Goal: Task Accomplishment & Management: Manage account settings

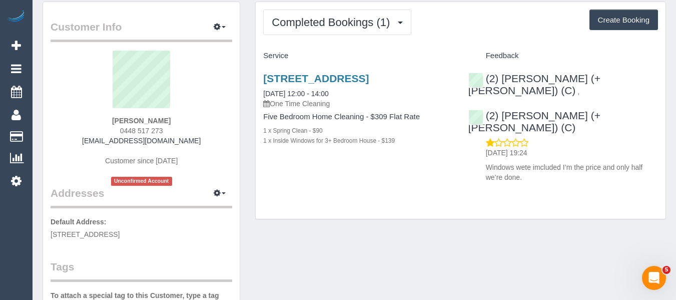
scroll to position [50, 0]
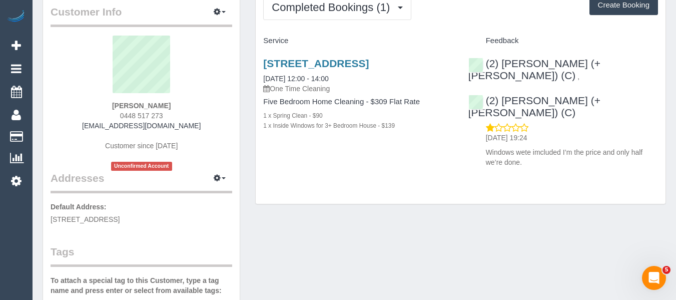
drag, startPoint x: 168, startPoint y: 116, endPoint x: 130, endPoint y: 115, distance: 38.5
click at [112, 114] on div "Athena Babo 0448 517 273 athenababo@gmail.com Customer since 2025 Unconfirmed A…" at bounding box center [142, 103] width 182 height 135
copy span "0448 517 273"
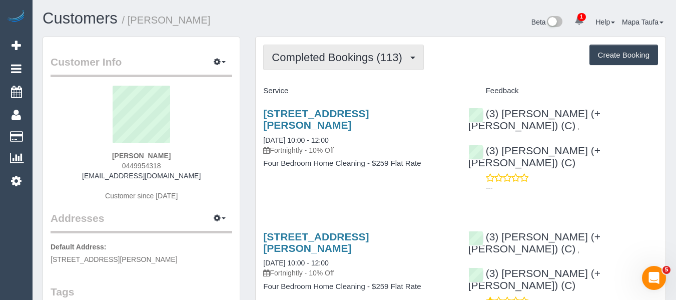
click at [334, 58] on span "Completed Bookings (113)" at bounding box center [339, 57] width 135 height 13
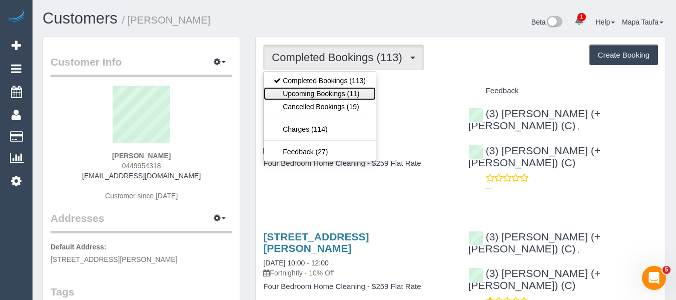
click at [327, 97] on link "Upcoming Bookings (11)" at bounding box center [320, 93] width 112 height 13
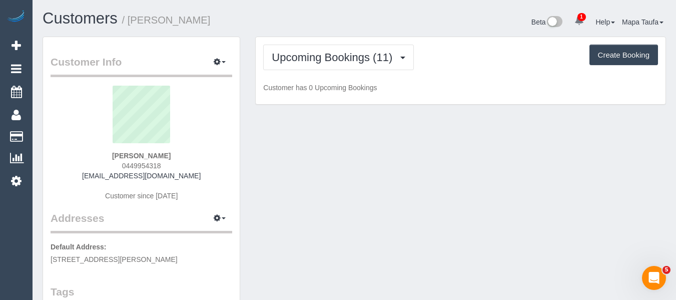
click at [437, 38] on div "Upcoming Bookings (11) Completed Bookings (113) Upcoming Bookings (11) Cancelle…" at bounding box center [461, 71] width 410 height 68
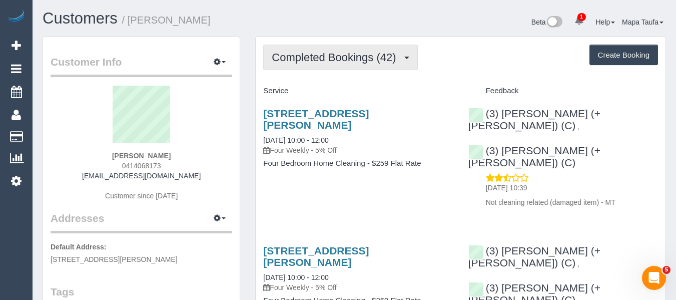
click at [342, 63] on button "Completed Bookings (42)" at bounding box center [340, 58] width 154 height 26
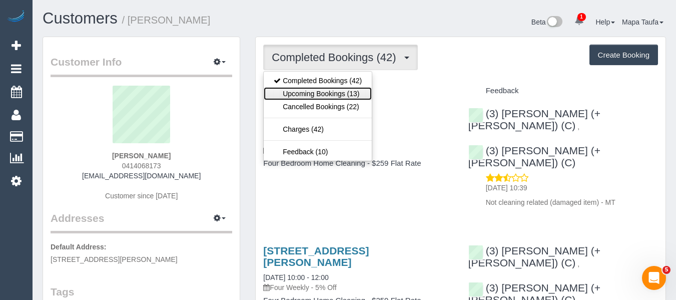
click at [334, 89] on link "Upcoming Bookings (13)" at bounding box center [318, 93] width 108 height 13
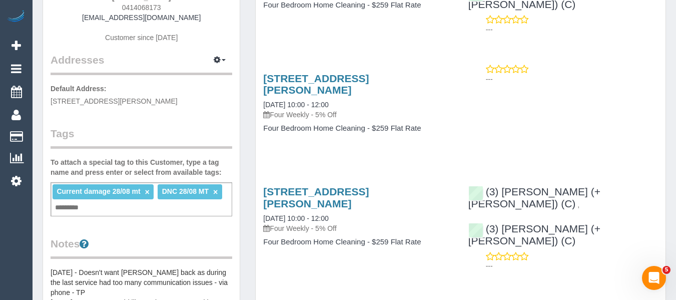
scroll to position [100, 0]
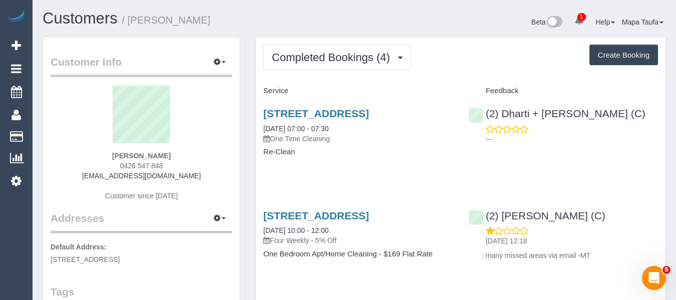
drag, startPoint x: 143, startPoint y: 156, endPoint x: 113, endPoint y: 144, distance: 32.3
click at [96, 152] on div "Haz Davies 0426 547 848 hazdavies7@gmail.com Customer since 2024" at bounding box center [142, 148] width 182 height 125
copy strong "Haz Davies"
drag, startPoint x: 296, startPoint y: 115, endPoint x: 252, endPoint y: 109, distance: 44.4
click at [252, 109] on div "Completed Bookings (4) Completed Bookings (4) Upcoming Bookings (11) Cancelled …" at bounding box center [461, 299] width 426 height 524
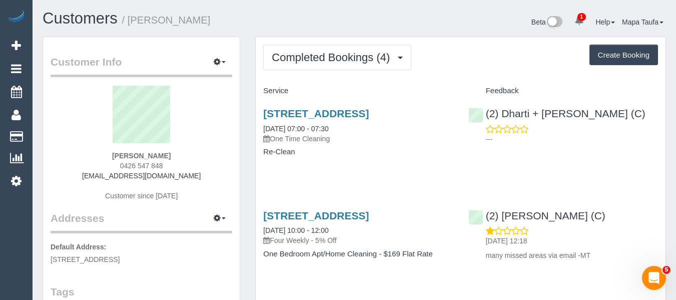
copy link "Unit 4/ 6-10 Farnham Ct, Flemington, VIC 3031"
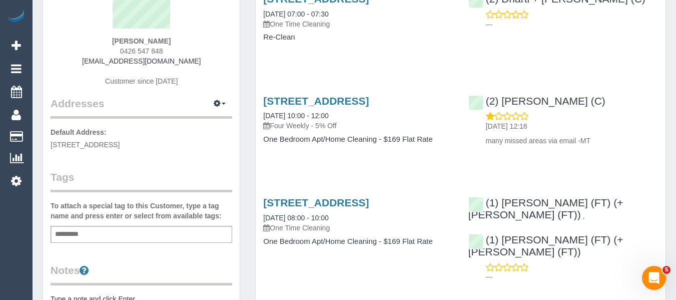
scroll to position [200, 0]
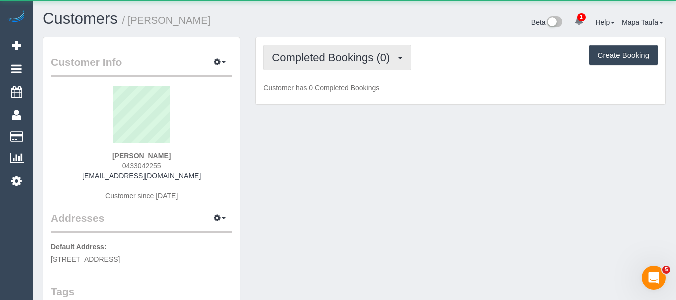
click at [294, 61] on span "Completed Bookings (0)" at bounding box center [333, 57] width 123 height 13
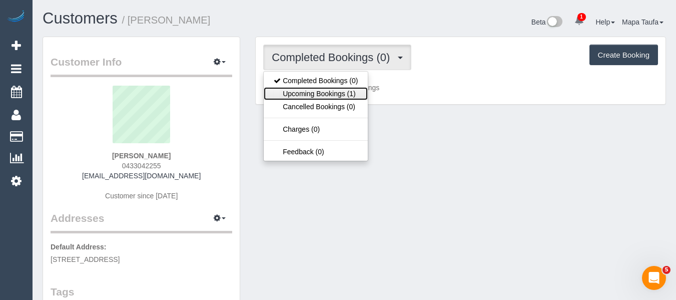
click at [302, 93] on link "Upcoming Bookings (1)" at bounding box center [316, 93] width 104 height 13
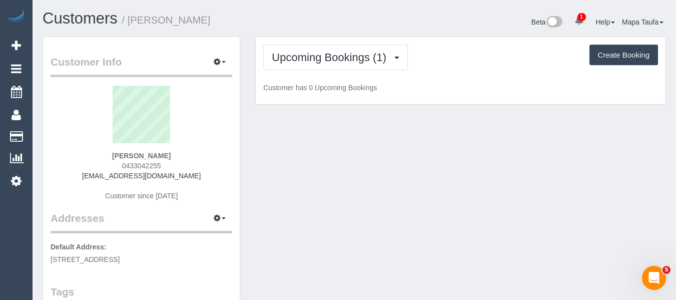
click at [300, 21] on h1 "Customers / Albert Salt" at bounding box center [195, 18] width 304 height 17
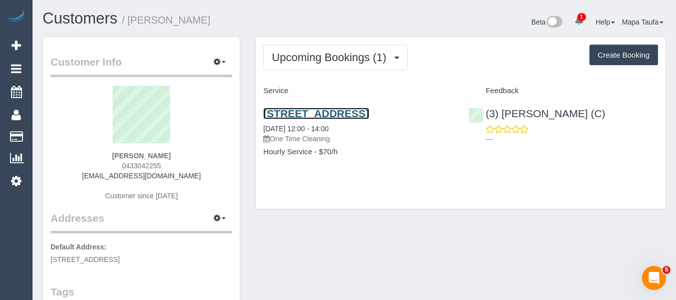
click at [286, 113] on link "15 Tintern Avenue, 1, Toorak, VIC 3142" at bounding box center [316, 114] width 106 height 12
click at [580, 20] on span "1" at bounding box center [581, 17] width 9 height 8
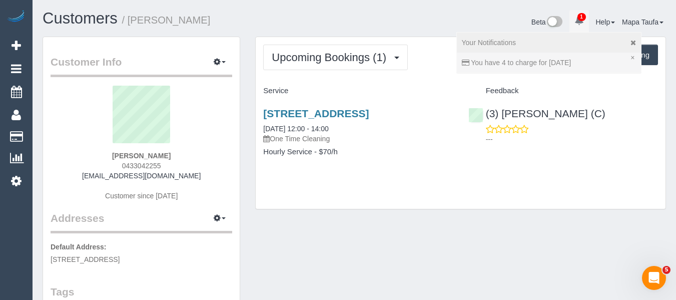
click at [484, 10] on div "Beta 1 Your Notifications You have 0 alerts × You have 4 to charge for [DATE] H…" at bounding box center [513, 23] width 319 height 27
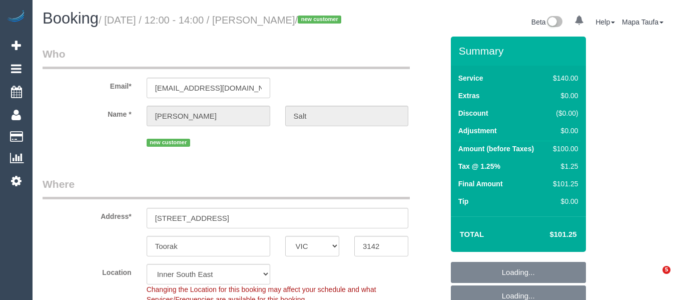
select select "VIC"
select select "object:1499"
select select "number:28"
select select "number:14"
select select "number:19"
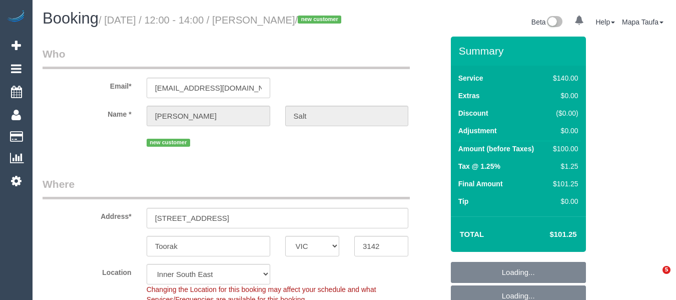
select select "number:25"
select select "number:35"
select select "number:12"
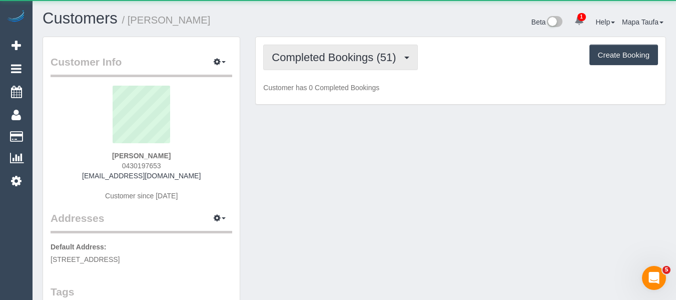
click at [335, 59] on span "Completed Bookings (51)" at bounding box center [336, 57] width 129 height 13
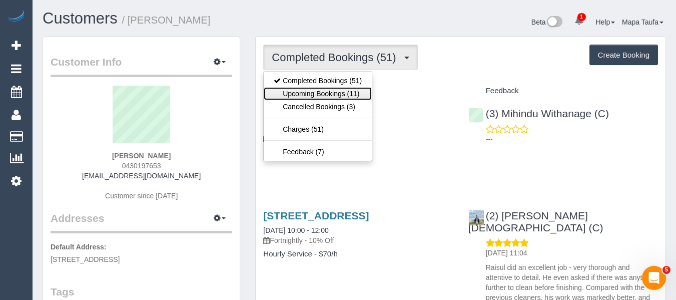
click at [337, 91] on link "Upcoming Bookings (11)" at bounding box center [318, 93] width 108 height 13
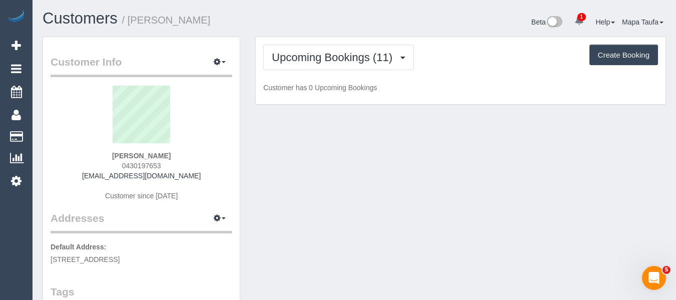
click at [374, 28] on div "Beta 1 Your Notifications You have 0 alerts × You have 4 to charge for [DATE] H…" at bounding box center [513, 23] width 319 height 27
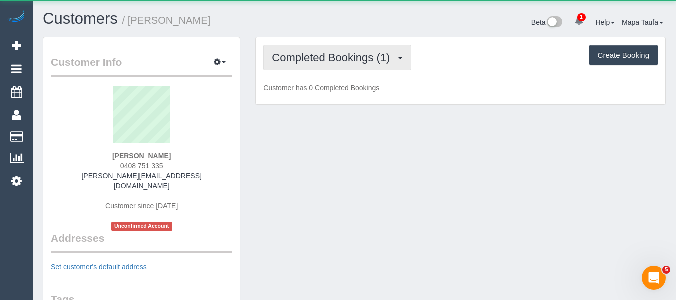
click at [331, 63] on button "Completed Bookings (1)" at bounding box center [337, 58] width 148 height 26
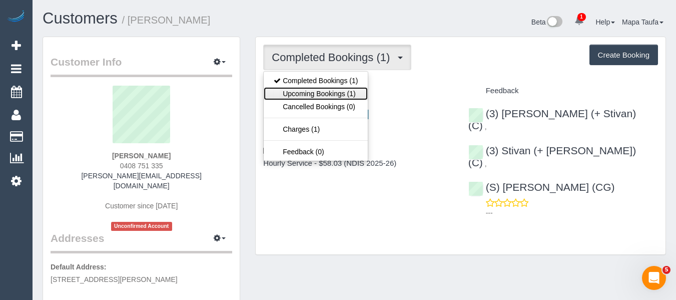
click at [331, 90] on link "Upcoming Bookings (1)" at bounding box center [316, 93] width 104 height 13
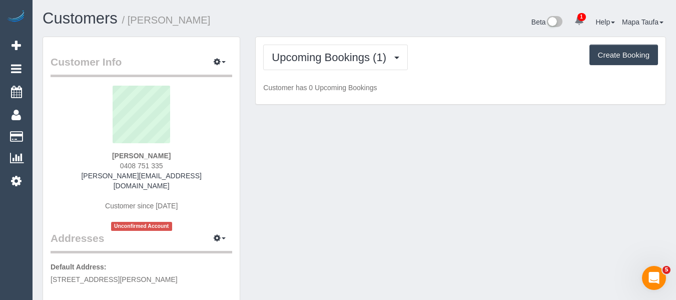
drag, startPoint x: 458, startPoint y: 56, endPoint x: 449, endPoint y: 58, distance: 9.2
click at [454, 57] on div "Upcoming Bookings (1) Completed Bookings (1) Upcoming Bookings (1) Cancelled Bo…" at bounding box center [460, 58] width 395 height 26
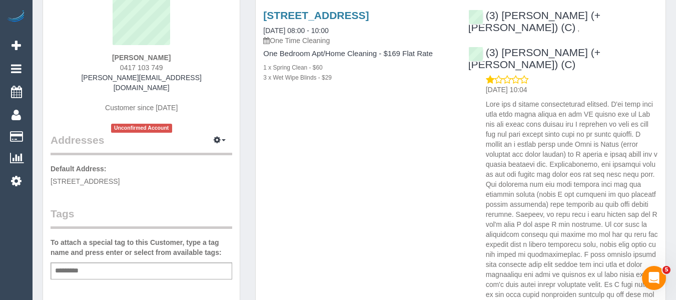
scroll to position [50, 0]
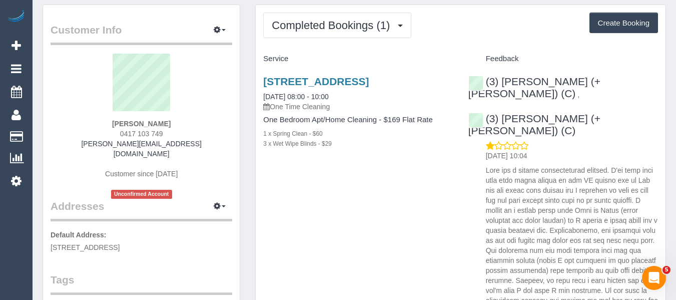
scroll to position [50, 0]
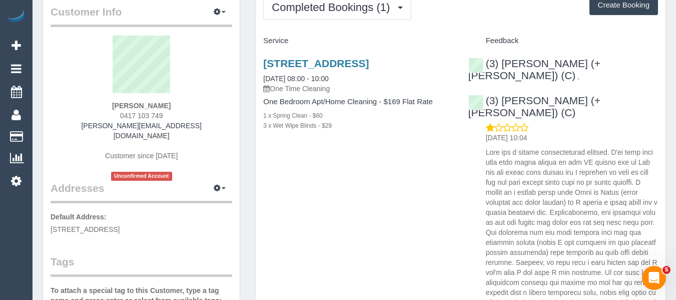
drag, startPoint x: 169, startPoint y: 97, endPoint x: 124, endPoint y: 100, distance: 44.6
click at [119, 100] on sui-profile-pic at bounding box center [141, 68] width 167 height 65
drag, startPoint x: 171, startPoint y: 100, endPoint x: 119, endPoint y: 97, distance: 52.1
click at [100, 100] on sui-profile-pic at bounding box center [141, 68] width 167 height 65
drag, startPoint x: 185, startPoint y: 98, endPoint x: 118, endPoint y: 98, distance: 67.0
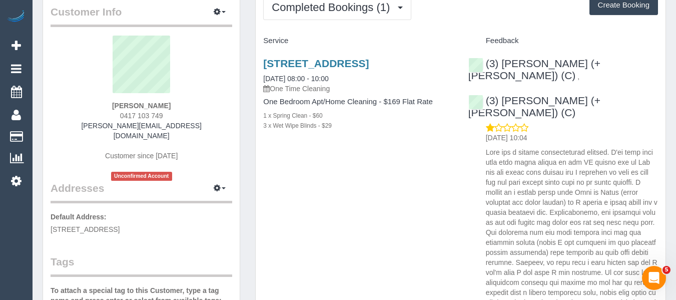
click at [118, 98] on sui-profile-pic at bounding box center [141, 68] width 167 height 65
click at [171, 105] on div "Jill Stark 0417 103 749 jill@jillstark.com.au Customer since 2025 Unconfirmed A…" at bounding box center [142, 108] width 182 height 145
drag, startPoint x: 163, startPoint y: 106, endPoint x: 294, endPoint y: 38, distance: 147.4
click at [120, 105] on div "Jill Stark 0417 103 749 jill@jillstark.com.au Customer since 2025 Unconfirmed A…" at bounding box center [142, 108] width 182 height 145
copy strong "Jill Stark"
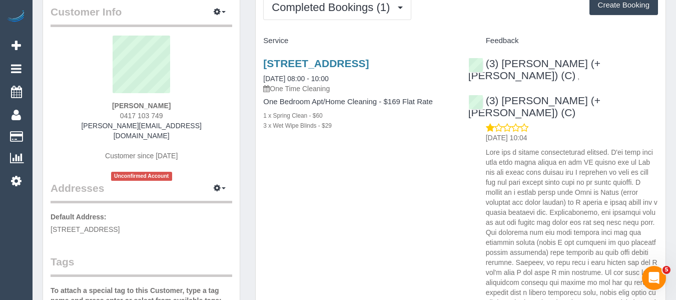
drag, startPoint x: 326, startPoint y: 74, endPoint x: 263, endPoint y: 60, distance: 64.9
click at [263, 60] on div "1/149-151 Glenlyon Road, Brunswick, VIC 3056 30/09/2025 08:00 - 10:00 One Time …" at bounding box center [358, 99] width 205 height 101
copy link "1/149-151 Glenlyon Road, Brunswick, VIC 3056"
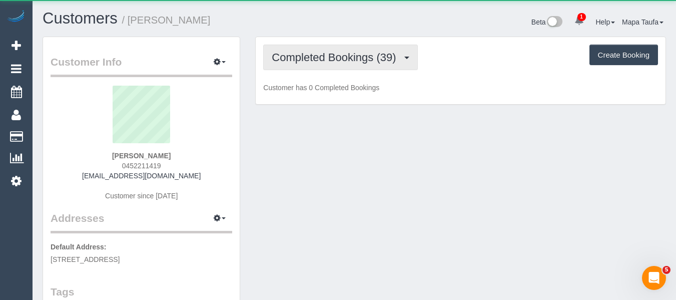
click at [344, 64] on button "Completed Bookings (39)" at bounding box center [340, 58] width 154 height 26
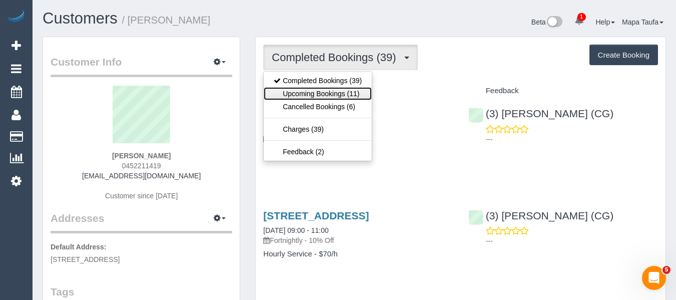
click at [349, 93] on link "Upcoming Bookings (11)" at bounding box center [318, 93] width 108 height 13
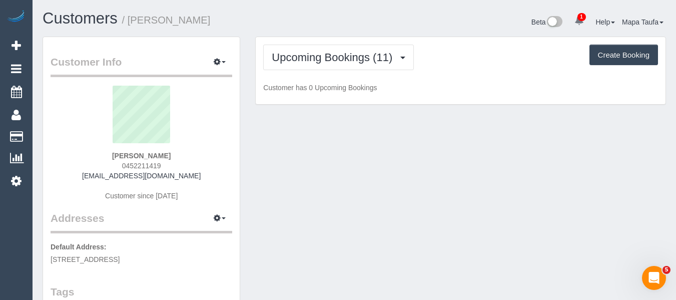
click at [459, 60] on div "Upcoming Bookings (11) Completed Bookings (39) Upcoming Bookings (11) Cancelled…" at bounding box center [460, 58] width 395 height 26
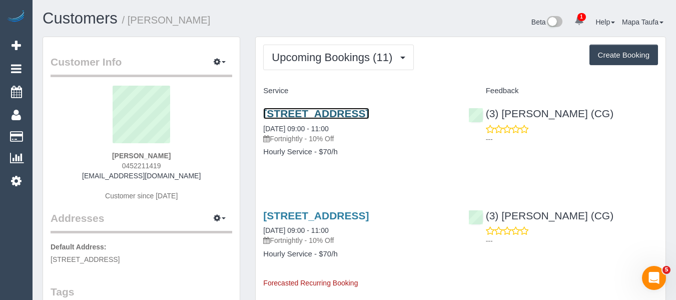
click at [271, 118] on link "[STREET_ADDRESS]" at bounding box center [316, 114] width 106 height 12
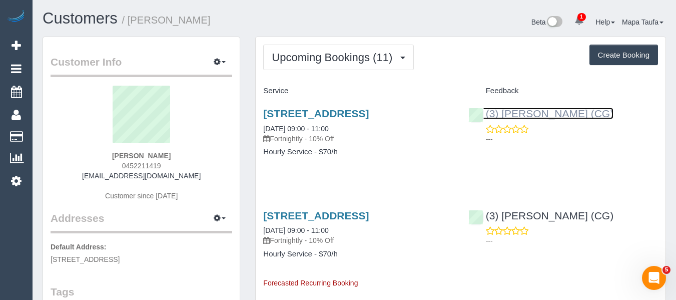
click at [551, 112] on link "(3) Ashish Patel (CG)" at bounding box center [541, 114] width 146 height 12
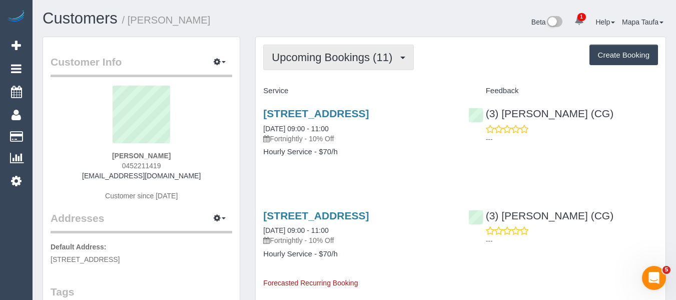
click at [331, 66] on button "Upcoming Bookings (11)" at bounding box center [338, 58] width 151 height 26
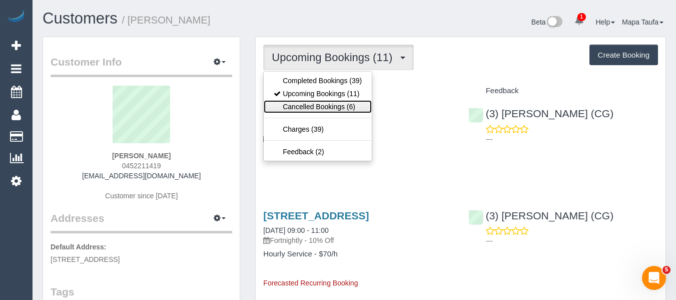
click at [315, 106] on link "Cancelled Bookings (6)" at bounding box center [318, 106] width 108 height 13
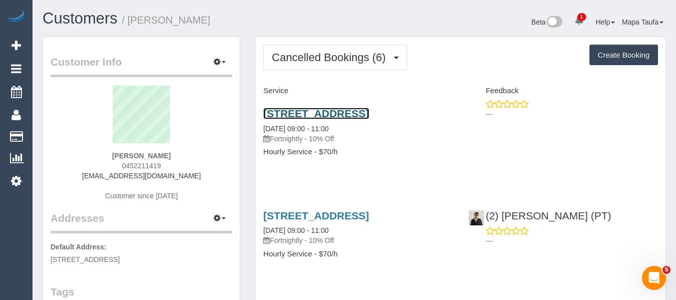
click at [320, 114] on link "181 Fitzroy Street, 416, St Kilda, VIC 3182" at bounding box center [316, 114] width 106 height 12
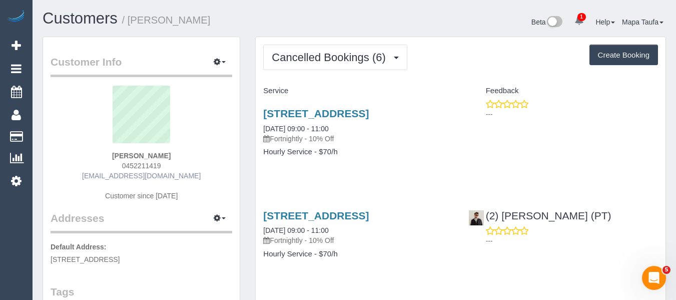
drag, startPoint x: 136, startPoint y: 167, endPoint x: 114, endPoint y: 172, distance: 22.7
click at [116, 169] on div "Kaitlyn Taylor 0452211419 kaitlynjadetaylor@hotmail.com Customer since 2024" at bounding box center [142, 148] width 182 height 125
copy span "0452211419"
click at [383, 86] on div "Service" at bounding box center [358, 91] width 205 height 17
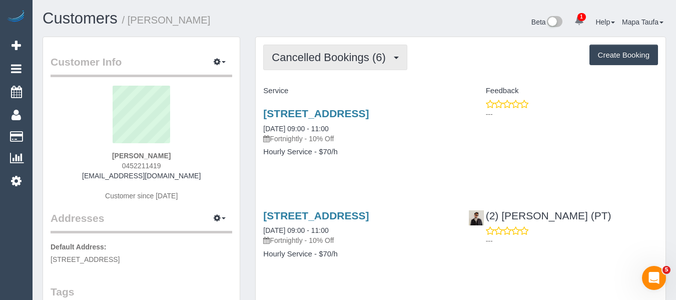
click at [319, 61] on span "Cancelled Bookings (6)" at bounding box center [331, 57] width 119 height 13
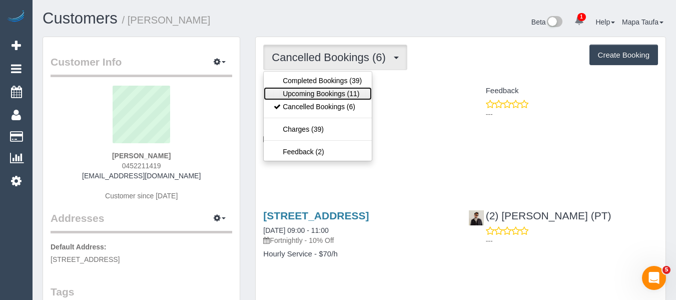
click at [325, 91] on link "Upcoming Bookings (11)" at bounding box center [318, 93] width 108 height 13
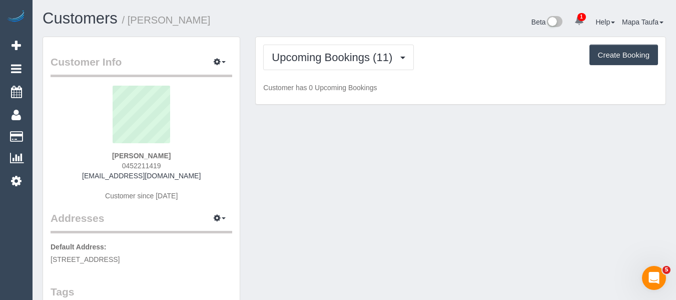
click at [442, 62] on div "Upcoming Bookings (11) Completed Bookings (39) Upcoming Bookings (11) Cancelled…" at bounding box center [460, 58] width 395 height 26
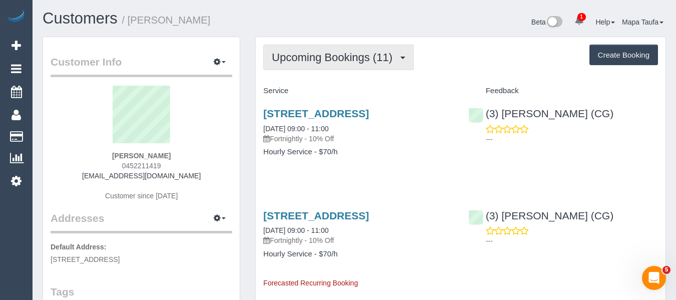
click at [358, 52] on span "Upcoming Bookings (11)" at bounding box center [335, 57] width 126 height 13
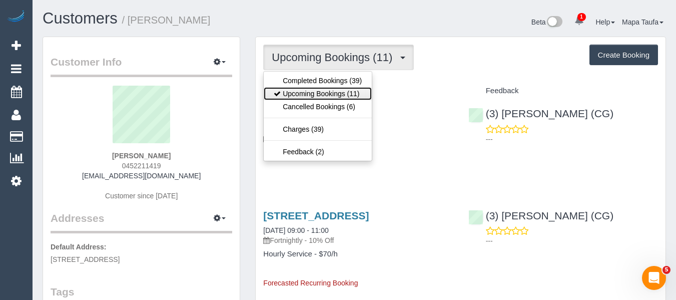
click at [329, 97] on link "Upcoming Bookings (11)" at bounding box center [318, 93] width 108 height 13
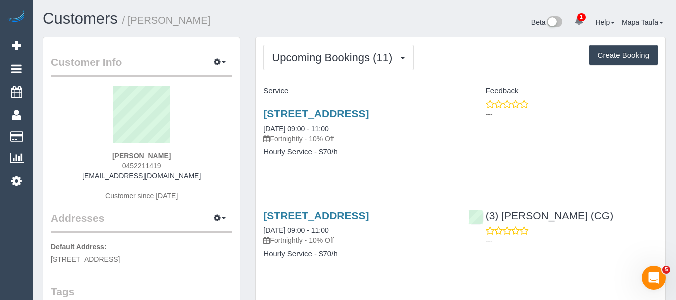
click at [307, 119] on h3 "181 Fitzroy Street, 416, St Kilda, VIC 3182" at bounding box center [358, 114] width 190 height 12
click at [306, 117] on link "181 Fitzroy Street, 416, St Kilda, VIC 3182" at bounding box center [316, 114] width 106 height 12
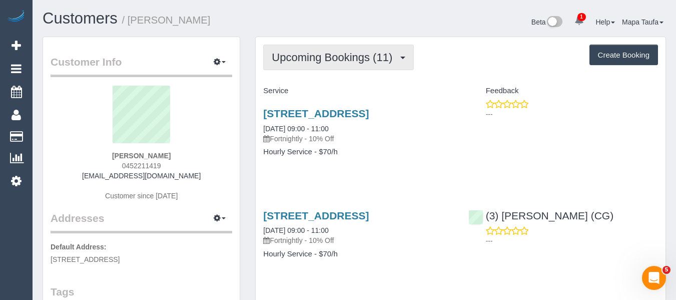
click at [337, 53] on span "Upcoming Bookings (11)" at bounding box center [335, 57] width 126 height 13
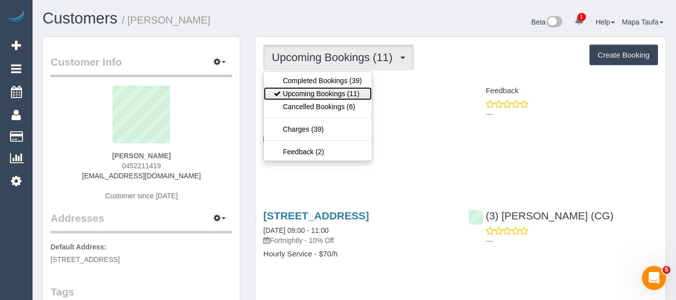
click at [326, 87] on link "Upcoming Bookings (11)" at bounding box center [318, 93] width 108 height 13
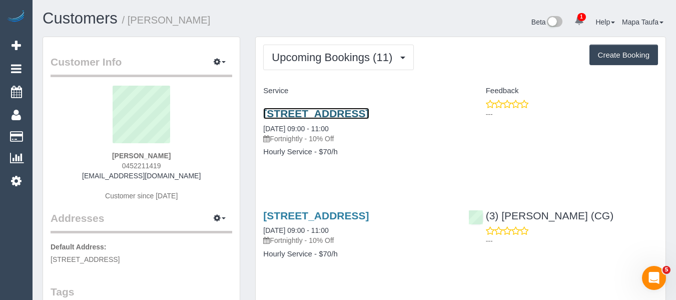
click at [331, 112] on link "181 Fitzroy Street, 416, St Kilda, VIC 3182" at bounding box center [316, 114] width 106 height 12
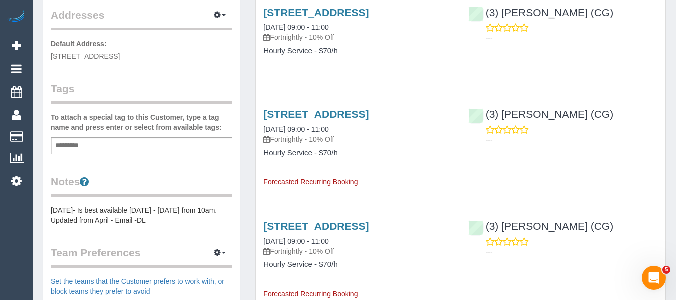
scroll to position [350, 0]
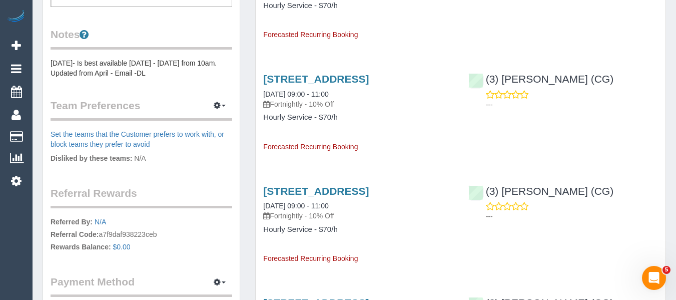
click at [65, 77] on pre "27/03/24- Is best available Monday - Friday from 10am. Updated from April - Ema…" at bounding box center [142, 68] width 182 height 20
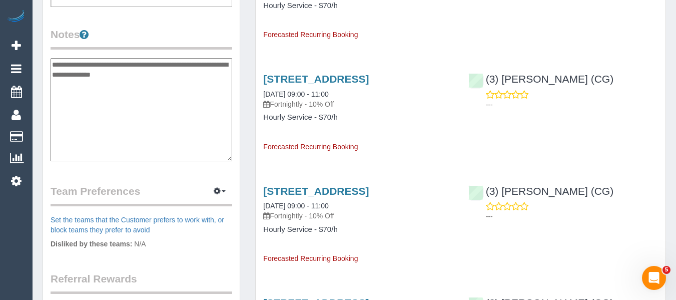
click at [52, 65] on textarea "**********" at bounding box center [142, 109] width 182 height 103
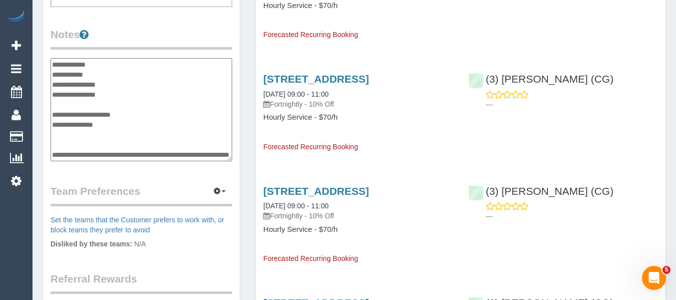
drag, startPoint x: 129, startPoint y: 137, endPoint x: 51, endPoint y: 113, distance: 81.8
click at [51, 113] on textarea "**********" at bounding box center [142, 109] width 182 height 103
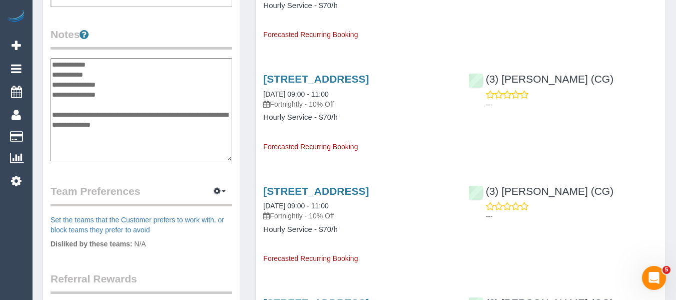
type textarea "**********"
click at [154, 34] on legend "Notes" at bounding box center [142, 38] width 182 height 23
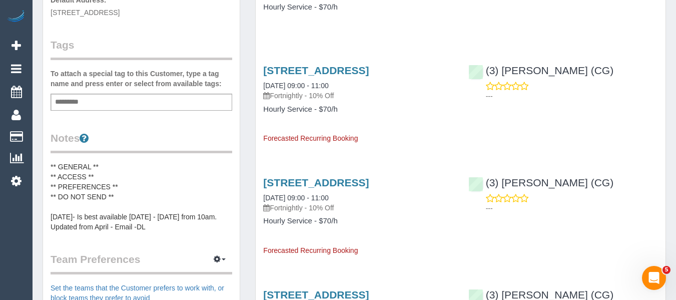
scroll to position [250, 0]
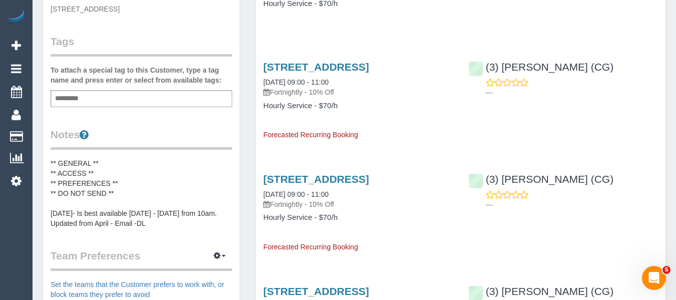
click at [120, 169] on pre "** GENERAL ** ** ACCESS ** ** PREFERENCES ** ** DO NOT SEND ** 27/03/24- Is bes…" at bounding box center [142, 193] width 182 height 70
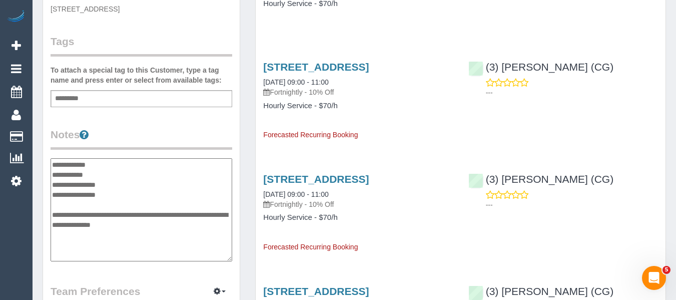
click at [109, 160] on textarea "**********" at bounding box center [142, 209] width 182 height 103
click at [170, 135] on legend "Notes" at bounding box center [142, 138] width 182 height 23
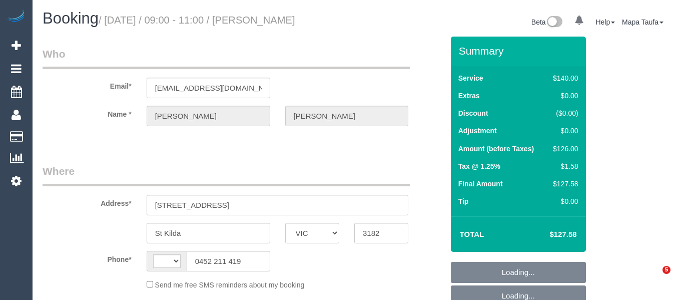
select select "VIC"
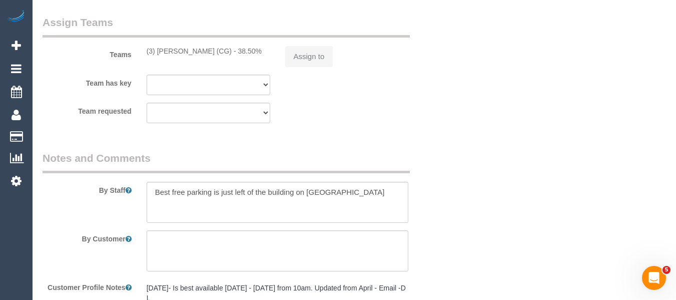
select select "string:AU"
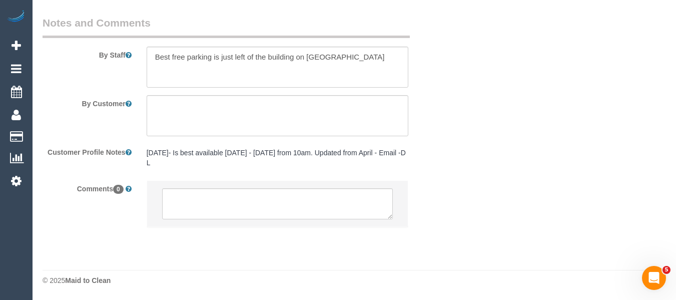
select select "number:28"
select select "number:14"
select select "number:19"
select select "number:25"
select select "number:34"
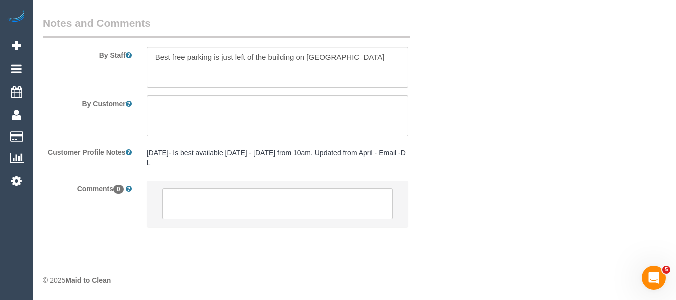
select select "number:13"
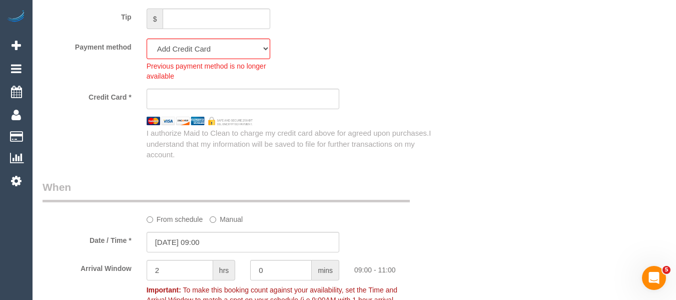
select select "object:1473"
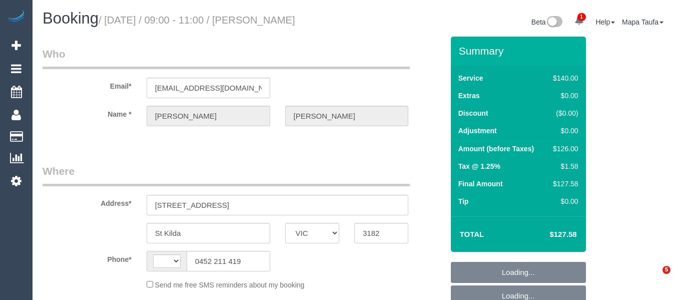
select select "VIC"
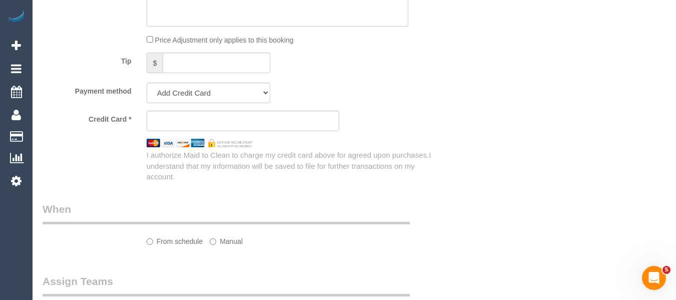
select select "string:AU"
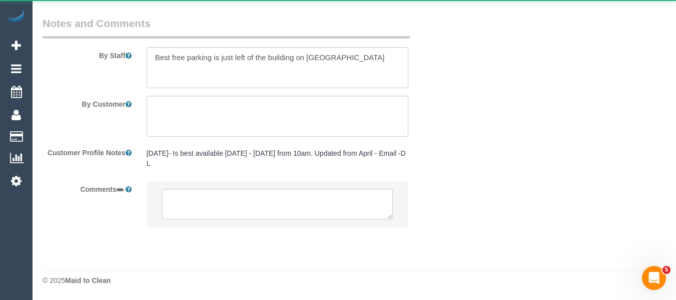
select select "object:702"
select select "number:28"
select select "number:14"
select select "number:19"
select select "number:25"
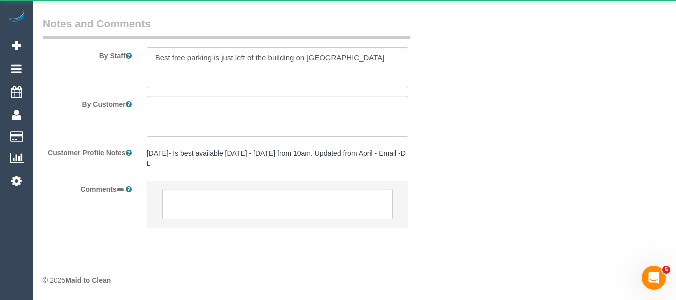
select select "number:34"
select select "number:13"
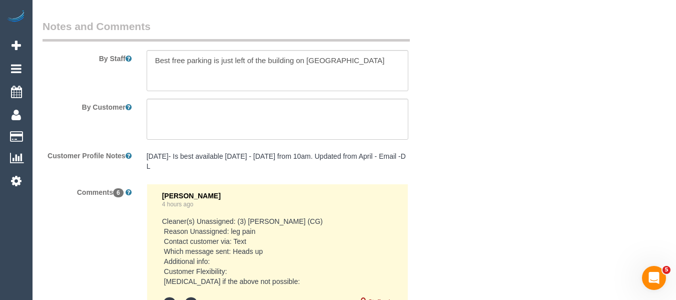
select select "string:stripe-pm_1QoFH22GScqysDRVGuI6KPqO"
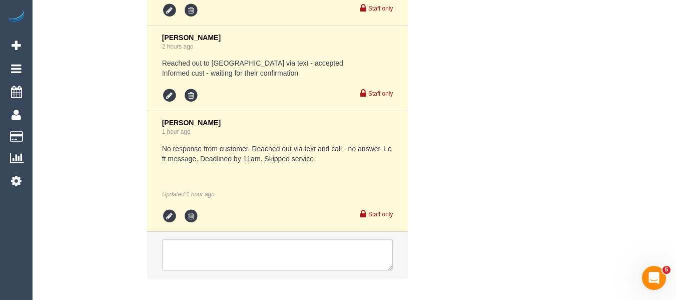
scroll to position [2293, 0]
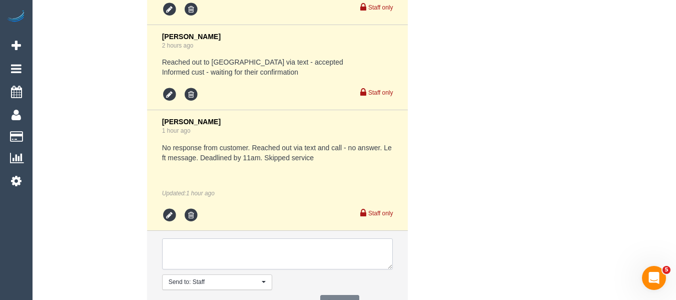
click at [253, 240] on textarea at bounding box center [277, 253] width 231 height 31
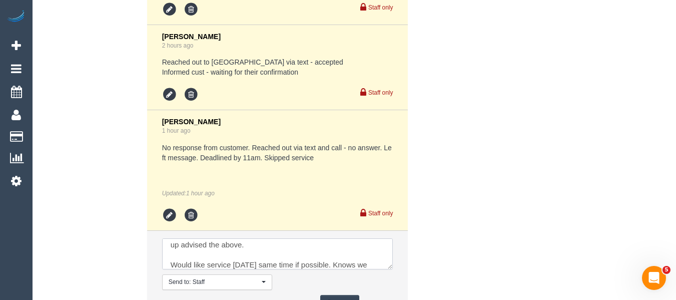
scroll to position [34, 0]
click at [242, 265] on textarea at bounding box center [277, 253] width 231 height 31
paste textarea "Chris - 0418295122"
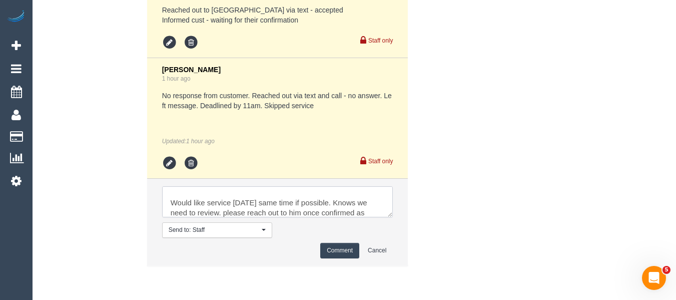
scroll to position [2384, 0]
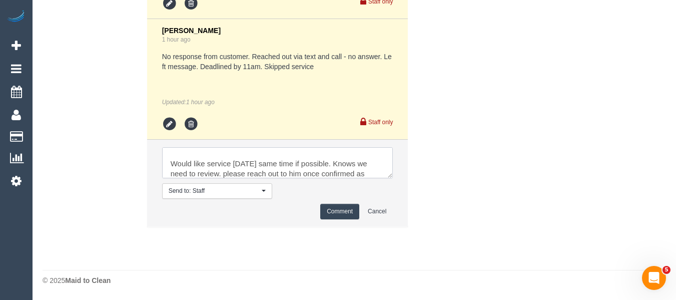
type textarea "Restored cancelled SDC from today. Partner Chris called to find out why cleaner…"
click at [339, 210] on button "Comment" at bounding box center [339, 212] width 39 height 16
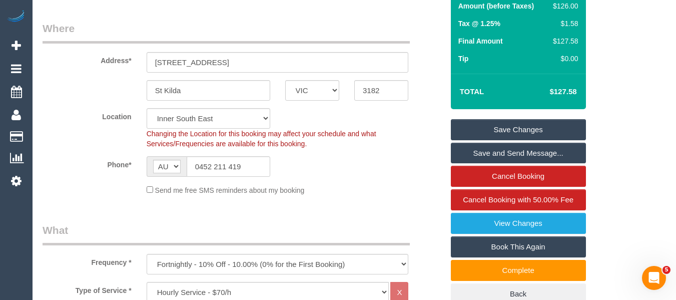
scroll to position [0, 0]
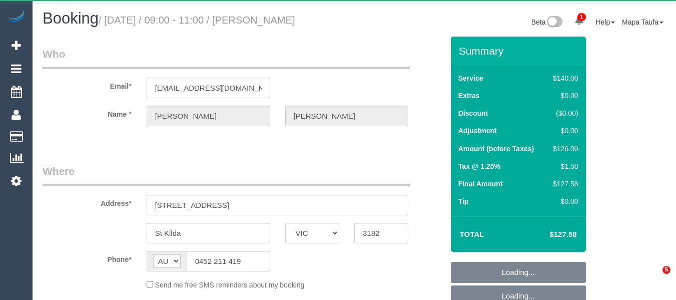
select select "VIC"
select select "string:stripe-pm_1QoFH22GScqysDRVGuI6KPqO"
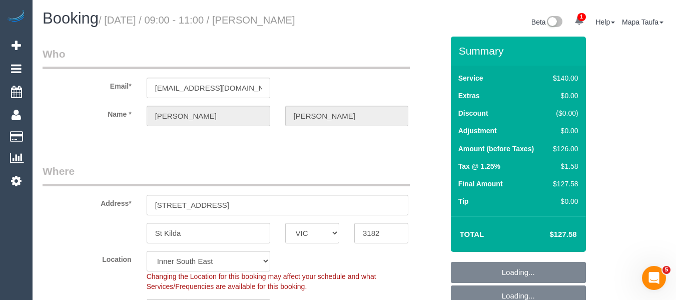
select select "object:984"
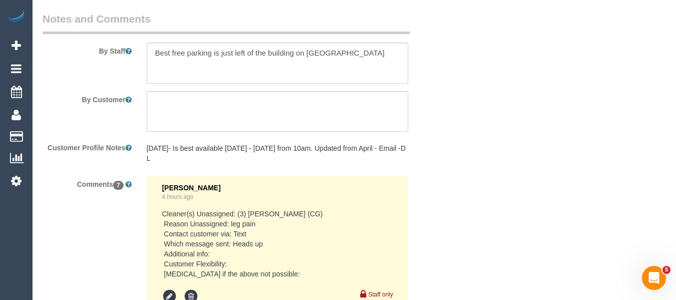
scroll to position [1726, 0]
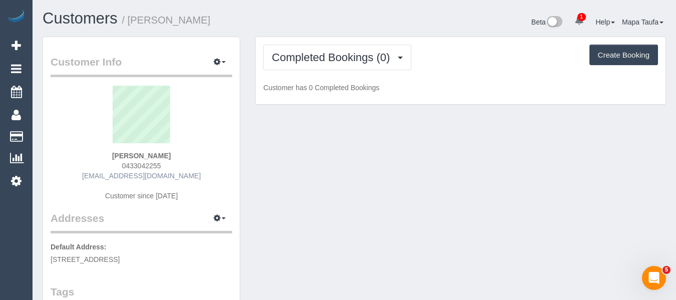
drag, startPoint x: 179, startPoint y: 167, endPoint x: 119, endPoint y: 173, distance: 60.3
click at [116, 172] on div "Albert Salt 0433042255 albertsalt@hotmail.com Customer since 2025" at bounding box center [142, 148] width 182 height 125
copy div "alb"
click at [179, 157] on div "Albert Salt 0433042255 albertsalt@hotmail.com Customer since 2025" at bounding box center [142, 148] width 182 height 125
drag, startPoint x: 137, startPoint y: 171, endPoint x: 121, endPoint y: 168, distance: 16.7
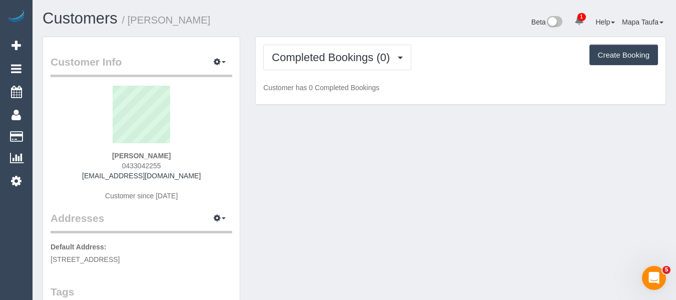
click at [121, 168] on div "Albert Salt 0433042255 albertsalt@hotmail.com Customer since 2025" at bounding box center [142, 148] width 182 height 125
copy span "0433042255"
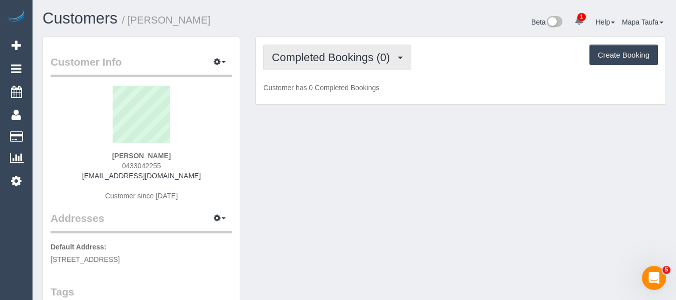
click at [329, 58] on span "Completed Bookings (0)" at bounding box center [333, 57] width 123 height 13
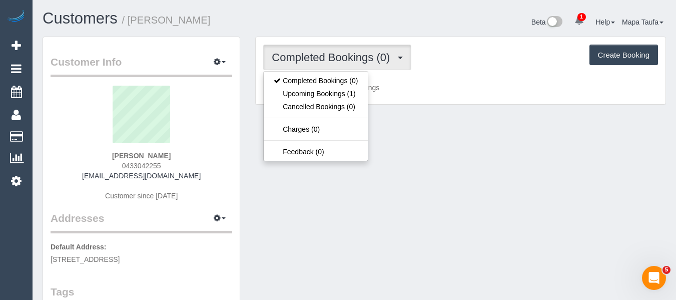
drag, startPoint x: 383, startPoint y: 38, endPoint x: 424, endPoint y: 18, distance: 45.9
click at [384, 38] on div "Completed Bookings (0) Completed Bookings (0) Upcoming Bookings (1) Cancelled B…" at bounding box center [461, 71] width 410 height 68
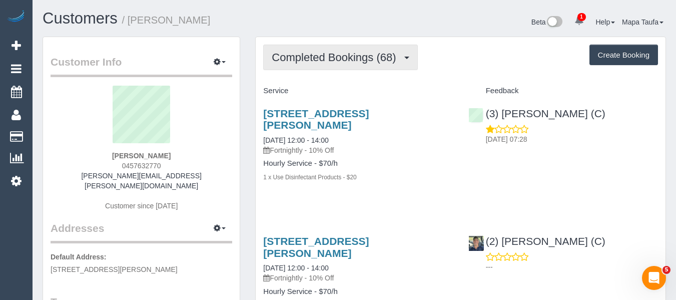
click at [300, 58] on span "Completed Bookings (68)" at bounding box center [336, 57] width 129 height 13
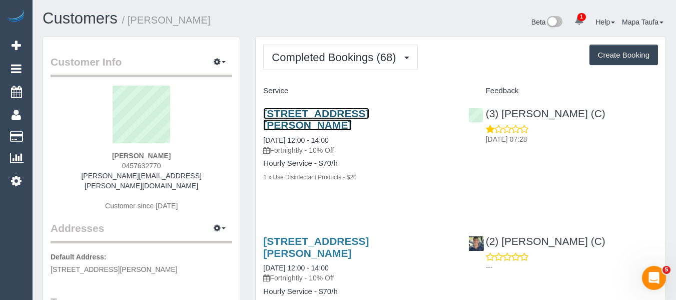
click at [296, 110] on link "[STREET_ADDRESS][PERSON_NAME]" at bounding box center [316, 119] width 106 height 23
drag, startPoint x: 133, startPoint y: 164, endPoint x: 114, endPoint y: 164, distance: 19.5
click at [113, 164] on div "Lisa McIntyre 0457632770 lisa.c.mcintyre@gmail.com Customer since 2023" at bounding box center [142, 153] width 182 height 135
copy span "0457632770"
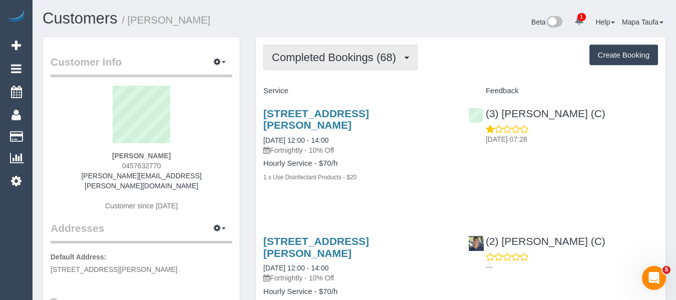
click at [326, 67] on button "Completed Bookings (68)" at bounding box center [340, 58] width 154 height 26
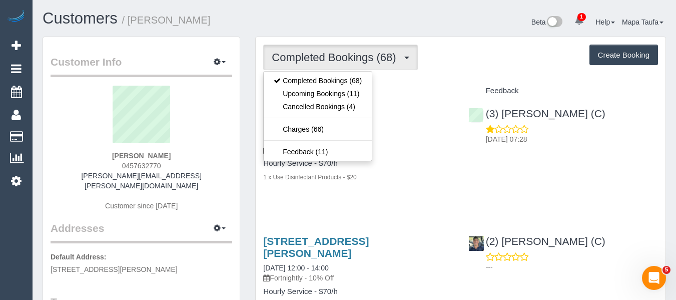
click at [454, 64] on div "Completed Bookings (68) Completed Bookings (68) Upcoming Bookings (11) Cancelle…" at bounding box center [460, 58] width 395 height 26
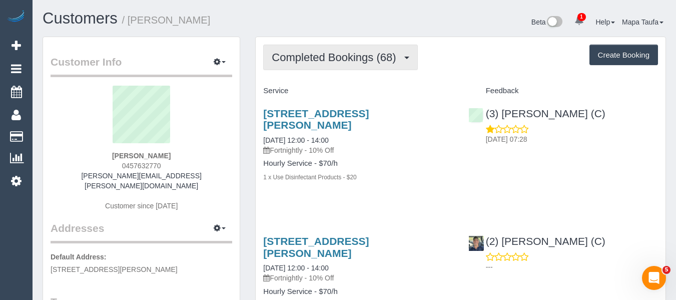
click at [351, 54] on span "Completed Bookings (68)" at bounding box center [336, 57] width 129 height 13
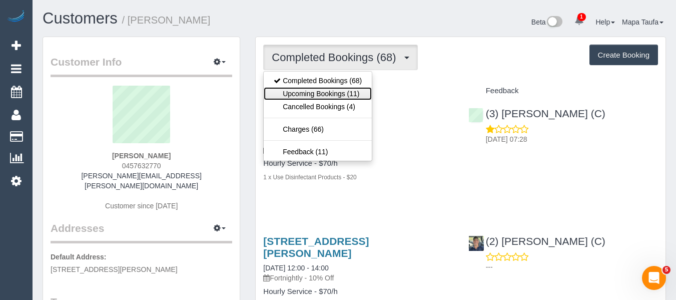
click at [333, 91] on link "Upcoming Bookings (11)" at bounding box center [318, 93] width 108 height 13
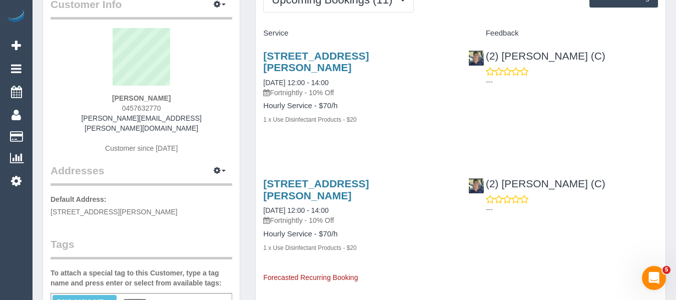
scroll to position [50, 0]
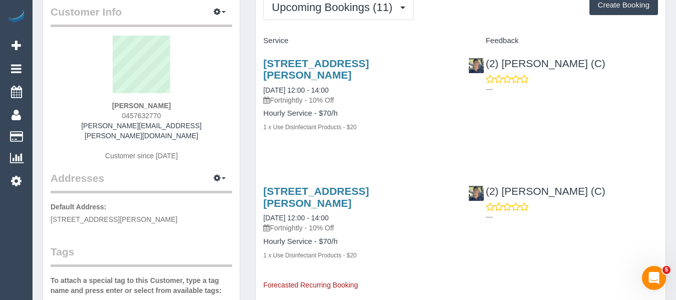
click at [426, 139] on div "11 Kent Road, Pascoe Vale, VIC 3044 15/10/2025 12:00 - 14:00 Fortnightly - 10% …" at bounding box center [358, 100] width 205 height 103
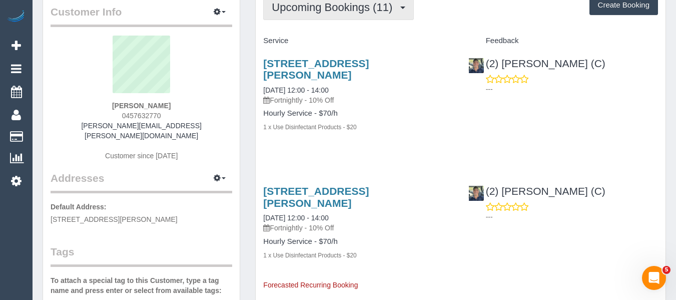
click at [313, 14] on button "Upcoming Bookings (11)" at bounding box center [338, 7] width 151 height 26
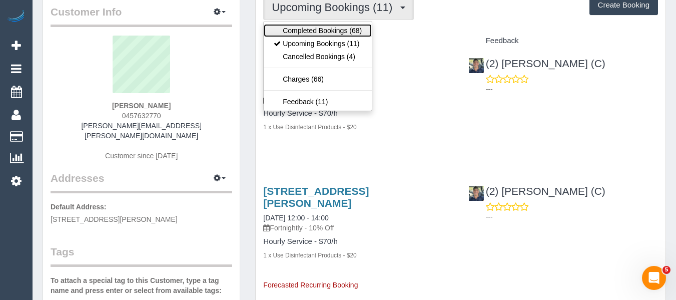
click at [316, 34] on link "Completed Bookings (68)" at bounding box center [318, 30] width 108 height 13
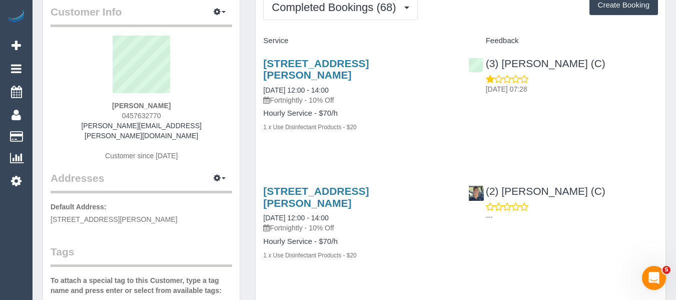
drag, startPoint x: 167, startPoint y: 108, endPoint x: 88, endPoint y: 116, distance: 79.4
click at [91, 104] on div "Lisa McIntyre 0457632770 lisa.c.mcintyre@gmail.com Customer since 2023" at bounding box center [142, 103] width 182 height 135
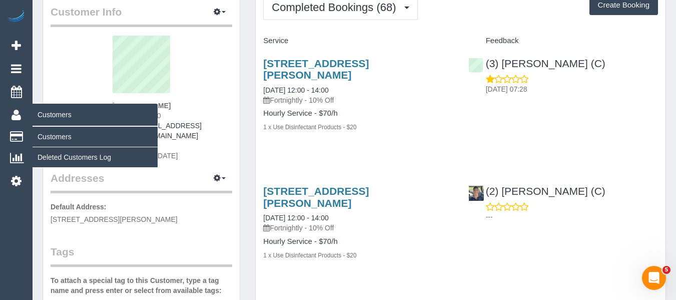
copy strong "Lisa McIntyre"
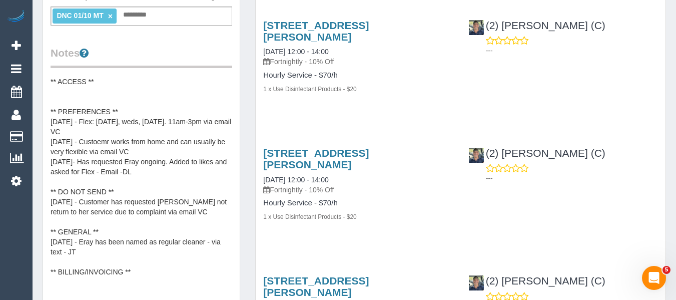
scroll to position [400, 0]
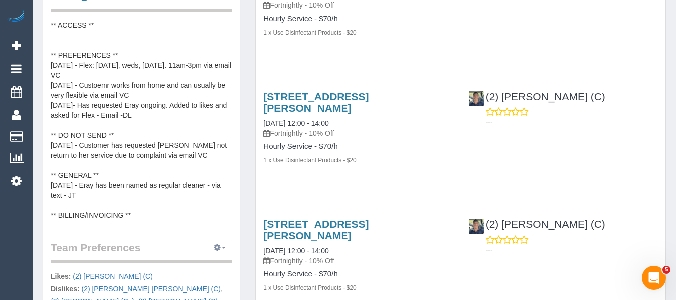
click at [219, 244] on icon "button" at bounding box center [217, 247] width 7 height 6
click at [201, 260] on link "Manage Preferences" at bounding box center [189, 266] width 85 height 13
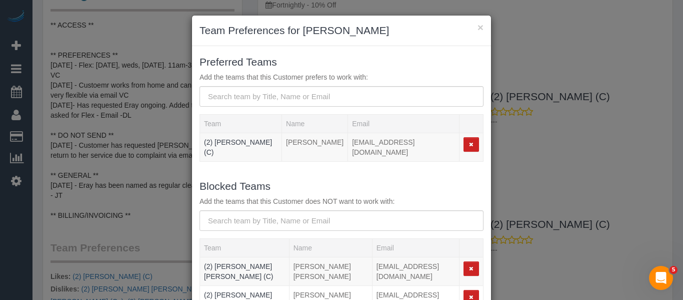
click at [473, 31] on h3 "Team Preferences for Lisa McIntyre" at bounding box center [342, 30] width 284 height 15
click at [478, 33] on button "×" at bounding box center [481, 27] width 6 height 11
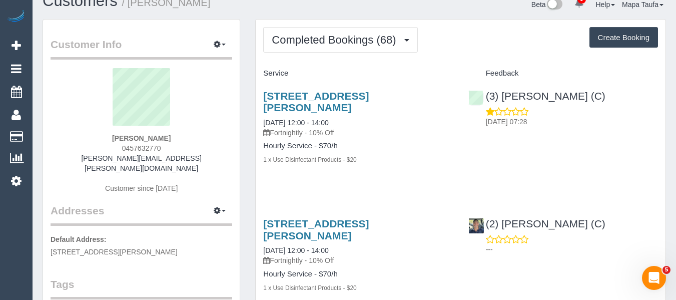
scroll to position [0, 0]
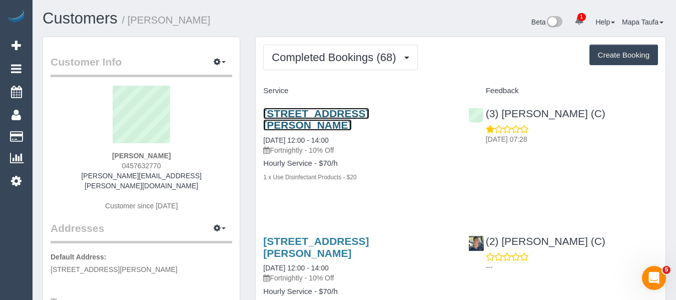
click at [286, 111] on link "11 Kent Road, Pascoe Vale, VIC 3044" at bounding box center [316, 119] width 106 height 23
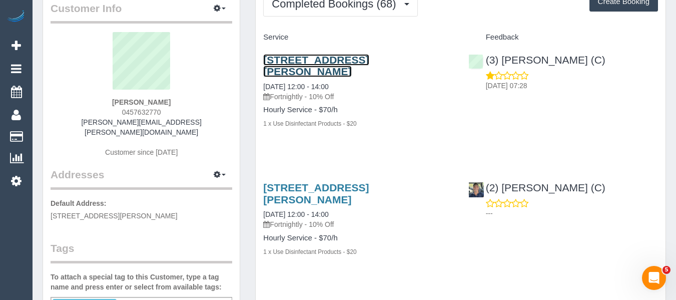
scroll to position [200, 0]
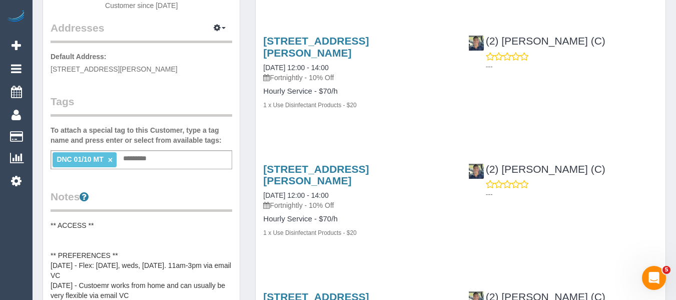
click at [109, 156] on link "×" at bounding box center [110, 160] width 5 height 9
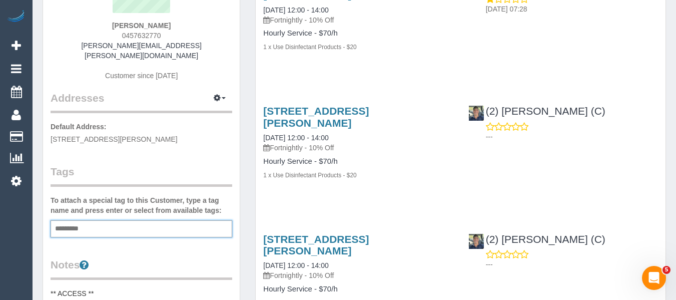
scroll to position [0, 0]
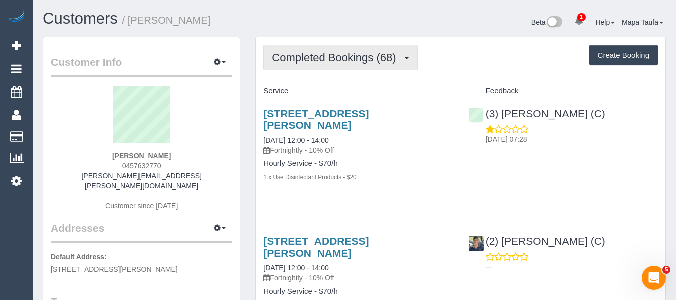
click at [334, 63] on span "Completed Bookings (68)" at bounding box center [336, 57] width 129 height 13
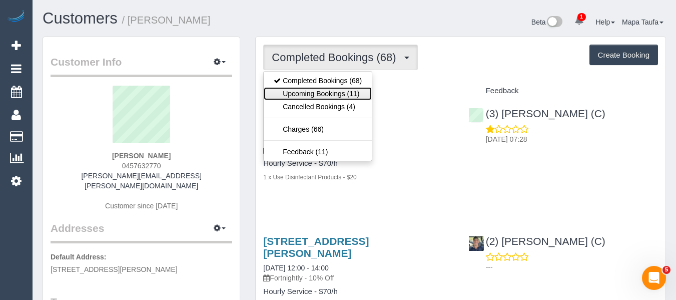
click at [353, 92] on link "Upcoming Bookings (11)" at bounding box center [318, 93] width 108 height 13
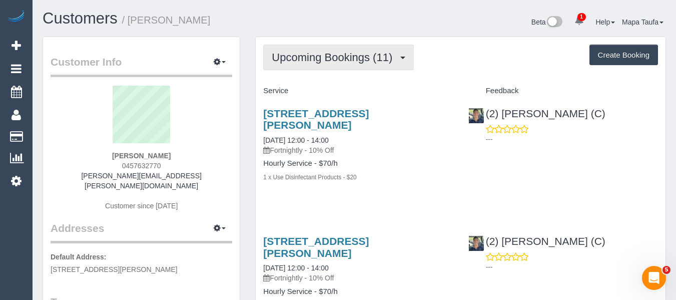
click at [349, 55] on span "Upcoming Bookings (11)" at bounding box center [335, 57] width 126 height 13
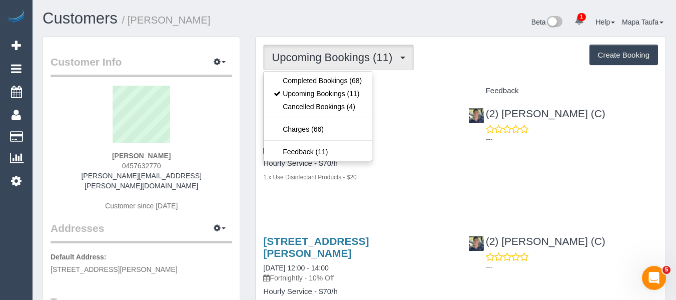
click at [289, 21] on h1 "Customers / Lisa McIntyre" at bounding box center [195, 18] width 304 height 17
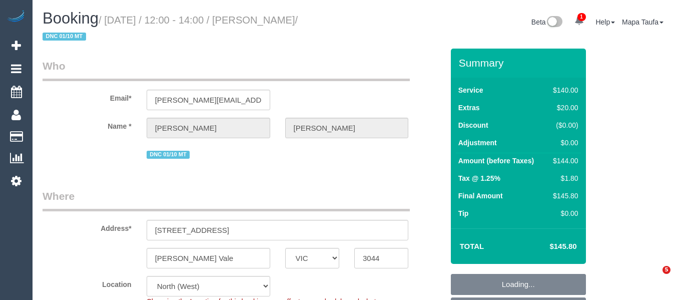
select select "VIC"
select select "object:913"
select select "string:stripe-pm_1N6l9d2GScqysDRVVVGljVnU"
select select "number:29"
select select "number:14"
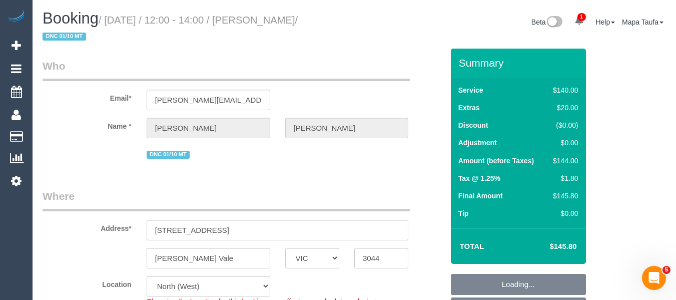
select select "number:19"
select select "number:22"
select select "number:35"
select select "number:26"
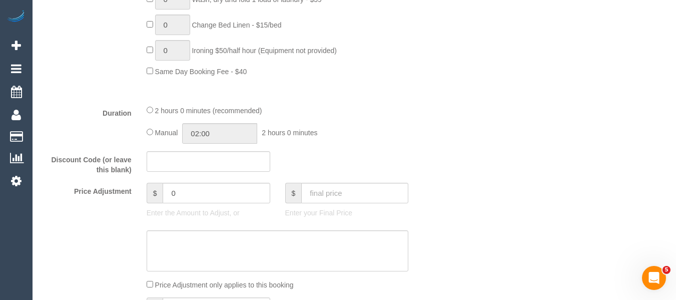
scroll to position [787, 0]
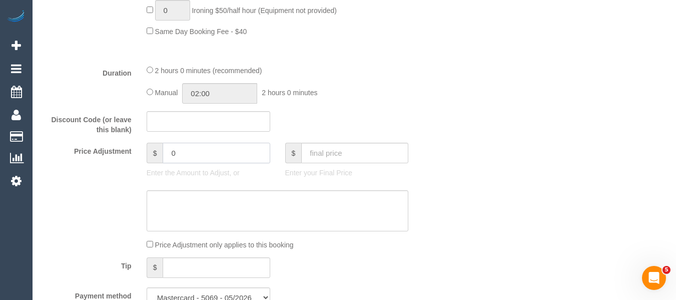
click at [135, 149] on div "Price Adjustment $ 0 Enter the Amount to Adjust, or $ Enter your Final Price" at bounding box center [243, 163] width 416 height 40
type input "-70"
click at [211, 196] on textarea at bounding box center [278, 210] width 262 height 41
type textarea "deducting one hour as cleaner left early."
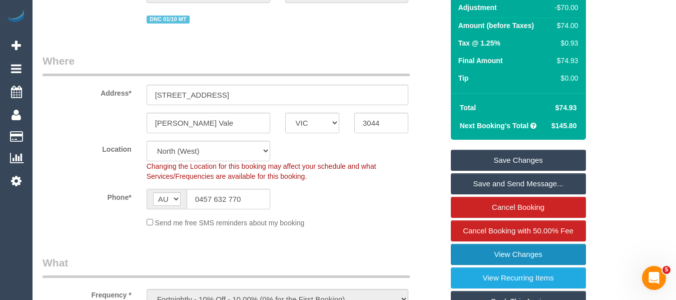
scroll to position [250, 0]
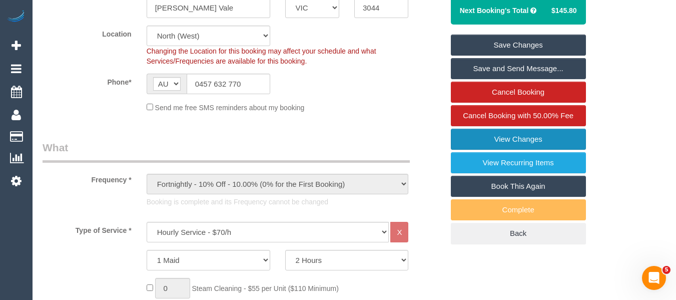
click at [504, 138] on link "View Changes" at bounding box center [518, 139] width 135 height 21
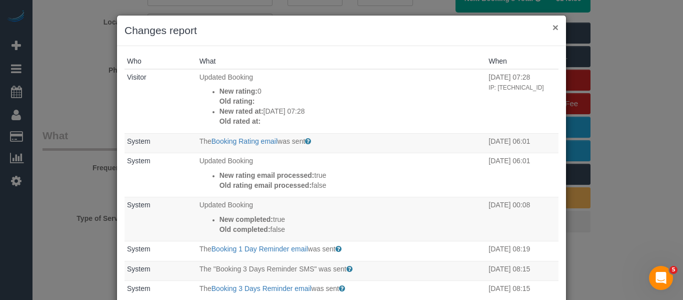
click at [554, 28] on button "×" at bounding box center [556, 27] width 6 height 11
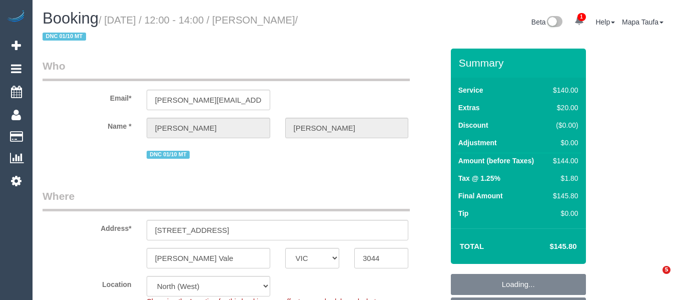
select select "VIC"
select select "number:29"
select select "number:14"
select select "number:19"
select select "number:22"
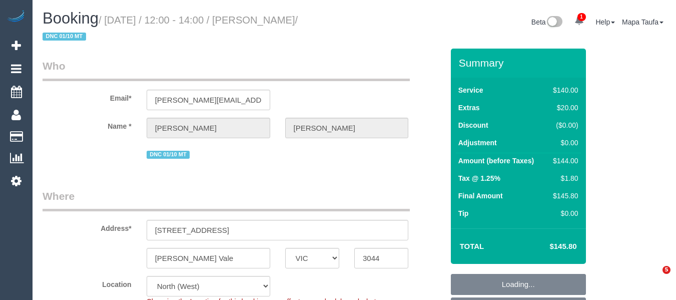
select select "number:35"
select select "number:26"
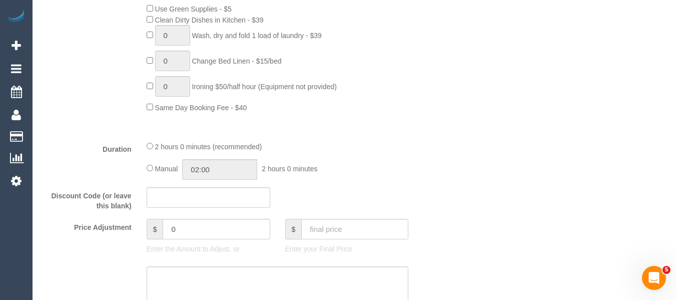
scroll to position [800, 0]
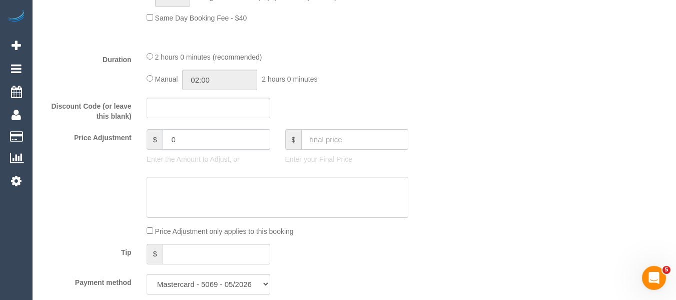
drag, startPoint x: 192, startPoint y: 140, endPoint x: 125, endPoint y: 140, distance: 67.0
click at [125, 140] on div "Price Adjustment $ 0 Enter the Amount to Adjust, or $ Enter your Final Price" at bounding box center [243, 149] width 416 height 40
type input "-1"
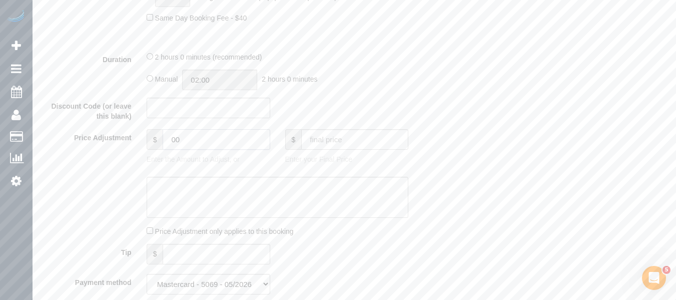
type input "0"
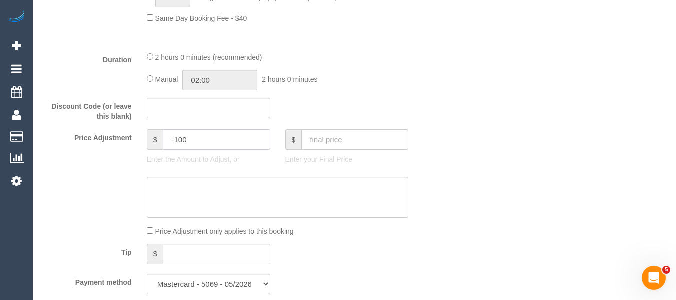
type input "-100"
click at [226, 201] on textarea at bounding box center [278, 197] width 262 height 41
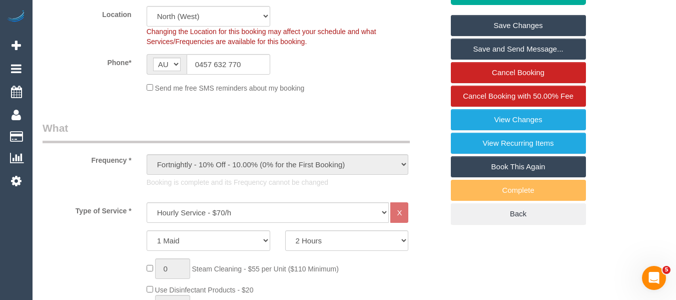
scroll to position [150, 0]
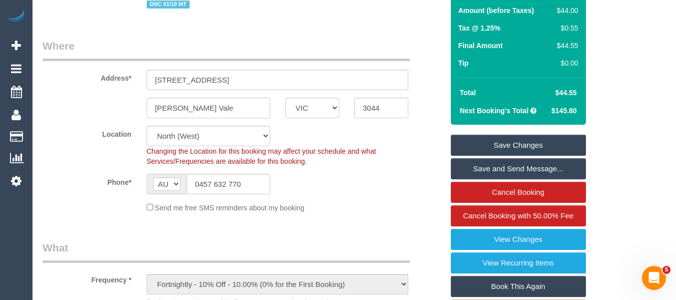
type textarea "discounted $70 for cleaner leaving early extra $30 for subpar cleaning - MT"
click at [546, 146] on link "Save Changes" at bounding box center [518, 145] width 135 height 21
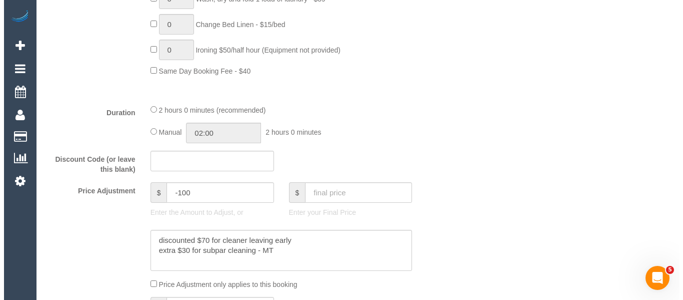
scroll to position [750, 0]
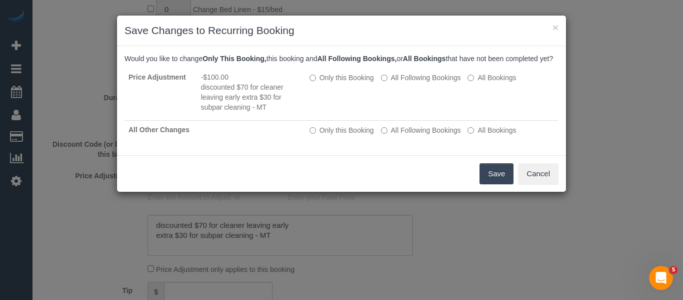
click at [490, 182] on button "Save" at bounding box center [497, 173] width 34 height 21
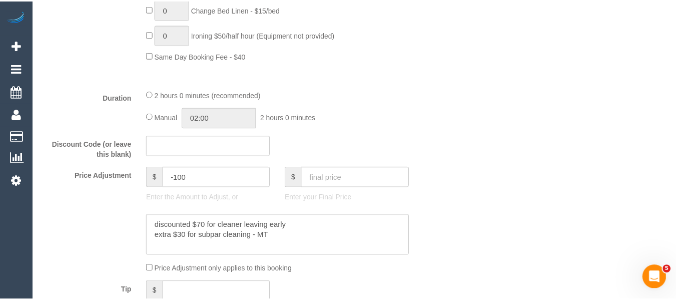
scroll to position [146, 0]
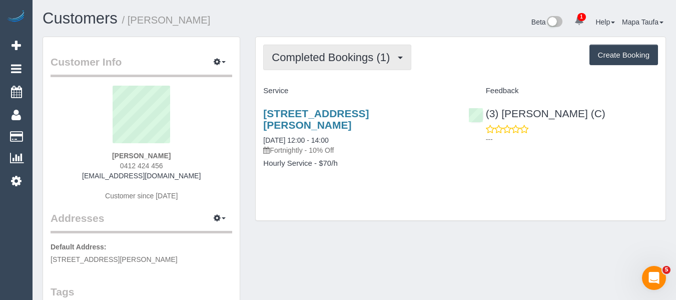
drag, startPoint x: 319, startPoint y: 52, endPoint x: 313, endPoint y: 65, distance: 13.9
click at [316, 54] on span "Completed Bookings (1)" at bounding box center [333, 57] width 123 height 13
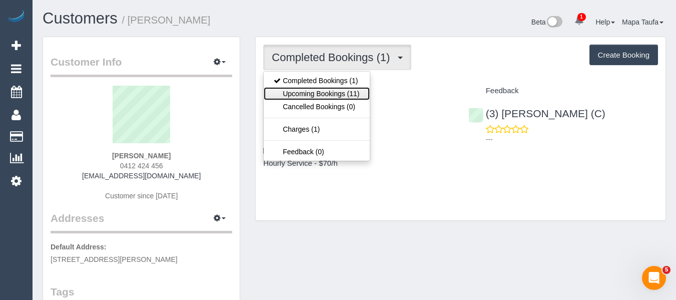
click at [313, 88] on link "Upcoming Bookings (11)" at bounding box center [317, 93] width 106 height 13
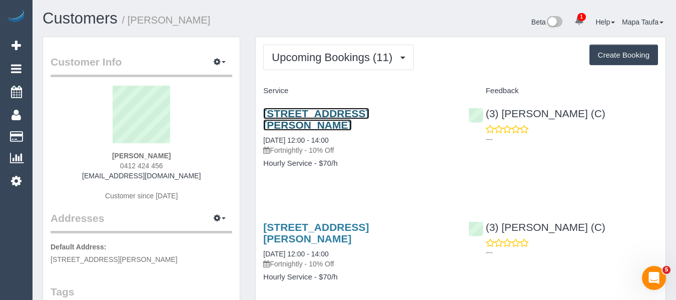
click at [331, 108] on link "[STREET_ADDRESS][PERSON_NAME]" at bounding box center [316, 119] width 106 height 23
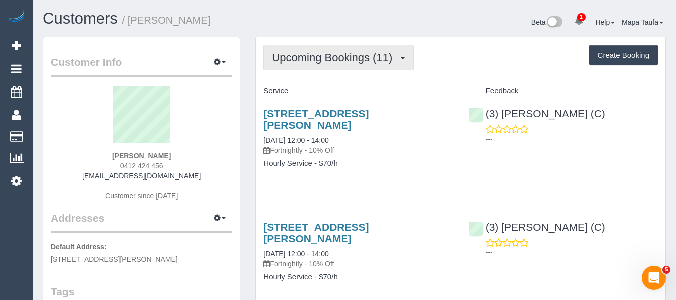
drag, startPoint x: 345, startPoint y: 52, endPoint x: 339, endPoint y: 73, distance: 21.9
click at [344, 54] on span "Upcoming Bookings (11)" at bounding box center [335, 57] width 126 height 13
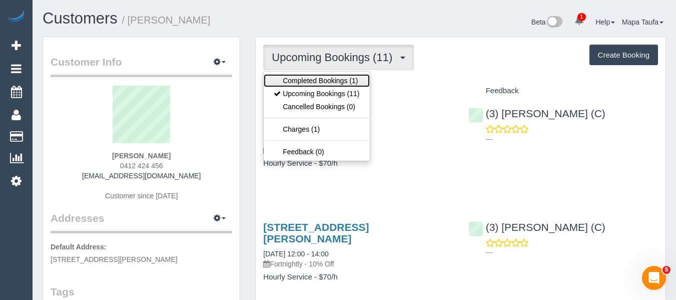
click at [336, 79] on link "Completed Bookings (1)" at bounding box center [317, 80] width 106 height 13
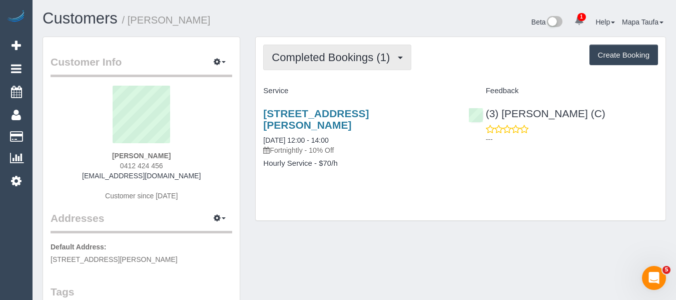
click at [370, 63] on span "Completed Bookings (1)" at bounding box center [333, 57] width 123 height 13
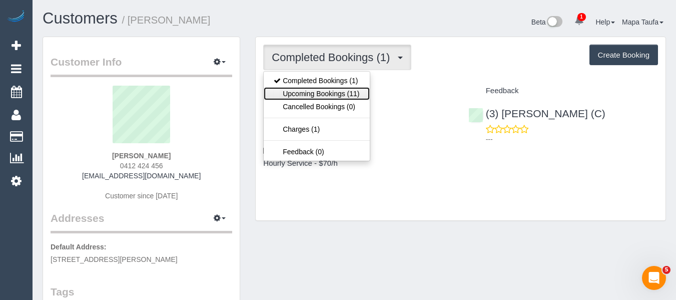
click at [339, 95] on link "Upcoming Bookings (11)" at bounding box center [317, 93] width 106 height 13
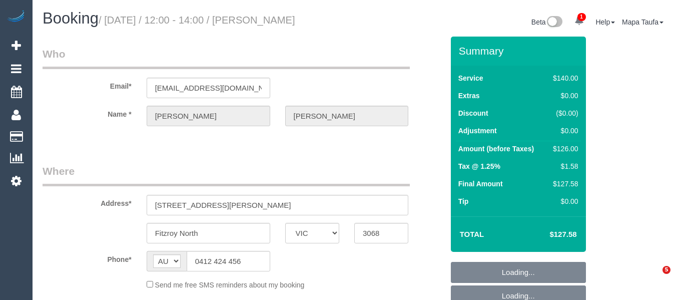
select select "VIC"
select select "object:541"
select select "string:stripe-pm_1S3CjB2GScqysDRVuhornwFc"
select select "number:28"
select select "number:14"
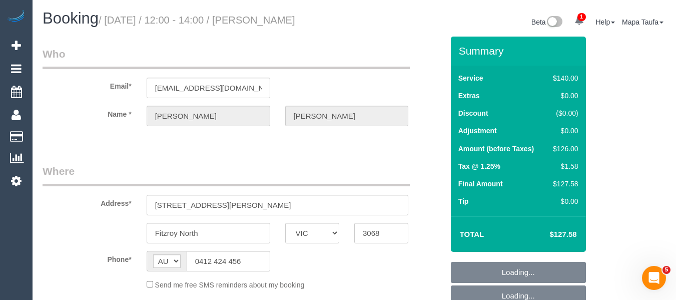
select select "number:18"
select select "number:22"
select select "number:34"
select select "number:12"
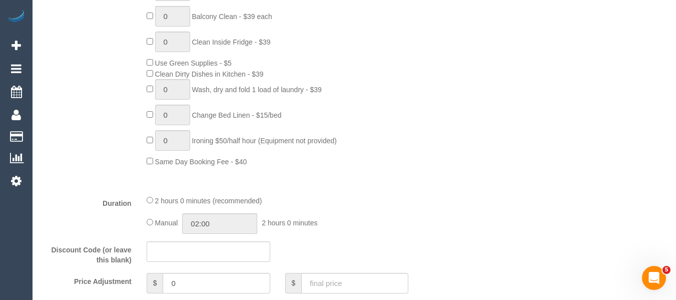
select select "object:858"
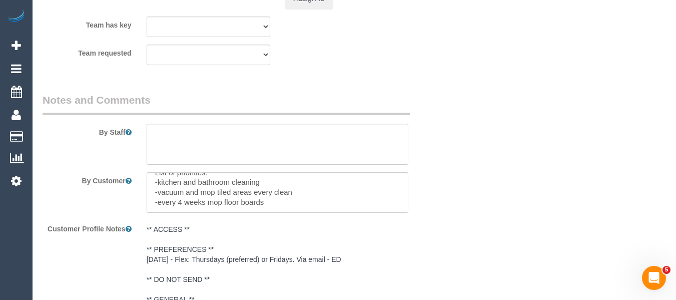
scroll to position [1692, 0]
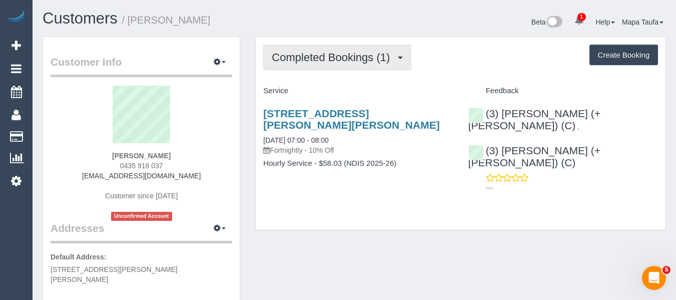
click at [327, 59] on span "Completed Bookings (1)" at bounding box center [333, 57] width 123 height 13
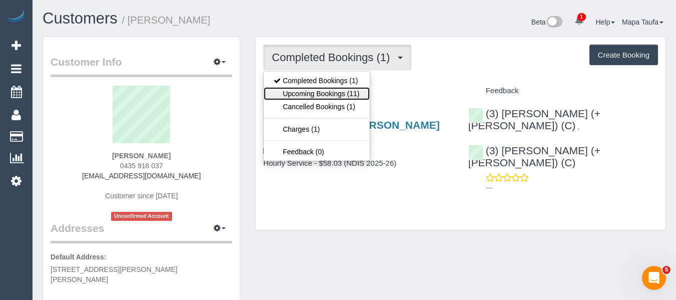
click at [325, 89] on link "Upcoming Bookings (11)" at bounding box center [317, 93] width 106 height 13
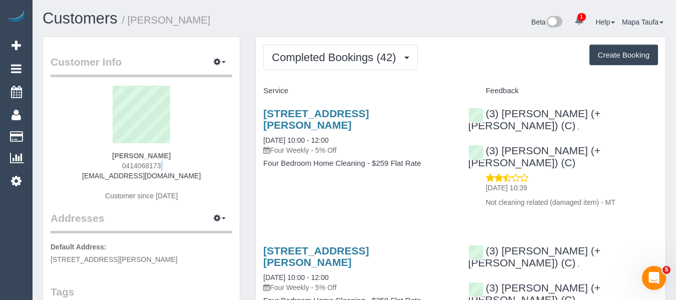
drag, startPoint x: 192, startPoint y: 170, endPoint x: 63, endPoint y: 177, distance: 129.2
click at [65, 175] on div "[PERSON_NAME] 0414068173 [EMAIL_ADDRESS][DOMAIN_NAME] Customer since [DATE]" at bounding box center [142, 148] width 182 height 125
click at [230, 173] on div "[PERSON_NAME] 0414068173 [EMAIL_ADDRESS][DOMAIN_NAME] Customer since [DATE]" at bounding box center [142, 148] width 182 height 125
drag, startPoint x: 196, startPoint y: 176, endPoint x: 71, endPoint y: 178, distance: 125.1
click at [73, 178] on div "[PERSON_NAME] 0414068173 [EMAIL_ADDRESS][DOMAIN_NAME] Customer since [DATE]" at bounding box center [142, 148] width 182 height 125
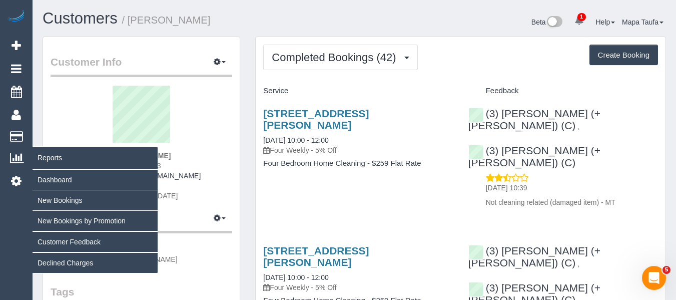
copy link "[EMAIL_ADDRESS][DOMAIN_NAME]"
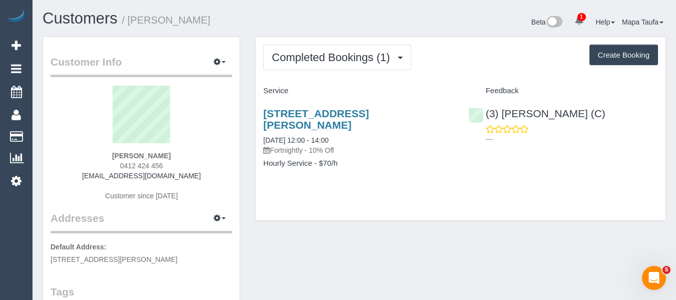
click at [297, 215] on div "Completed Bookings (1) Completed Bookings (1) Upcoming Bookings (11) Cancelled …" at bounding box center [461, 128] width 410 height 183
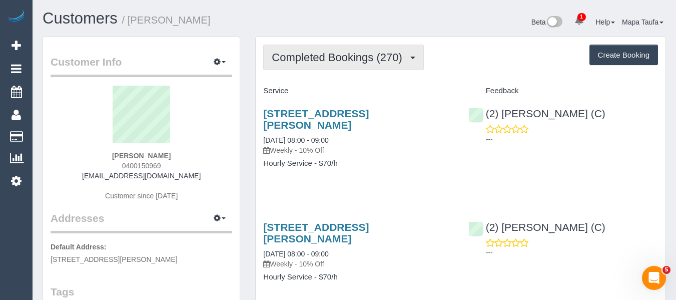
click at [313, 57] on span "Completed Bookings (270)" at bounding box center [339, 57] width 135 height 13
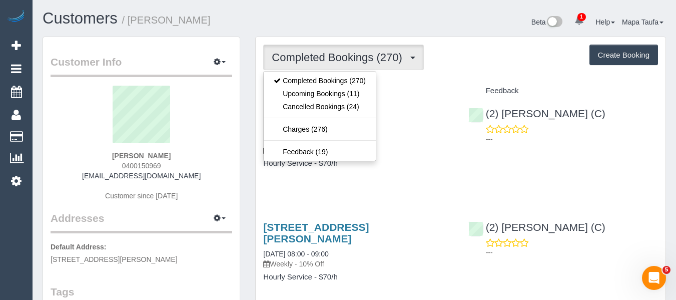
drag, startPoint x: 306, startPoint y: 198, endPoint x: 308, endPoint y: 175, distance: 23.6
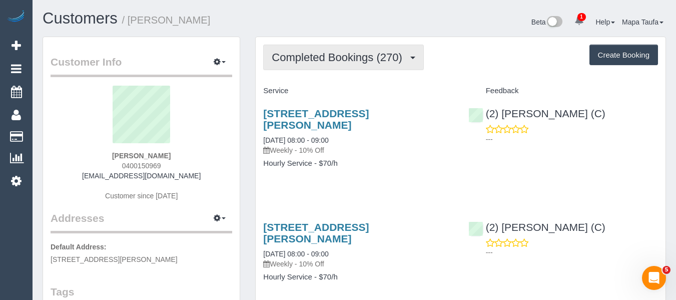
drag, startPoint x: 330, startPoint y: 67, endPoint x: 326, endPoint y: 91, distance: 24.3
click at [330, 69] on button "Completed Bookings (270)" at bounding box center [343, 58] width 161 height 26
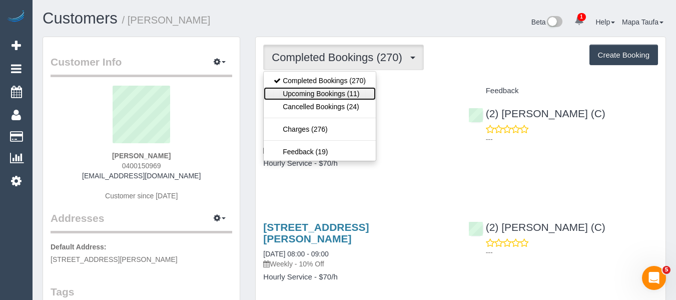
drag, startPoint x: 325, startPoint y: 93, endPoint x: 280, endPoint y: 109, distance: 48.4
click at [325, 93] on link "Upcoming Bookings (11)" at bounding box center [320, 93] width 112 height 13
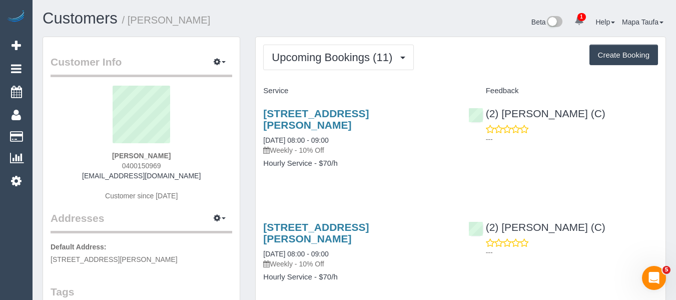
drag, startPoint x: 192, startPoint y: 180, endPoint x: 105, endPoint y: 184, distance: 86.6
click at [101, 182] on div "Alex Kaplan 0400150969 akaplan@theage.com.au Customer since 2019" at bounding box center [142, 148] width 182 height 125
copy div
click at [191, 172] on div "Alex Kaplan 0400150969 akaplan@theage.com.au Customer since 2019" at bounding box center [142, 148] width 182 height 125
drag, startPoint x: 120, startPoint y: 176, endPoint x: 197, endPoint y: 200, distance: 80.8
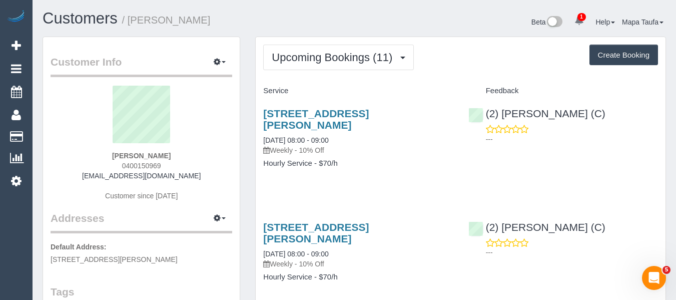
click at [192, 204] on div "Alex Kaplan 0400150969 akaplan@theage.com.au Customer since 2019" at bounding box center [142, 148] width 182 height 125
click at [195, 176] on div "Alex Kaplan 0400150969 akaplan@theage.com.au Customer since 2019" at bounding box center [142, 148] width 182 height 125
drag, startPoint x: 169, startPoint y: 176, endPoint x: 113, endPoint y: 186, distance: 56.9
click at [101, 178] on div "Alex Kaplan 0400150969 akaplan@theage.com.au Customer since 2019" at bounding box center [142, 148] width 182 height 125
copy link "akaplan@theage.com.au"
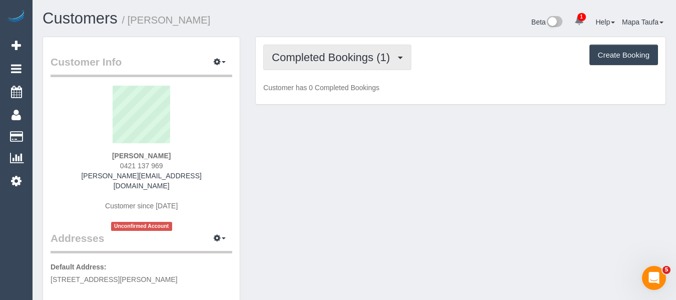
click at [374, 52] on span "Completed Bookings (1)" at bounding box center [333, 57] width 123 height 13
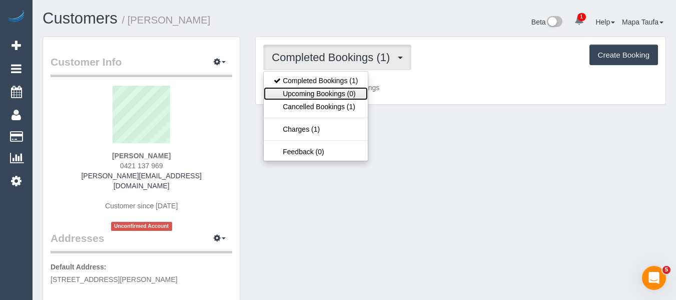
click at [344, 95] on link "Upcoming Bookings (0)" at bounding box center [316, 93] width 104 height 13
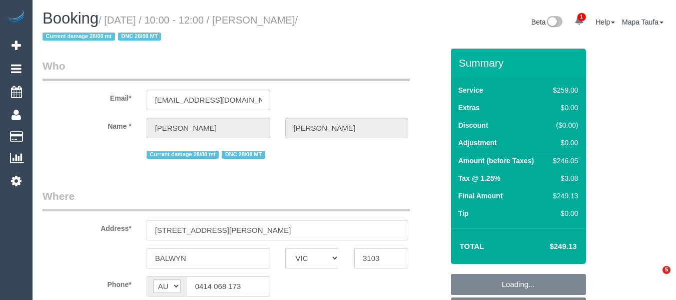
select select "VIC"
select select "string:stripe-pm_1RIO802GScqysDRVtVtZynzm"
select select "object:668"
drag, startPoint x: 330, startPoint y: 20, endPoint x: 274, endPoint y: 19, distance: 55.5
click at [274, 19] on small "/ November 20, 2025 / 10:00 - 12:00 / Kate Casley / Current damage 28/08 mt DNC…" at bounding box center [170, 29] width 255 height 28
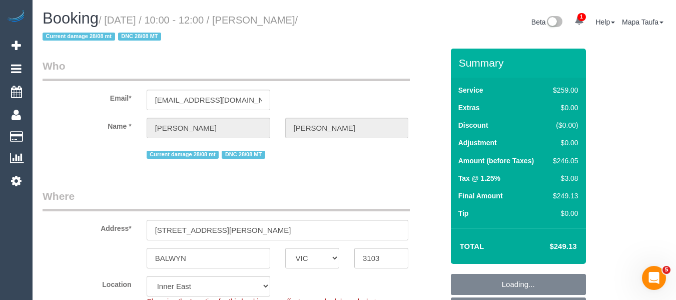
select select "number:28"
select select "number:14"
select select "number:19"
select select "number:22"
select select "number:34"
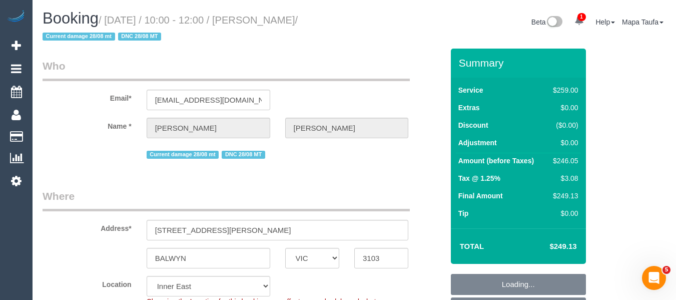
select select "number:12"
select select "spot3"
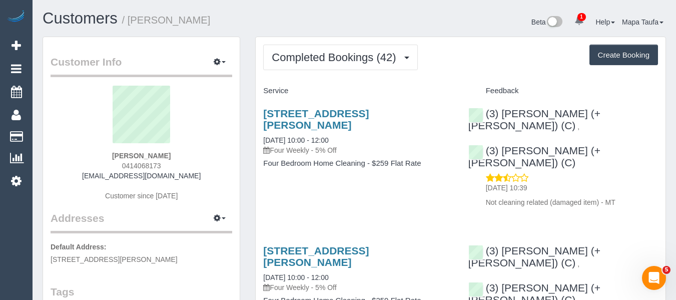
click at [291, 93] on h4 "Service" at bounding box center [358, 91] width 190 height 9
drag, startPoint x: 140, startPoint y: 164, endPoint x: 102, endPoint y: 164, distance: 38.0
click at [102, 164] on div "[PERSON_NAME] 0414068173 [EMAIL_ADDRESS][DOMAIN_NAME] Customer since [DATE]" at bounding box center [142, 148] width 182 height 125
copy span "0414068173"
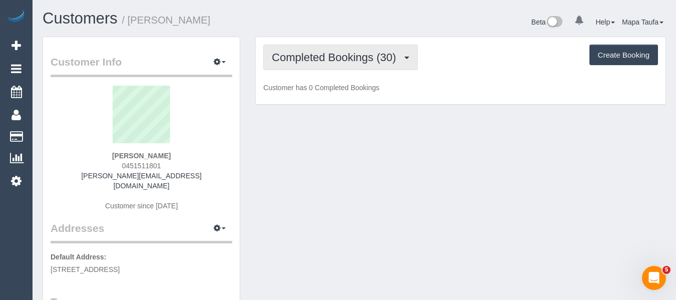
click at [312, 69] on button "Completed Bookings (30)" at bounding box center [340, 58] width 154 height 26
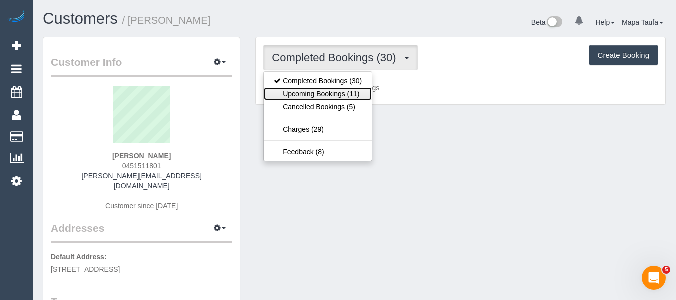
click at [316, 90] on link "Upcoming Bookings (11)" at bounding box center [318, 93] width 108 height 13
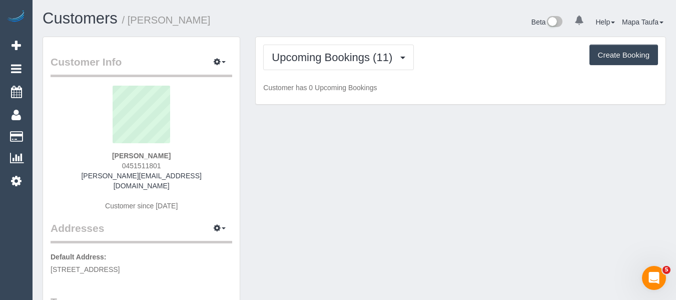
click at [325, 31] on div "Customers / Jesse Oey" at bounding box center [194, 21] width 319 height 22
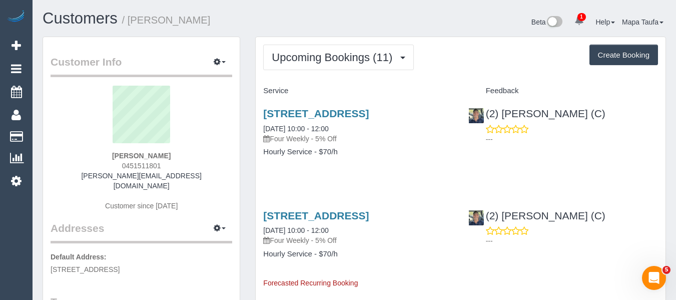
drag, startPoint x: 104, startPoint y: 166, endPoint x: 98, endPoint y: 170, distance: 7.9
click at [100, 167] on div "Jesse Oey 0451511801 jesse.oey@live.com.au Customer since 2020" at bounding box center [142, 153] width 182 height 135
copy span "0451511801"
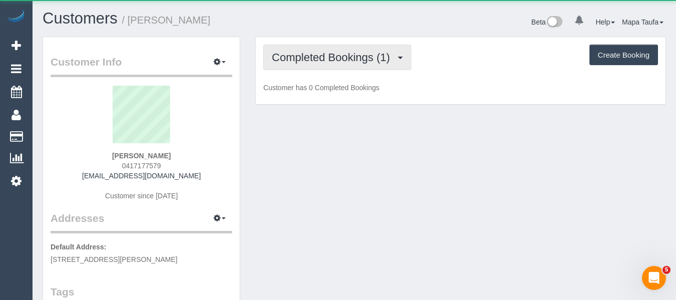
click at [296, 52] on span "Completed Bookings (1)" at bounding box center [333, 57] width 123 height 13
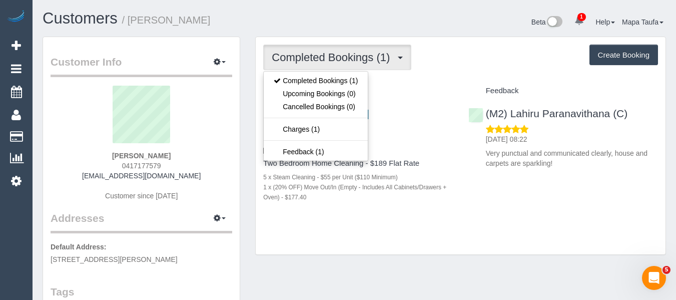
click at [367, 19] on div "Beta 1 Your Notifications You have 0 alerts × You have 5 to charge for [DATE] H…" at bounding box center [513, 23] width 319 height 27
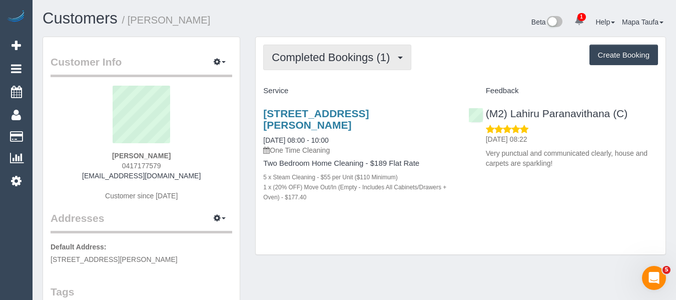
drag, startPoint x: 326, startPoint y: 55, endPoint x: 325, endPoint y: 63, distance: 8.1
click at [326, 57] on span "Completed Bookings (1)" at bounding box center [333, 57] width 123 height 13
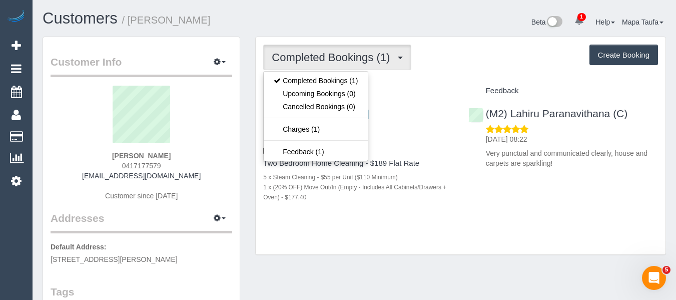
click at [482, 78] on div "Completed Bookings (1) Completed Bookings (1) Upcoming Bookings (0) Cancelled B…" at bounding box center [461, 146] width 410 height 218
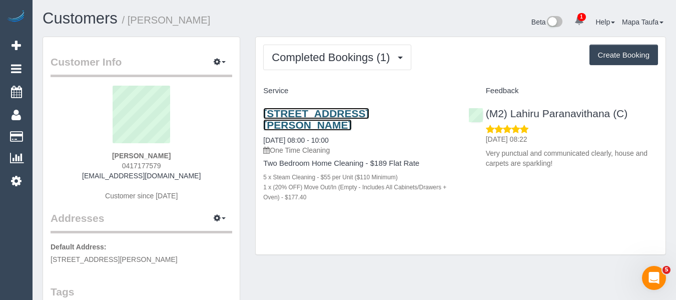
click at [317, 117] on link "[STREET_ADDRESS][PERSON_NAME]" at bounding box center [316, 119] width 106 height 23
drag, startPoint x: 646, startPoint y: 115, endPoint x: 419, endPoint y: 60, distance: 233.7
click at [511, 112] on div "(M2) Lahiru Paranavithana (C) 19/09/2025 08:22 Very punctual and communicated c…" at bounding box center [563, 136] width 205 height 74
copy link "Lahiru Paranavithana (C)"
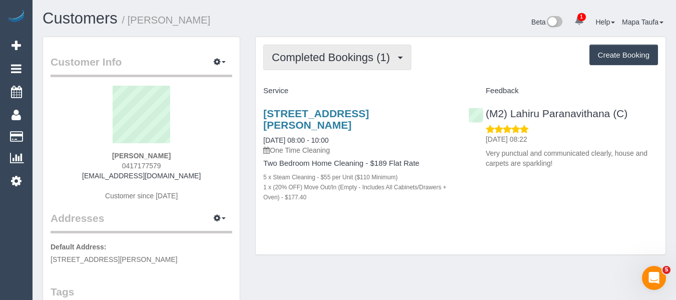
click at [345, 55] on span "Completed Bookings (1)" at bounding box center [333, 57] width 123 height 13
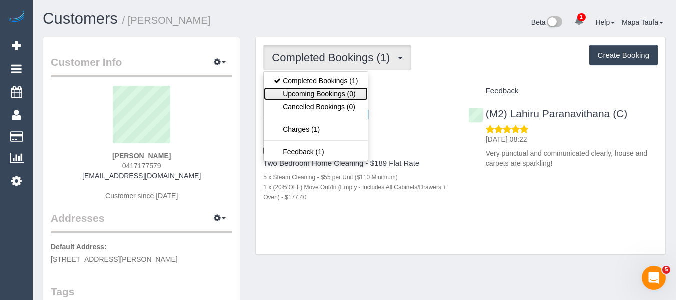
click at [344, 91] on link "Upcoming Bookings (0)" at bounding box center [316, 93] width 104 height 13
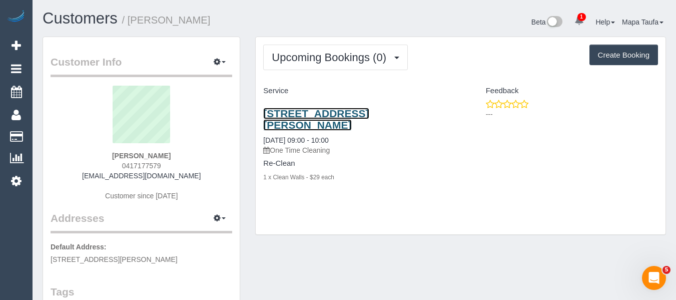
click at [323, 111] on link "3/17-19 Northumberland Rd, Pascoe Vale, VIC 3044" at bounding box center [316, 119] width 106 height 23
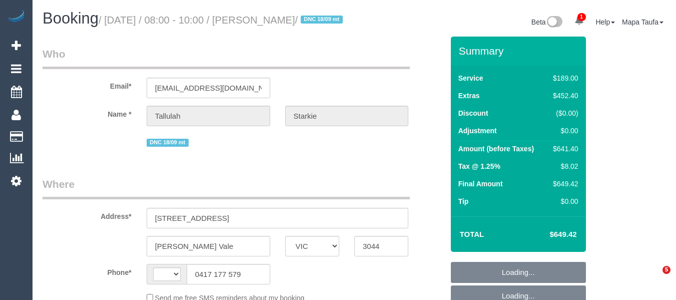
select select "VIC"
select select "object:308"
select select "number:28"
select select "number:17"
select select "number:19"
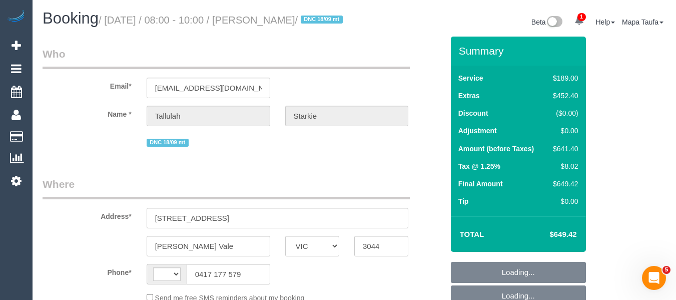
select select "number:25"
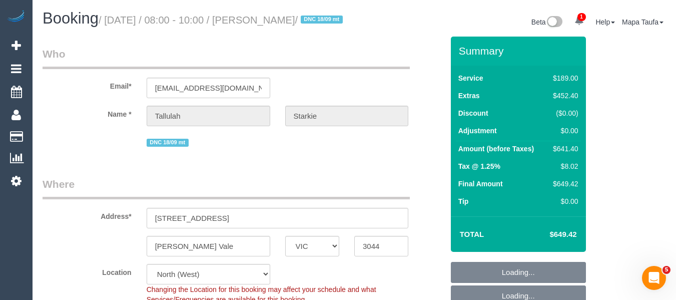
select select "object:527"
select select "string:AU"
select select "string:stripe-pm_1S4yO52GScqysDRVgVQT5xTX"
select select "spot1"
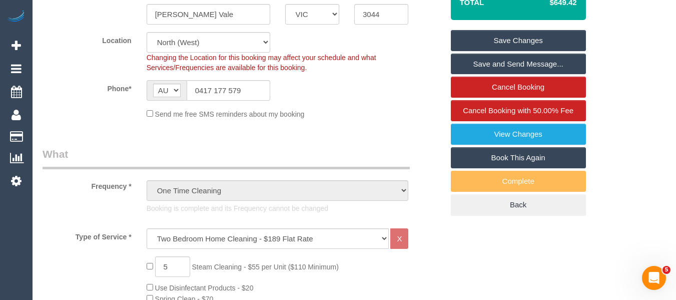
scroll to position [253, 0]
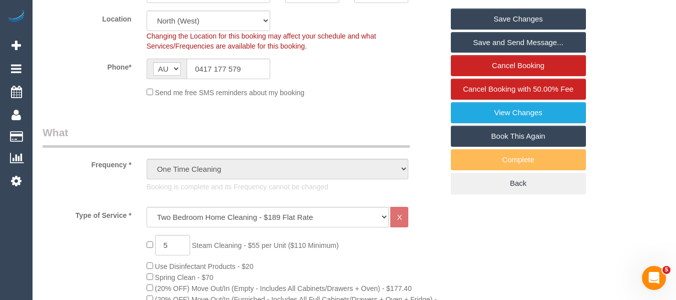
click at [552, 147] on link "Book This Again" at bounding box center [518, 136] width 135 height 21
select select "VIC"
select select "number:28"
select select "number:17"
select select "number:19"
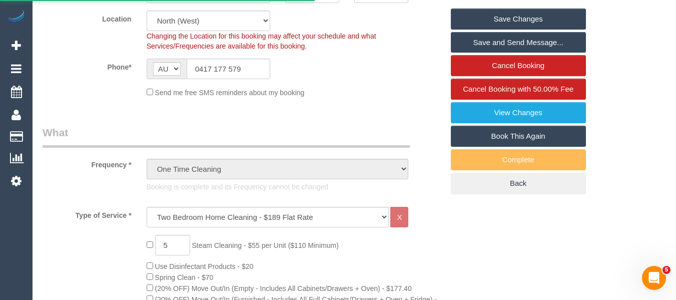
select select "number:25"
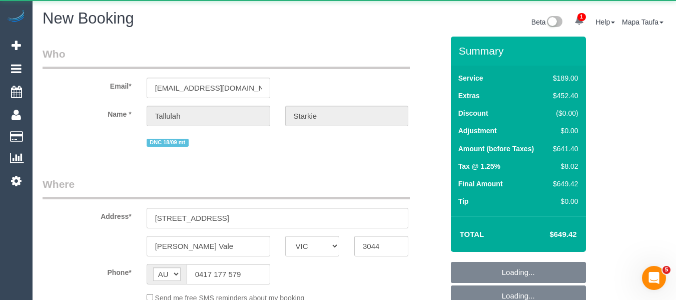
select select "string:stripe-pm_1S4yO52GScqysDRVgVQT5xTX"
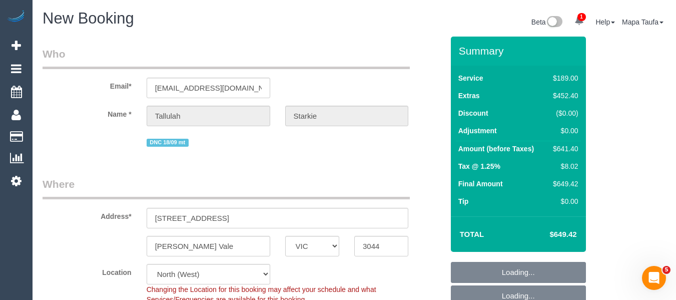
scroll to position [200, 0]
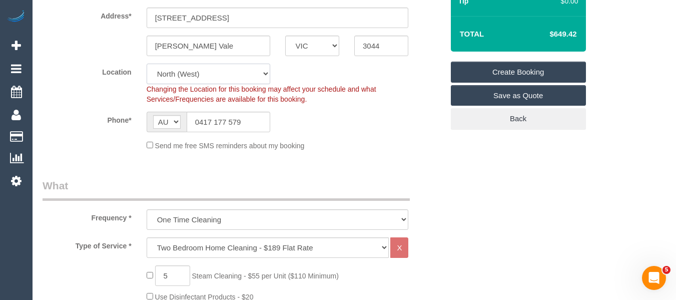
click at [202, 75] on fieldset "Where Address* 3/17-19 Northumberland Rd Pascoe Vale ACT NSW NT QLD SA TAS VIC …" at bounding box center [243, 67] width 401 height 182
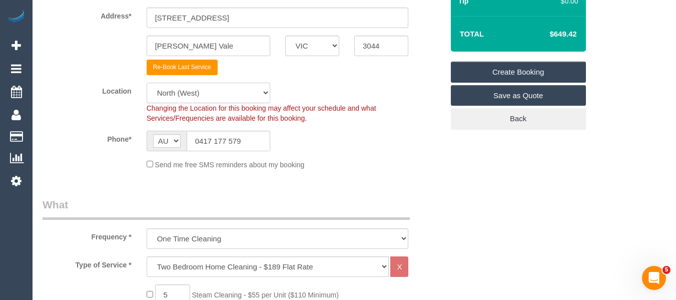
select select "object:3509"
select select "50"
drag, startPoint x: 202, startPoint y: 75, endPoint x: 193, endPoint y: 103, distance: 29.6
click at [147, 83] on select "Office City East (North) East (South) Inner East Inner North (East) Inner North…" at bounding box center [209, 93] width 124 height 21
select select "object:3516"
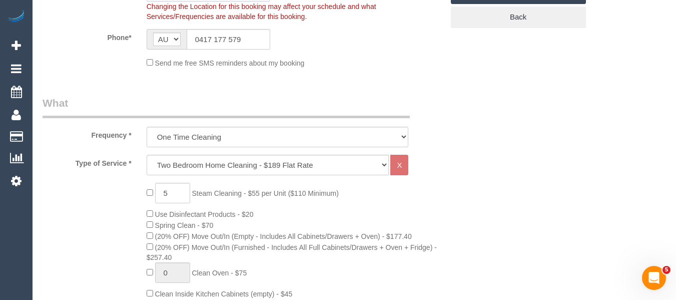
scroll to position [400, 0]
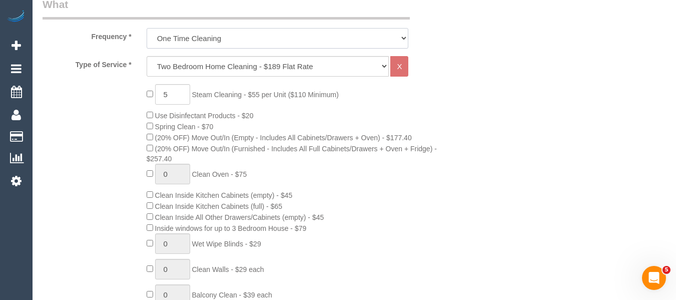
click at [210, 44] on select "One Time Cleaning Weekly - 10% Off - 10.00% (0% for the First Booking) Fortnigh…" at bounding box center [278, 38] width 262 height 21
drag, startPoint x: 475, startPoint y: 123, endPoint x: 322, endPoint y: 82, distance: 159.1
drag, startPoint x: 254, startPoint y: 70, endPoint x: 253, endPoint y: 76, distance: 6.0
click at [252, 70] on select "Hourly Service - $70/h Hourly Service - $65/h Hourly Service - $60/h Hourly Ser…" at bounding box center [268, 66] width 243 height 21
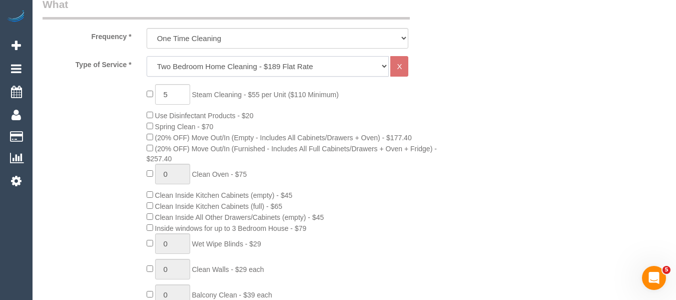
select select "28"
click at [147, 56] on select "Hourly Service - $70/h Hourly Service - $65/h Hourly Service - $60/h Hourly Ser…" at bounding box center [268, 66] width 243 height 21
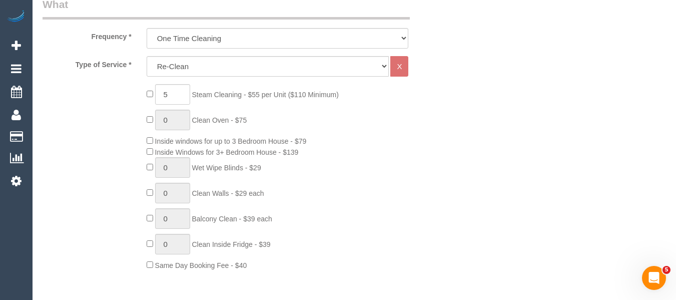
click at [153, 98] on span "5 Steam Cleaning - $55 per Unit ($110 Minimum)" at bounding box center [243, 95] width 192 height 8
type input "0"
type input "1"
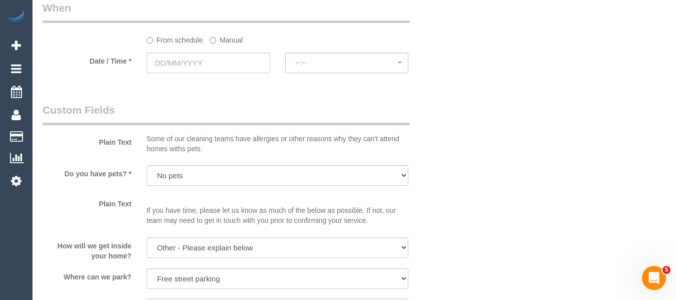
scroll to position [950, 0]
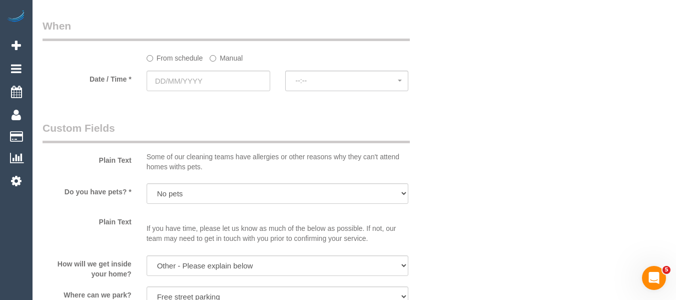
click at [219, 62] on sui-booking-spot "From schedule Manual Date / Time * --:-- --:--" at bounding box center [243, 56] width 401 height 75
click at [220, 60] on label "Manual" at bounding box center [226, 57] width 33 height 14
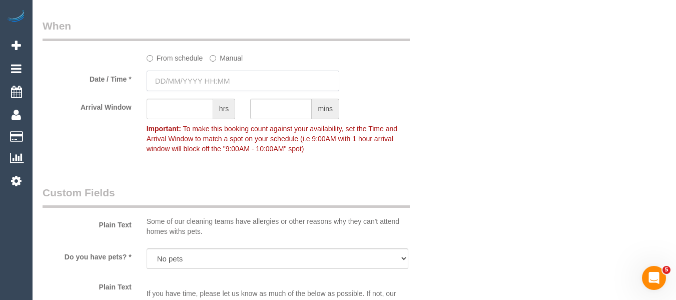
click at [211, 84] on input "text" at bounding box center [243, 81] width 193 height 21
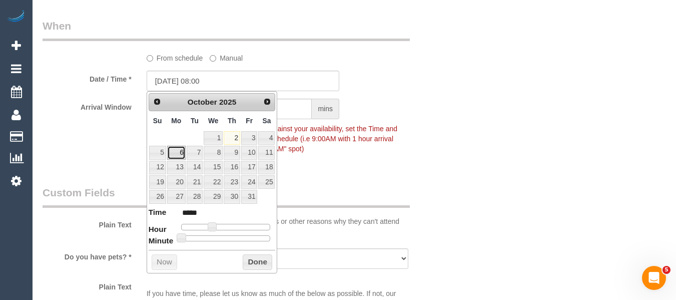
click at [178, 153] on link "6" at bounding box center [176, 153] width 19 height 14
drag, startPoint x: 262, startPoint y: 264, endPoint x: 262, endPoint y: 231, distance: 32.5
click at [262, 264] on button "Done" at bounding box center [258, 262] width 30 height 16
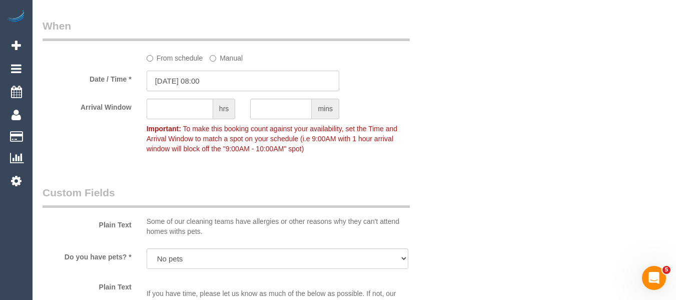
click at [205, 75] on input "06/10/2025 08:00" at bounding box center [243, 81] width 193 height 21
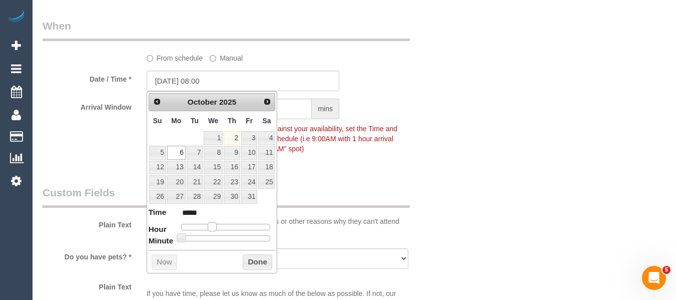
type input "06/10/2025 09:00"
type input "*****"
type input "06/10/2025 10:00"
type input "*****"
drag, startPoint x: 207, startPoint y: 224, endPoint x: 214, endPoint y: 226, distance: 6.7
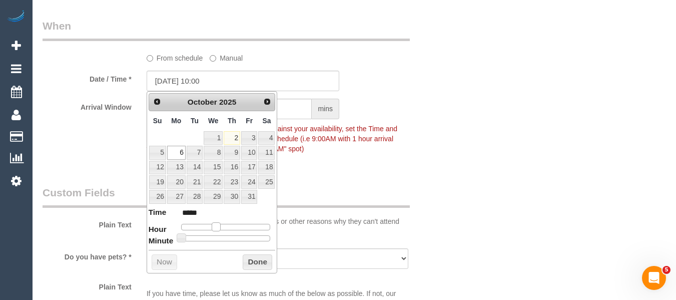
click at [214, 226] on div at bounding box center [226, 227] width 90 height 6
type input "06/10/2025 09:00"
type input "*****"
click at [214, 225] on div at bounding box center [226, 227] width 90 height 6
click at [257, 270] on div "Prev Next October 2025 Su Mo Tu We Th Fr Sa 1 2 3 4 5 6 7 8 9 10 11 12 13 14 15…" at bounding box center [212, 182] width 131 height 182
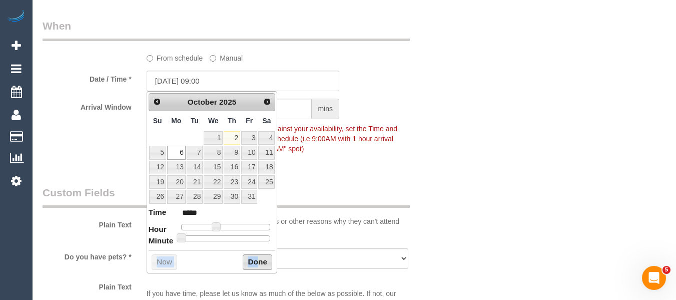
click at [258, 263] on button "Done" at bounding box center [258, 262] width 30 height 16
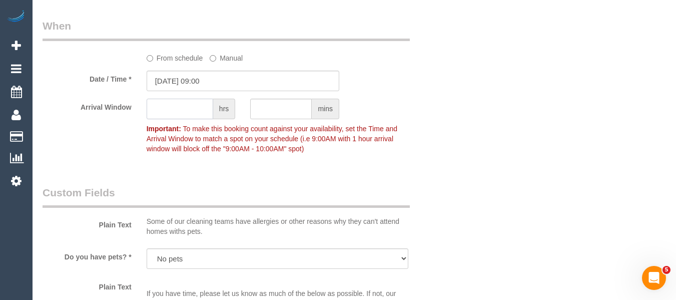
click at [174, 106] on input "text" at bounding box center [180, 109] width 67 height 21
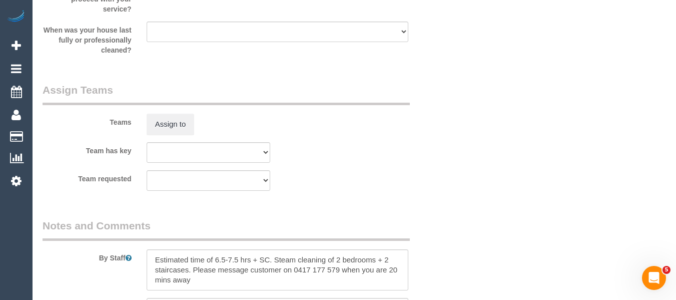
scroll to position [1501, 0]
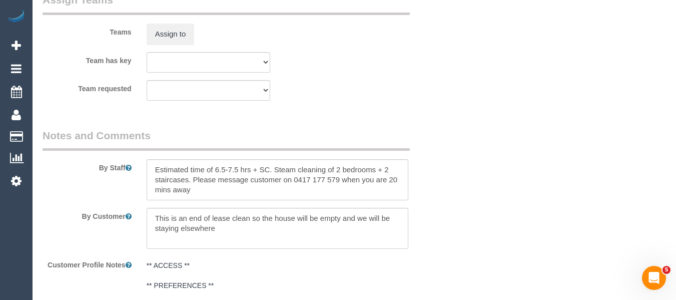
type input "1"
click at [119, 154] on div "By Staff" at bounding box center [243, 164] width 416 height 72
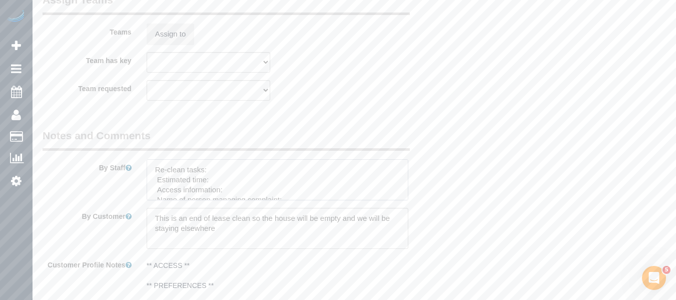
click at [220, 170] on textarea at bounding box center [278, 179] width 262 height 41
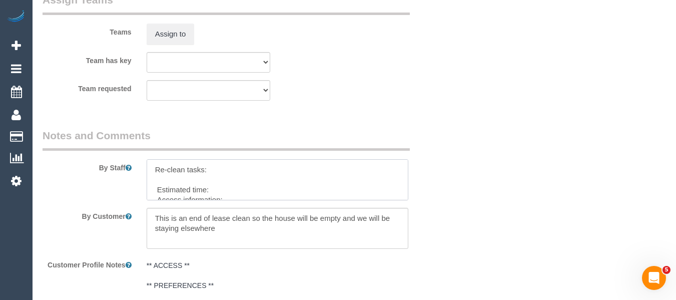
click at [184, 179] on textarea at bounding box center [278, 179] width 262 height 41
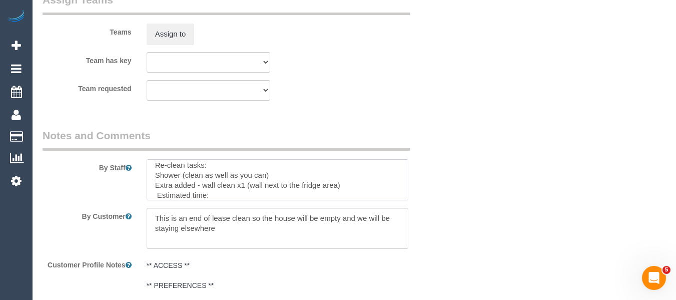
scroll to position [20, 0]
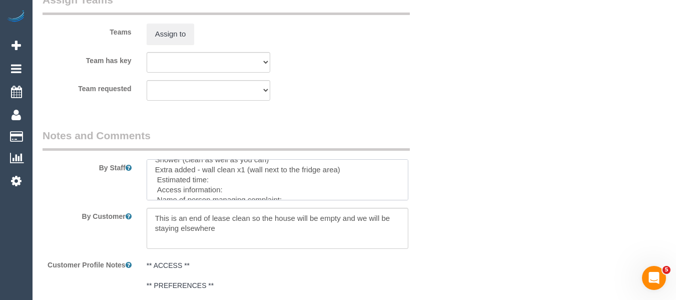
click at [278, 179] on textarea at bounding box center [278, 179] width 262 height 41
click at [267, 188] on textarea at bounding box center [278, 179] width 262 height 41
click at [281, 188] on textarea at bounding box center [278, 179] width 262 height 41
paste textarea "C+M residential office 25 Pascoe St, Pascoe Vale VIC 3044"
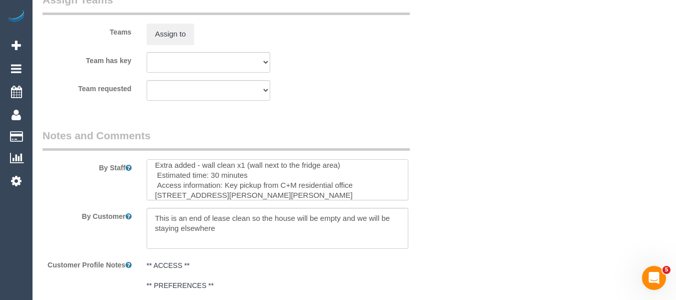
click at [408, 193] on textarea at bounding box center [278, 179] width 262 height 41
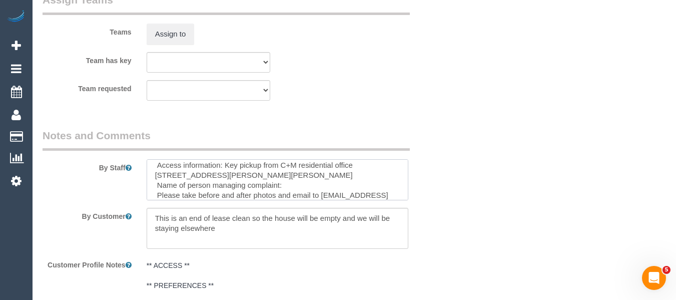
click at [317, 189] on textarea at bounding box center [278, 179] width 262 height 41
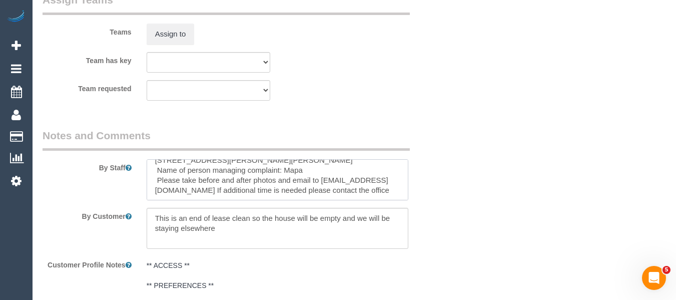
scroll to position [70, 0]
type textarea "Re-clean tasks: Shower (clean as well as you can) Extra added - wall clean x1 (…"
drag, startPoint x: 238, startPoint y: 227, endPoint x: 91, endPoint y: 200, distance: 149.6
click at [92, 200] on sui-booking-comments "By Staff By Customer Customer Profile Notes ** ACCESS ** ** PREFERENCES ** ** D…" at bounding box center [243, 241] width 401 height 227
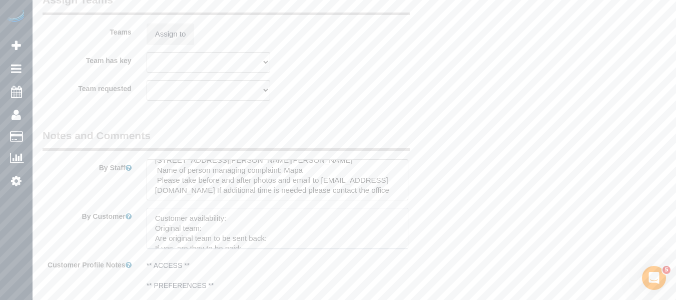
click at [244, 212] on textarea at bounding box center [278, 228] width 262 height 41
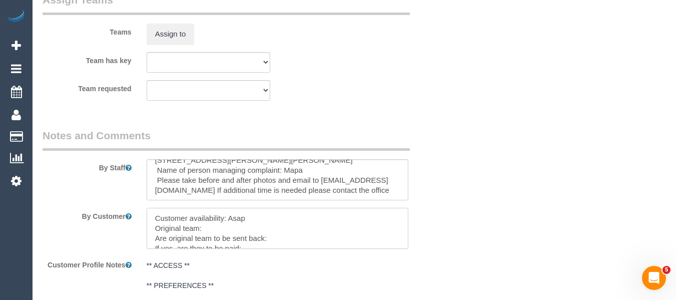
click at [236, 227] on textarea at bounding box center [278, 228] width 262 height 41
paste textarea "Lahiru Paranavithana (C)"
click at [294, 240] on textarea at bounding box center [278, 228] width 262 height 41
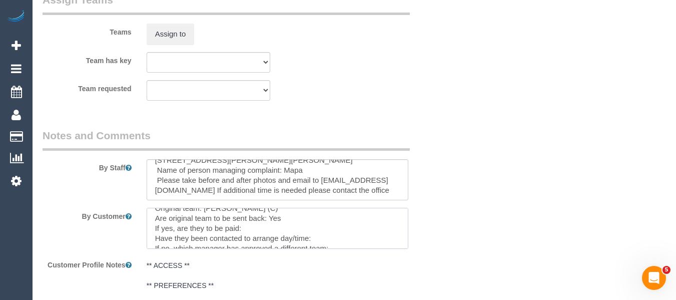
click at [300, 229] on textarea at bounding box center [278, 228] width 262 height 41
click at [330, 234] on textarea at bounding box center [278, 228] width 262 height 41
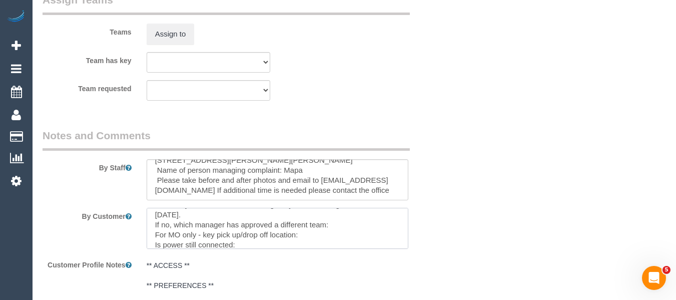
scroll to position [60, 0]
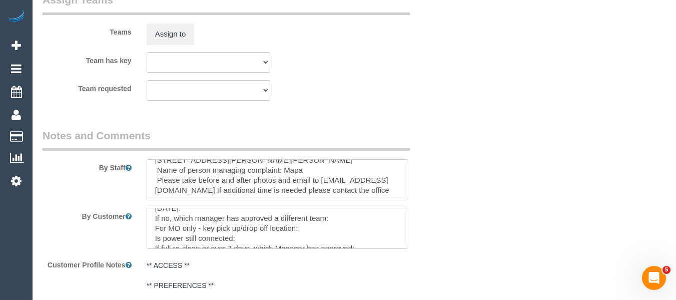
click at [327, 229] on textarea at bounding box center [278, 228] width 262 height 41
paste textarea "Lahiru Paranavithana (C)"
click at [329, 230] on textarea at bounding box center [278, 228] width 262 height 41
paste textarea "C+M residential office 25 Pascoe St, Pascoe Vale VIC 3044"
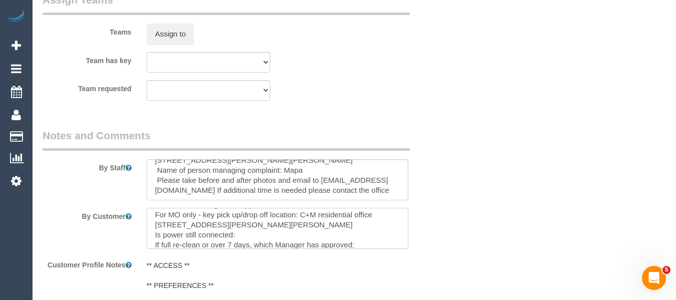
scroll to position [80, 0]
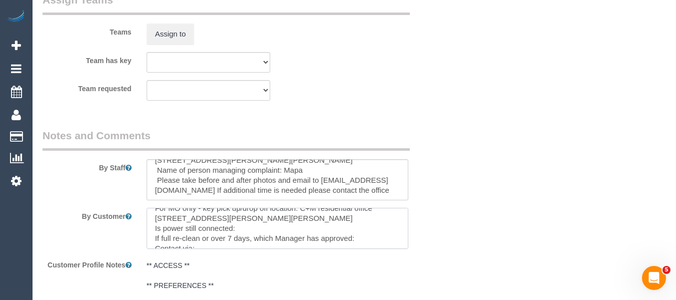
click at [283, 231] on textarea at bounding box center [278, 228] width 262 height 41
click at [408, 246] on textarea at bounding box center [278, 228] width 262 height 41
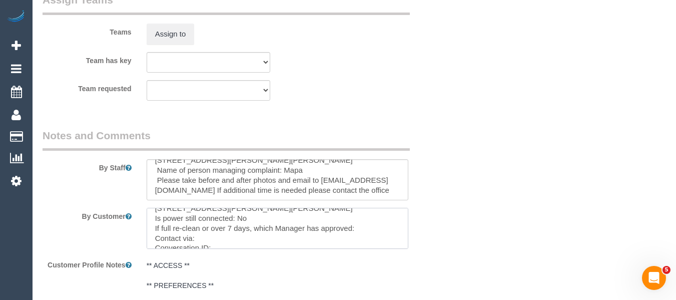
scroll to position [100, 0]
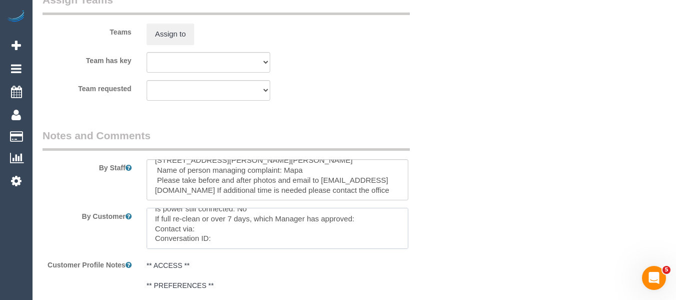
click at [263, 236] on textarea at bounding box center [278, 228] width 262 height 41
click at [256, 231] on textarea at bounding box center [278, 228] width 262 height 41
click at [244, 240] on textarea at bounding box center [278, 228] width 262 height 41
paste textarea "cnv_qe7e6kv"
type textarea "Customer availability: Asap Original team: Lahiru Paranavithana (C) Are origina…"
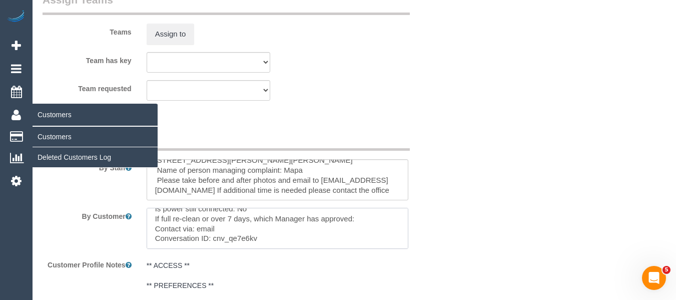
scroll to position [0, 0]
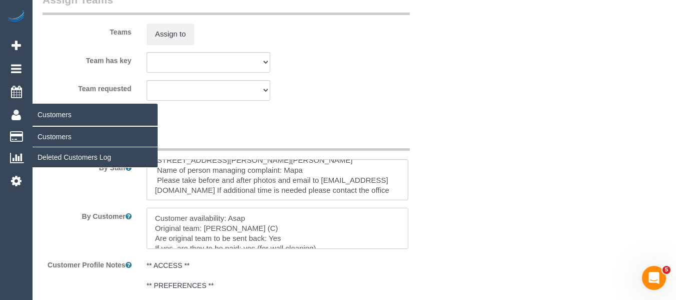
drag, startPoint x: 273, startPoint y: 236, endPoint x: 1, endPoint y: 124, distance: 294.1
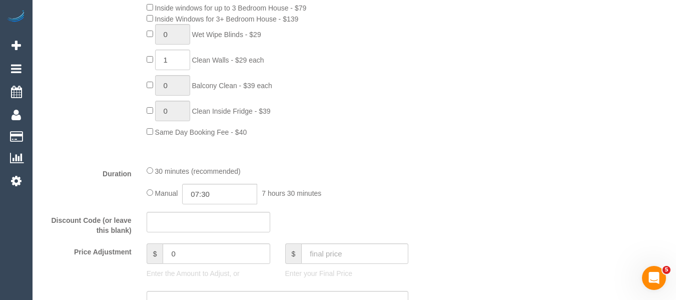
scroll to position [601, 0]
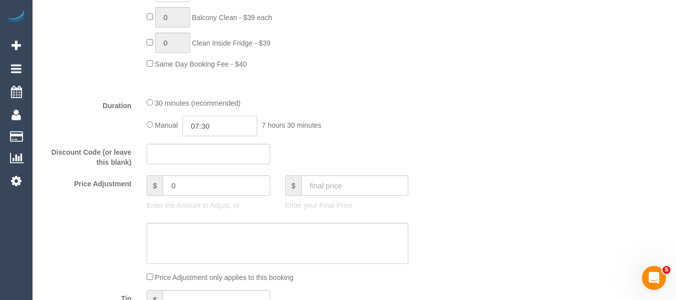
click at [219, 125] on input "07:30" at bounding box center [219, 126] width 75 height 21
type input "00:30"
drag, startPoint x: 210, startPoint y: 158, endPoint x: 257, endPoint y: 161, distance: 47.1
click at [209, 158] on li "00:30" at bounding box center [209, 156] width 45 height 13
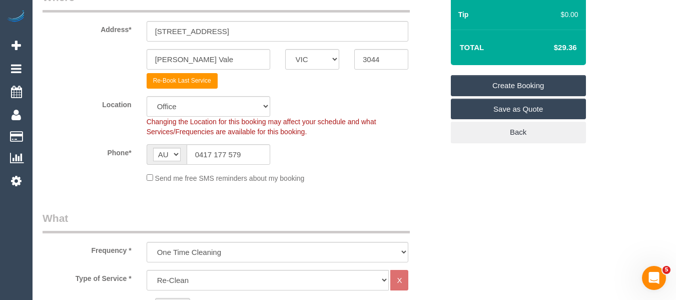
scroll to position [101, 0]
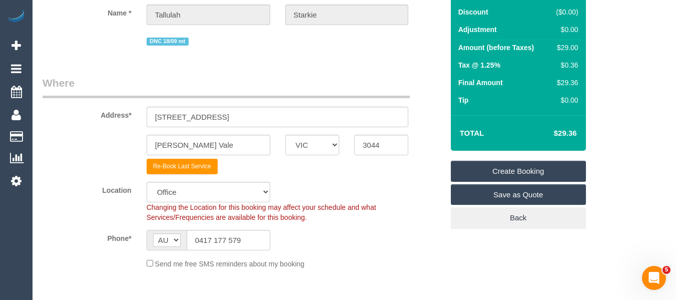
click at [487, 166] on link "Create Booking" at bounding box center [518, 171] width 135 height 21
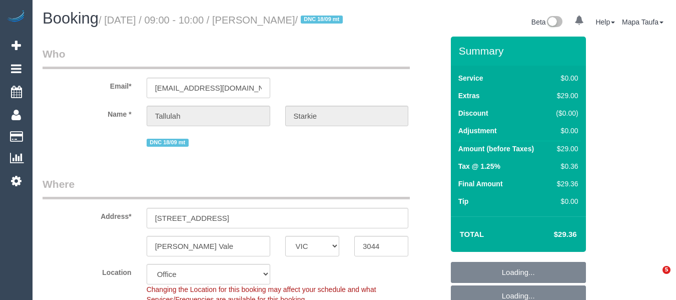
select select "VIC"
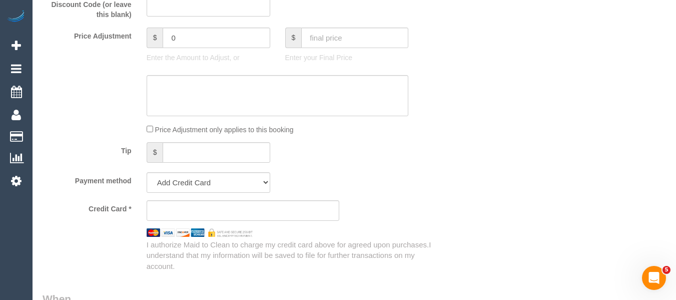
select select "string:AU"
select select "string:stripe-pm_1S4yO52GScqysDRVgVQT5xTX"
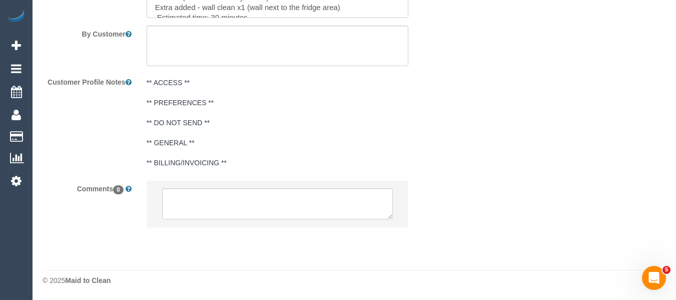
select select "object:693"
click at [285, 194] on textarea at bounding box center [277, 203] width 231 height 31
paste textarea "Customer availability: Asap Original team: Lahiru Paranavithana (C) Are origina…"
type textarea "Customer availability: Asap Original team: Lahiru Paranavithana (C) Are origina…"
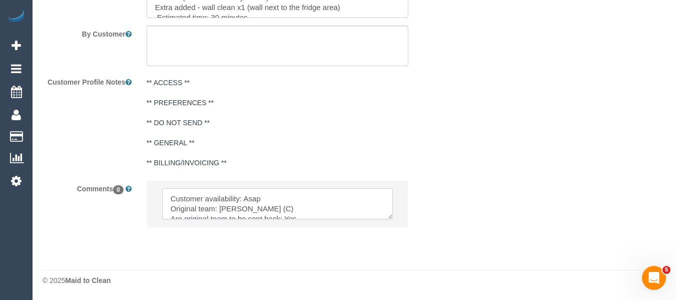
select select "number:28"
select select "number:17"
select select "number:19"
select select "number:25"
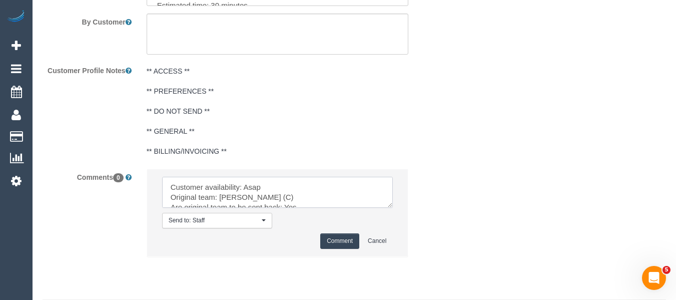
scroll to position [104, 0]
type textarea "Customer availability: Asap Original team: Lahiru Paranavithana (C) Are origina…"
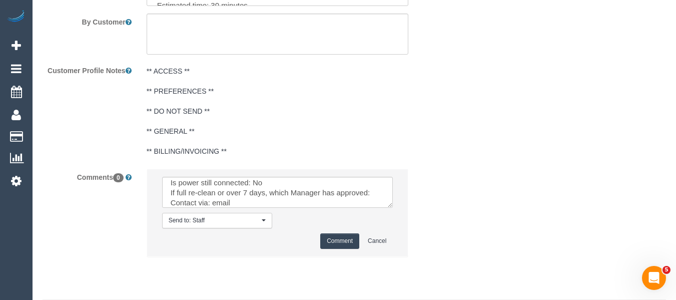
click at [348, 248] on button "Comment" at bounding box center [339, 241] width 39 height 16
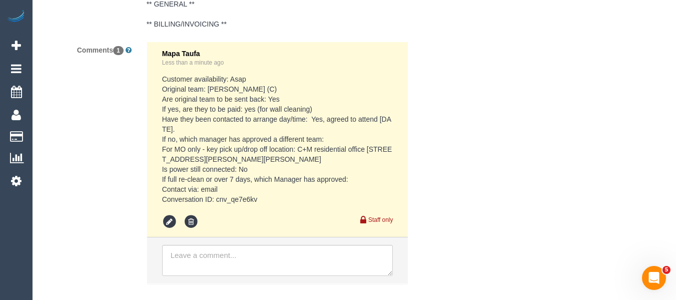
scroll to position [1834, 0]
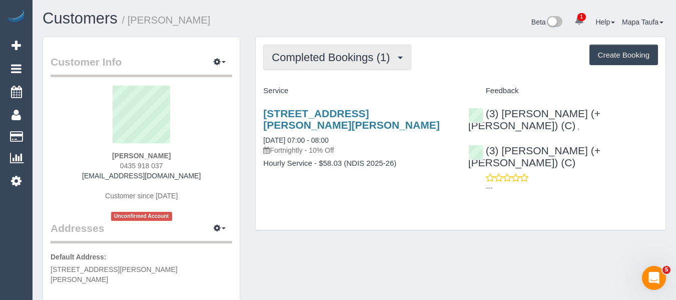
drag, startPoint x: 352, startPoint y: 70, endPoint x: 349, endPoint y: 61, distance: 9.5
click at [351, 70] on div "Completed Bookings (1) Completed Bookings (1) Upcoming Bookings (11) Cancelled …" at bounding box center [461, 133] width 410 height 193
click at [348, 64] on button "Completed Bookings (1)" at bounding box center [337, 58] width 148 height 26
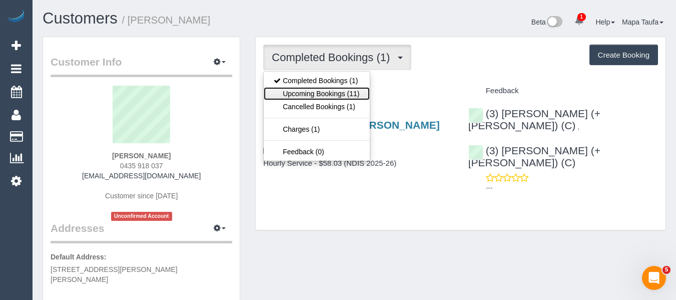
drag, startPoint x: 349, startPoint y: 92, endPoint x: 447, endPoint y: 64, distance: 101.4
click at [349, 92] on link "Upcoming Bookings (11)" at bounding box center [317, 93] width 106 height 13
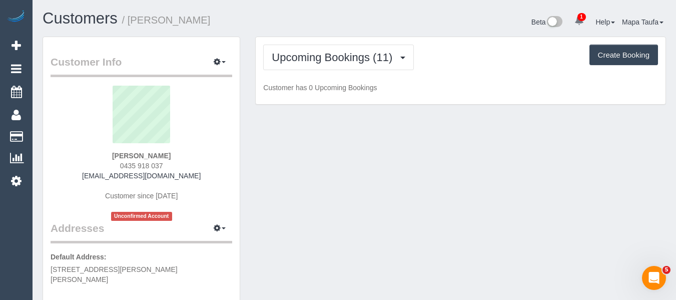
click at [462, 56] on div "Upcoming Bookings (11) Completed Bookings (1) Upcoming Bookings (11) Cancelled …" at bounding box center [460, 58] width 395 height 26
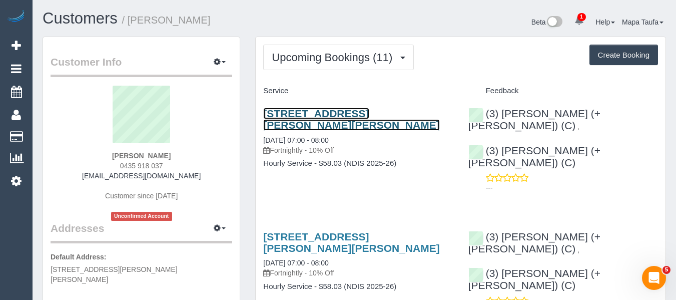
click at [302, 125] on link "[STREET_ADDRESS][PERSON_NAME][PERSON_NAME]" at bounding box center [351, 119] width 176 height 23
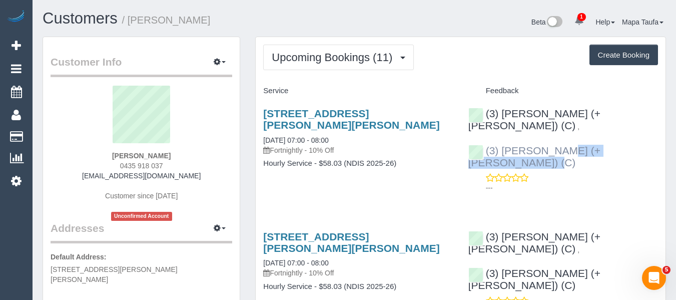
drag, startPoint x: 611, startPoint y: 145, endPoint x: 501, endPoint y: 138, distance: 109.8
click at [501, 138] on div "(3) [PERSON_NAME] (+ [PERSON_NAME]) (C) , (3) [PERSON_NAME] (+ [PERSON_NAME]) (…" at bounding box center [563, 148] width 205 height 98
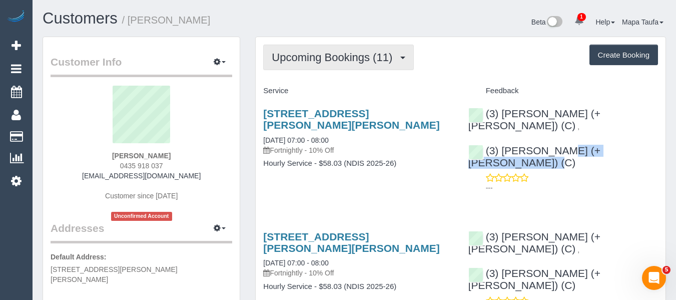
copy link "[PERSON_NAME] (+ [PERSON_NAME]) (C)"
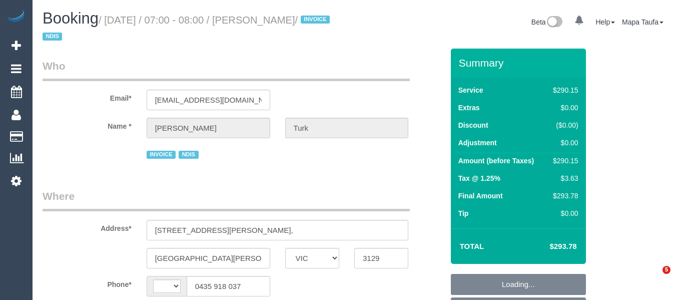
select select "VIC"
select select "2"
select select "150"
select select "number:28"
select select "number:14"
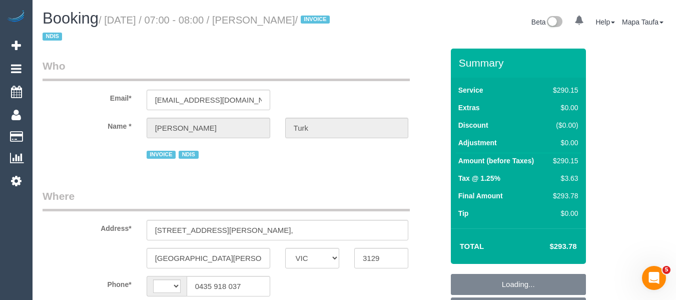
select select "number:19"
select select "string:AU"
select select "object:750"
select select "spot1"
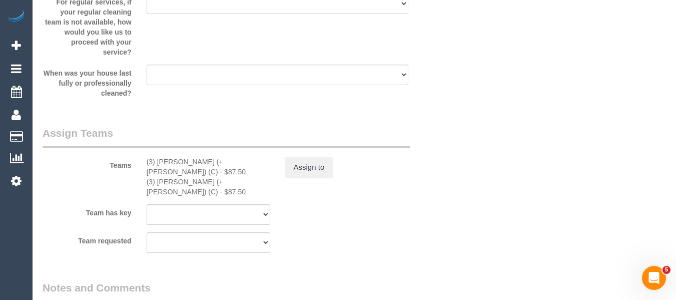
scroll to position [1145, 0]
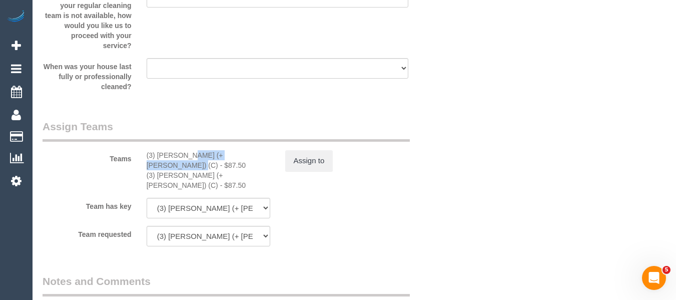
drag, startPoint x: 223, startPoint y: 157, endPoint x: 156, endPoint y: 151, distance: 67.3
click at [156, 151] on div "(3) [PERSON_NAME] (+ [PERSON_NAME]) (C) - $87.50" at bounding box center [209, 160] width 124 height 20
copy div "[PERSON_NAME] (+ [PERSON_NAME]) (C)"
click at [301, 167] on button "Assign to" at bounding box center [309, 160] width 48 height 21
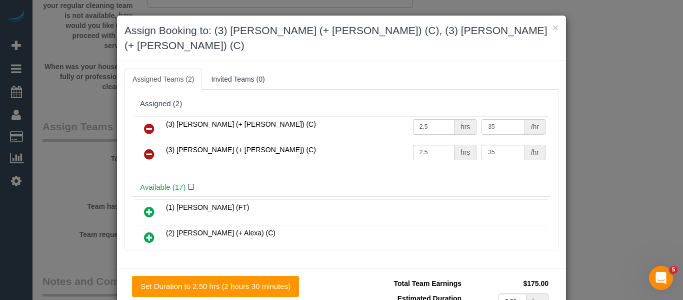
click at [147, 123] on icon at bounding box center [149, 129] width 11 height 12
click at [147, 148] on icon at bounding box center [149, 154] width 11 height 12
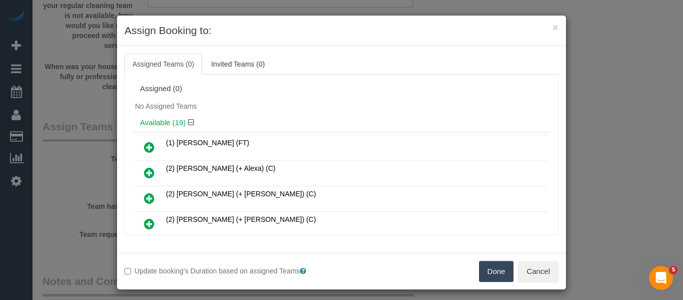
click at [481, 276] on button "Done" at bounding box center [496, 271] width 35 height 21
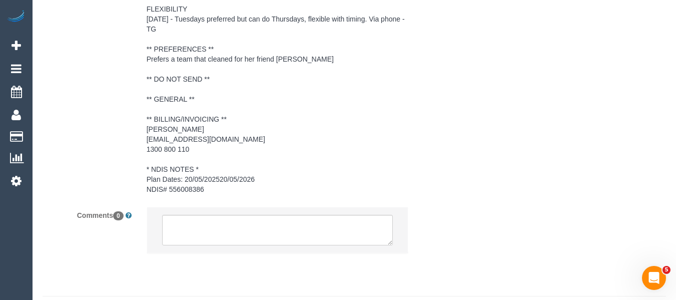
scroll to position [1584, 0]
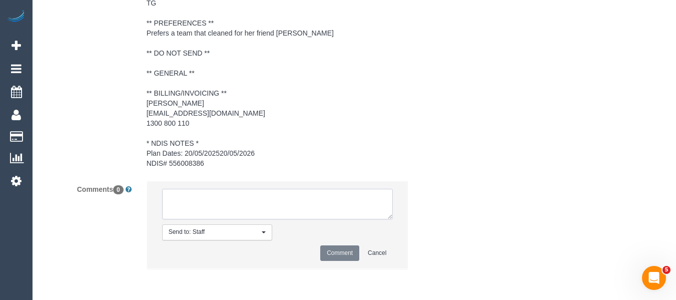
click at [227, 208] on textarea at bounding box center [277, 204] width 231 height 31
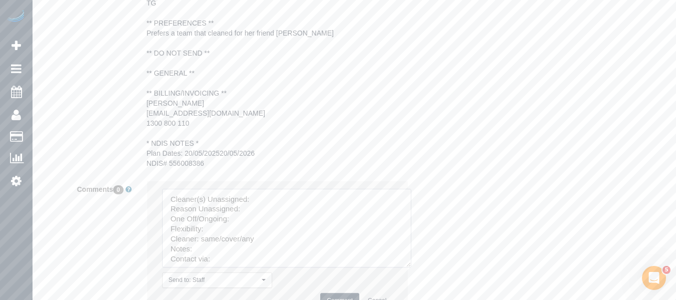
drag, startPoint x: 386, startPoint y: 215, endPoint x: 278, endPoint y: 193, distance: 110.3
click at [407, 267] on textarea at bounding box center [286, 228] width 249 height 79
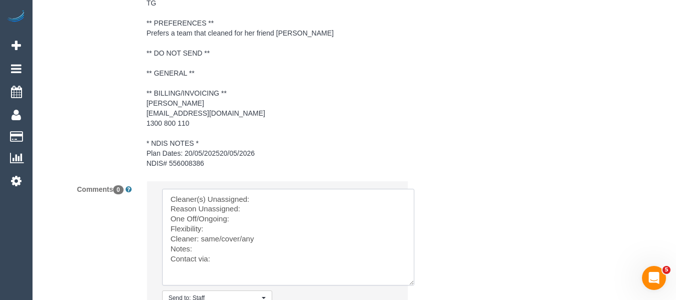
drag, startPoint x: 275, startPoint y: 188, endPoint x: 274, endPoint y: 199, distance: 11.1
click at [275, 189] on textarea at bounding box center [288, 237] width 252 height 97
paste textarea "Cristian (+ Tania) (C)"
click at [267, 214] on textarea at bounding box center [288, 237] width 252 height 97
click at [260, 222] on textarea at bounding box center [288, 237] width 252 height 97
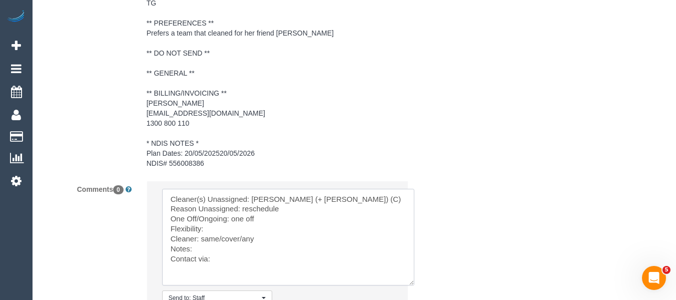
click at [234, 226] on textarea at bounding box center [288, 237] width 252 height 97
click at [249, 229] on textarea at bounding box center [288, 237] width 252 height 97
paste textarea "Tuesday - Friday"
click at [214, 257] on textarea at bounding box center [288, 237] width 252 height 97
paste textarea "Tania (+ Cristian) (C)"
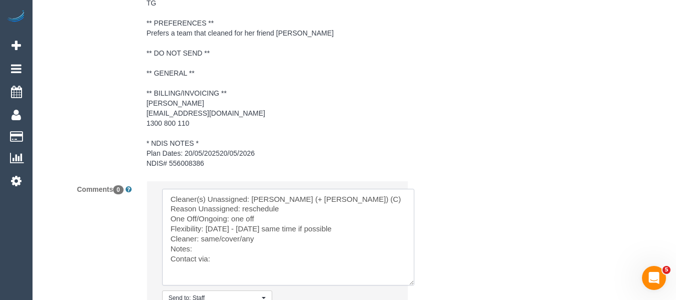
drag, startPoint x: 263, startPoint y: 245, endPoint x: 221, endPoint y: 242, distance: 42.1
click at [200, 239] on textarea at bounding box center [288, 237] width 252 height 97
click at [221, 242] on textarea at bounding box center [288, 237] width 252 height 97
click at [218, 244] on textarea at bounding box center [288, 237] width 252 height 97
drag, startPoint x: 202, startPoint y: 239, endPoint x: 282, endPoint y: 238, distance: 80.0
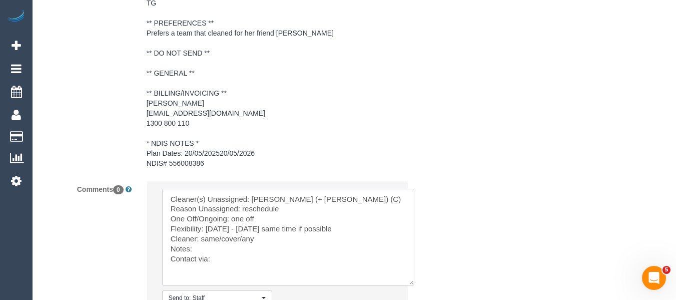
click at [282, 238] on textarea at bounding box center [288, 237] width 252 height 97
paste textarea "Tania (+ Cristian) (C)"
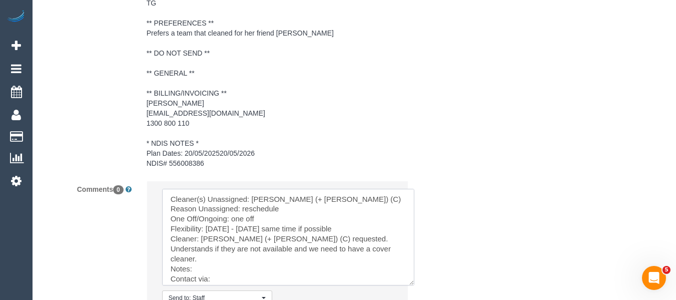
drag, startPoint x: 340, startPoint y: 229, endPoint x: 263, endPoint y: 232, distance: 77.1
click at [263, 232] on textarea at bounding box center [288, 237] width 252 height 97
click at [260, 262] on textarea at bounding box center [288, 237] width 252 height 97
click at [259, 271] on textarea at bounding box center [288, 237] width 252 height 97
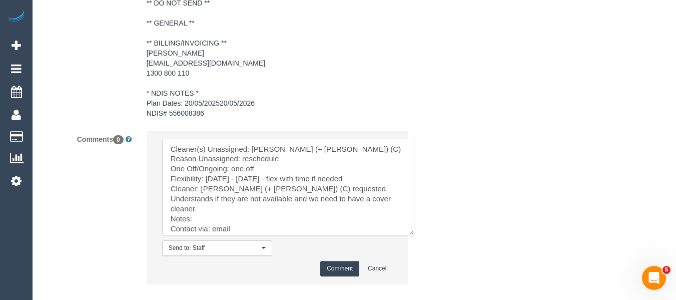
type textarea "Cleaner(s) Unassigned: Cristian (+ Tania) (C) Reason Unassigned: reschedule One…"
click at [345, 269] on button "Comment" at bounding box center [339, 269] width 39 height 16
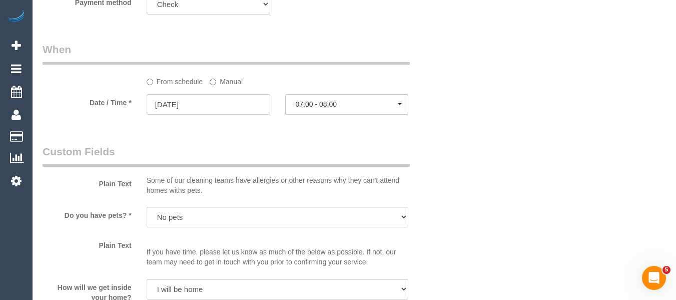
scroll to position [759, 0]
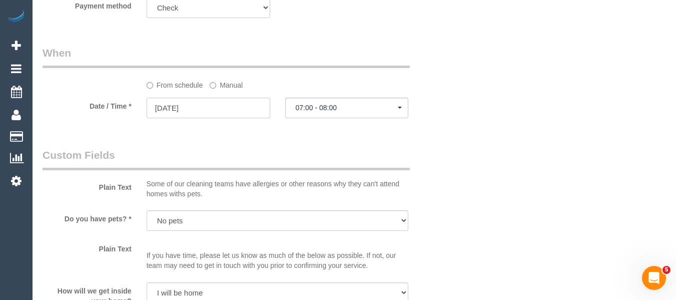
click at [233, 107] on input "21/10/2025" at bounding box center [209, 108] width 124 height 21
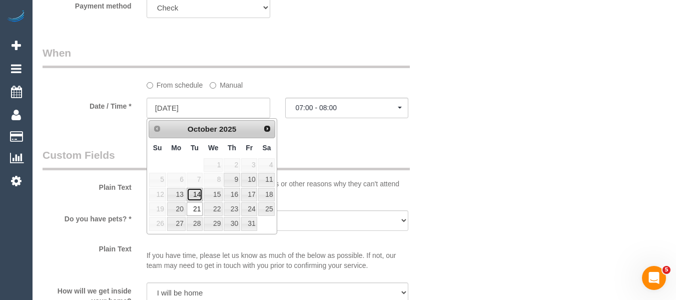
click at [191, 193] on link "14" at bounding box center [195, 195] width 16 height 14
type input "14/10/2025"
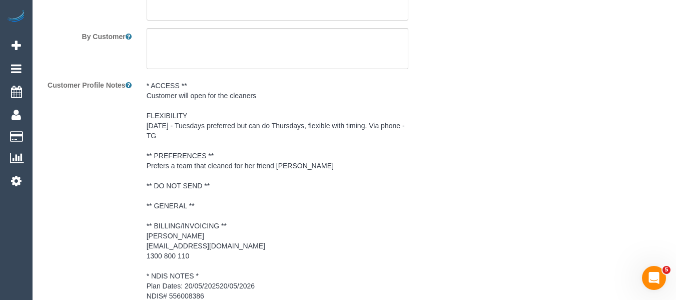
select select "spot26"
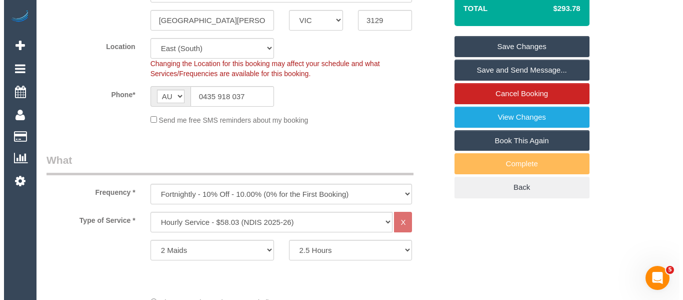
scroll to position [200, 0]
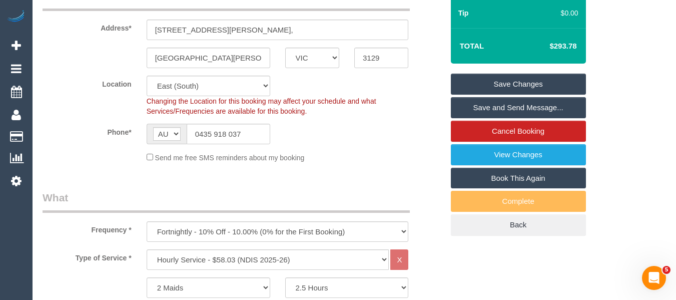
click at [557, 82] on link "Save Changes" at bounding box center [518, 84] width 135 height 21
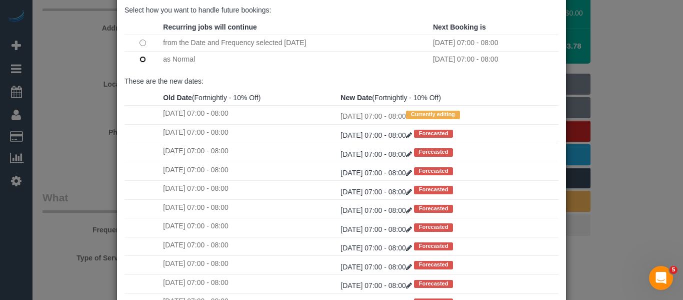
scroll to position [149, 0]
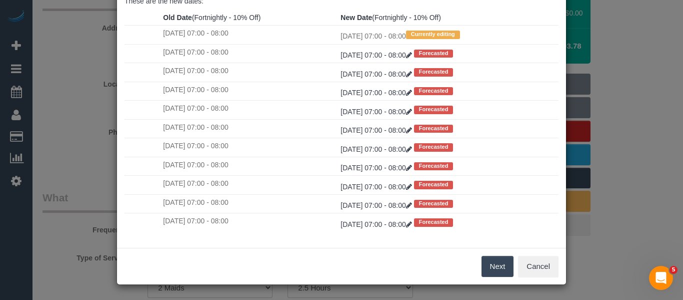
click at [487, 267] on button "Next" at bounding box center [498, 266] width 33 height 21
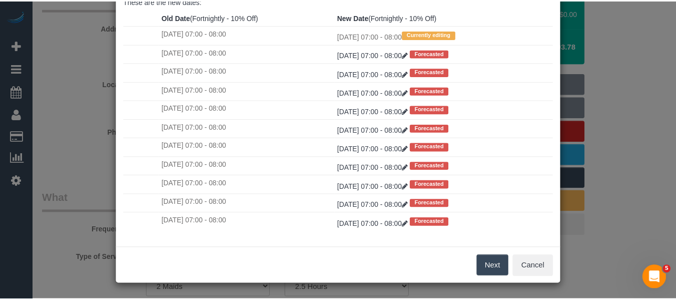
scroll to position [0, 0]
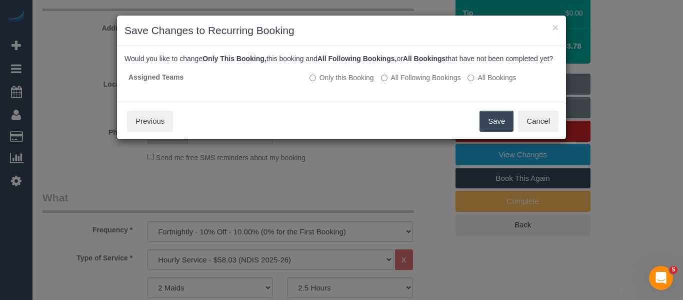
drag, startPoint x: 492, startPoint y: 132, endPoint x: 388, endPoint y: 178, distance: 114.0
click at [492, 132] on button "Save" at bounding box center [497, 121] width 34 height 21
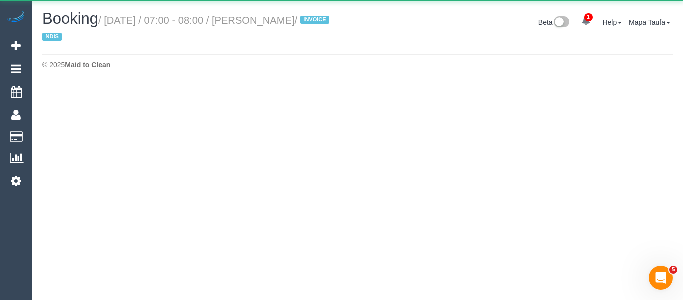
select select "VIC"
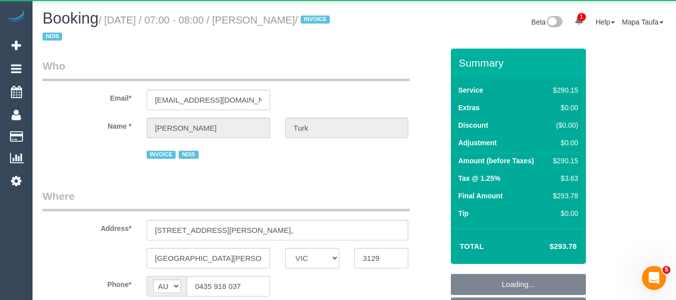
select select "2"
select select "150"
select select "number:28"
select select "number:14"
select select "number:19"
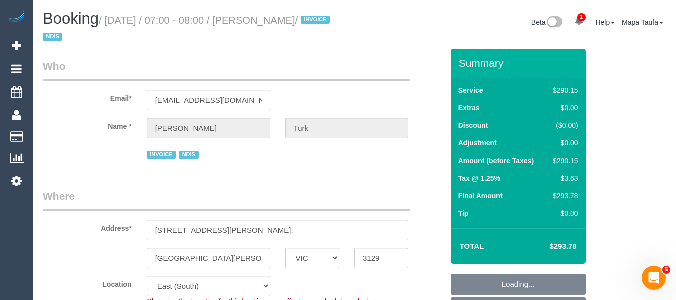
select select "object:5776"
select select "spot51"
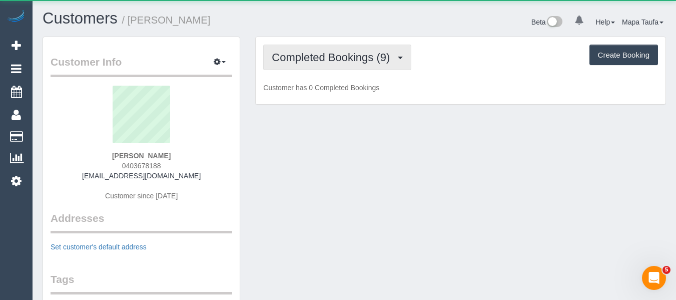
click at [296, 62] on span "Completed Bookings (9)" at bounding box center [333, 57] width 123 height 13
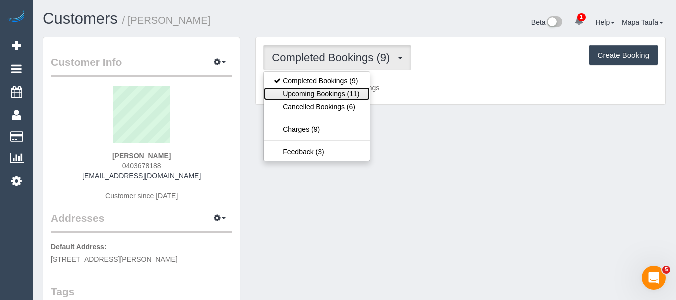
click at [306, 93] on link "Upcoming Bookings (11)" at bounding box center [317, 93] width 106 height 13
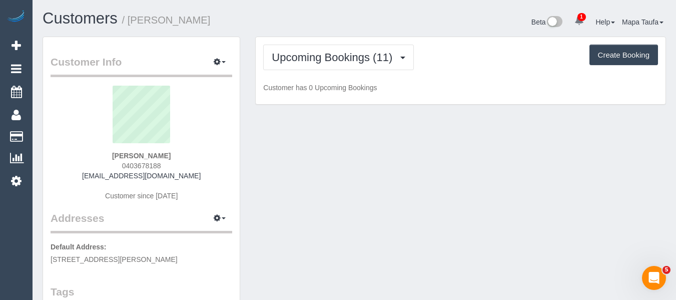
click at [303, 33] on div "Customers / Hannah Savige Beta 1 Your Notifications You have 0 alerts × You hav…" at bounding box center [354, 23] width 638 height 27
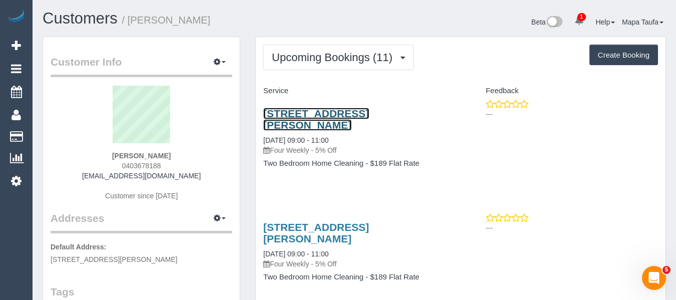
click at [276, 113] on link "5 St David St, 31, Fitzroy, VIC 3065" at bounding box center [316, 119] width 106 height 23
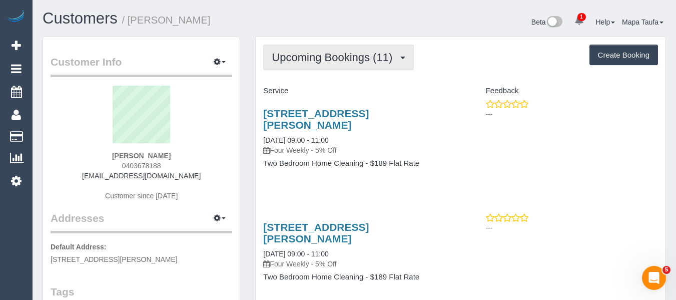
drag, startPoint x: 345, startPoint y: 60, endPoint x: 333, endPoint y: 73, distance: 17.7
click at [344, 60] on span "Upcoming Bookings (11)" at bounding box center [335, 57] width 126 height 13
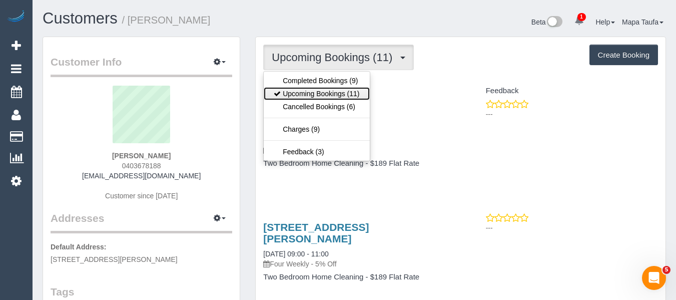
click at [323, 93] on link "Upcoming Bookings (11)" at bounding box center [317, 93] width 106 height 13
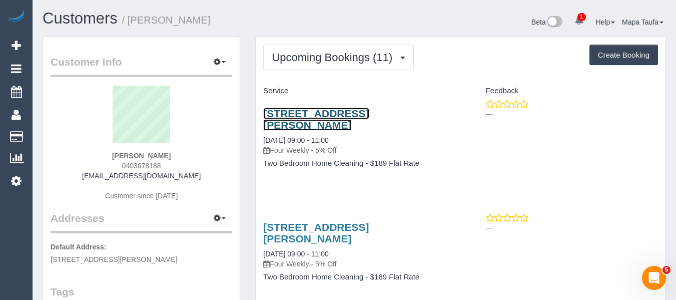
click at [298, 110] on link "5 St David St, 31, Fitzroy, VIC 3065" at bounding box center [316, 119] width 106 height 23
click at [263, 108] on link "5 St David St, 31, Fitzroy, VIC 3065" at bounding box center [316, 119] width 106 height 23
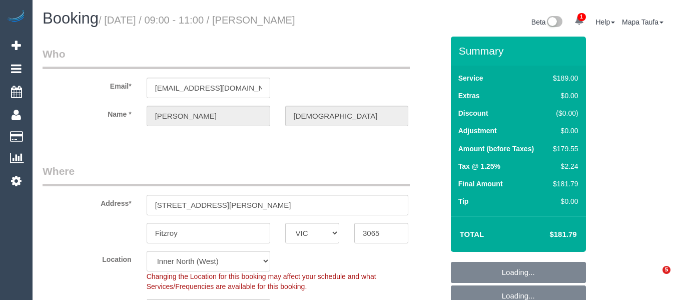
select select "VIC"
select select "number:28"
select select "number:14"
select select "number:18"
select select "number:22"
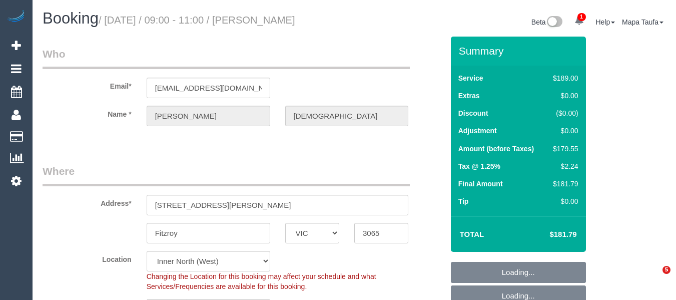
select select "number:34"
select select "number:13"
select select "spot3"
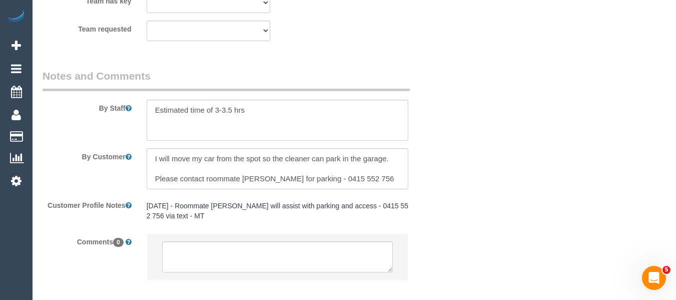
scroll to position [1691, 0]
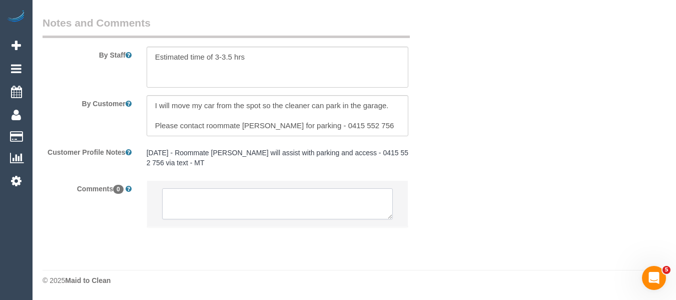
click at [235, 201] on textarea at bounding box center [277, 203] width 231 height 31
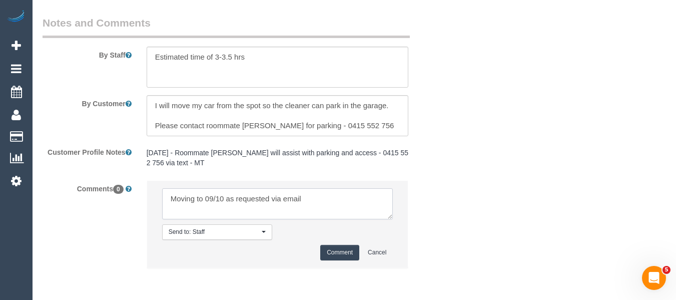
type textarea "Moving to 09/10 as requested via email"
click at [324, 245] on button "Comment" at bounding box center [339, 253] width 39 height 16
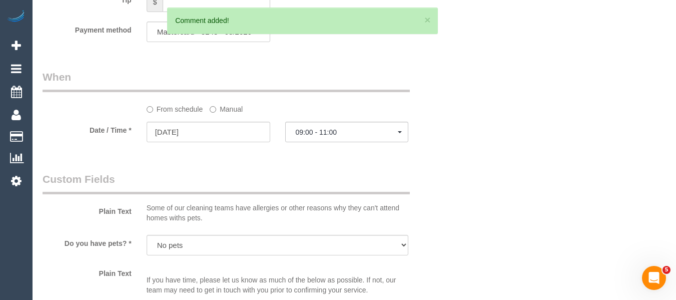
scroll to position [1040, 0]
click at [204, 138] on input "[DATE]" at bounding box center [209, 133] width 124 height 21
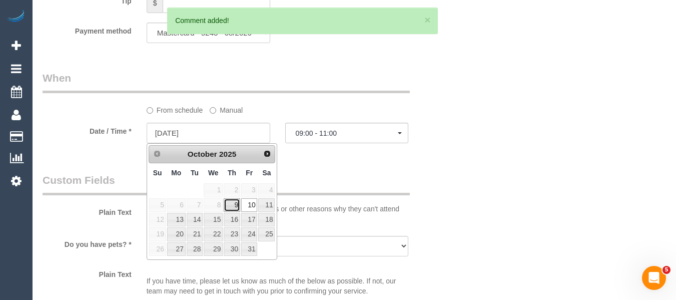
click at [232, 205] on link "9" at bounding box center [232, 205] width 17 height 14
type input "[DATE]"
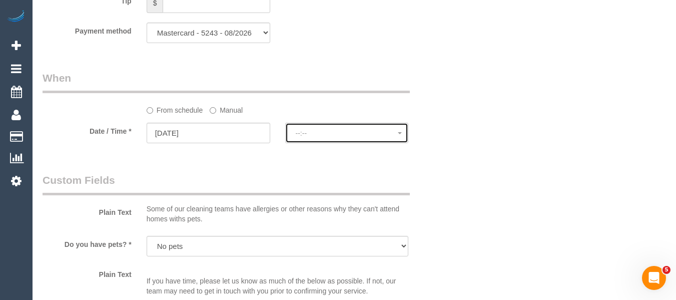
click at [312, 130] on span "--:--" at bounding box center [347, 133] width 103 height 8
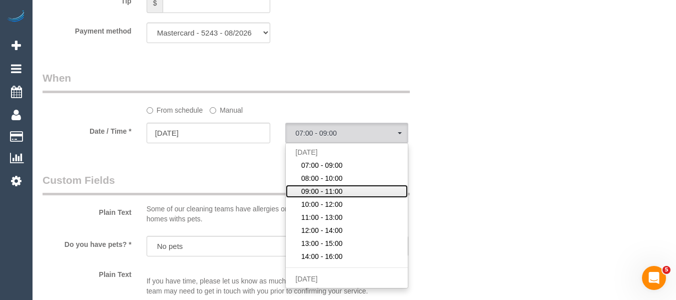
click at [325, 191] on span "09:00 - 11:00" at bounding box center [322, 191] width 42 height 10
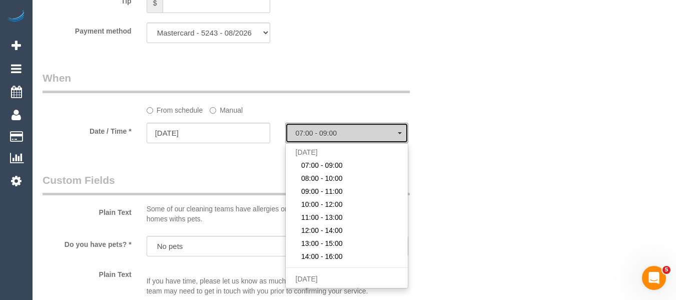
select select "spot36"
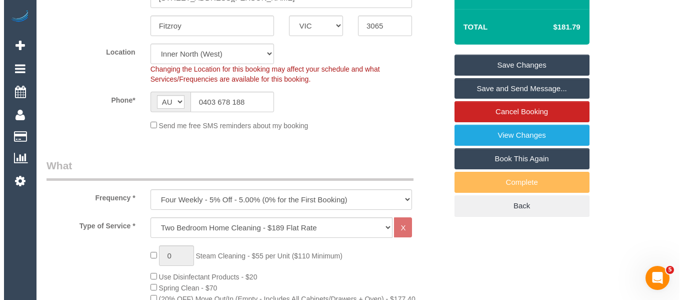
scroll to position [200, 0]
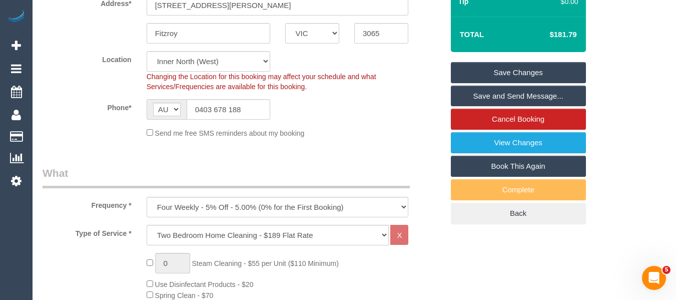
click at [575, 63] on link "Save Changes" at bounding box center [518, 72] width 135 height 21
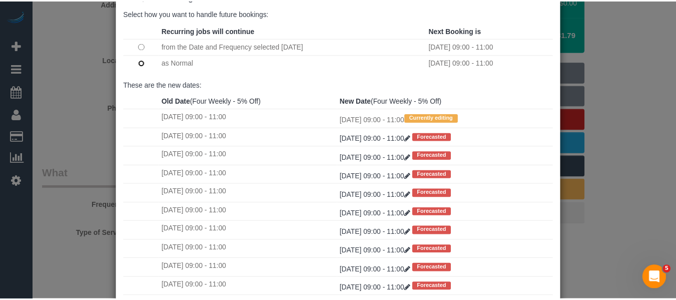
scroll to position [149, 0]
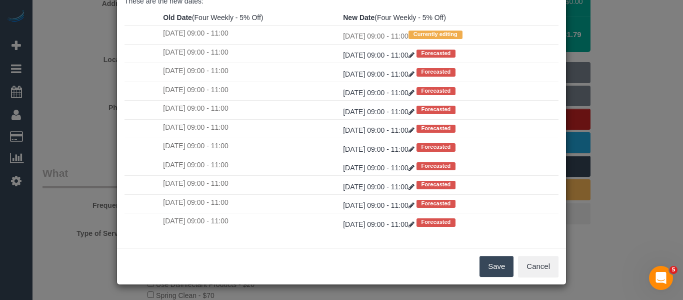
click at [494, 262] on button "Save" at bounding box center [497, 266] width 34 height 21
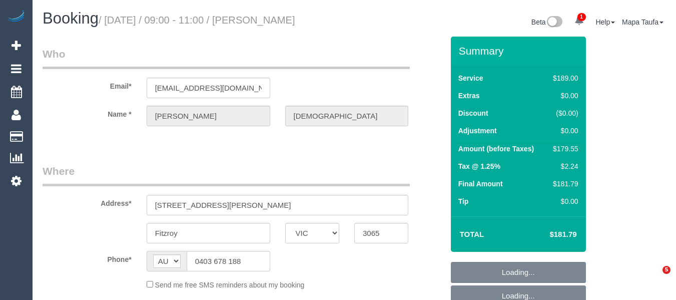
select select "VIC"
select select "string:stripe-pm_1PXYyd2GScqysDRV1FPWkNYs"
select select "number:28"
select select "number:14"
select select "number:18"
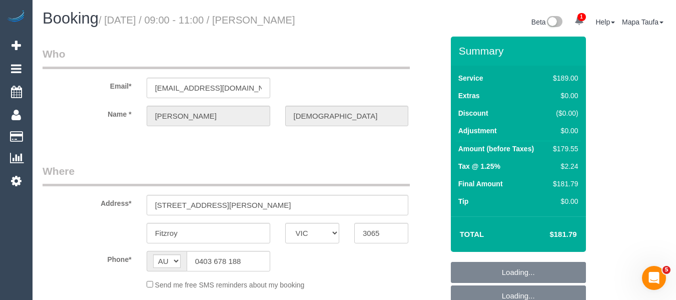
select select "number:22"
select select "number:34"
select select "number:13"
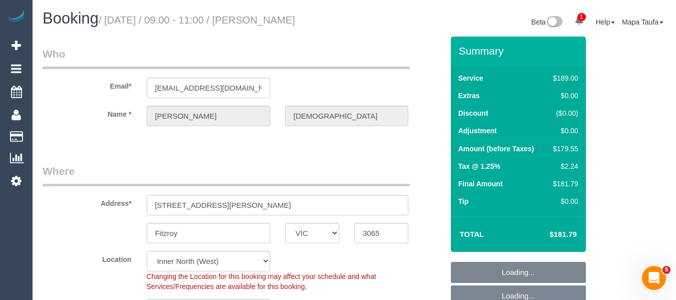
select select "object:801"
select select "spot3"
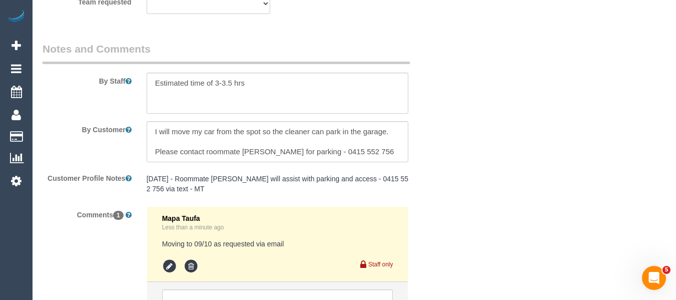
scroll to position [1724, 0]
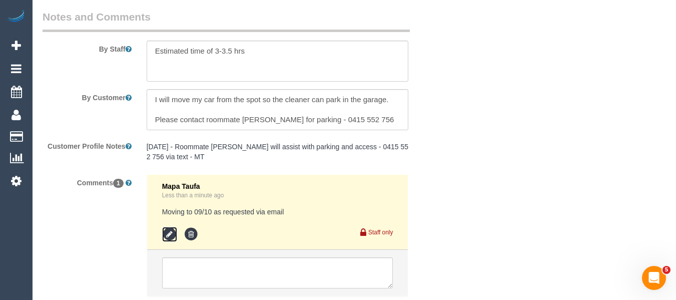
click at [167, 233] on icon at bounding box center [169, 234] width 15 height 15
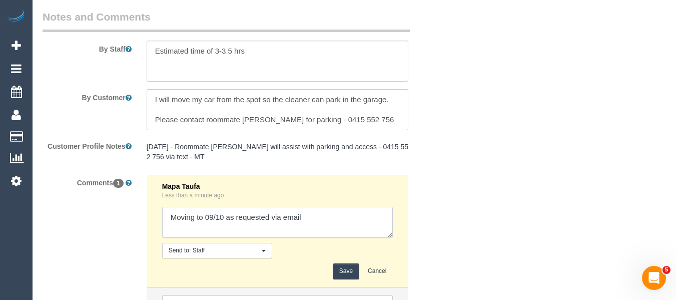
click at [320, 224] on textarea at bounding box center [277, 222] width 231 height 31
type textarea "Moving to 09/10 as requested via email - morning preferred"
click at [337, 264] on button "Save" at bounding box center [346, 271] width 27 height 16
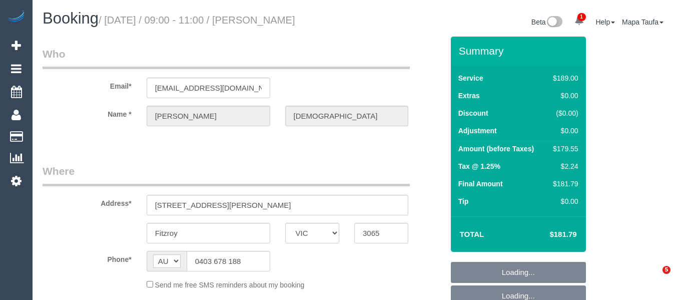
select select "VIC"
select select "object:555"
select select "string:stripe-pm_1PXYyd2GScqysDRV1FPWkNYs"
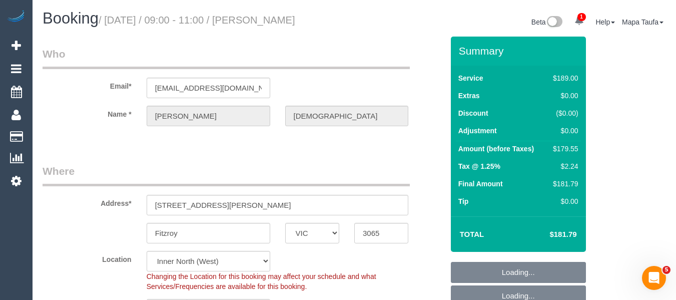
select select "object:658"
select select "number:28"
select select "number:14"
select select "number:18"
select select "number:22"
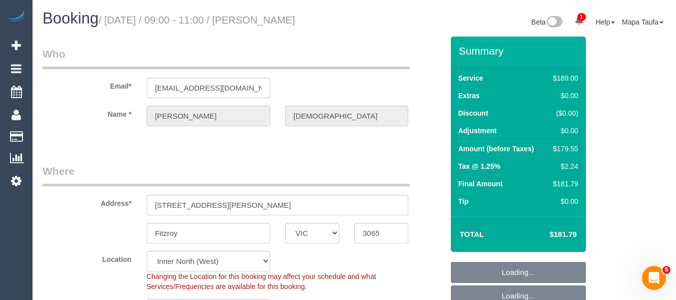
select select "number:34"
select select "number:13"
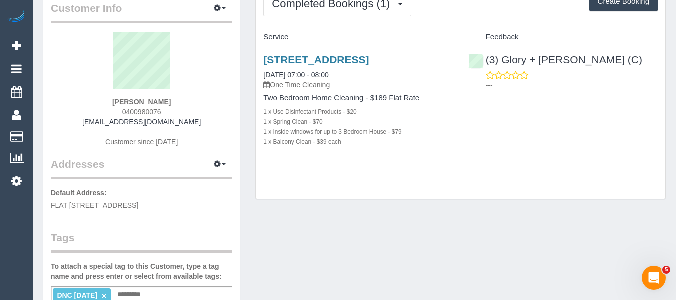
scroll to position [150, 0]
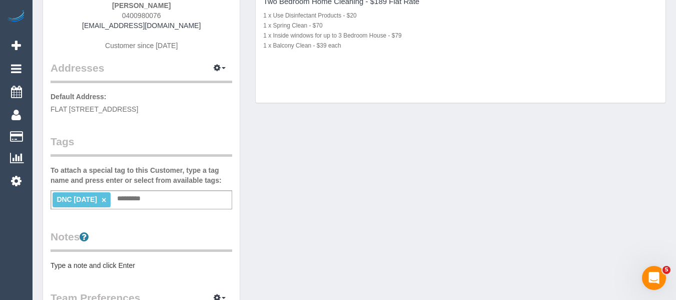
click at [106, 198] on ti-tag-item "DNC [DATE] ×" at bounding box center [82, 199] width 50 height 8
click at [106, 197] on link "×" at bounding box center [104, 200] width 5 height 9
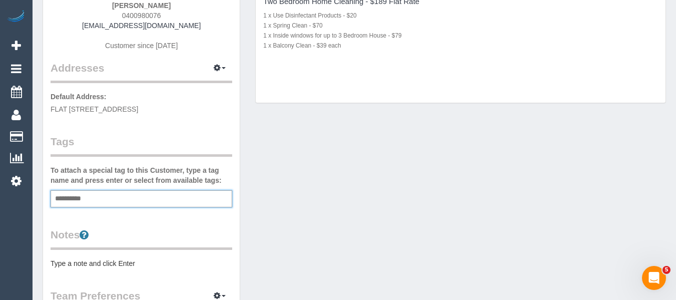
type input "**********"
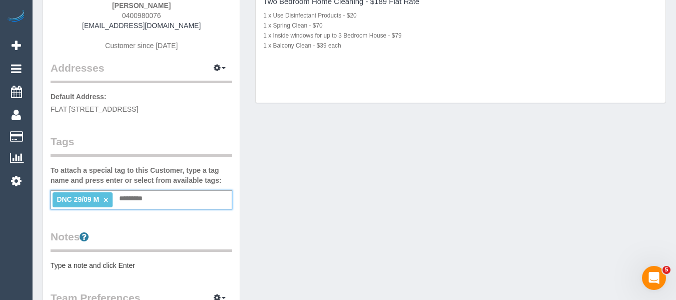
click at [106, 200] on link "×" at bounding box center [106, 200] width 5 height 9
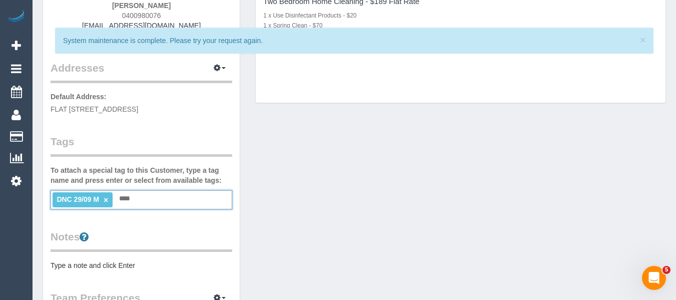
type input "***"
click at [155, 196] on div "DNC 29/09 M × *** dnc" at bounding box center [142, 199] width 182 height 19
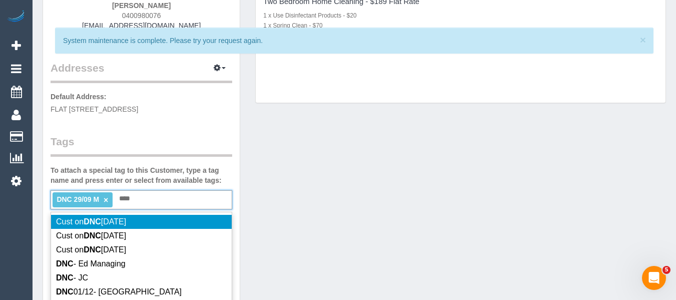
click at [155, 197] on div "DNC 29/09 M × *** dnc" at bounding box center [142, 199] width 182 height 19
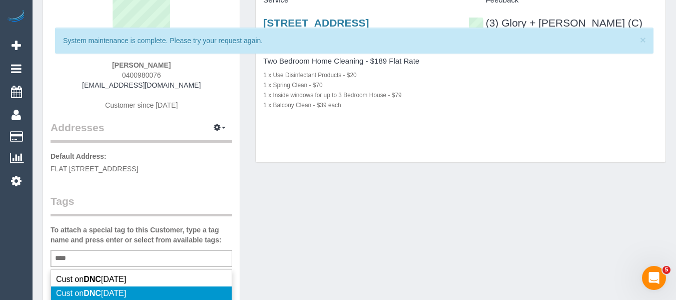
scroll to position [200, 0]
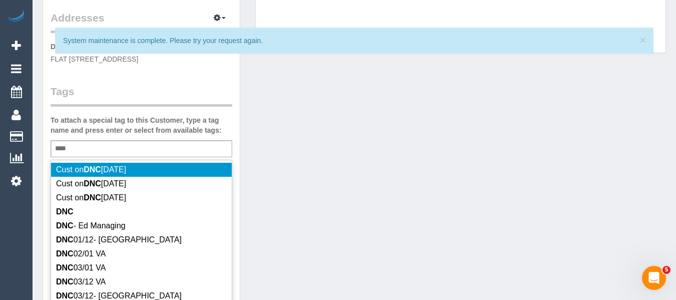
click at [114, 147] on div "*** DNC" at bounding box center [142, 148] width 182 height 17
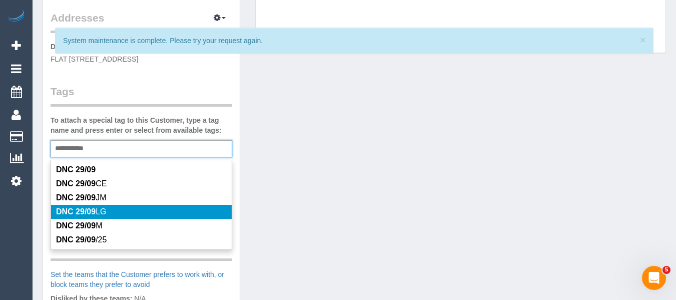
type input "**********"
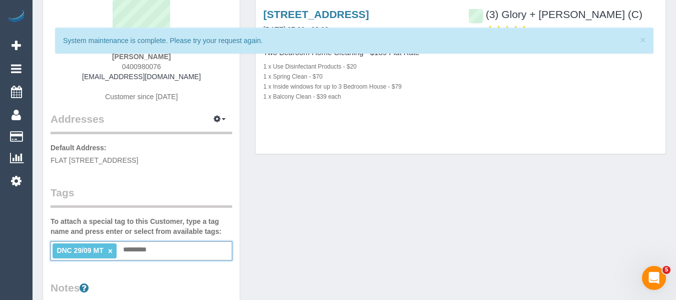
scroll to position [50, 0]
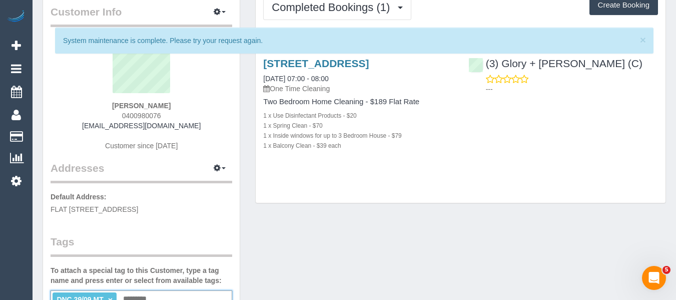
click at [637, 40] on div "× System maintenance is complete. Please try your request again." at bounding box center [354, 41] width 598 height 26
click at [642, 41] on span "×" at bounding box center [643, 40] width 6 height 12
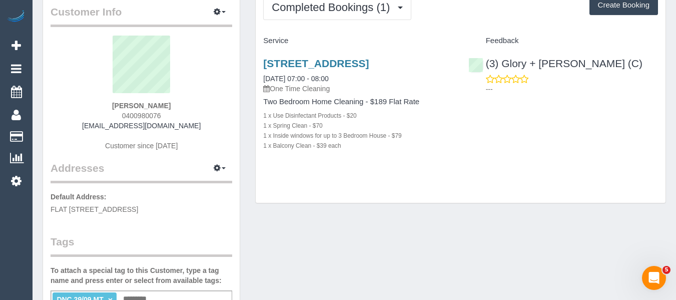
drag, startPoint x: 144, startPoint y: 106, endPoint x: 86, endPoint y: 103, distance: 58.6
click at [89, 101] on div "Tayla Vlaeminck 0400980076 taylavlaeminck7@gmail.com Customer since 2025" at bounding box center [142, 98] width 182 height 125
copy strong "Tayla Vlaeminck"
drag, startPoint x: 590, startPoint y: 66, endPoint x: 500, endPoint y: 64, distance: 90.1
click at [500, 64] on div "(3) Glory + Mary (C) ---" at bounding box center [563, 73] width 205 height 49
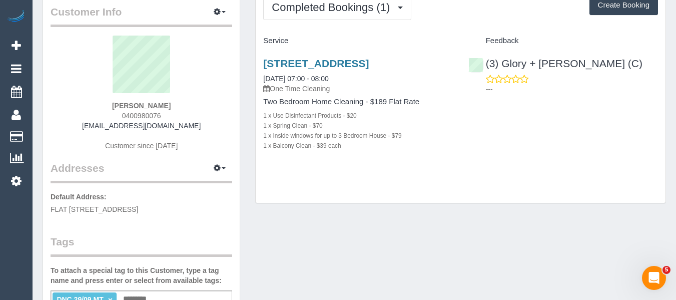
copy link "Glory + Mary (C)"
click at [331, 65] on link "Flat 2/43 Balaclava Rd, St Kilda East, VIC 3183" at bounding box center [316, 64] width 106 height 12
drag, startPoint x: 170, startPoint y: 115, endPoint x: 105, endPoint y: 113, distance: 65.0
click at [106, 112] on div "Tayla Vlaeminck 0400980076 taylavlaeminck7@gmail.com Customer since 2025" at bounding box center [142, 98] width 182 height 125
copy span "0400980076"
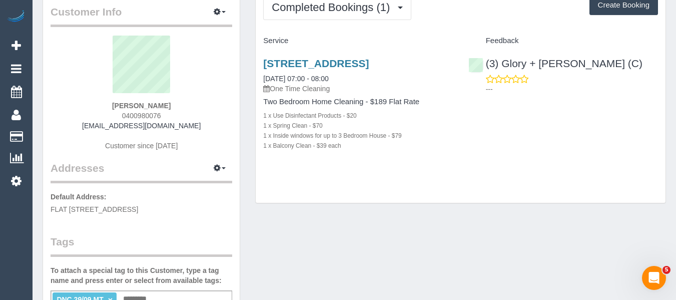
click at [196, 122] on div "Tayla Vlaeminck 0400980076 taylavlaeminck7@gmail.com Customer since 2025" at bounding box center [142, 98] width 182 height 125
drag, startPoint x: 165, startPoint y: 128, endPoint x: 95, endPoint y: 129, distance: 70.0
click at [95, 129] on div "Tayla Vlaeminck 0400980076 taylavlaeminck7@gmail.com Customer since 2025" at bounding box center [142, 98] width 182 height 125
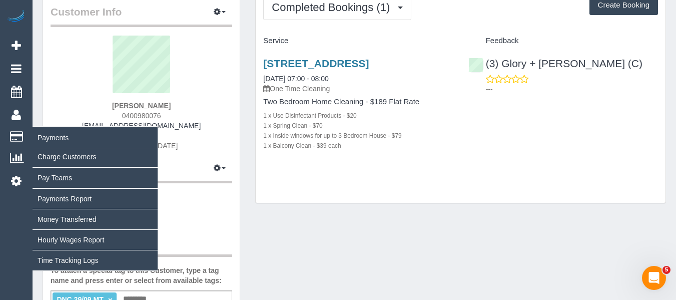
copy link "[EMAIL_ADDRESS][DOMAIN_NAME]"
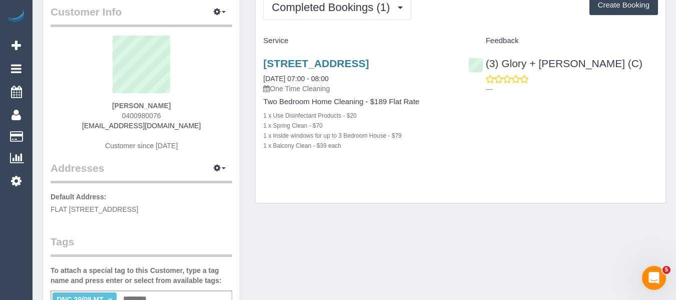
click at [311, 69] on h3 "Flat 2/43 Balaclava Rd, St Kilda East, VIC 3183" at bounding box center [358, 64] width 190 height 12
click at [306, 69] on link "Flat 2/43 Balaclava Rd, St Kilda East, VIC 3183" at bounding box center [316, 64] width 106 height 12
drag, startPoint x: 179, startPoint y: 105, endPoint x: 62, endPoint y: 105, distance: 117.1
click at [64, 105] on div "Tayla Vlaeminck 0400980076 taylavlaeminck7@gmail.com Customer since 2025" at bounding box center [142, 98] width 182 height 125
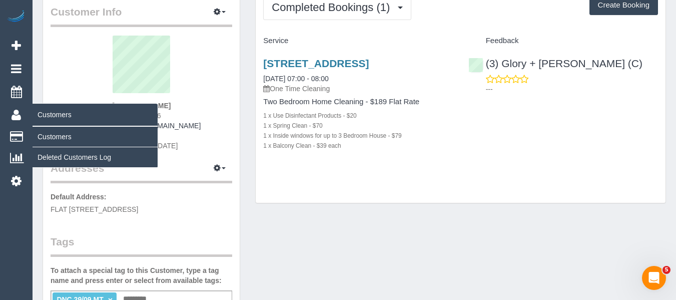
copy strong "Tayla Vlaeminck"
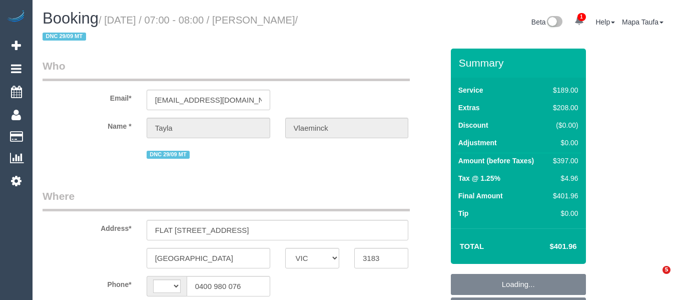
select select "VIC"
select select "string:AU"
select select "object:653"
select select "string:stripe-pm_1S8Gv92GScqysDRVf4BfK0zP"
select select "object:1438"
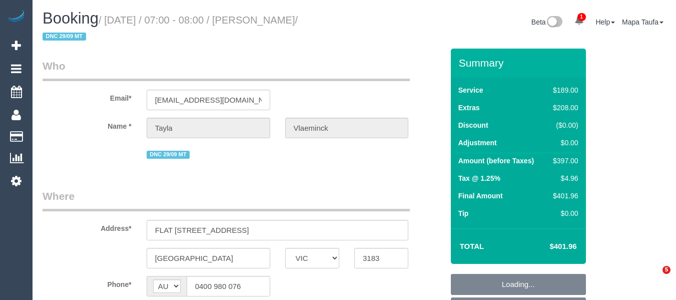
select select "VIC"
select select "object:555"
select select "string:stripe-pm_1S8Gv92GScqysDRVf4BfK0zP"
select select "number:28"
select select "number:14"
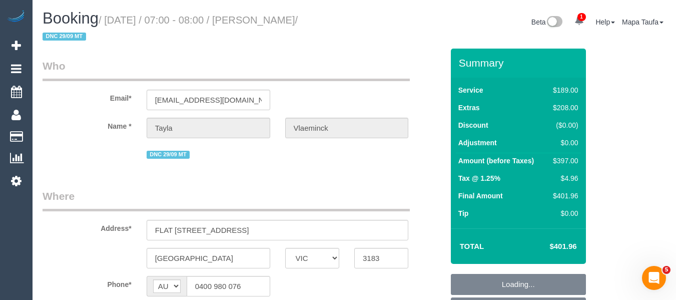
select select "number:19"
select select "number:36"
select select "number:33"
select select "number:26"
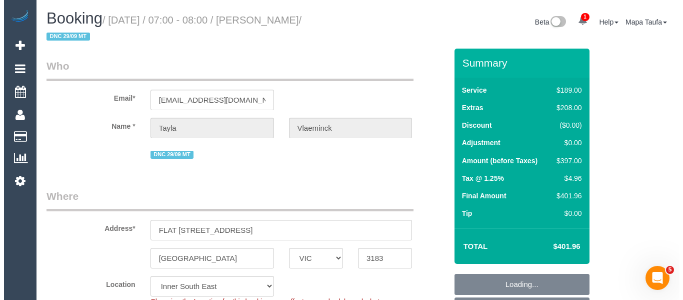
scroll to position [250, 0]
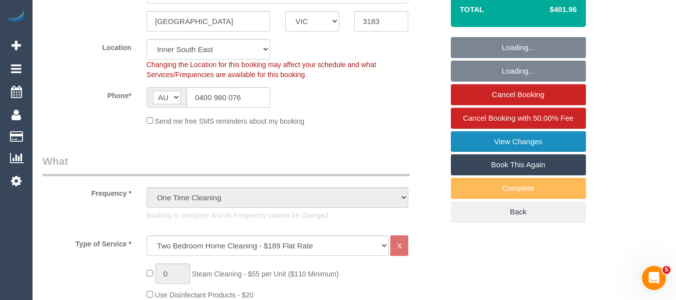
select select "object:820"
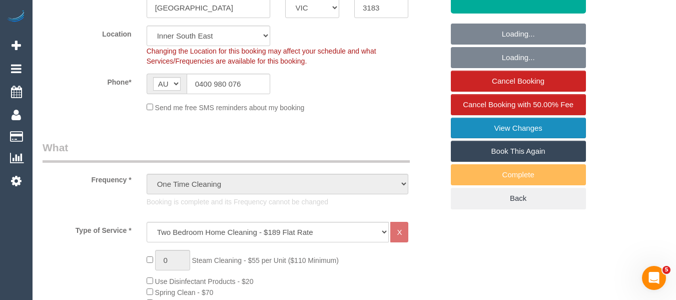
click at [518, 130] on link "View Changes" at bounding box center [518, 128] width 135 height 21
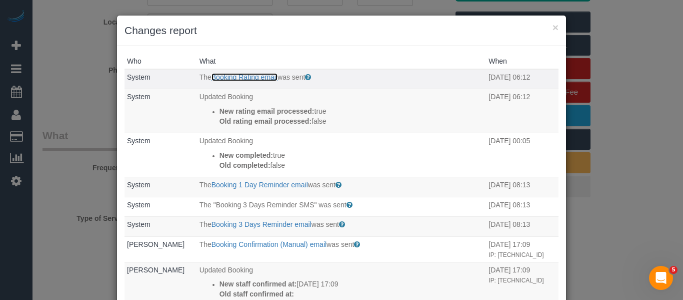
click at [234, 76] on link "Booking Rating email" at bounding box center [245, 77] width 66 height 8
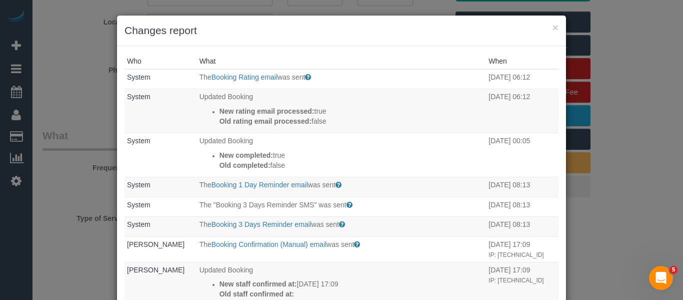
click at [548, 27] on h3 "Changes report" at bounding box center [342, 30] width 434 height 15
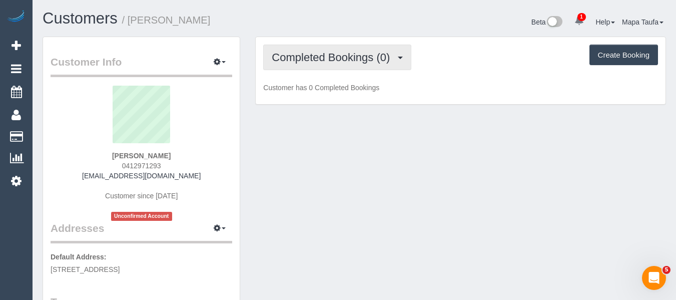
click at [318, 51] on button "Completed Bookings (0)" at bounding box center [337, 58] width 148 height 26
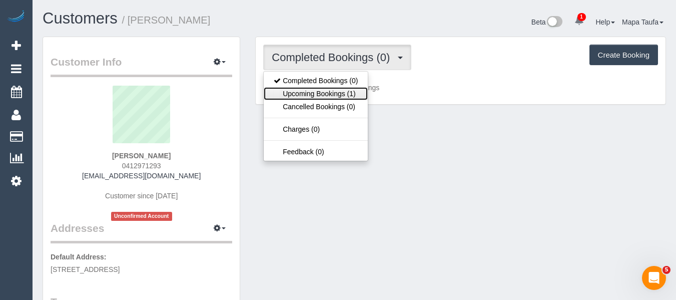
click at [314, 89] on link "Upcoming Bookings (1)" at bounding box center [316, 93] width 104 height 13
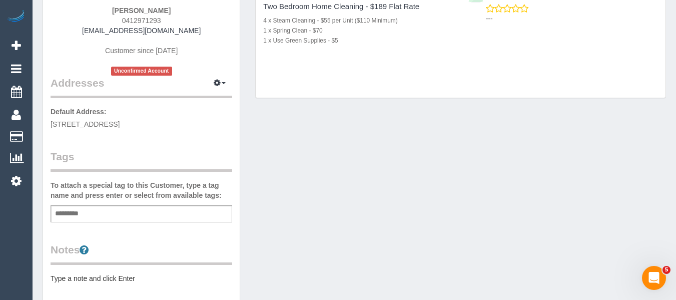
scroll to position [150, 0]
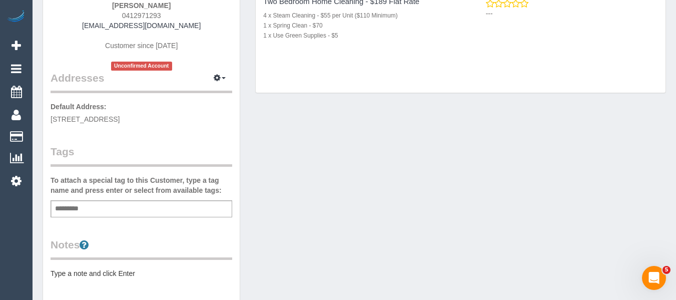
click at [129, 204] on div "Add a tag" at bounding box center [142, 208] width 182 height 17
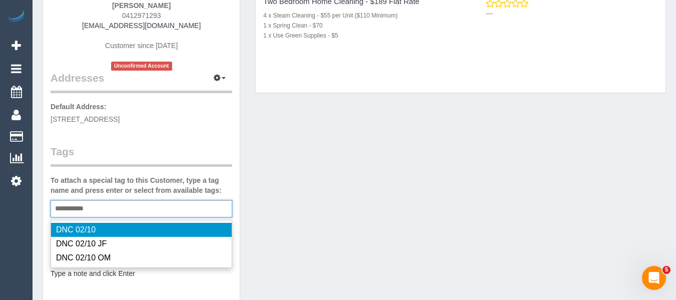
type input "**********"
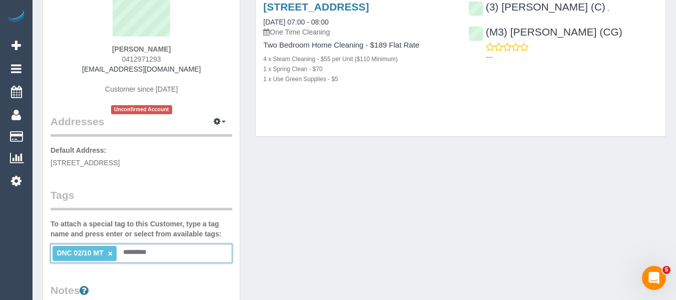
scroll to position [50, 0]
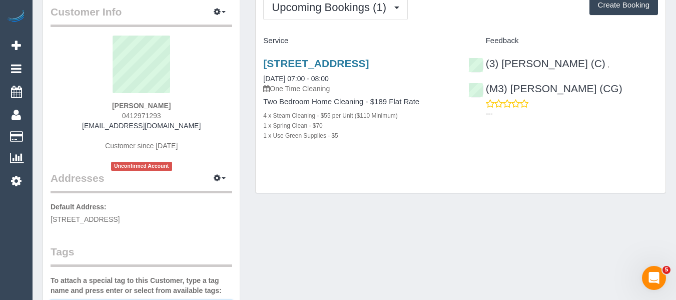
drag, startPoint x: 175, startPoint y: 107, endPoint x: 79, endPoint y: 115, distance: 96.9
click at [81, 111] on div "Parveen Sagar 0412971293 yeahparvs@hotmail.com Customer since 2025 Unconfirmed …" at bounding box center [142, 103] width 182 height 135
copy div
click at [181, 101] on div "Parveen Sagar 0412971293 yeahparvs@hotmail.com Customer since 2025 Unconfirmed …" at bounding box center [142, 103] width 182 height 135
copy div "Parveen Sagar"
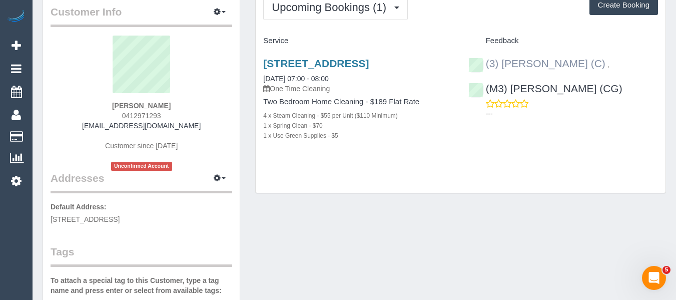
drag, startPoint x: 595, startPoint y: 65, endPoint x: 501, endPoint y: 61, distance: 94.6
click at [501, 61] on div "(3) Achi Fernando (C) ," at bounding box center [541, 64] width 146 height 12
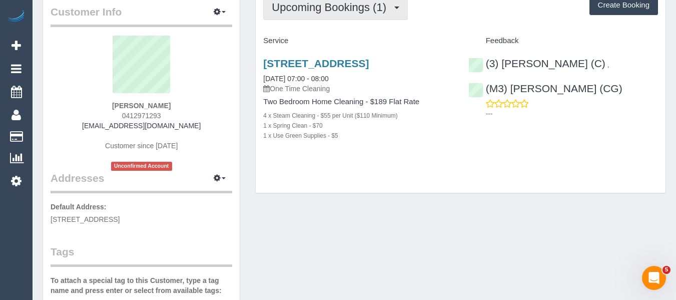
copy div "Achi Fernando (C) ,"
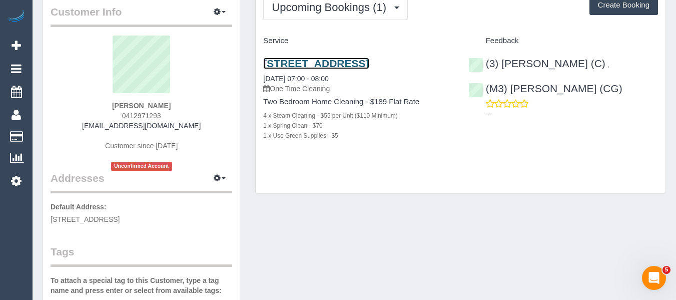
click at [274, 61] on link "32 Fitzwilliam Street, 7, Kew, VIC 3101" at bounding box center [316, 64] width 106 height 12
drag, startPoint x: 189, startPoint y: 100, endPoint x: 177, endPoint y: 107, distance: 13.7
click at [178, 104] on div "Parveen Sagar 0412971293 yeahparvs@hotmail.com Customer since 2025 Unconfirmed …" at bounding box center [142, 103] width 182 height 135
copy div "Parveen Sagar"
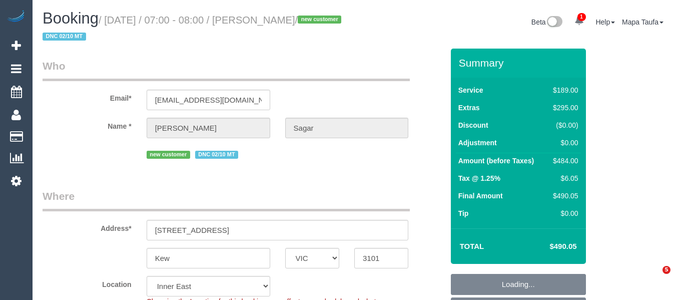
select select "VIC"
select select "object:703"
select select "string:AU"
select select "string:stripe-pm_1S9LML2GScqysDRVcjmDDMmK"
select select "number:29"
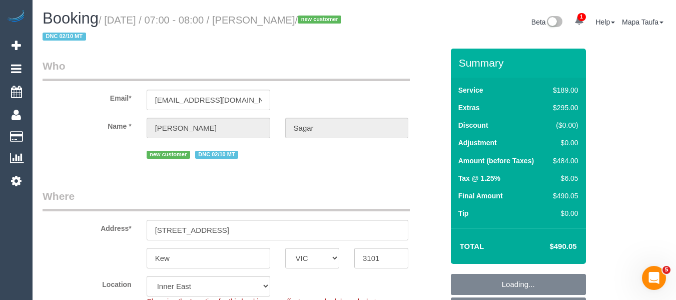
select select "number:14"
select select "number:18"
select select "number:36"
select select "number:13"
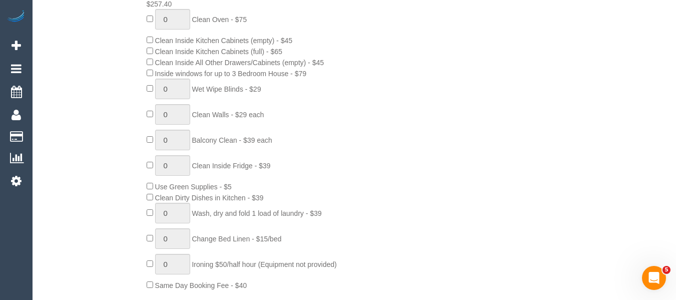
scroll to position [532, 0]
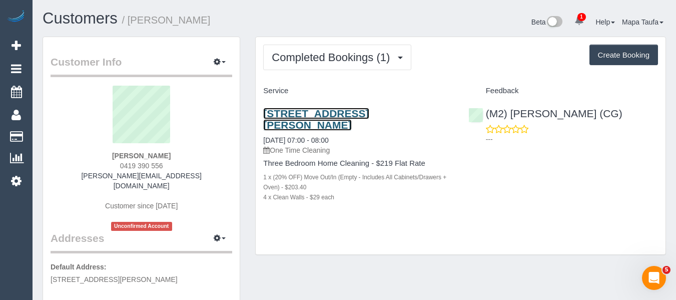
click at [309, 111] on link "[STREET_ADDRESS][PERSON_NAME]" at bounding box center [316, 119] width 106 height 23
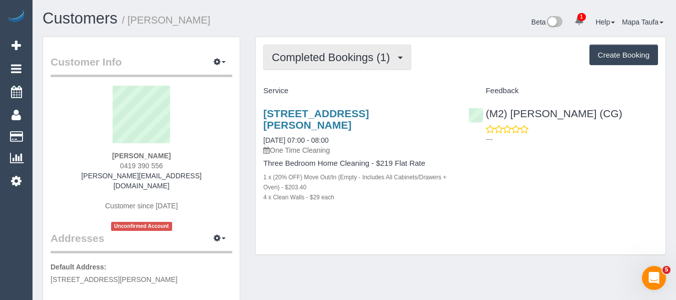
click at [322, 49] on button "Completed Bookings (1)" at bounding box center [337, 58] width 148 height 26
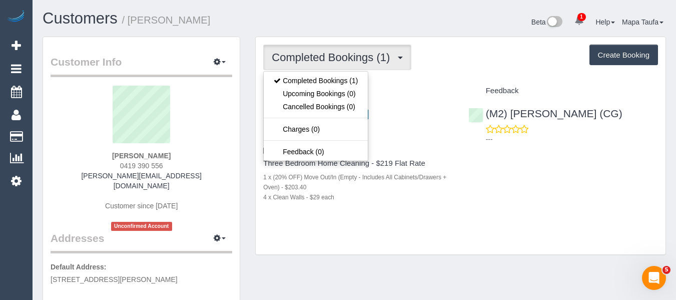
click at [481, 61] on div "Completed Bookings (1) Completed Bookings (1) Upcoming Bookings (0) Cancelled B…" at bounding box center [460, 58] width 395 height 26
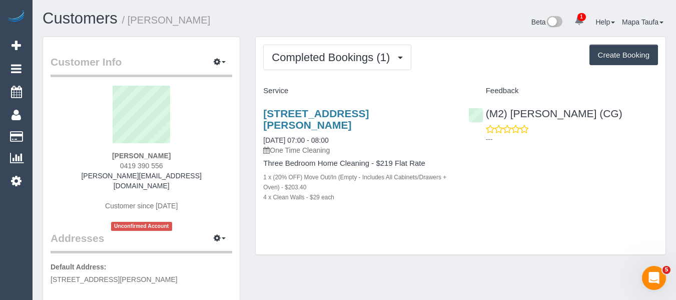
click at [184, 154] on div "[PERSON_NAME] 0419 390 556 [PERSON_NAME][EMAIL_ADDRESS][DOMAIN_NAME] Customer s…" at bounding box center [142, 158] width 182 height 145
drag, startPoint x: 181, startPoint y: 156, endPoint x: 118, endPoint y: 160, distance: 62.7
click at [118, 160] on div "[PERSON_NAME] 0419 390 556 [PERSON_NAME][EMAIL_ADDRESS][DOMAIN_NAME] Customer s…" at bounding box center [142, 158] width 182 height 145
click at [177, 168] on div "[PERSON_NAME] 0419 390 556 [PERSON_NAME][EMAIL_ADDRESS][DOMAIN_NAME] Customer s…" at bounding box center [142, 158] width 182 height 145
drag, startPoint x: 173, startPoint y: 156, endPoint x: 113, endPoint y: 155, distance: 60.0
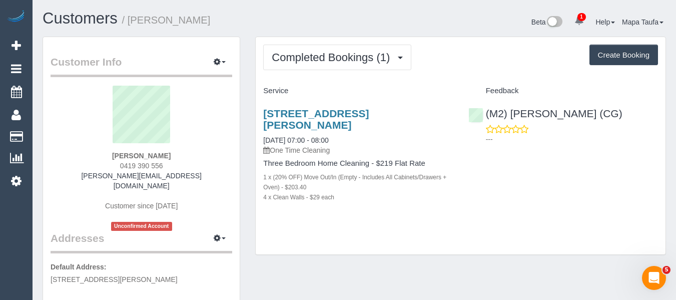
click at [113, 155] on div "[PERSON_NAME] 0419 390 556 [PERSON_NAME][EMAIL_ADDRESS][DOMAIN_NAME] Customer s…" at bounding box center [142, 158] width 182 height 145
copy strong "[PERSON_NAME]"
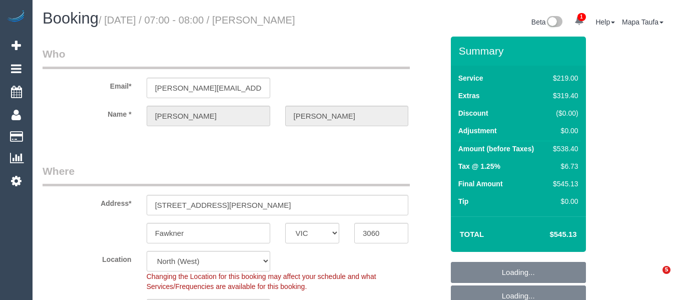
select select "VIC"
select select "string:AU"
select select "object:702"
select select "number:28"
select select "number:15"
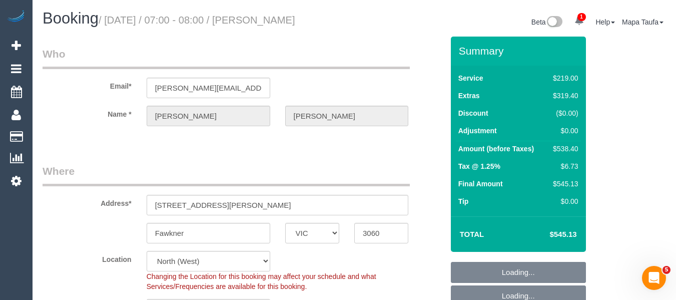
select select "number:18"
select select "number:25"
select select "object:1581"
select select "string:stripe-pm_1SB8Ff2GScqysDRVFdnal2N8"
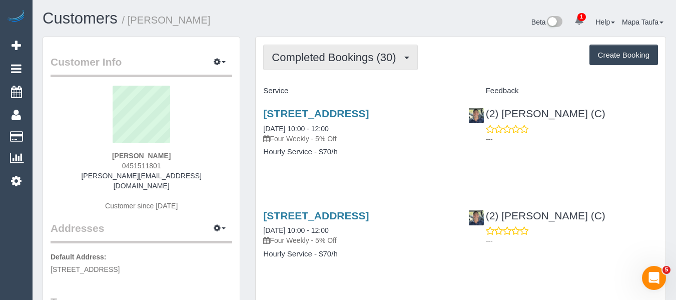
drag, startPoint x: 311, startPoint y: 48, endPoint x: 313, endPoint y: 62, distance: 14.7
click at [311, 49] on button "Completed Bookings (30)" at bounding box center [340, 58] width 154 height 26
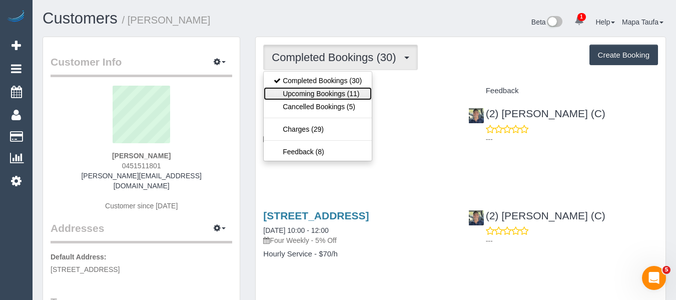
click at [312, 90] on link "Upcoming Bookings (11)" at bounding box center [318, 93] width 108 height 13
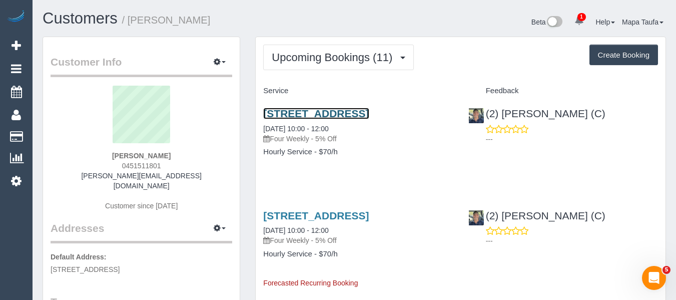
click at [305, 112] on link "12 Pixel Circuit, Coburg North, VIC 3058" at bounding box center [316, 114] width 106 height 12
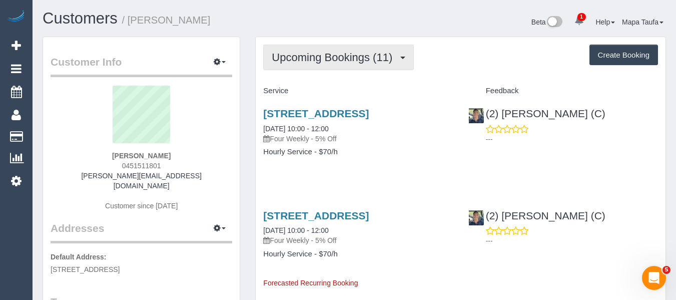
drag, startPoint x: 314, startPoint y: 50, endPoint x: 313, endPoint y: 62, distance: 12.5
click at [314, 50] on button "Upcoming Bookings (11)" at bounding box center [338, 58] width 151 height 26
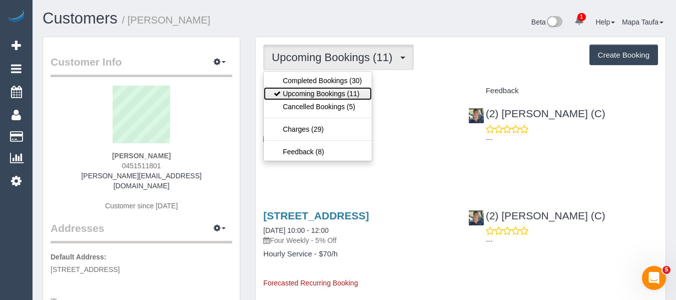
click at [309, 90] on link "Upcoming Bookings (11)" at bounding box center [318, 93] width 108 height 13
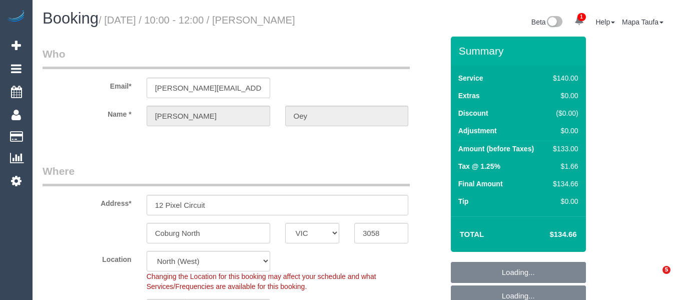
select select "VIC"
select select "string:stripe-pm_1N66os2GScqysDRVg2l9Bbwq"
select select "number:30"
select select "number:14"
select select "number:19"
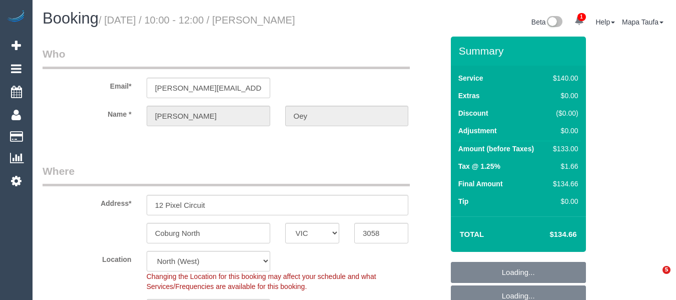
select select "number:24"
select select "number:35"
select select "number:12"
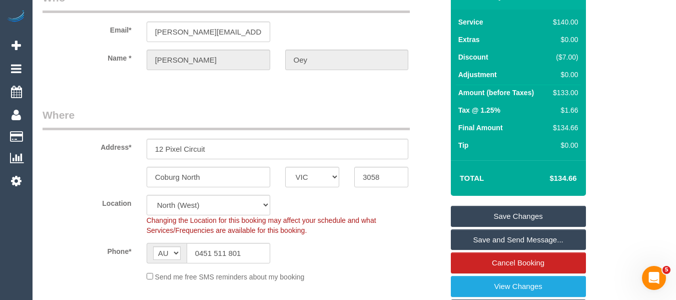
scroll to position [150, 0]
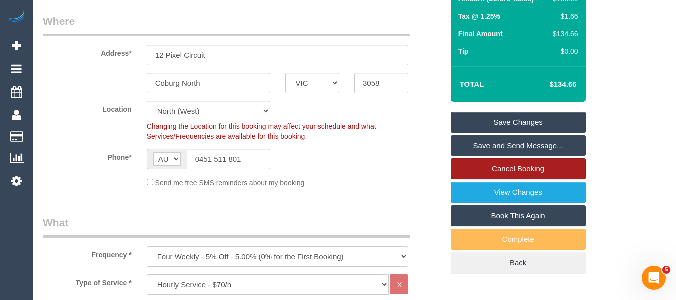
click at [520, 169] on link "Cancel Booking" at bounding box center [518, 168] width 135 height 21
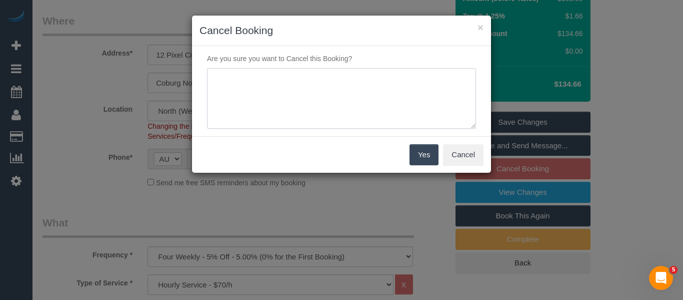
click at [329, 84] on textarea at bounding box center [341, 98] width 269 height 61
type textarea "service not needed via email -MT"
click at [414, 158] on button "Yes" at bounding box center [424, 154] width 29 height 21
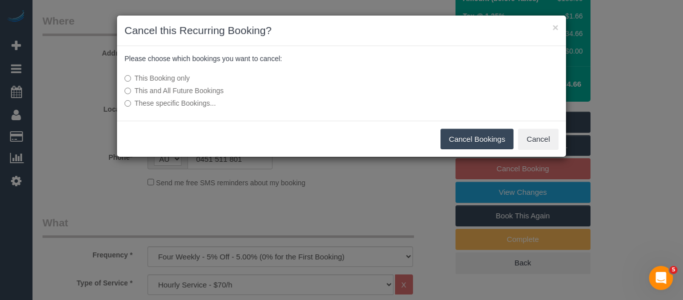
click at [467, 137] on button "Cancel Bookings" at bounding box center [478, 139] width 74 height 21
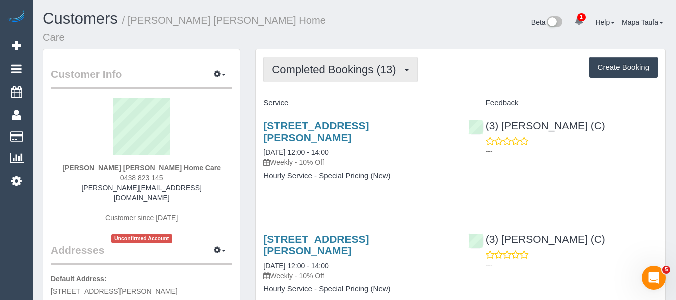
click at [303, 63] on span "Completed Bookings (13)" at bounding box center [336, 69] width 129 height 13
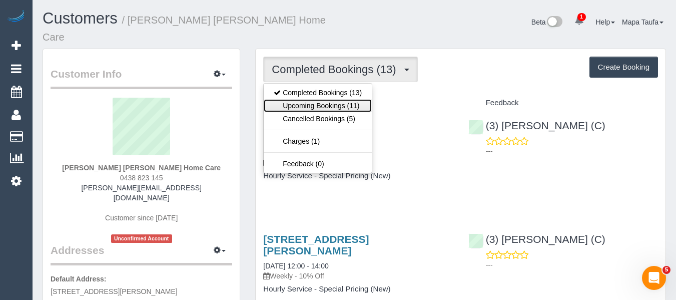
click at [307, 99] on link "Upcoming Bookings (11)" at bounding box center [318, 105] width 108 height 13
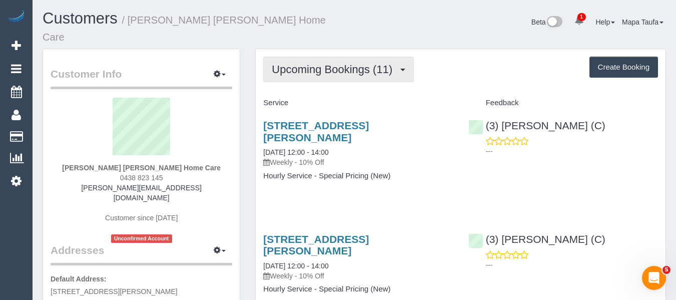
click at [276, 66] on button "Upcoming Bookings (11)" at bounding box center [338, 70] width 151 height 26
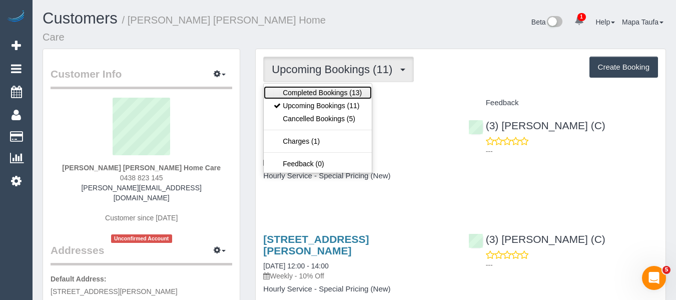
click at [283, 86] on link "Completed Bookings (13)" at bounding box center [318, 92] width 108 height 13
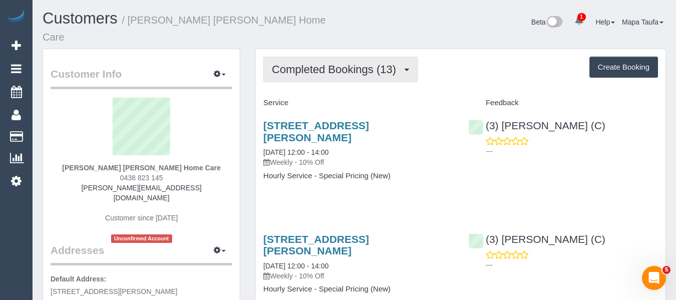
click at [351, 63] on span "Completed Bookings (13)" at bounding box center [336, 69] width 129 height 13
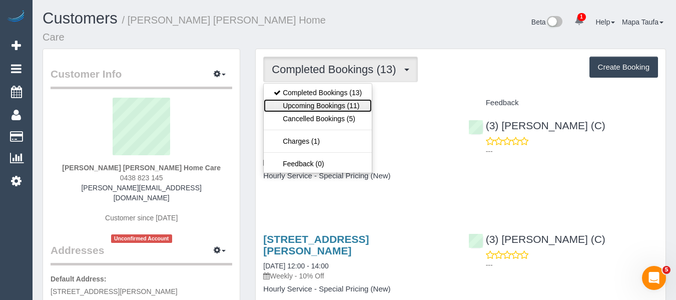
click at [335, 99] on link "Upcoming Bookings (11)" at bounding box center [318, 105] width 108 height 13
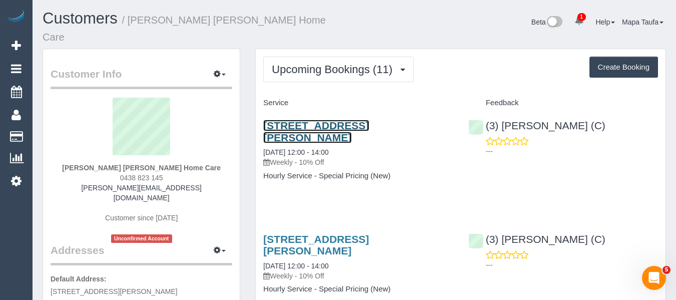
click at [342, 120] on link "[STREET_ADDRESS][PERSON_NAME]" at bounding box center [316, 131] width 106 height 23
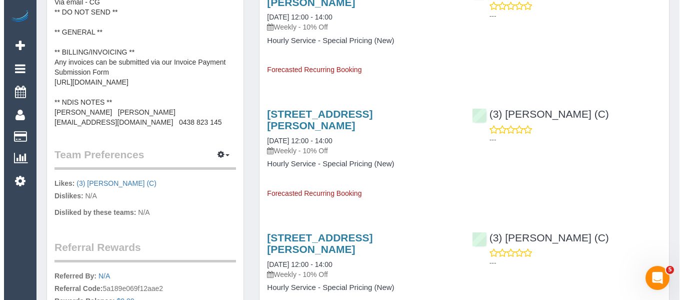
scroll to position [500, 0]
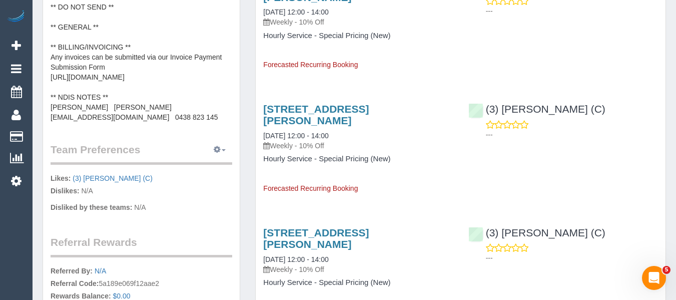
click at [212, 142] on button "button" at bounding box center [219, 150] width 25 height 16
click at [203, 162] on link "Manage Preferences" at bounding box center [189, 168] width 85 height 13
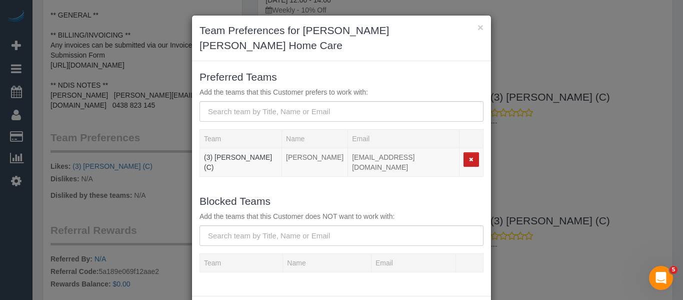
click at [265, 222] on div "Blocked Teams Add the teams that this Customer does NOT want to work with:" at bounding box center [341, 219] width 299 height 53
click at [265, 227] on input "text" at bounding box center [342, 235] width 284 height 21
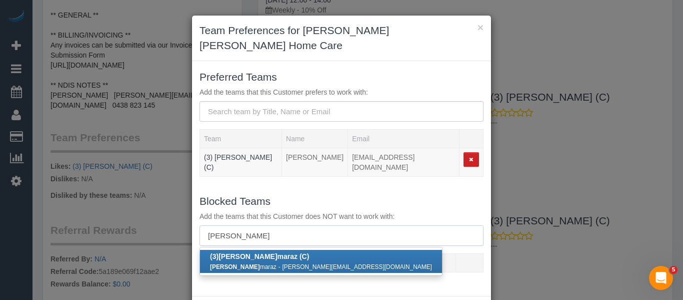
scroll to position [0, 0]
type input "[PERSON_NAME]"
drag, startPoint x: 275, startPoint y: 258, endPoint x: 289, endPoint y: 257, distance: 14.5
click at [276, 258] on b "(3) [PERSON_NAME] (C)" at bounding box center [259, 256] width 99 height 8
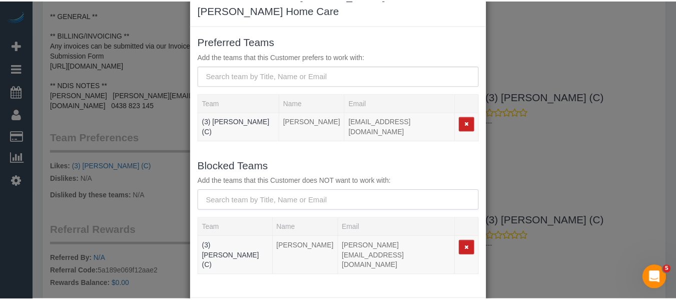
scroll to position [71, 0]
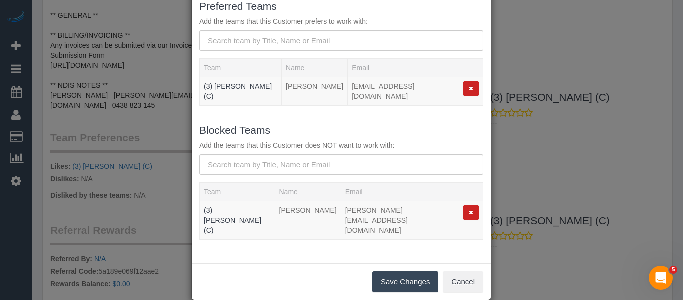
click at [426, 271] on button "Save Changes" at bounding box center [406, 281] width 66 height 21
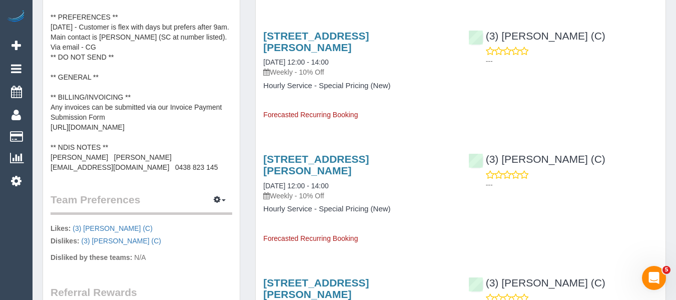
scroll to position [400, 0]
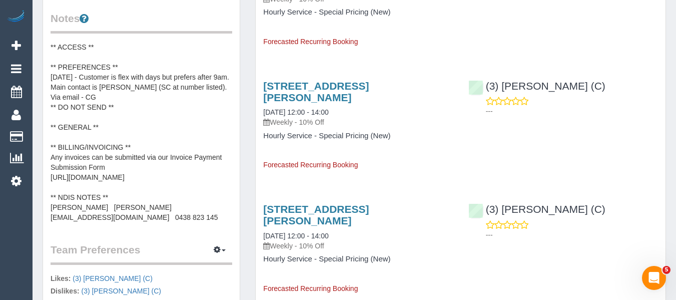
click at [182, 115] on pre "** ACCESS ** ** PREFERENCES ** [DATE] - Customer is flex with days but prefers …" at bounding box center [142, 132] width 182 height 180
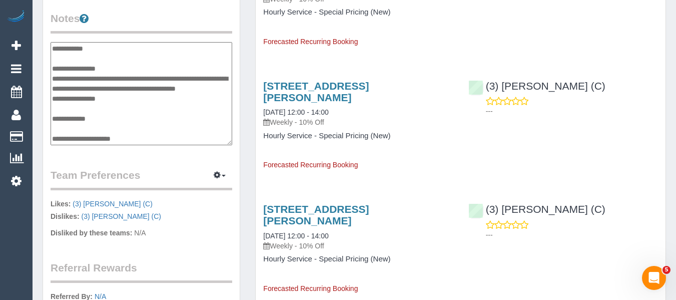
scroll to position [70, 0]
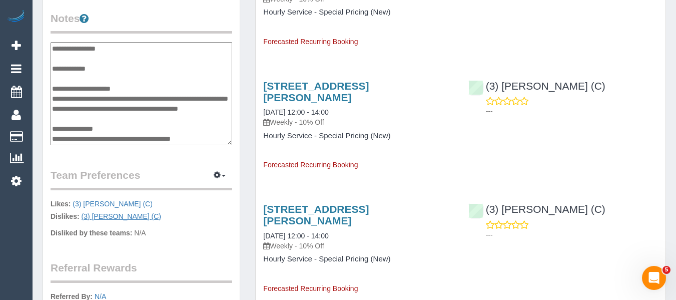
drag, startPoint x: 167, startPoint y: 194, endPoint x: 93, endPoint y: 191, distance: 74.1
click at [93, 199] on p "Likes: (3) [PERSON_NAME] (C) Dislikes: (3) [PERSON_NAME] (C)" at bounding box center [142, 211] width 182 height 25
copy link "[PERSON_NAME] (C)"
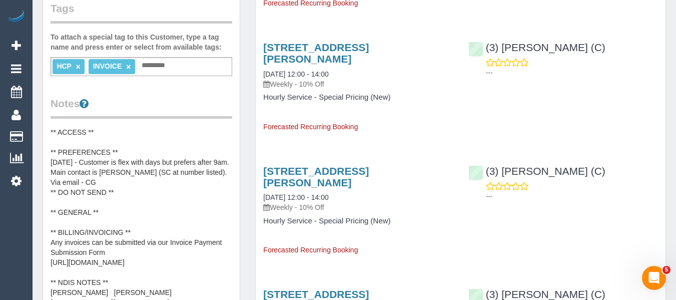
scroll to position [300, 0]
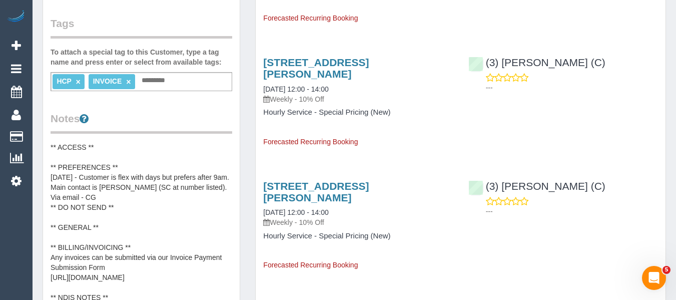
click at [121, 195] on pre "** ACCESS ** ** PREFERENCES ** [DATE] - Customer is flex with days but prefers …" at bounding box center [142, 232] width 182 height 180
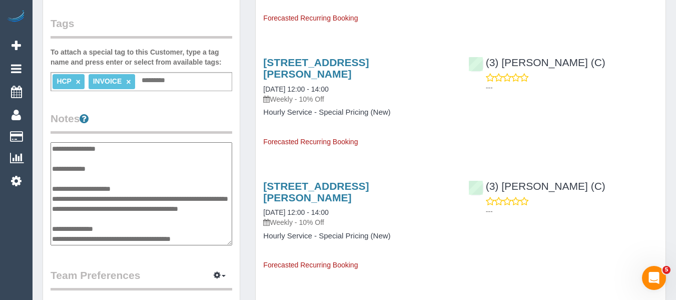
scroll to position [20, 0]
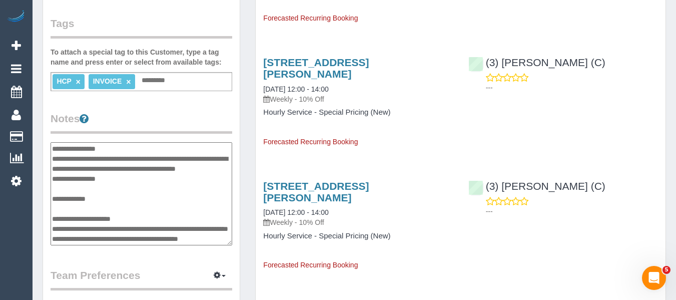
click at [94, 174] on textarea "**********" at bounding box center [142, 193] width 182 height 103
click at [106, 155] on textarea "**********" at bounding box center [142, 193] width 182 height 103
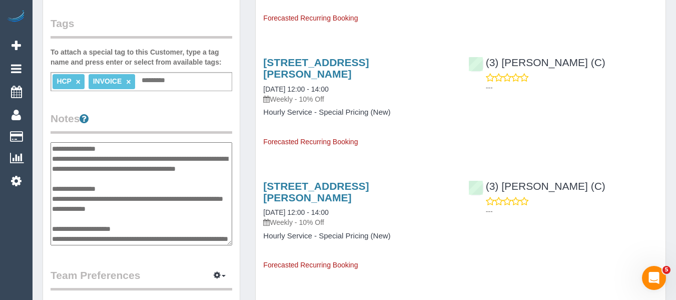
click at [113, 196] on textarea "**********" at bounding box center [142, 193] width 182 height 103
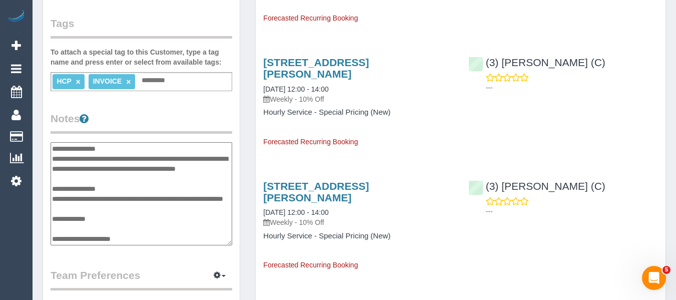
type textarea "**********"
click at [150, 111] on legend "Notes" at bounding box center [142, 122] width 182 height 23
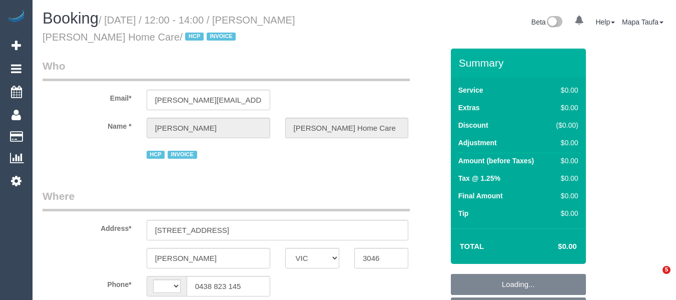
select select "VIC"
select select "string:AU"
select select "120"
select select "object:1402"
select select "number:28"
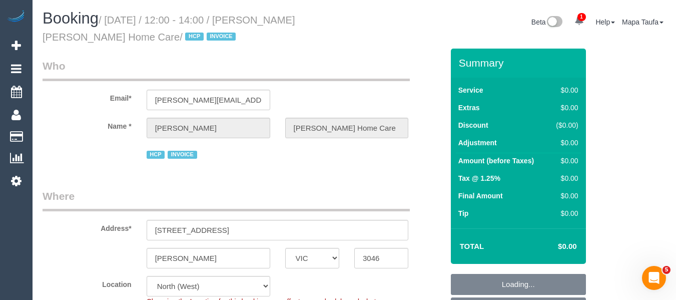
select select "number:14"
select select "number:18"
select select "number:36"
select select "number:35"
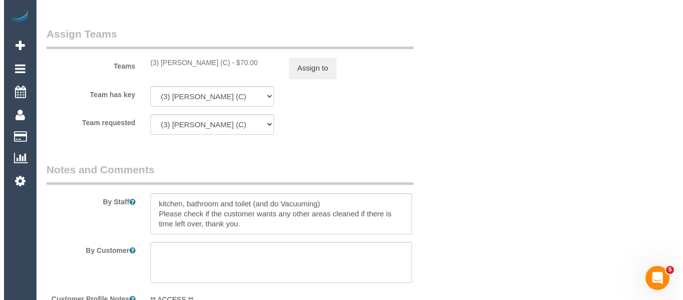
scroll to position [1279, 0]
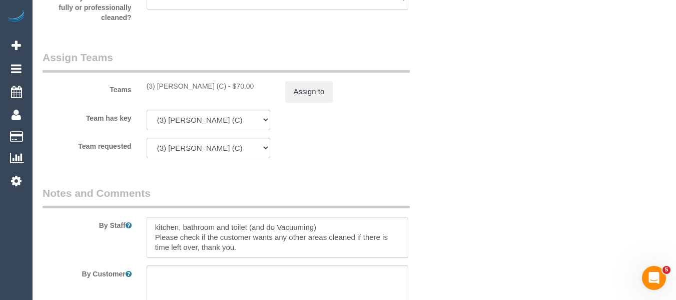
drag, startPoint x: 223, startPoint y: 88, endPoint x: 158, endPoint y: 87, distance: 65.0
click at [158, 87] on div "(3) [PERSON_NAME] (C) - $70.00" at bounding box center [209, 86] width 124 height 10
copy div "[PERSON_NAME] (C)"
click at [294, 96] on button "Assign to" at bounding box center [309, 91] width 48 height 21
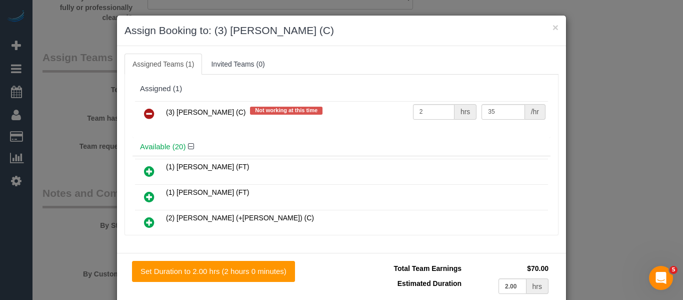
click at [147, 114] on icon at bounding box center [149, 114] width 11 height 12
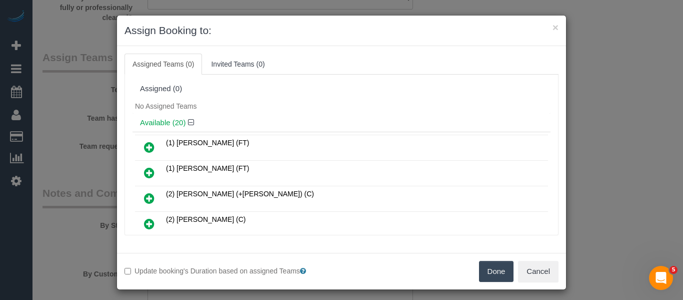
click at [497, 272] on button "Done" at bounding box center [496, 271] width 35 height 21
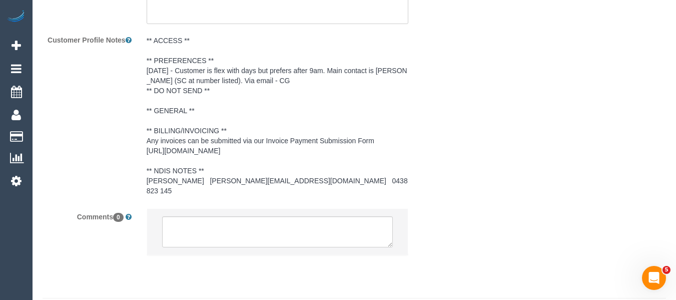
scroll to position [1579, 0]
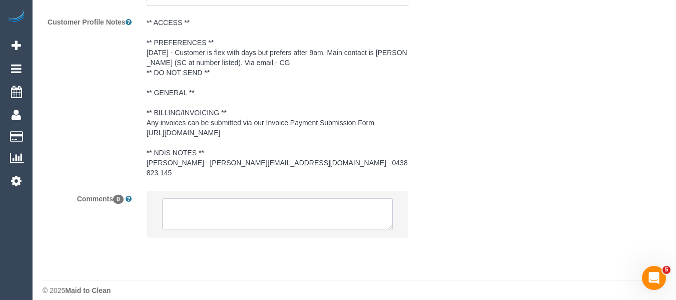
click at [212, 213] on textarea at bounding box center [277, 213] width 231 height 31
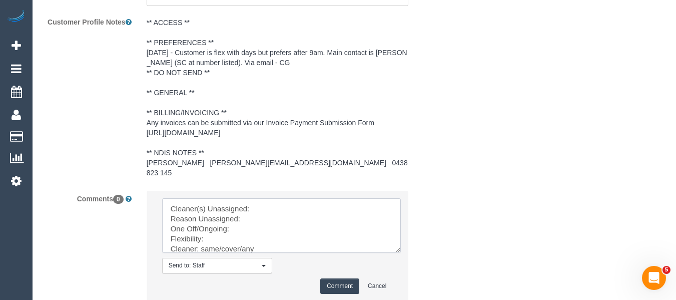
drag, startPoint x: 391, startPoint y: 217, endPoint x: 376, endPoint y: 252, distance: 38.1
click at [401, 253] on textarea at bounding box center [281, 225] width 239 height 55
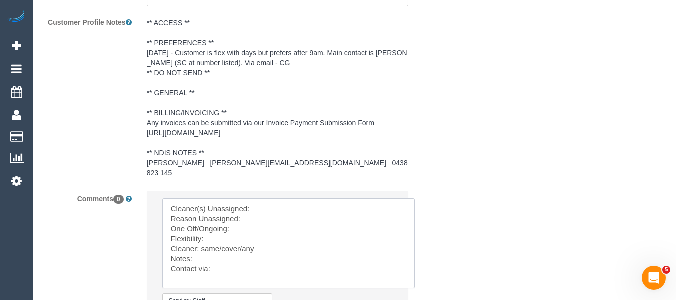
click at [280, 203] on textarea at bounding box center [288, 243] width 253 height 90
click at [278, 199] on textarea at bounding box center [288, 243] width 253 height 90
paste textarea "Anthony Almaraz (C)"
click at [262, 209] on textarea at bounding box center [288, 243] width 253 height 90
click at [244, 218] on textarea at bounding box center [288, 243] width 253 height 90
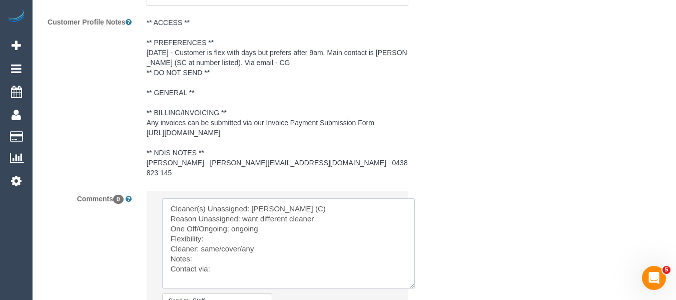
click at [240, 223] on textarea at bounding box center [288, 243] width 253 height 90
click at [239, 228] on textarea at bounding box center [288, 243] width 253 height 90
drag, startPoint x: 243, startPoint y: 239, endPoint x: 202, endPoint y: 239, distance: 41.0
click at [202, 239] on textarea at bounding box center [288, 243] width 253 height 90
click at [232, 262] on textarea at bounding box center [288, 243] width 253 height 90
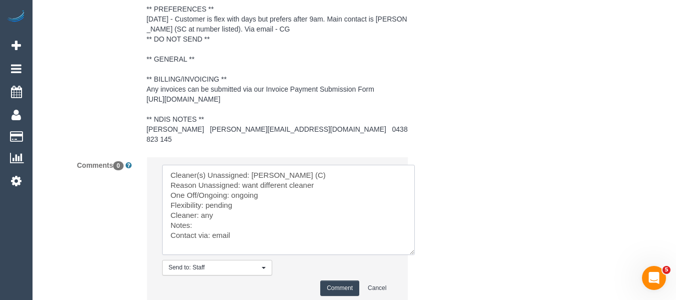
scroll to position [1629, 0]
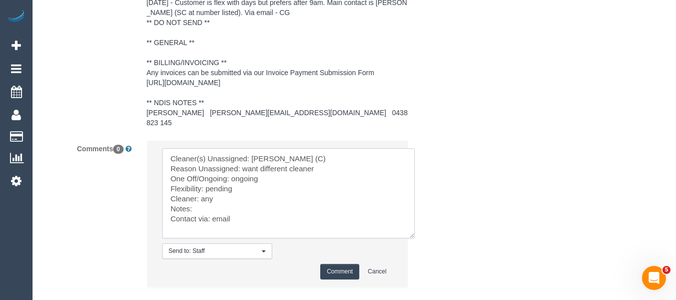
type textarea "Cleaner(s) Unassigned: Anthony Almaraz (C) Reason Unassigned: want different cl…"
click at [334, 264] on button "Comment" at bounding box center [339, 272] width 39 height 16
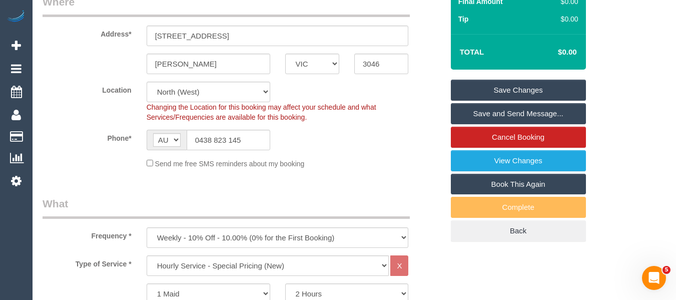
scroll to position [198, 0]
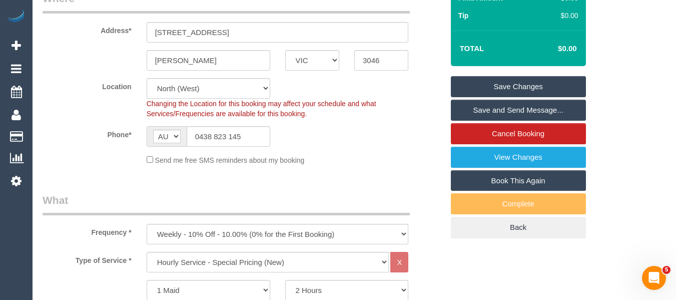
click at [541, 77] on link "Save Changes" at bounding box center [518, 86] width 135 height 21
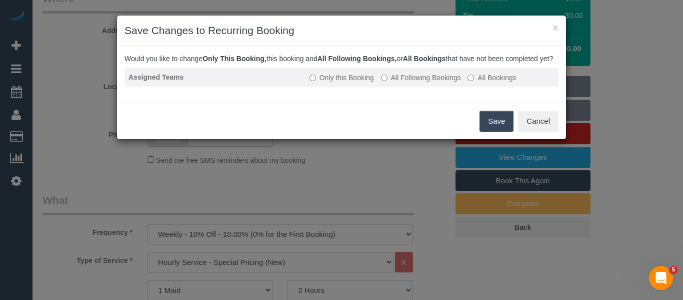
click at [427, 82] on label "All Following Bookings" at bounding box center [421, 78] width 80 height 10
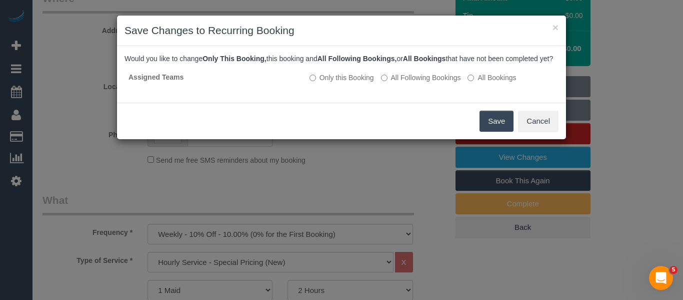
click at [493, 129] on button "Save" at bounding box center [497, 121] width 34 height 21
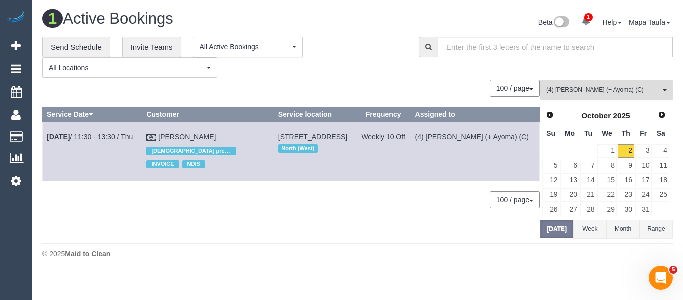
click at [605, 93] on span "(4) Nilash (+ Ayoma) (C)" at bounding box center [604, 90] width 114 height 9
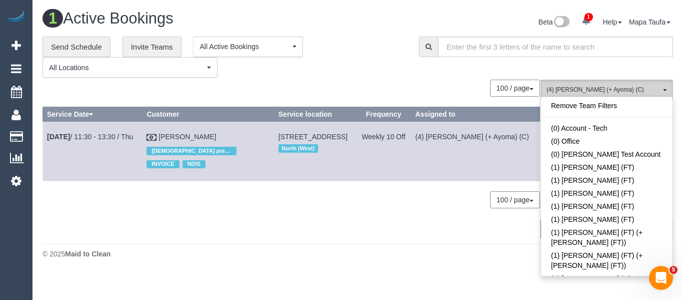
scroll to position [2725, 0]
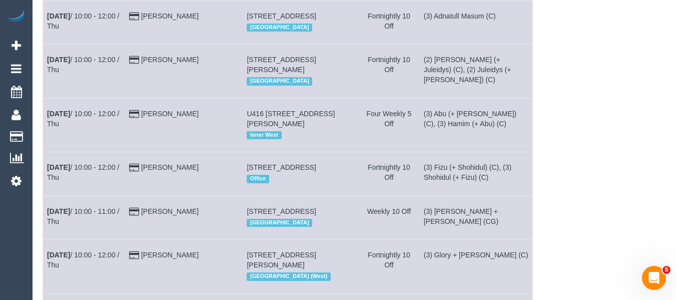
scroll to position [37, 0]
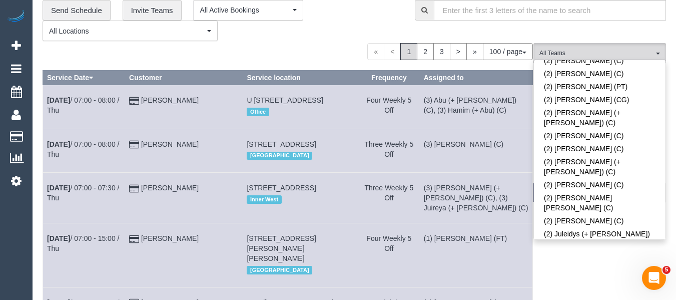
click at [575, 263] on link "(2) Kerry Welfare (C)" at bounding box center [600, 269] width 132 height 13
click at [326, 44] on div "« < 1 2 3 > » 100 / page 10 / page 20 / page 30 / page 40 / page 50 / page 100 …" at bounding box center [288, 51] width 490 height 17
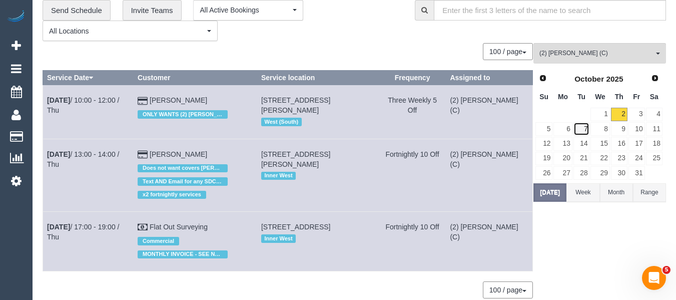
click at [582, 133] on link "7" at bounding box center [581, 129] width 17 height 14
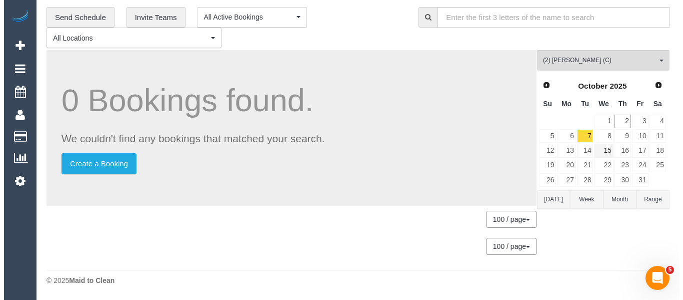
scroll to position [0, 0]
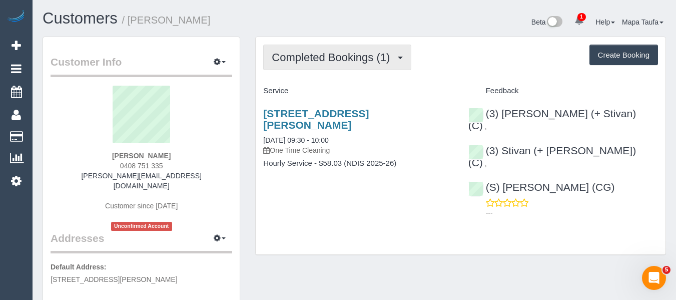
click at [349, 59] on span "Completed Bookings (1)" at bounding box center [333, 57] width 123 height 13
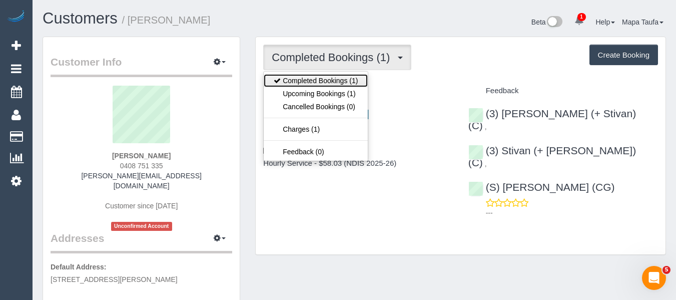
click at [341, 86] on link "Completed Bookings (1)" at bounding box center [316, 80] width 104 height 13
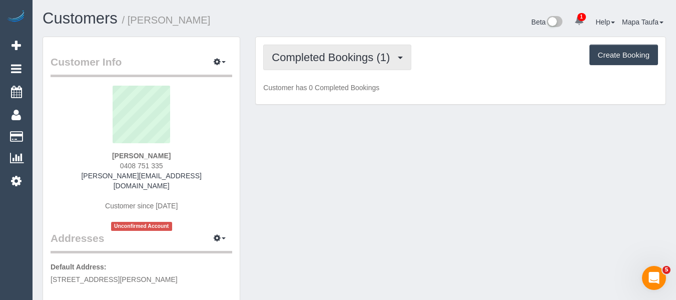
click at [358, 55] on span "Completed Bookings (1)" at bounding box center [333, 57] width 123 height 13
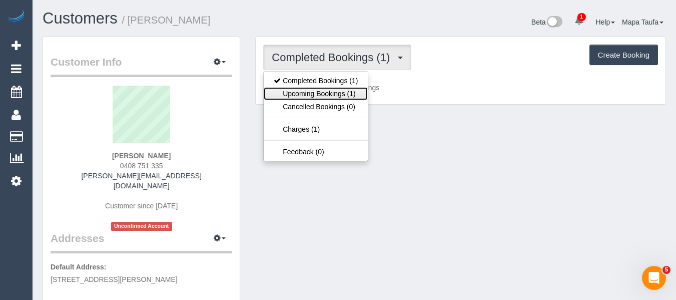
click at [347, 87] on link "Upcoming Bookings (1)" at bounding box center [316, 93] width 104 height 13
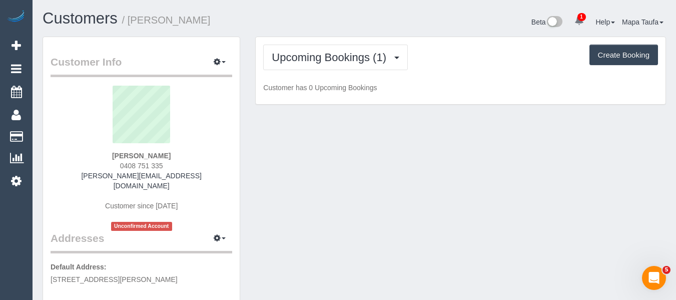
click at [434, 58] on div "Upcoming Bookings (1) Completed Bookings (1) Upcoming Bookings (1) Cancelled Bo…" at bounding box center [460, 58] width 395 height 26
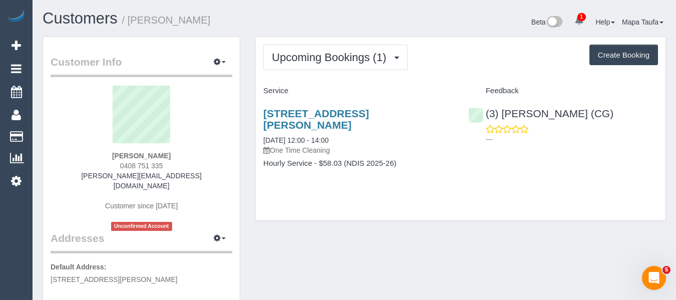
click at [439, 202] on div "Upcoming Bookings (1) Completed Bookings (1) Upcoming Bookings (1) Cancelled Bo…" at bounding box center [461, 128] width 410 height 183
click at [369, 119] on link "1/12-18 Martin Street, St Kilda, VIC 3182" at bounding box center [316, 119] width 106 height 23
click at [205, 156] on div "Vincenzo Caio Verbinding 0408 751 335 vincenzo.verbinding@fake.com Customer sin…" at bounding box center [142, 158] width 182 height 145
drag, startPoint x: 132, startPoint y: 154, endPoint x: 93, endPoint y: 149, distance: 39.3
click at [93, 149] on div "Vincenzo Caio Verbinding 0408 751 335 vincenzo.verbinding@fake.com Customer sin…" at bounding box center [142, 158] width 182 height 145
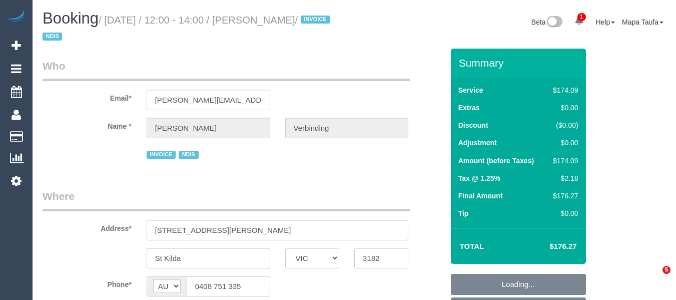
select select "VIC"
select select "object:708"
select select "number:28"
select select "number:14"
select select "number:19"
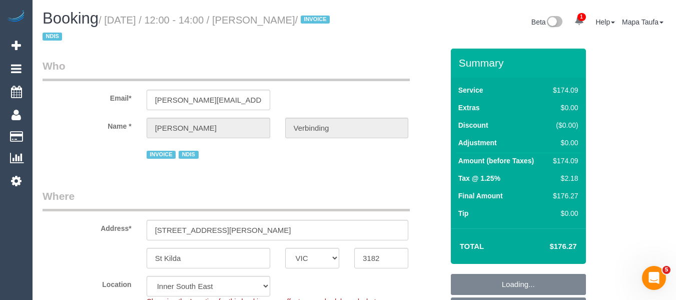
select select "number:25"
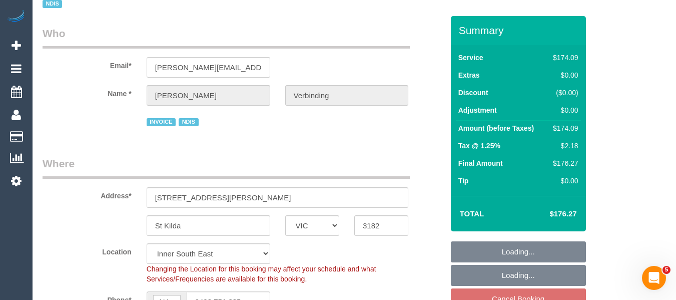
select select "180"
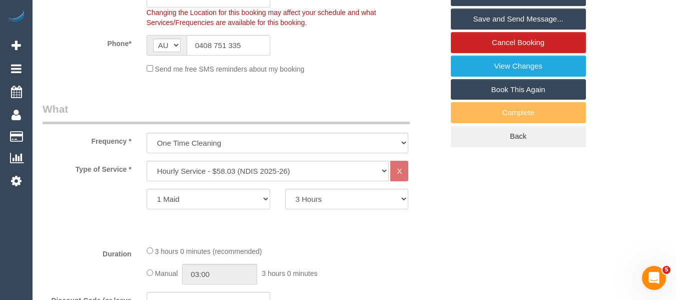
scroll to position [285, 0]
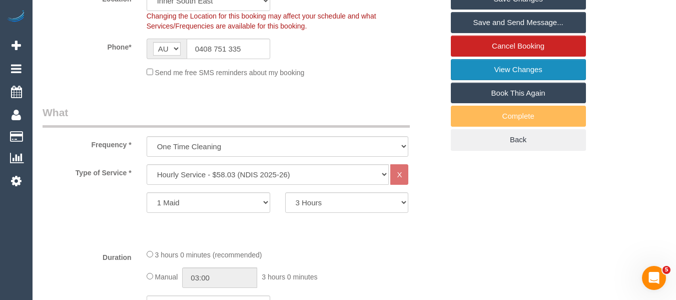
click at [544, 68] on link "View Changes" at bounding box center [518, 69] width 135 height 21
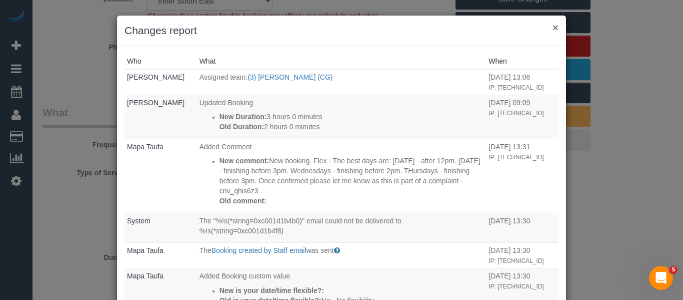
click at [553, 27] on button "×" at bounding box center [556, 27] width 6 height 11
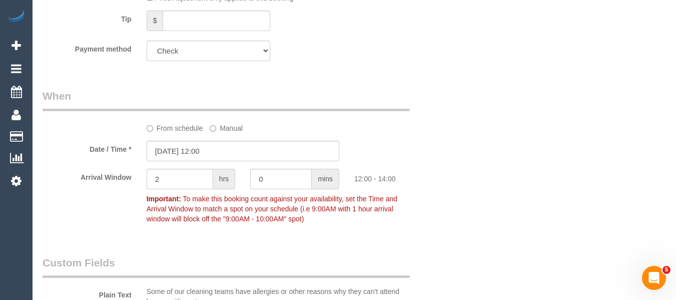
scroll to position [714, 0]
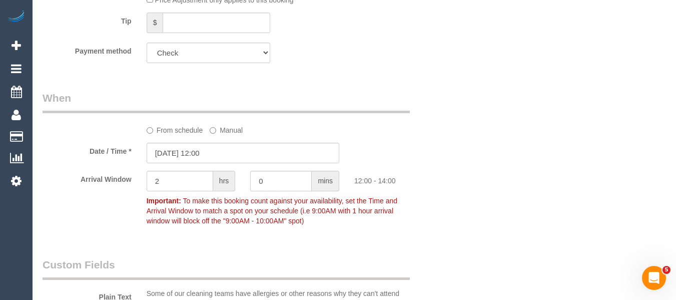
click at [191, 132] on label "From schedule" at bounding box center [175, 129] width 57 height 14
click at [193, 128] on label "From schedule" at bounding box center [175, 129] width 57 height 14
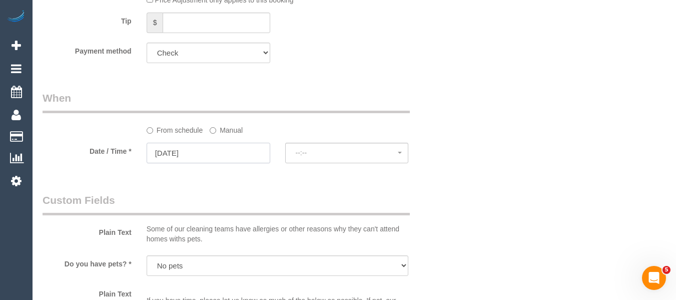
click at [208, 150] on input "06/10/2025" at bounding box center [209, 153] width 124 height 21
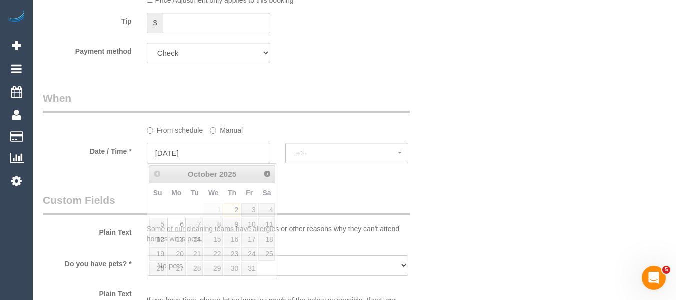
select select "spot14"
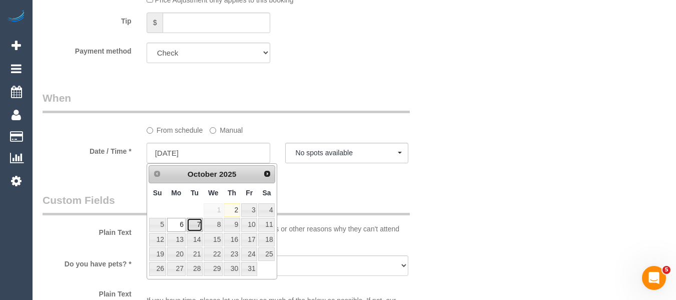
click at [192, 225] on link "7" at bounding box center [195, 225] width 16 height 14
type input "07/10/2025"
select select "spot15"
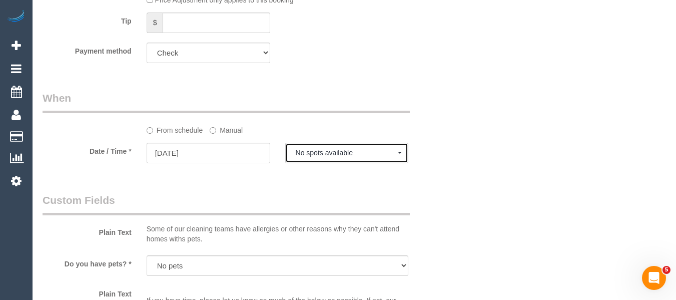
click at [332, 157] on span "No spots available" at bounding box center [347, 153] width 103 height 8
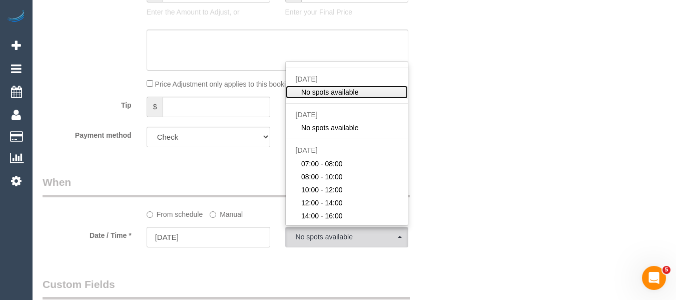
scroll to position [50, 0]
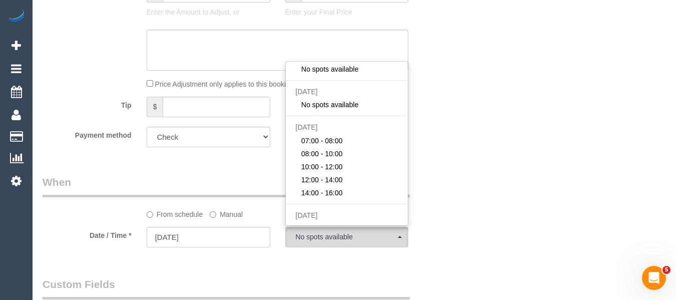
click at [235, 212] on label "Manual" at bounding box center [226, 213] width 33 height 14
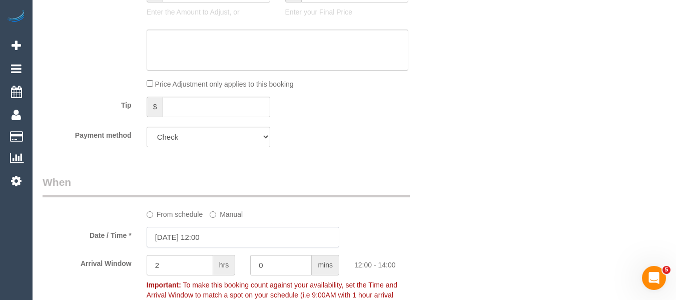
click at [204, 234] on input "[DATE] 12:00" at bounding box center [243, 237] width 193 height 21
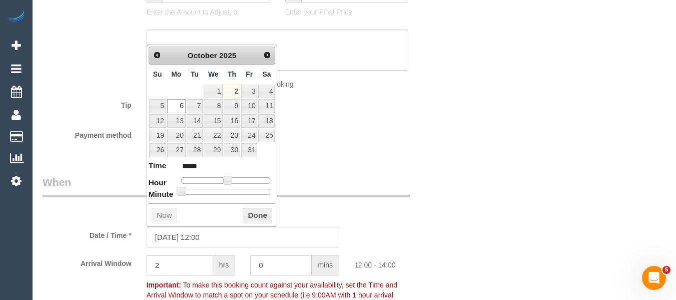
type input "07/10/2025 08:00"
type input "07/10/2025 09:00"
type input "*****"
type input "07/10/2025 10:00"
type input "*****"
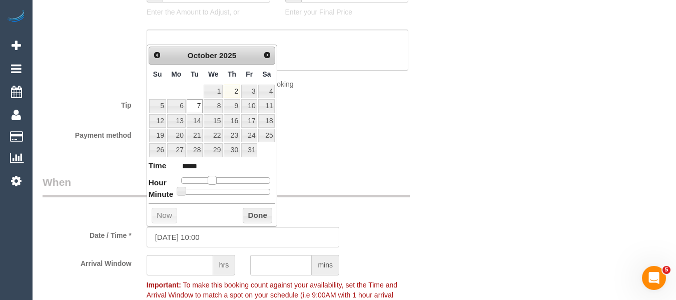
type input "07/10/2025 11:00"
type input "*****"
type input "07/10/2025 12:00"
type input "*****"
type input "07/10/2025 13:00"
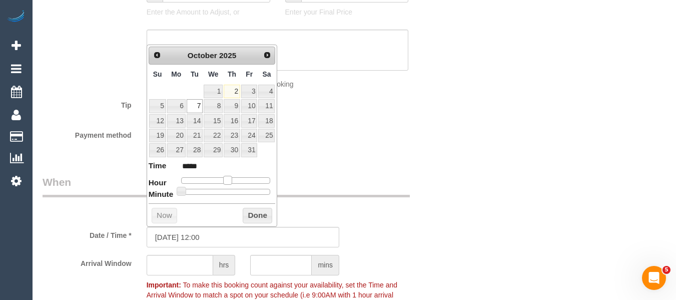
type input "*****"
type input "07/10/2025 14:00"
type input "*****"
drag, startPoint x: 210, startPoint y: 179, endPoint x: 232, endPoint y: 182, distance: 22.3
click at [232, 182] on span at bounding box center [235, 180] width 9 height 9
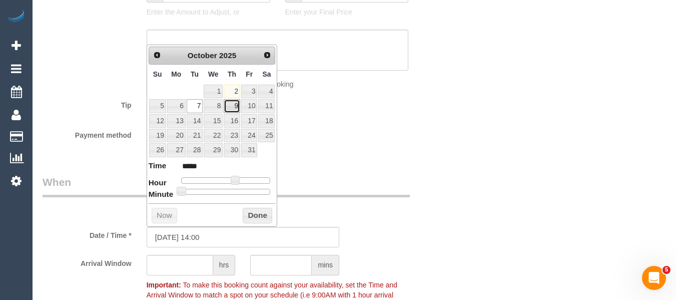
click at [232, 106] on link "9" at bounding box center [232, 106] width 17 height 14
type input "09/10/2025 13:00"
type input "*****"
type input "09/10/2025 12:00"
type input "*****"
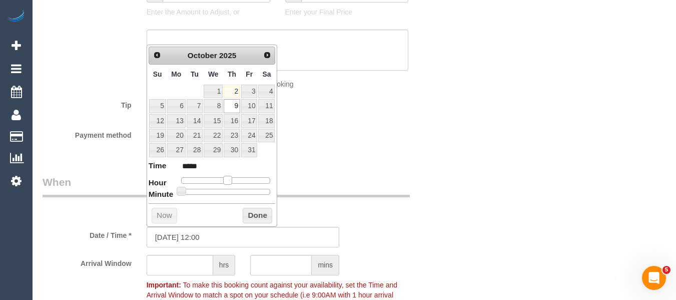
drag, startPoint x: 234, startPoint y: 180, endPoint x: 228, endPoint y: 180, distance: 6.0
click at [228, 180] on span at bounding box center [227, 180] width 9 height 9
click at [231, 180] on span at bounding box center [227, 180] width 9 height 9
click at [231, 179] on span at bounding box center [227, 180] width 9 height 9
type input "09/10/2025 13:00"
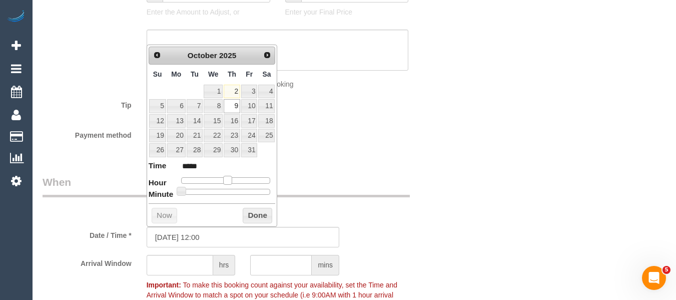
type input "*****"
click at [232, 179] on span at bounding box center [231, 180] width 9 height 9
click at [250, 211] on button "Done" at bounding box center [258, 216] width 30 height 16
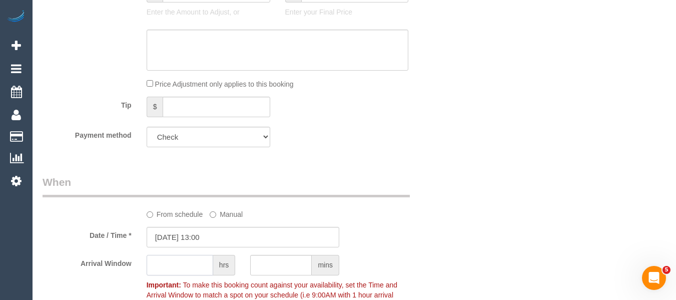
click at [190, 262] on input "text" at bounding box center [180, 265] width 67 height 21
type input "1"
drag, startPoint x: 534, startPoint y: 220, endPoint x: 506, endPoint y: 219, distance: 28.5
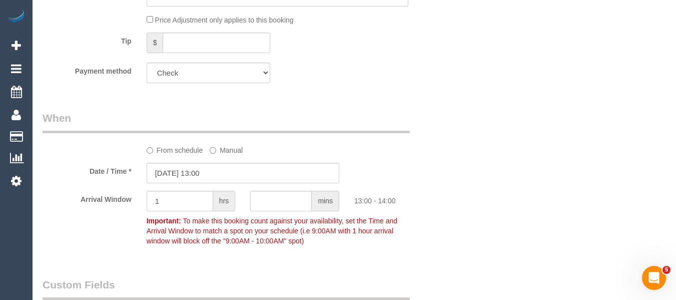
scroll to position [704, 0]
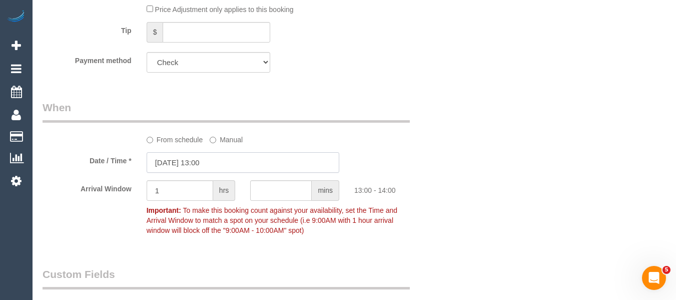
click at [234, 155] on input "09/10/2025 13:00" at bounding box center [243, 162] width 193 height 21
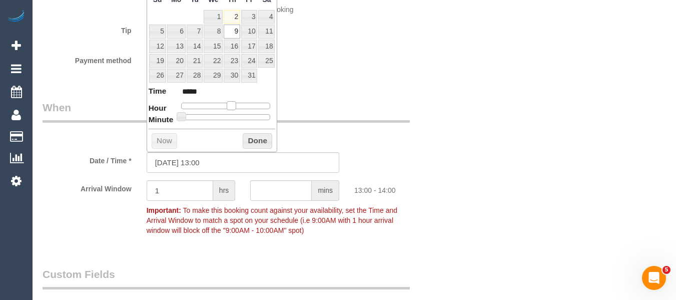
type input "09/10/2025 12:00"
type input "*****"
click at [225, 106] on span at bounding box center [227, 105] width 9 height 9
click at [255, 141] on button "Done" at bounding box center [258, 141] width 30 height 16
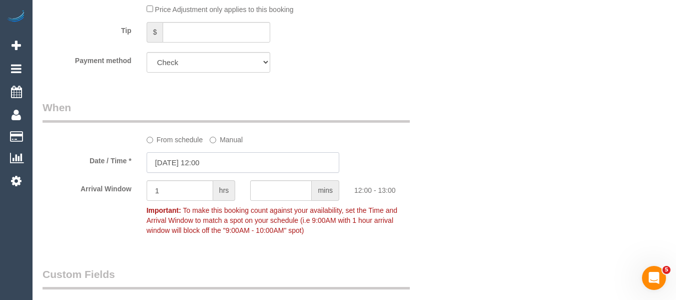
click at [198, 166] on input "09/10/2025 12:00" at bounding box center [243, 162] width 193 height 21
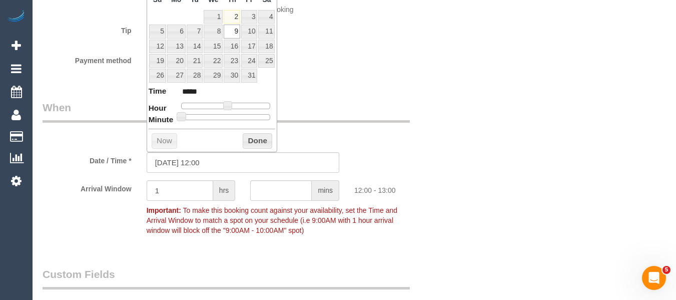
type input "09/10/2025 13:00"
type input "*****"
type input "09/10/2025 12:00"
type input "*****"
drag, startPoint x: 233, startPoint y: 107, endPoint x: 227, endPoint y: 107, distance: 6.0
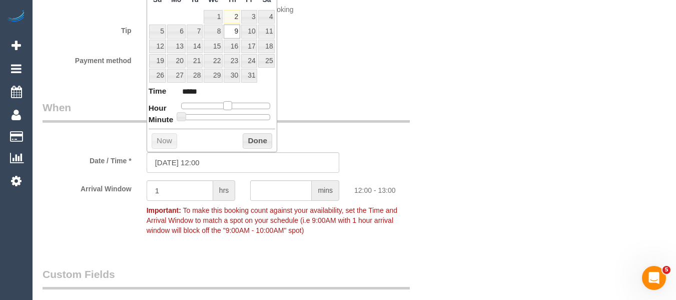
click at [227, 107] on div at bounding box center [226, 106] width 90 height 6
type input "09/10/2025 11:00"
type input "*****"
click at [225, 107] on span at bounding box center [223, 105] width 9 height 9
drag, startPoint x: 251, startPoint y: 136, endPoint x: 331, endPoint y: 141, distance: 80.2
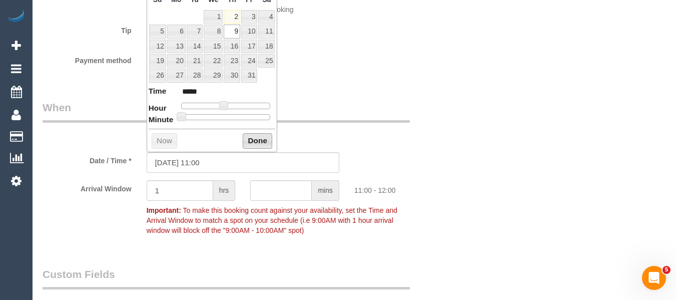
click at [251, 137] on button "Done" at bounding box center [258, 141] width 30 height 16
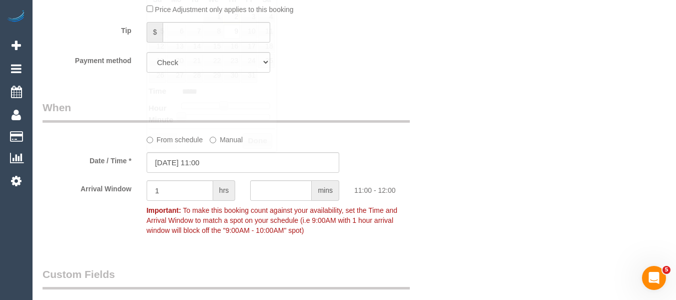
drag, startPoint x: 513, startPoint y: 150, endPoint x: 533, endPoint y: 157, distance: 21.5
click at [518, 152] on div "Who Email* vincenzo.verbinding@fake.com Name * Vincenzo Caio Verbinding INVOICE…" at bounding box center [354, 304] width 623 height 1920
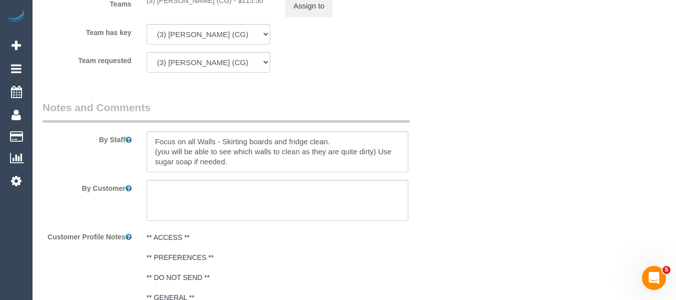
scroll to position [1328, 0]
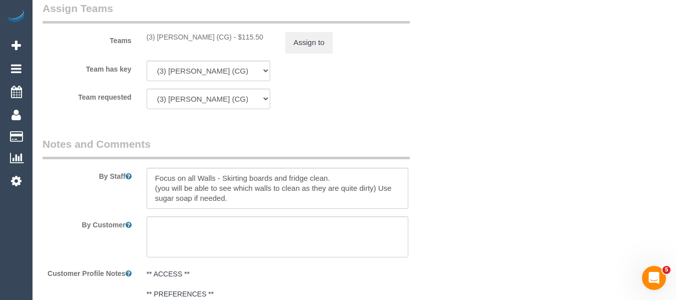
drag, startPoint x: 191, startPoint y: 37, endPoint x: 184, endPoint y: 41, distance: 7.4
click at [160, 39] on div "(3) Ashish Patel (CG) - $115.50" at bounding box center [209, 37] width 124 height 10
copy div "shish Patel (CG) -"
click at [197, 45] on div "Teams (3) Ashish Patel (CG) - $115.50 Assign to" at bounding box center [243, 27] width 416 height 52
drag, startPoint x: 213, startPoint y: 36, endPoint x: 180, endPoint y: 39, distance: 33.2
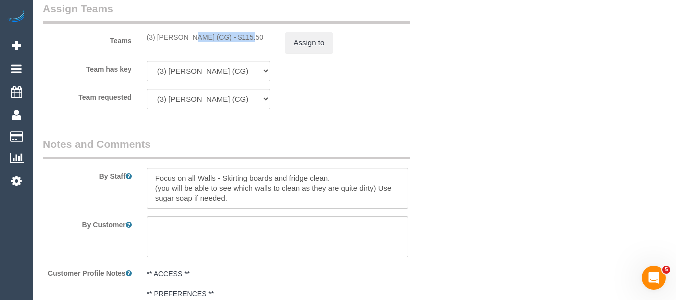
click at [157, 37] on div "(3) Ashish Patel (CG) - $115.50" at bounding box center [209, 37] width 124 height 10
copy div "Ashish Patel (CG)"
click at [310, 46] on button "Assign to" at bounding box center [309, 42] width 48 height 21
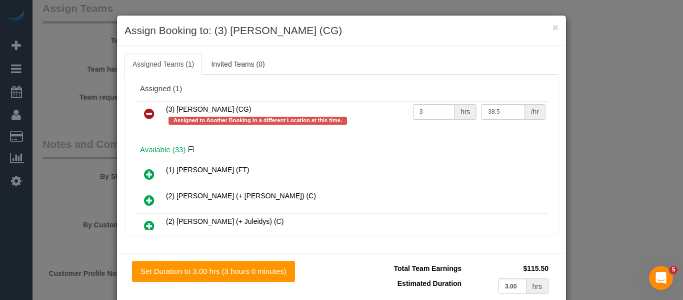
click at [145, 111] on icon at bounding box center [149, 114] width 11 height 12
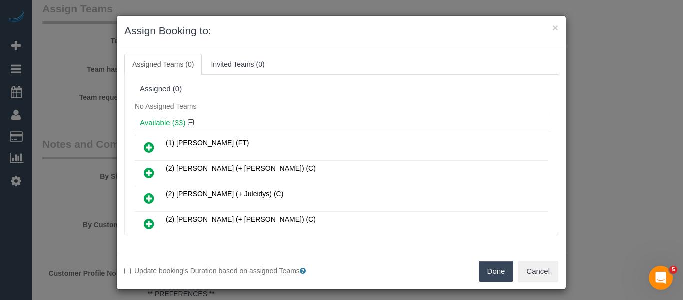
click at [479, 263] on button "Done" at bounding box center [496, 271] width 35 height 21
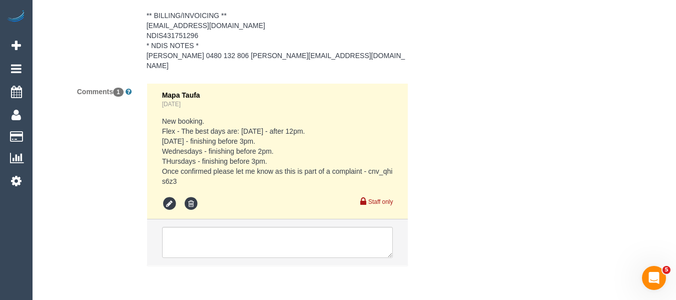
scroll to position [1694, 0]
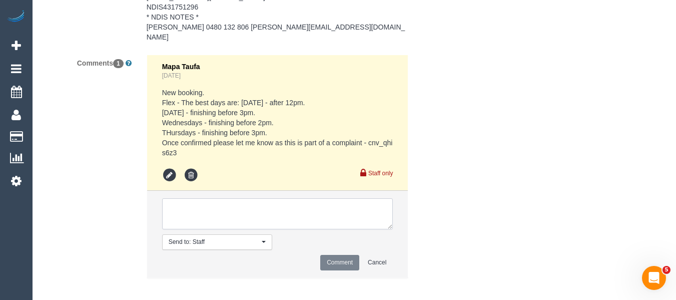
click at [264, 205] on textarea at bounding box center [277, 213] width 231 height 31
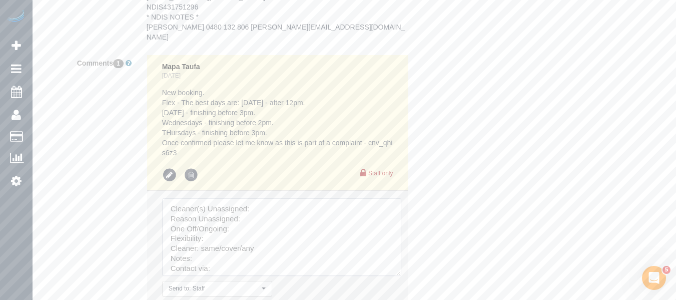
drag, startPoint x: 389, startPoint y: 214, endPoint x: 255, endPoint y: 215, distance: 134.1
click at [401, 276] on textarea at bounding box center [281, 237] width 239 height 78
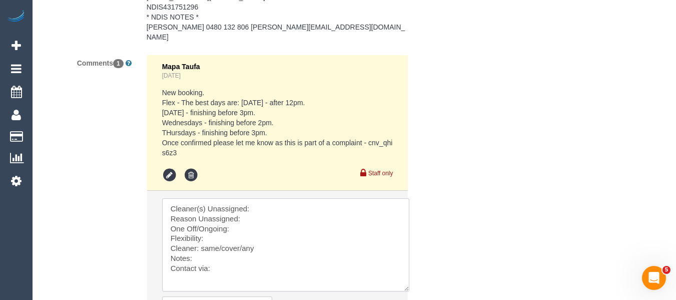
drag, startPoint x: 261, startPoint y: 193, endPoint x: 257, endPoint y: 204, distance: 12.2
click at [261, 198] on textarea at bounding box center [285, 244] width 247 height 93
paste textarea "Ashish Patel (CG)"
click at [254, 213] on textarea at bounding box center [285, 244] width 247 height 93
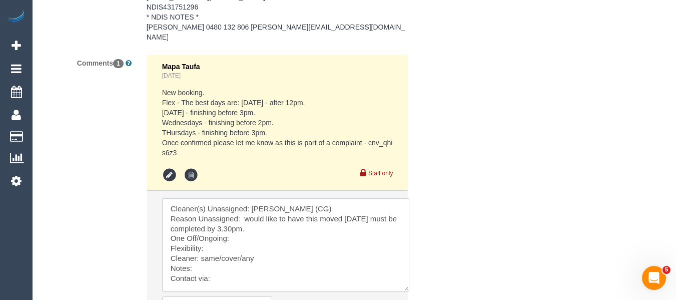
click at [254, 226] on textarea at bounding box center [285, 244] width 247 height 93
click at [212, 240] on textarea at bounding box center [285, 244] width 247 height 93
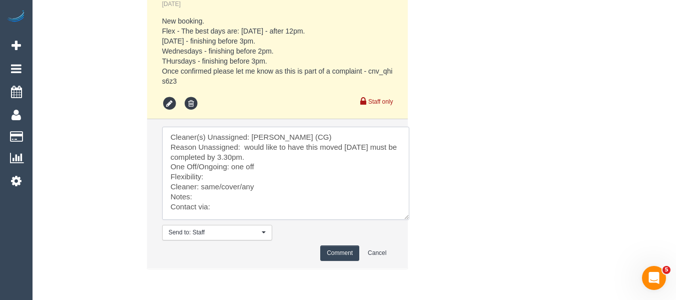
scroll to position [1794, 0]
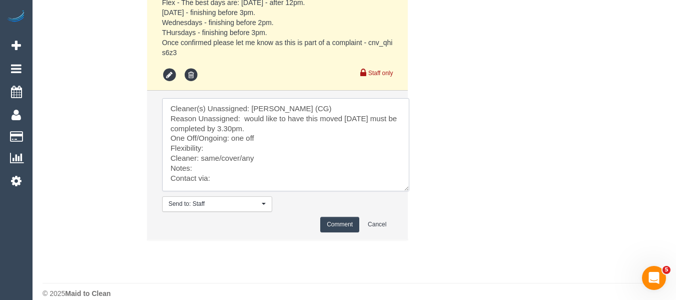
click at [255, 118] on textarea at bounding box center [285, 144] width 247 height 93
type textarea "Cleaner(s) Unassigned: Ashish Patel (CG) Reason Unassigned: would like to have …"
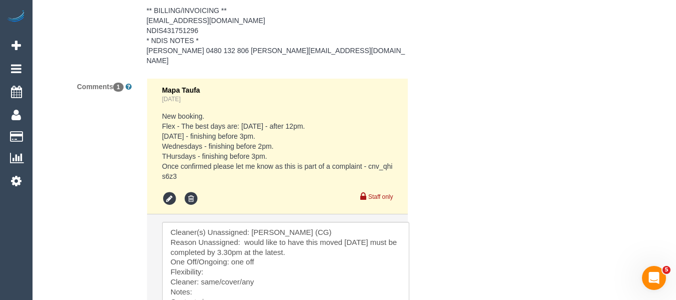
scroll to position [1744, 0]
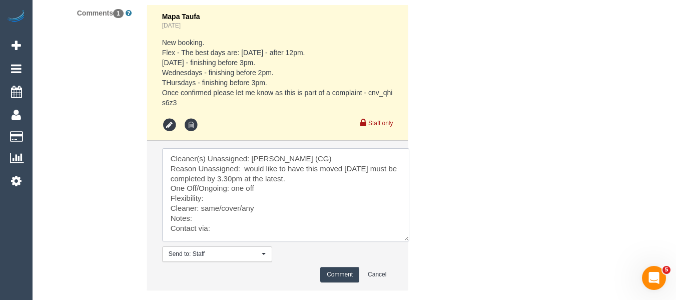
click at [246, 187] on textarea at bounding box center [285, 194] width 247 height 93
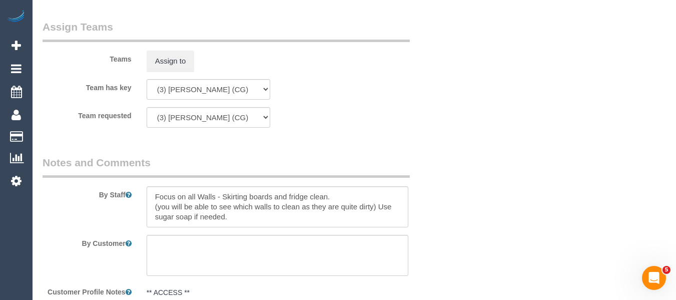
scroll to position [1317, 0]
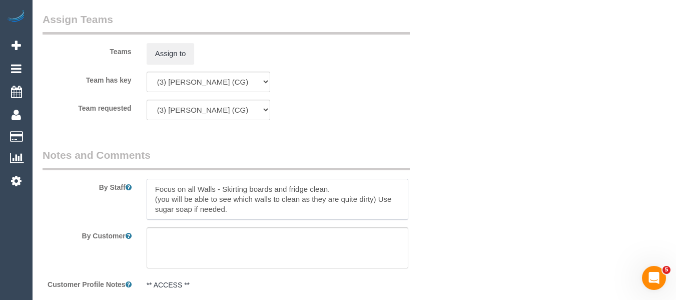
drag, startPoint x: 352, startPoint y: 183, endPoint x: 286, endPoint y: 187, distance: 66.7
click at [285, 187] on textarea at bounding box center [278, 199] width 262 height 41
click at [286, 188] on textarea at bounding box center [278, 199] width 262 height 41
drag, startPoint x: 272, startPoint y: 189, endPoint x: 248, endPoint y: 188, distance: 24.0
click at [268, 189] on textarea at bounding box center [278, 199] width 262 height 41
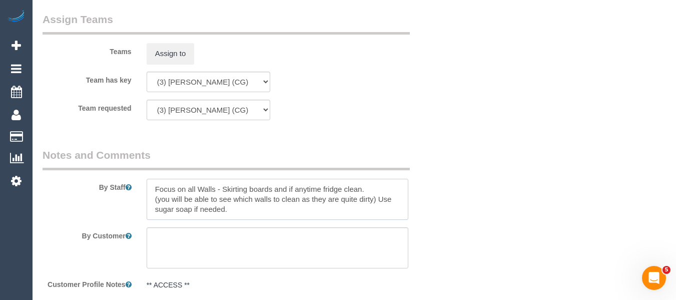
click at [263, 186] on textarea at bounding box center [278, 199] width 262 height 41
click at [271, 188] on textarea at bounding box center [278, 199] width 262 height 41
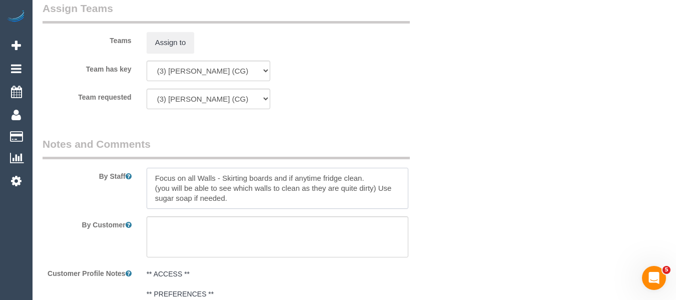
click at [373, 181] on textarea at bounding box center [278, 188] width 262 height 41
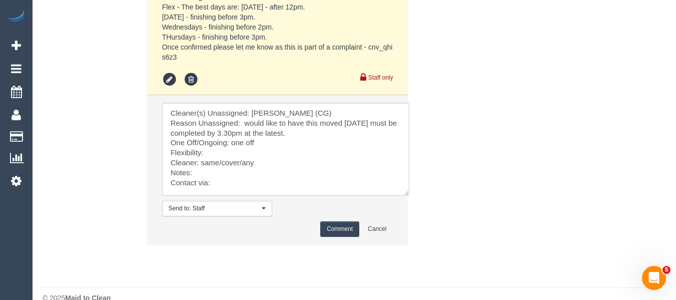
scroll to position [1797, 0]
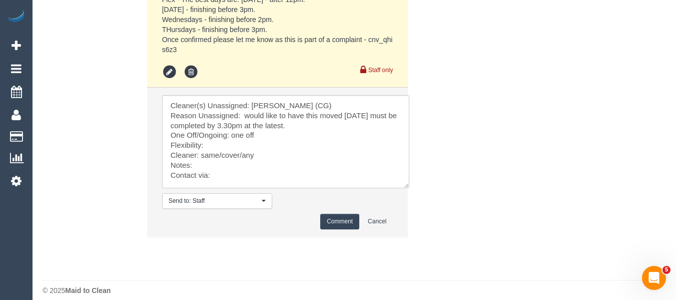
type textarea "Focus on all Walls - Skirting boards and if anytime fridge clean. If you have e…"
drag, startPoint x: 241, startPoint y: 145, endPoint x: 199, endPoint y: 146, distance: 42.5
click at [199, 146] on textarea at bounding box center [285, 141] width 247 height 93
click at [211, 138] on textarea at bounding box center [285, 141] width 247 height 93
drag, startPoint x: 297, startPoint y: 114, endPoint x: 242, endPoint y: 112, distance: 54.5
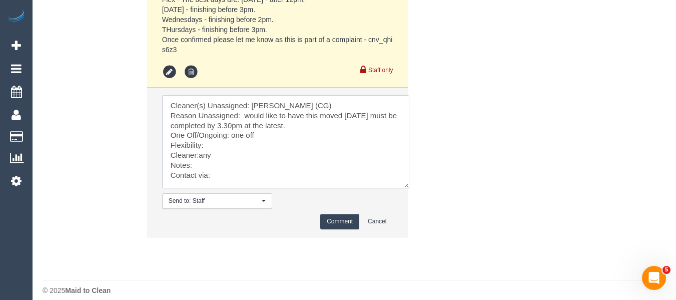
click at [246, 105] on textarea at bounding box center [285, 141] width 247 height 93
click at [215, 137] on textarea at bounding box center [285, 141] width 247 height 93
paste textarea "would like to have this moved Thursday must be completed by 3.30pm at the lates…"
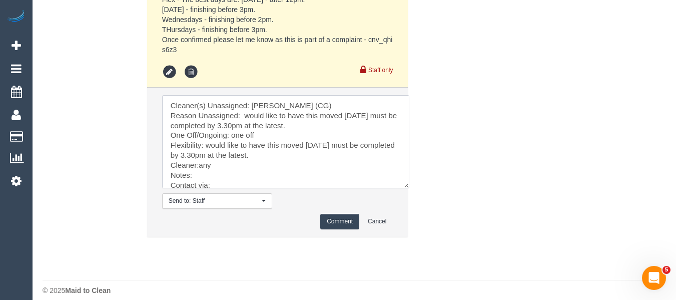
click at [199, 156] on textarea at bounding box center [285, 141] width 247 height 93
click at [220, 174] on textarea at bounding box center [285, 141] width 247 height 93
click at [389, 100] on textarea at bounding box center [285, 141] width 247 height 93
type textarea "Cleaner(s) Unassigned: Ashish Patel (CG) Reason Unassigned: would like to have …"
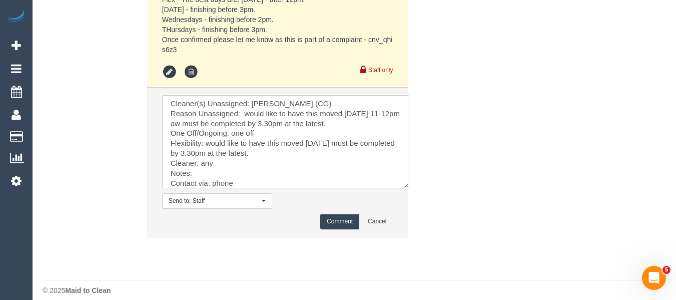
click at [337, 214] on button "Comment" at bounding box center [339, 222] width 39 height 16
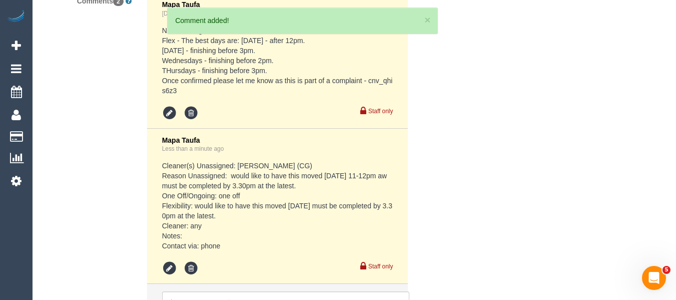
scroll to position [1911, 0]
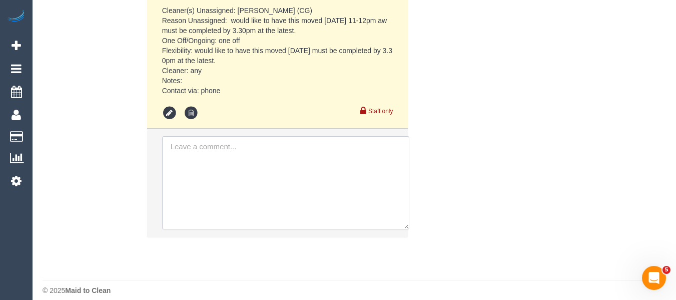
click at [224, 168] on textarea at bounding box center [285, 182] width 247 height 93
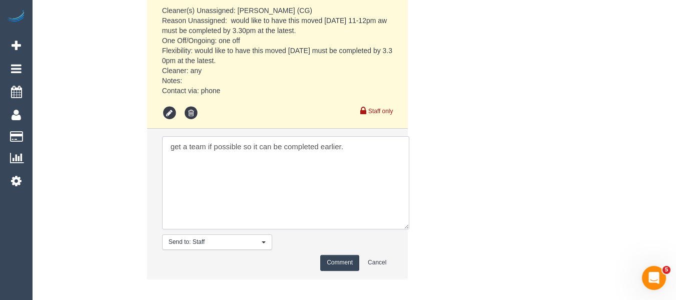
type textarea "get a team if possible so it can be completed earlier."
click at [203, 138] on textarea at bounding box center [285, 182] width 247 height 93
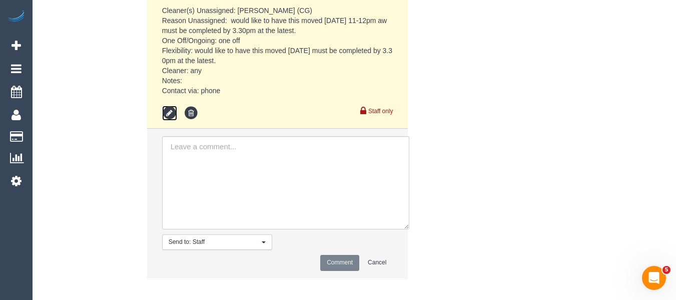
click at [170, 106] on icon at bounding box center [169, 113] width 15 height 15
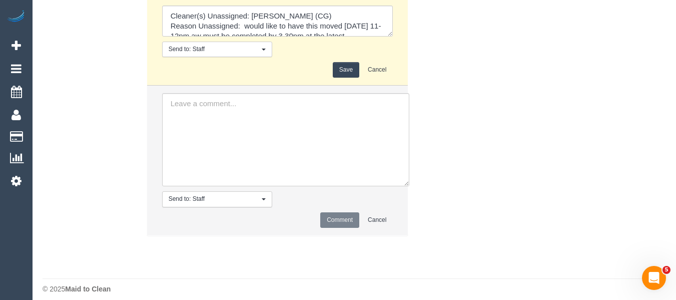
scroll to position [1756, 0]
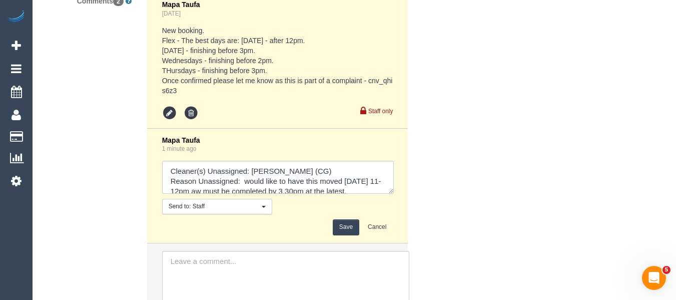
drag, startPoint x: 387, startPoint y: 177, endPoint x: 389, endPoint y: 229, distance: 51.6
click at [394, 194] on textarea at bounding box center [278, 177] width 232 height 33
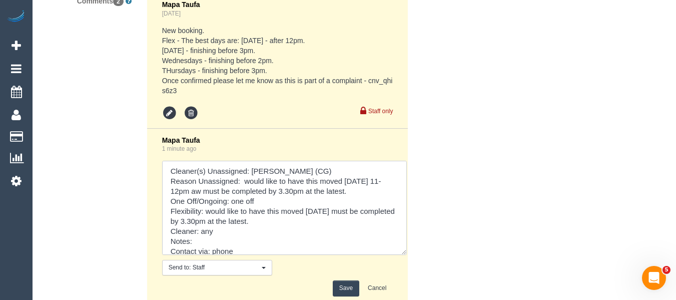
click at [207, 225] on textarea at bounding box center [284, 208] width 245 height 94
paste textarea "get a team if possible so it can be completed earlier."
drag, startPoint x: 195, startPoint y: 219, endPoint x: 200, endPoint y: 222, distance: 5.8
click at [200, 222] on textarea at bounding box center [284, 208] width 245 height 94
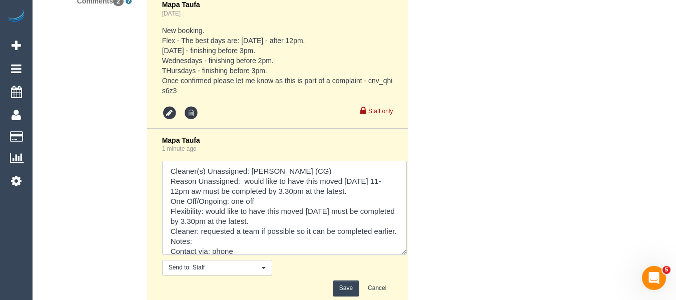
type textarea "Cleaner(s) Unassigned: Ashish Patel (CG) Reason Unassigned: would like to have …"
click at [343, 280] on button "Save" at bounding box center [346, 288] width 27 height 16
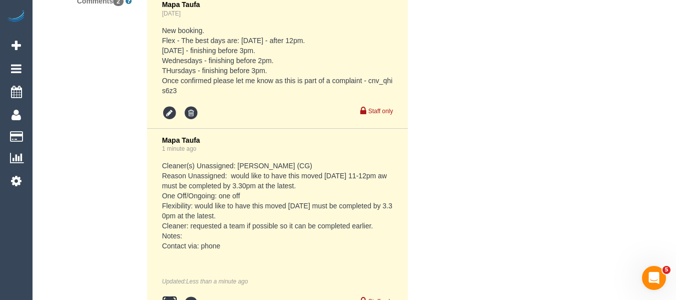
click at [173, 296] on icon at bounding box center [169, 303] width 15 height 15
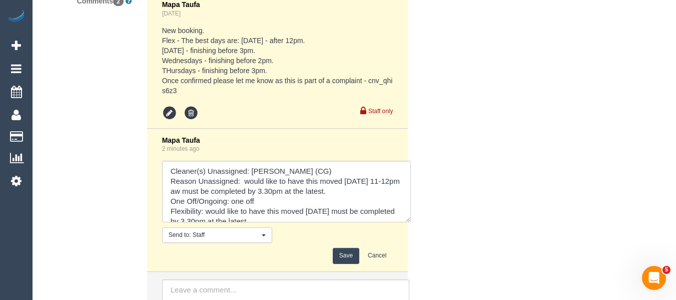
drag, startPoint x: 404, startPoint y: 207, endPoint x: 368, endPoint y: 237, distance: 46.5
click at [411, 222] on textarea at bounding box center [286, 192] width 249 height 62
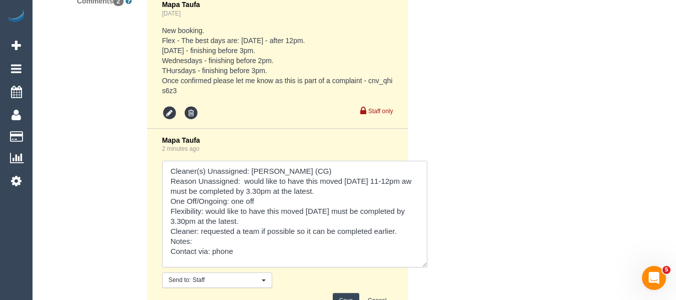
click at [218, 235] on textarea at bounding box center [294, 214] width 265 height 107
type textarea "Cleaner(s) Unassigned: Ashish Patel (CG) Reason Unassigned: would like to have …"
click at [342, 293] on button "Save" at bounding box center [346, 301] width 27 height 16
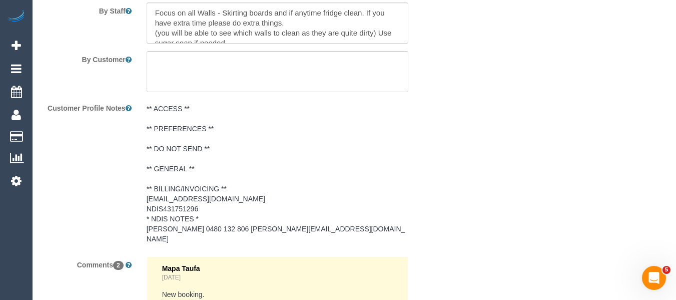
scroll to position [1367, 0]
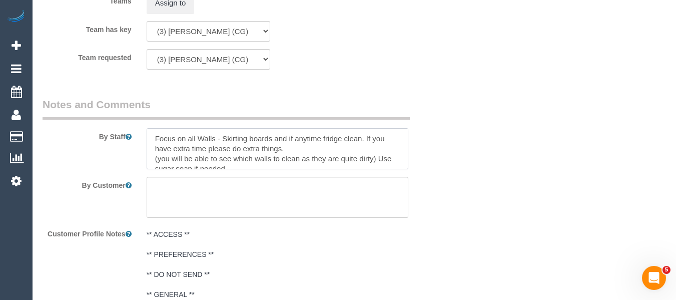
click at [153, 135] on textarea at bounding box center [278, 148] width 262 height 41
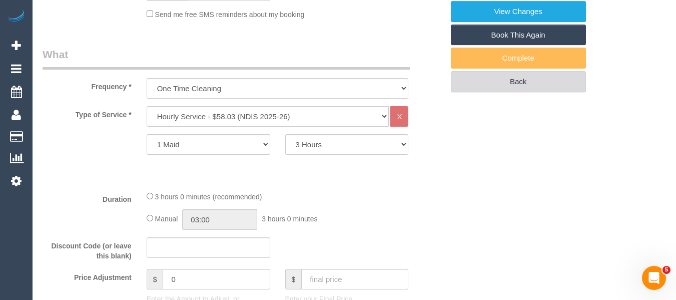
scroll to position [267, 0]
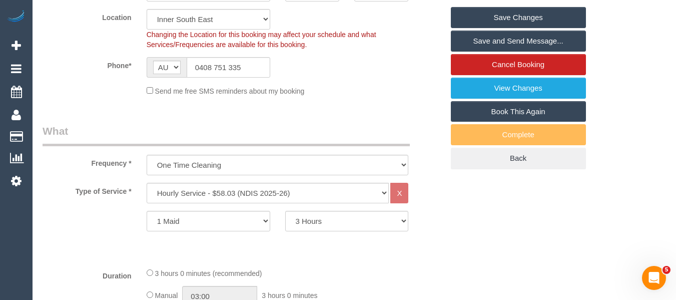
type textarea "MUST BRING A STEP LADDER Focus on all Walls - Skirting boards and if anytime fr…"
click at [510, 17] on link "Save Changes" at bounding box center [518, 17] width 135 height 21
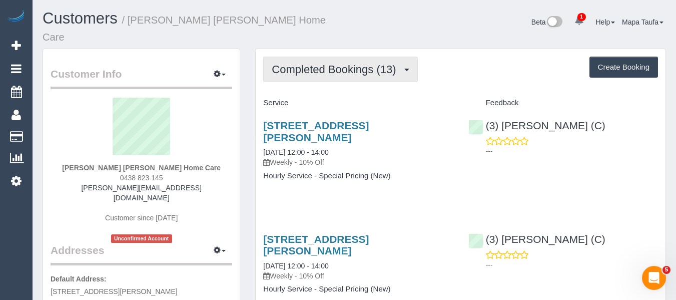
click at [335, 63] on span "Completed Bookings (13)" at bounding box center [336, 69] width 129 height 13
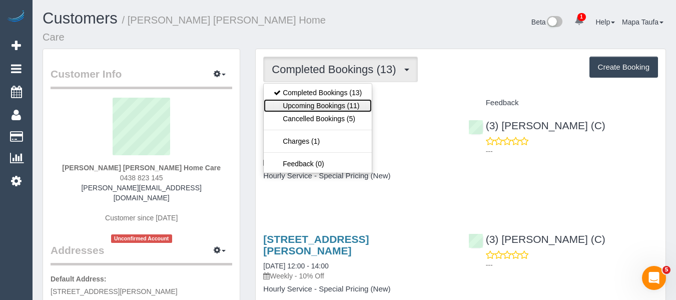
click at [331, 99] on link "Upcoming Bookings (11)" at bounding box center [318, 105] width 108 height 13
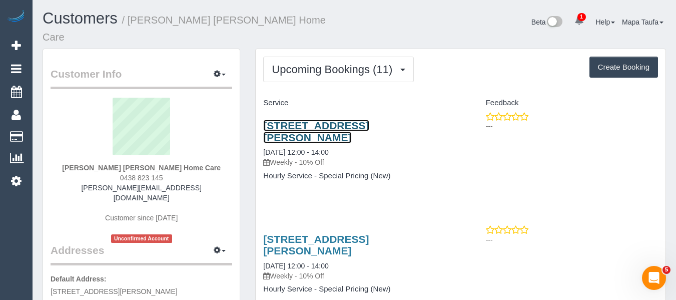
click at [328, 120] on link "[STREET_ADDRESS][PERSON_NAME]" at bounding box center [316, 131] width 106 height 23
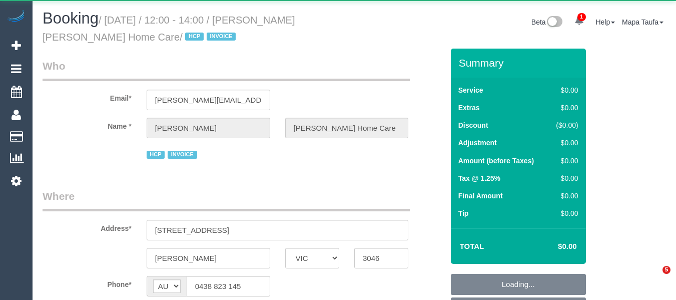
select select "VIC"
select select "object:668"
select select "120"
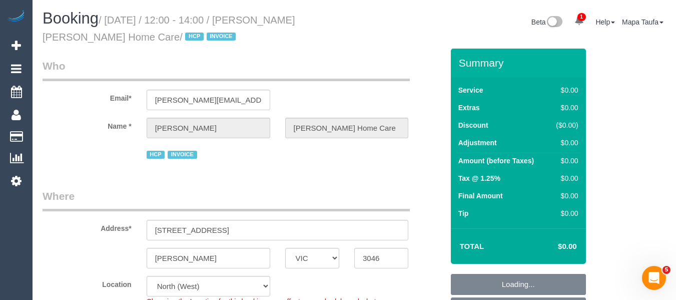
select select "object:821"
select select "number:28"
select select "number:14"
select select "number:18"
select select "number:36"
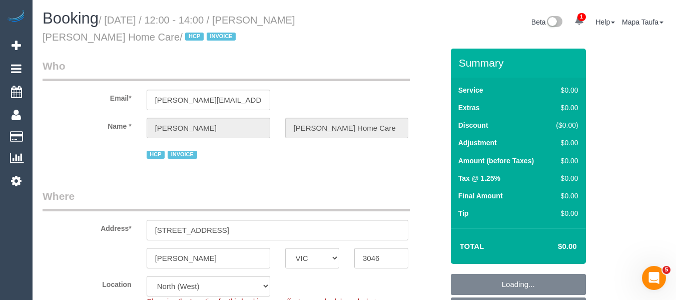
select select "number:35"
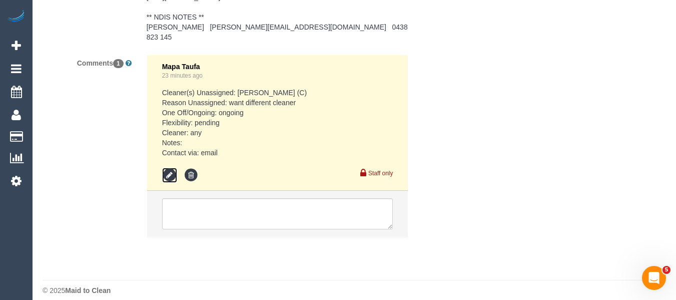
click at [170, 168] on icon at bounding box center [169, 175] width 15 height 15
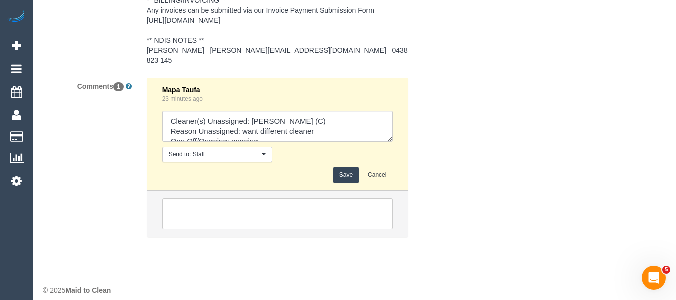
scroll to position [1734, 0]
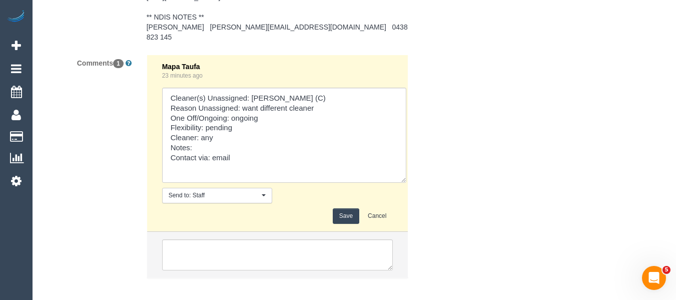
drag, startPoint x: 388, startPoint y: 135, endPoint x: 401, endPoint y: 192, distance: 59.1
click at [401, 192] on li "Mapa Taufa 23 minutes ago Send to: Staff Nothing selected Send to: Staff Send t…" at bounding box center [277, 143] width 261 height 177
click at [207, 117] on textarea at bounding box center [284, 135] width 244 height 95
type textarea "Cleaner(s) Unassigned: [PERSON_NAME] (C) Reason Unassigned: want different clea…"
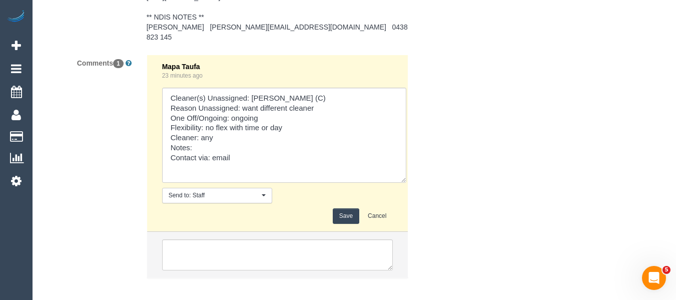
click at [343, 210] on button "Save" at bounding box center [346, 216] width 27 height 16
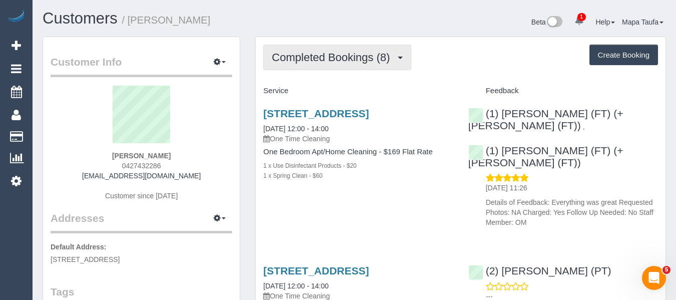
click at [285, 58] on span "Completed Bookings (8)" at bounding box center [333, 57] width 123 height 13
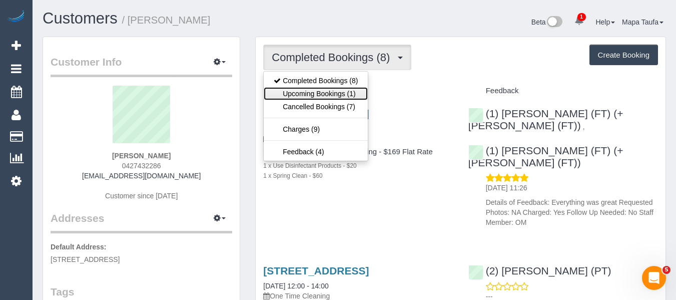
click at [289, 89] on link "Upcoming Bookings (1)" at bounding box center [316, 93] width 104 height 13
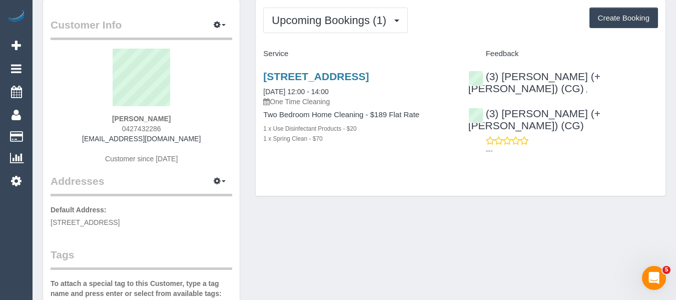
scroll to position [100, 0]
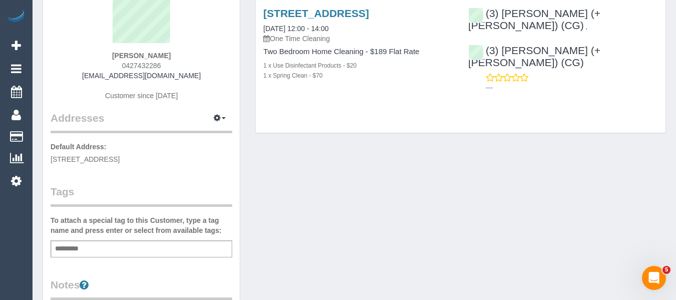
click at [73, 248] on input "text" at bounding box center [70, 248] width 34 height 13
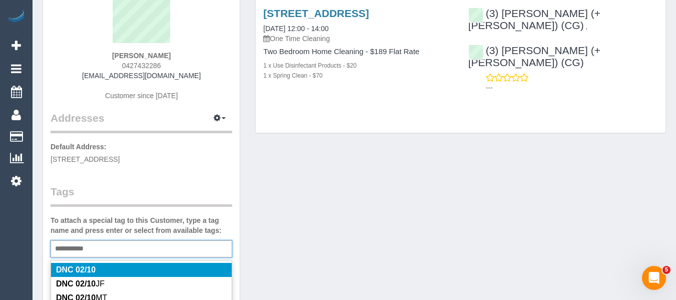
type input "**********"
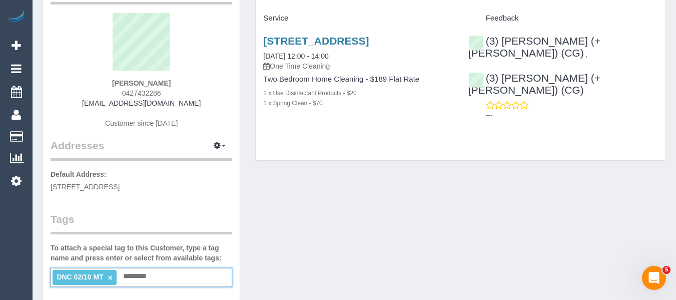
scroll to position [50, 0]
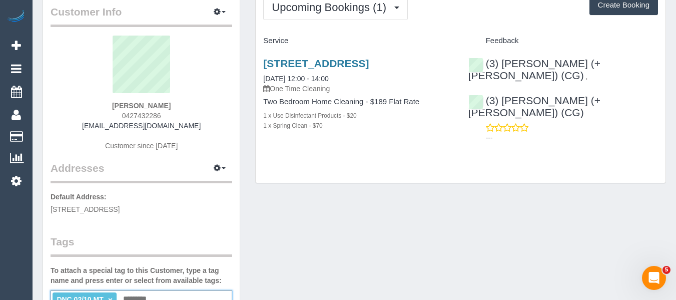
drag, startPoint x: 186, startPoint y: 109, endPoint x: 111, endPoint y: 106, distance: 75.6
click at [111, 106] on div "[PERSON_NAME] 0427432286 [EMAIL_ADDRESS][DOMAIN_NAME] Customer since [DATE]" at bounding box center [142, 98] width 182 height 125
copy strong "[PERSON_NAME]"
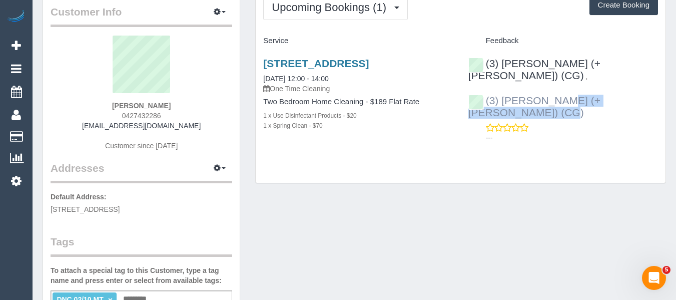
drag, startPoint x: 632, startPoint y: 89, endPoint x: 503, endPoint y: 88, distance: 129.6
click at [503, 88] on div "(3) [PERSON_NAME] (+ [PERSON_NAME]) (CG) , (3) [PERSON_NAME] (+ [PERSON_NAME]) …" at bounding box center [563, 98] width 205 height 98
copy link "[PERSON_NAME] (+ [PERSON_NAME]) (CG)"
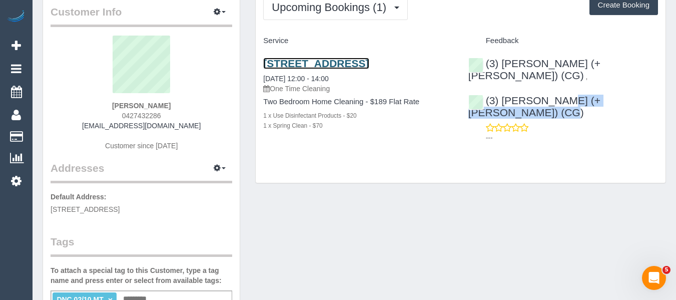
click at [316, 64] on link "[STREET_ADDRESS]" at bounding box center [316, 64] width 106 height 12
drag, startPoint x: 144, startPoint y: 107, endPoint x: 78, endPoint y: 108, distance: 66.0
click at [86, 104] on div "[PERSON_NAME] 0427432286 [EMAIL_ADDRESS][DOMAIN_NAME] Customer since [DATE]" at bounding box center [142, 98] width 182 height 125
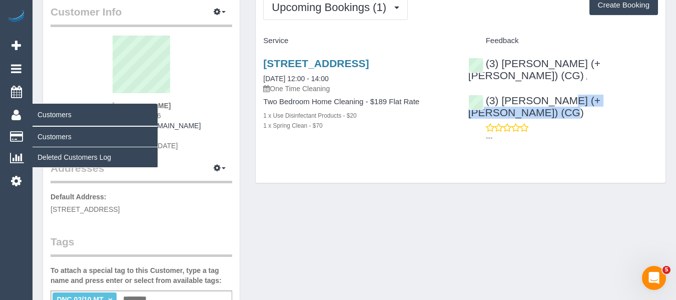
copy strong "[PERSON_NAME]"
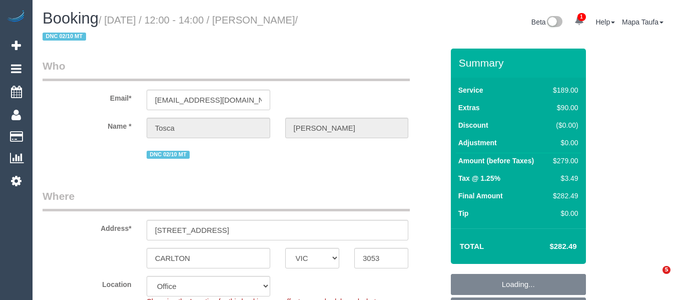
select select "VIC"
select select "object:803"
select select "string:stripe-pm_1RDDlX2GScqysDRVDdibCuR3"
select select "number:29"
select select "number:14"
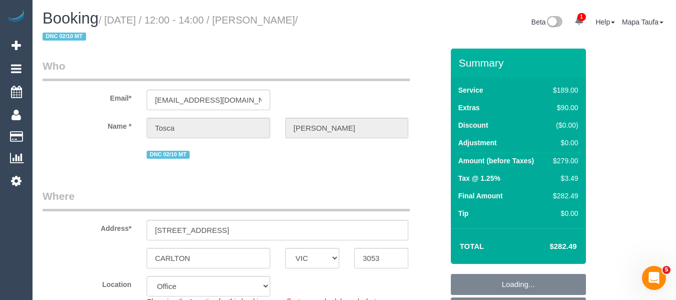
select select "number:19"
select select "number:25"
select select "number:13"
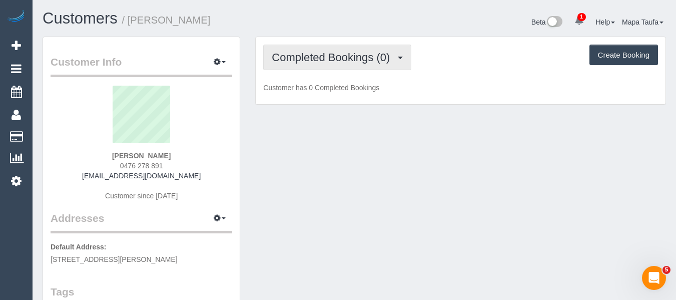
click at [316, 52] on span "Completed Bookings (0)" at bounding box center [333, 57] width 123 height 13
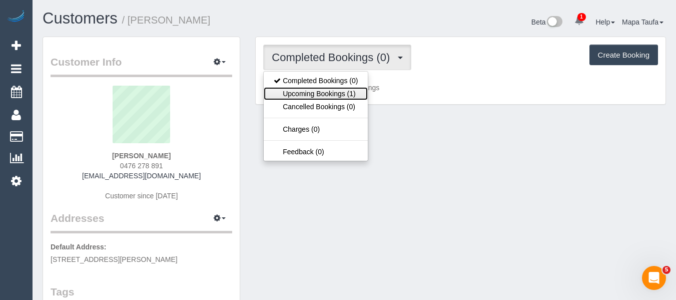
click at [322, 92] on link "Upcoming Bookings (1)" at bounding box center [316, 93] width 104 height 13
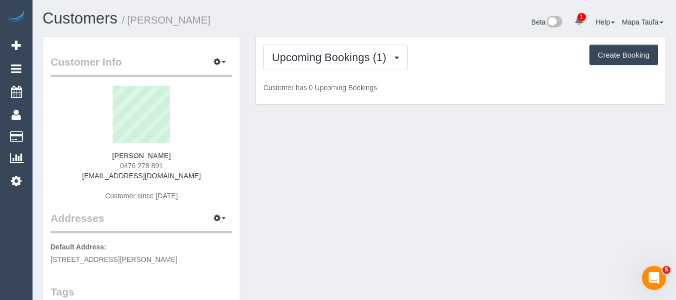
click at [336, 21] on h1 "Customers / [PERSON_NAME]" at bounding box center [195, 18] width 304 height 17
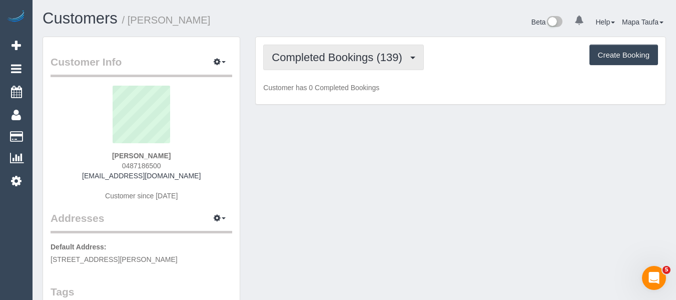
click at [311, 62] on span "Completed Bookings (139)" at bounding box center [339, 57] width 135 height 13
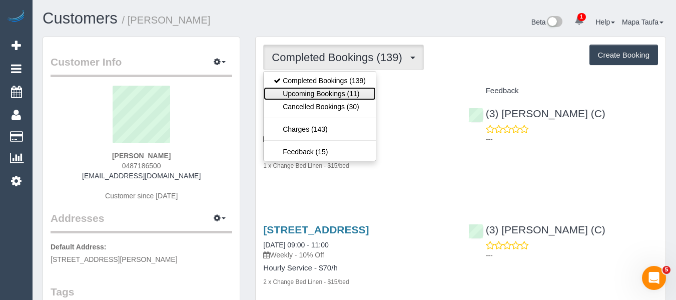
click at [311, 91] on link "Upcoming Bookings (11)" at bounding box center [320, 93] width 112 height 13
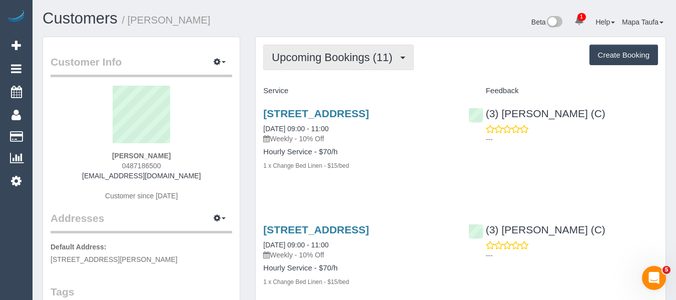
drag, startPoint x: 324, startPoint y: 54, endPoint x: 322, endPoint y: 63, distance: 9.6
click at [323, 55] on span "Upcoming Bookings (11)" at bounding box center [335, 57] width 126 height 13
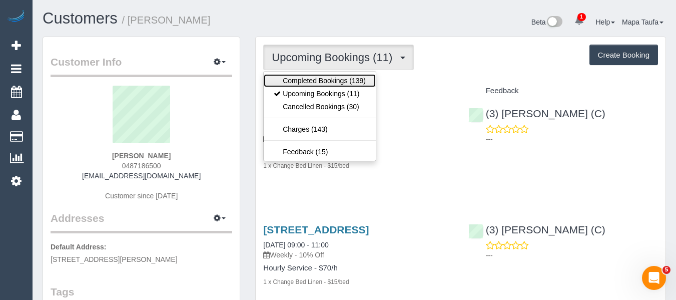
click at [320, 79] on link "Completed Bookings (139)" at bounding box center [320, 80] width 112 height 13
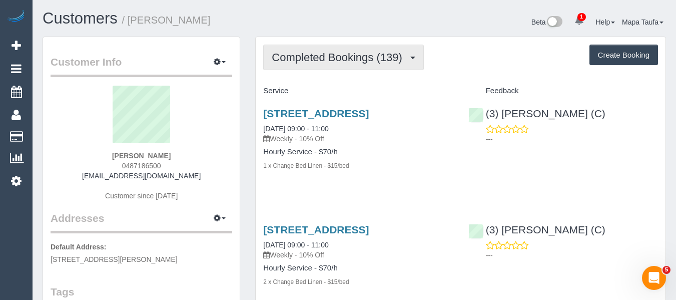
click at [318, 67] on button "Completed Bookings (139)" at bounding box center [343, 58] width 161 height 26
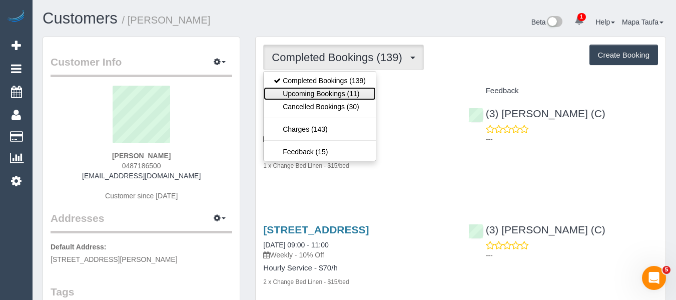
click at [318, 95] on link "Upcoming Bookings (11)" at bounding box center [320, 93] width 112 height 13
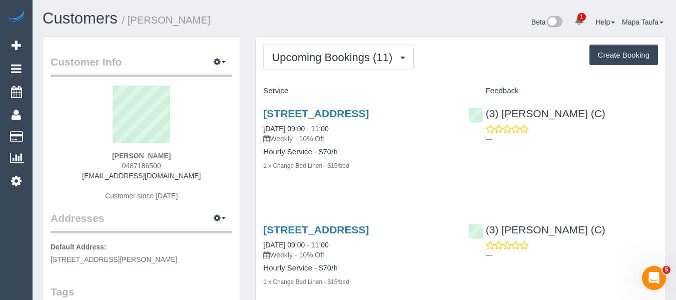
scroll to position [100, 0]
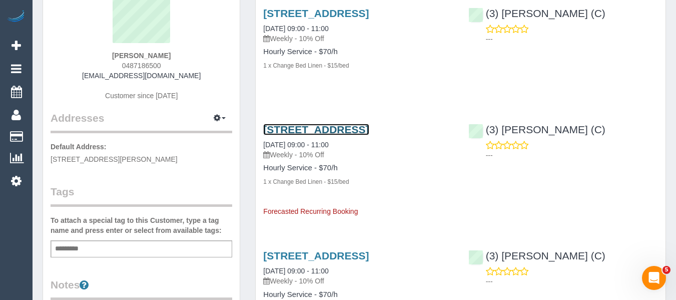
click at [309, 131] on link "[STREET_ADDRESS]" at bounding box center [316, 130] width 106 height 12
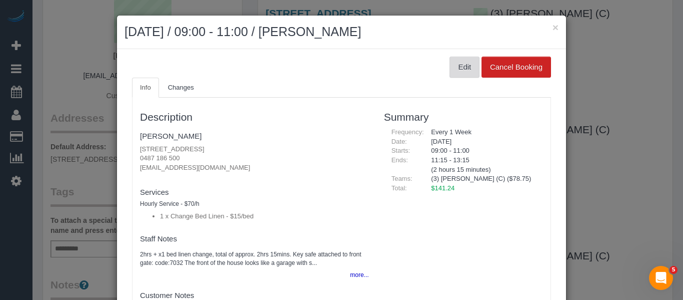
click at [456, 69] on button "Edit" at bounding box center [465, 67] width 30 height 21
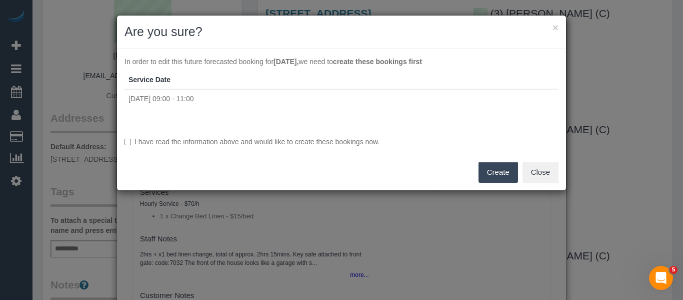
click at [163, 139] on label "I have read the information above and would like to create these bookings now." at bounding box center [342, 142] width 434 height 10
click at [495, 175] on button "Create" at bounding box center [499, 172] width 40 height 21
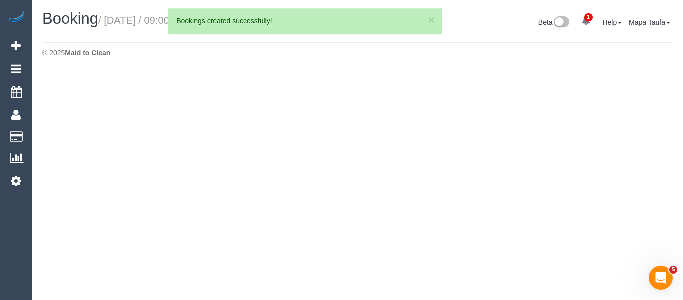
select select "VIC"
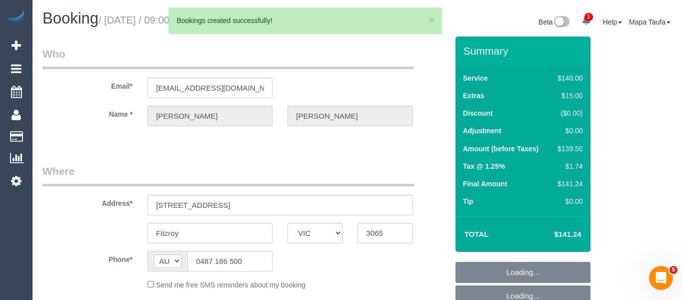
select select "string:AU"
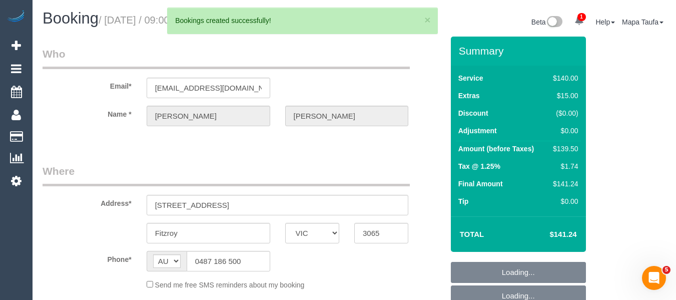
select select "object:3547"
select select "number:29"
select select "number:15"
select select "number:18"
select select "number:24"
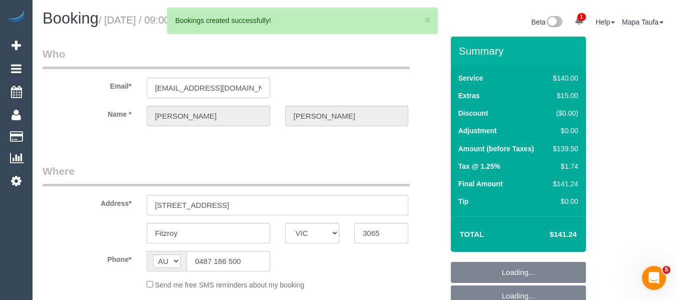
select select "number:35"
select select "number:12"
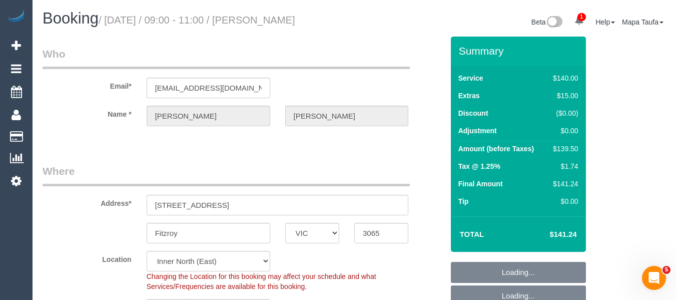
select select "object:4699"
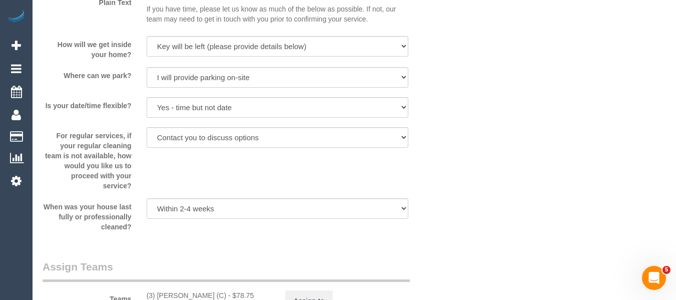
scroll to position [2011, 0]
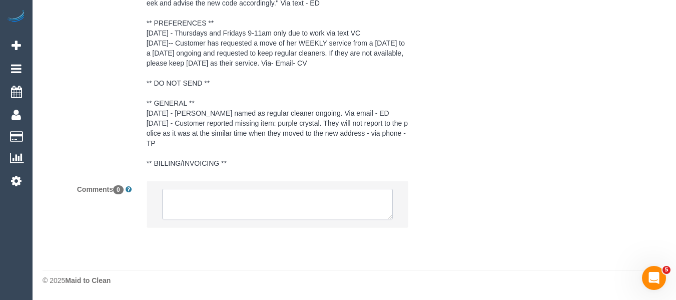
click at [287, 206] on textarea at bounding box center [277, 204] width 231 height 31
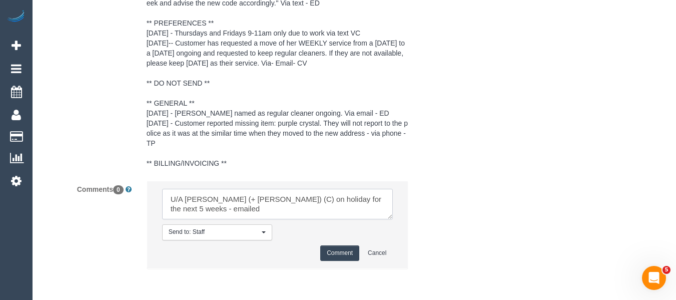
click at [247, 198] on textarea at bounding box center [277, 204] width 231 height 31
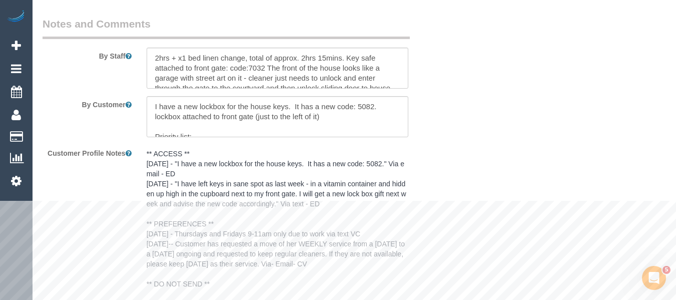
scroll to position [1611, 0]
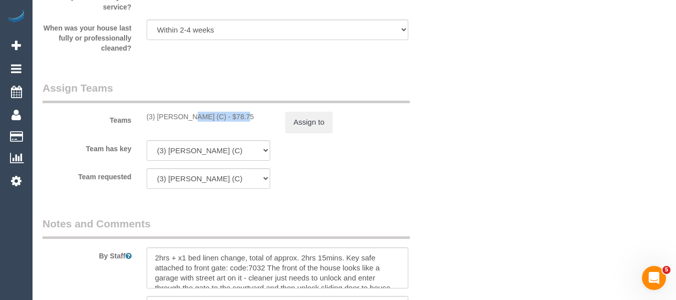
drag, startPoint x: 208, startPoint y: 118, endPoint x: 158, endPoint y: 118, distance: 50.0
click at [158, 118] on div "(3) [PERSON_NAME] (C) - $78.75" at bounding box center [209, 117] width 124 height 10
copy div "[PERSON_NAME] (C)"
click at [313, 121] on button "Assign to" at bounding box center [309, 122] width 48 height 21
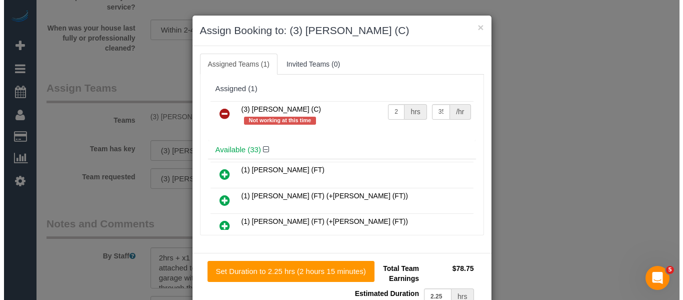
scroll to position [1601, 0]
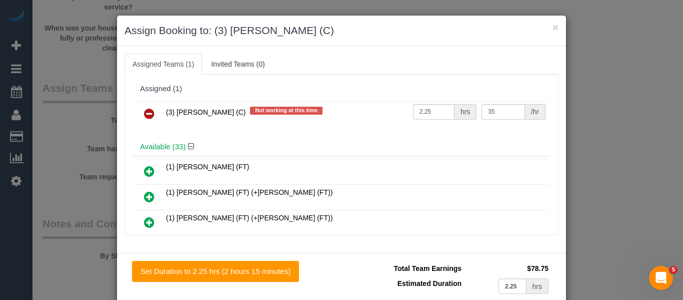
click at [146, 114] on icon at bounding box center [149, 114] width 11 height 12
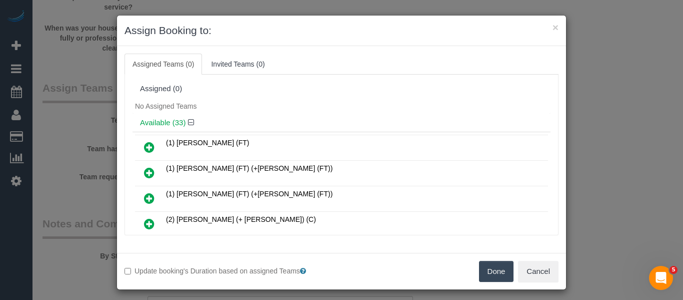
click at [481, 266] on button "Done" at bounding box center [496, 271] width 35 height 21
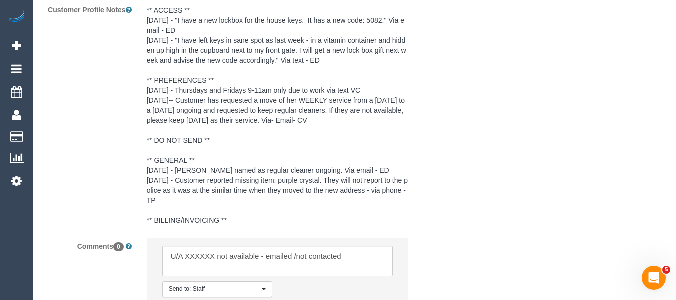
scroll to position [2053, 0]
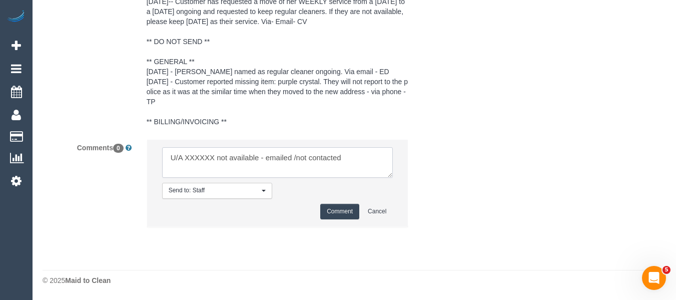
click at [207, 159] on textarea at bounding box center [277, 162] width 231 height 31
paste textarea "[PERSON_NAME] (C)"
drag, startPoint x: 320, startPoint y: 157, endPoint x: 434, endPoint y: 157, distance: 113.6
click at [434, 157] on div "Comments 0 Send to: Staff Nothing selected Send to: Staff Send to: Customer Sen…" at bounding box center [243, 188] width 416 height 98
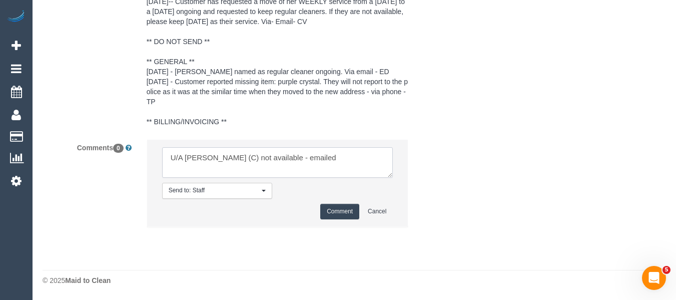
type textarea "U/A [PERSON_NAME] (C) not available - emailed"
click at [339, 208] on button "Comment" at bounding box center [339, 212] width 39 height 16
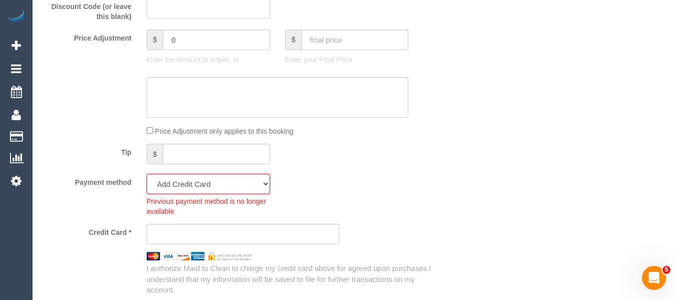
scroll to position [902, 0]
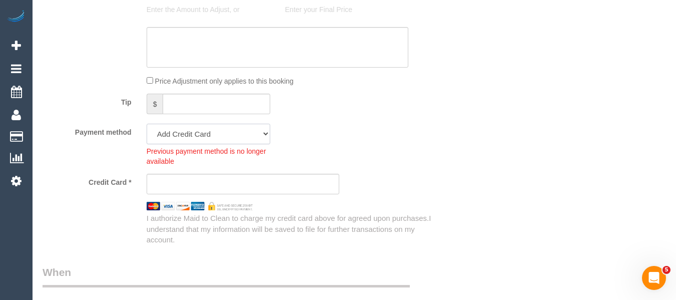
click at [193, 142] on select "Visa - 4705 - 01/2029 (Default) Add Credit Card ─────────────── Cash Check Payp…" at bounding box center [209, 134] width 124 height 21
select select "string:stripe-pm_1S9EDK2GScqysDRV8mSUpJKS"
click at [147, 124] on select "Visa - 4705 - 01/2029 (Default) Add Credit Card ─────────────── Cash Check Payp…" at bounding box center [209, 134] width 124 height 21
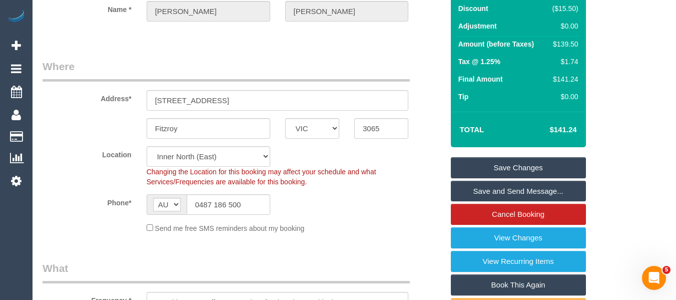
scroll to position [2, 0]
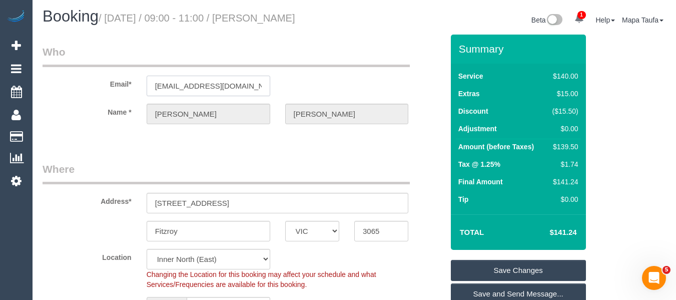
click at [203, 88] on input "[EMAIL_ADDRESS][DOMAIN_NAME]" at bounding box center [209, 86] width 124 height 21
click at [200, 88] on input "[EMAIL_ADDRESS][DOMAIN_NAME]" at bounding box center [209, 86] width 124 height 21
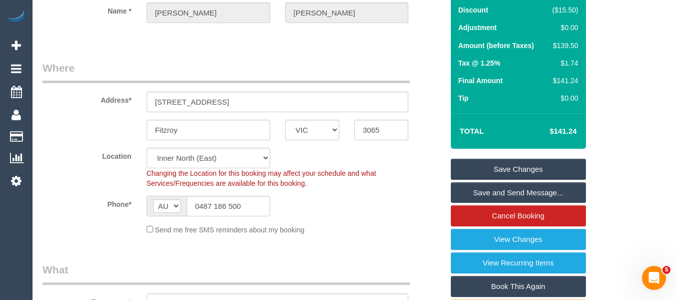
scroll to position [50, 0]
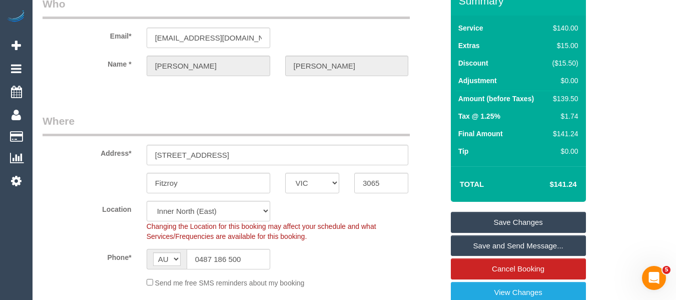
click at [524, 222] on link "Save Changes" at bounding box center [518, 222] width 135 height 21
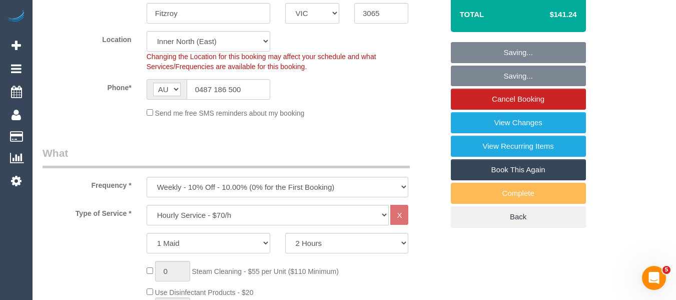
scroll to position [216, 0]
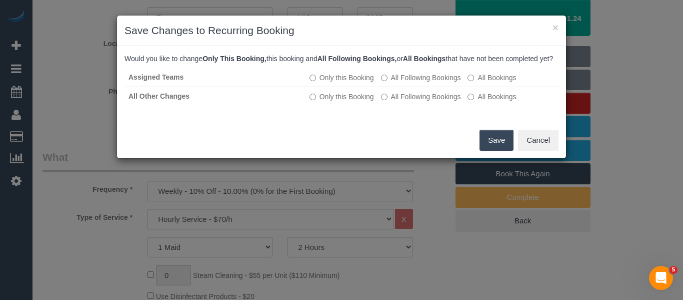
click at [493, 146] on button "Save" at bounding box center [497, 140] width 34 height 21
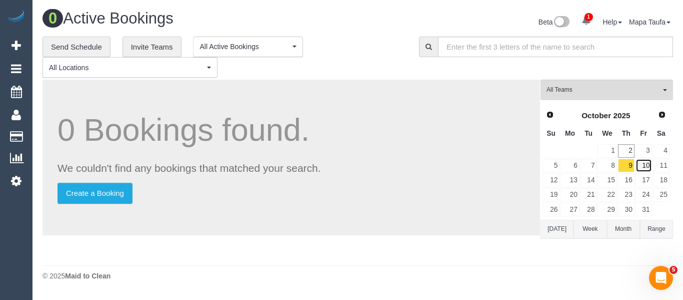
click at [648, 169] on link "10" at bounding box center [644, 166] width 17 height 14
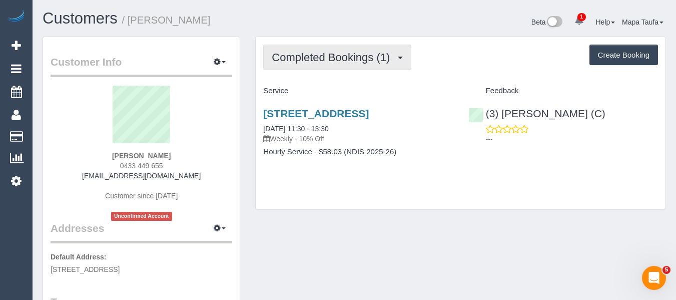
click at [304, 59] on span "Completed Bookings (1)" at bounding box center [333, 57] width 123 height 13
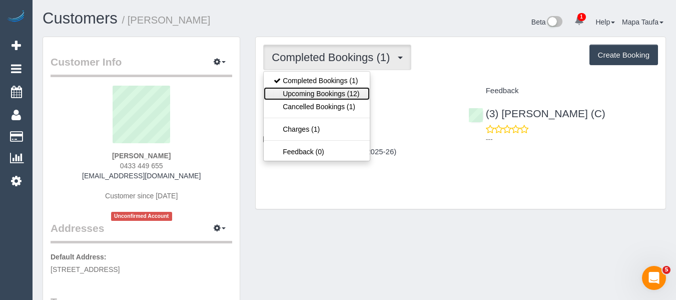
click at [310, 88] on link "Upcoming Bookings (12)" at bounding box center [317, 93] width 106 height 13
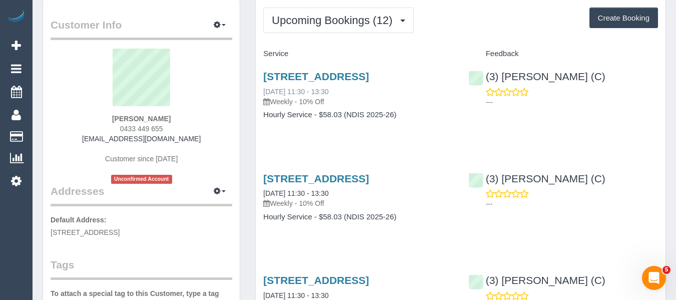
scroll to position [100, 0]
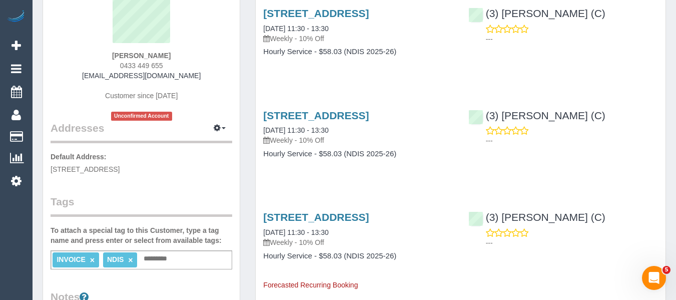
drag, startPoint x: 205, startPoint y: 80, endPoint x: 94, endPoint y: 79, distance: 111.1
click at [91, 77] on div "Anthony Merlino 0433 449 655 merlinodanielle11@gmail.com Customer since 2025 Un…" at bounding box center [142, 52] width 182 height 135
copy link "[EMAIL_ADDRESS][DOMAIN_NAME]"
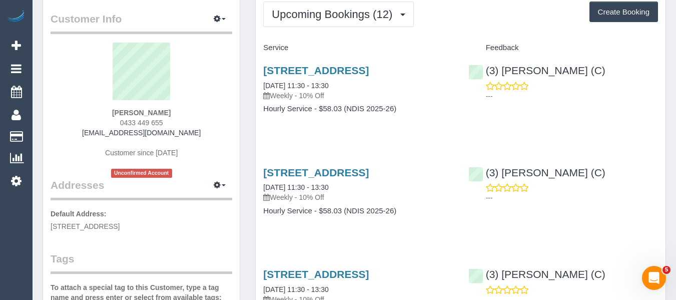
scroll to position [0, 0]
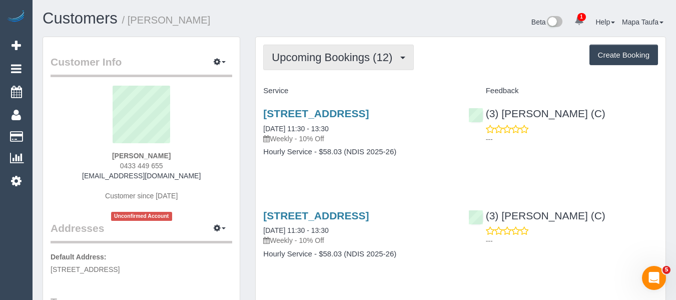
drag, startPoint x: 305, startPoint y: 58, endPoint x: 305, endPoint y: 64, distance: 6.5
click at [305, 58] on span "Upcoming Bookings (12)" at bounding box center [335, 57] width 126 height 13
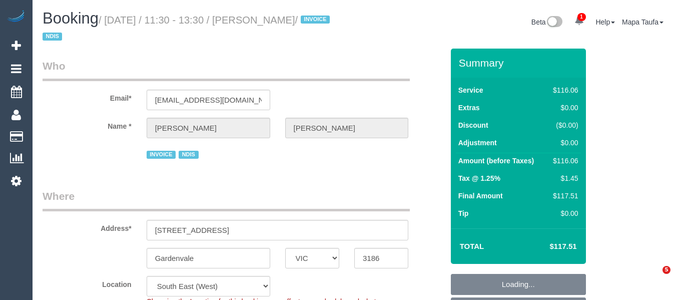
select select "VIC"
select select "number:28"
select select "number:14"
select select "number:19"
select select "number:36"
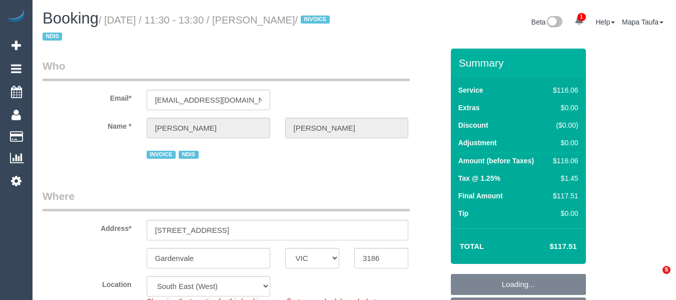
select select "number:34"
select select "number:26"
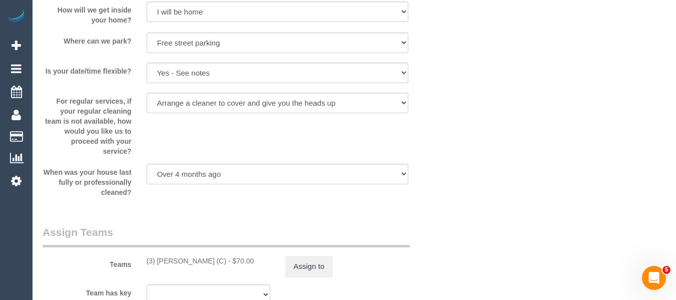
scroll to position [1619, 0]
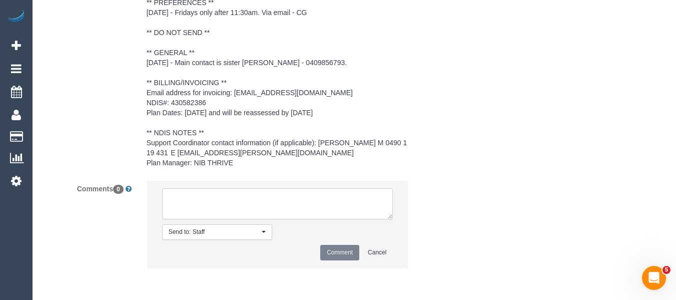
click at [263, 194] on textarea at bounding box center [277, 203] width 231 height 31
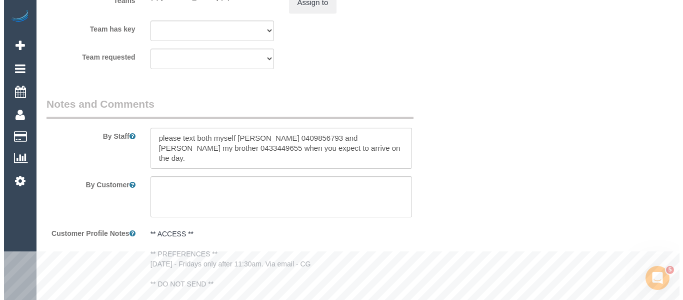
scroll to position [1319, 0]
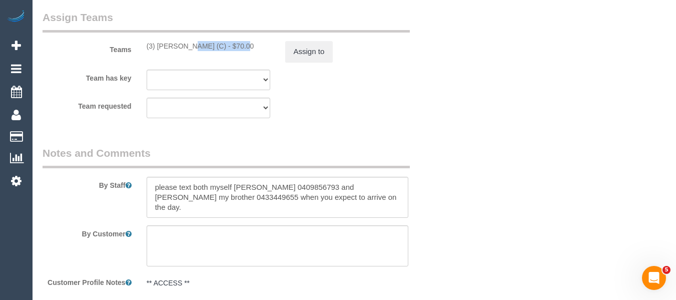
drag, startPoint x: 212, startPoint y: 46, endPoint x: 158, endPoint y: 44, distance: 53.6
click at [158, 44] on div "(3) Ken Ang Hua (C) - $70.00" at bounding box center [209, 46] width 124 height 10
copy div "Ken Ang Hua (C)"
click at [295, 55] on button "Assign to" at bounding box center [309, 51] width 48 height 21
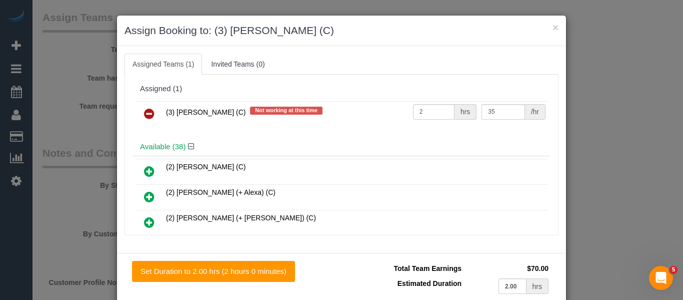
click at [144, 115] on icon at bounding box center [149, 114] width 11 height 12
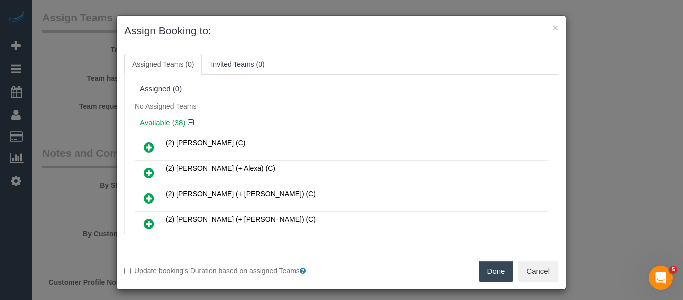
click at [499, 269] on button "Done" at bounding box center [496, 271] width 35 height 21
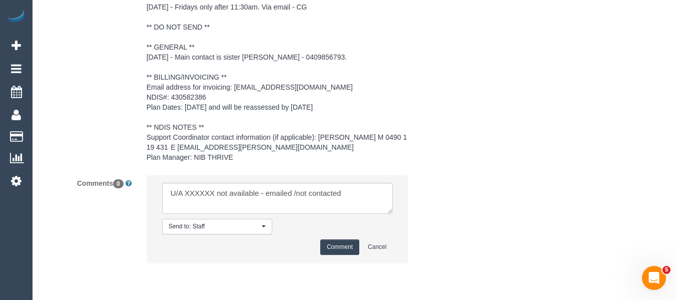
scroll to position [1660, 0]
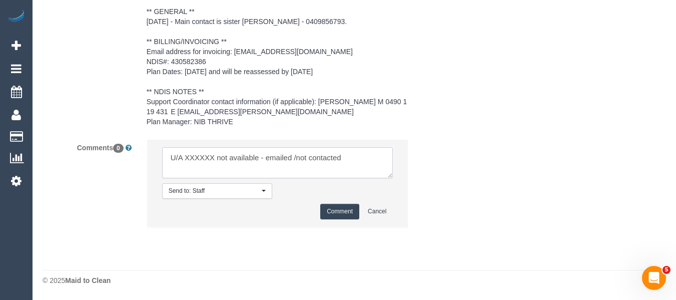
click at [197, 152] on textarea at bounding box center [277, 162] width 231 height 31
paste textarea "Ken Ang Hua (C)"
drag, startPoint x: 321, startPoint y: 157, endPoint x: 456, endPoint y: 158, distance: 134.6
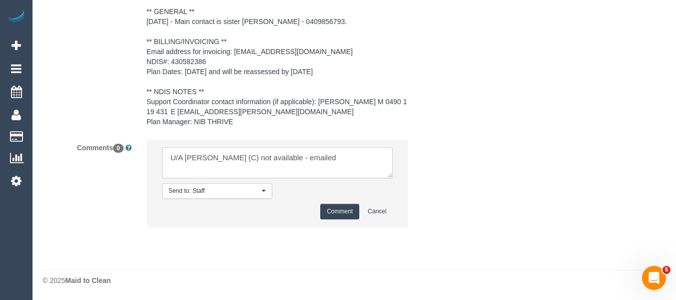
type textarea "U/A Ken Ang Hua (C) not available - emailed"
click at [347, 208] on button "Comment" at bounding box center [339, 212] width 39 height 16
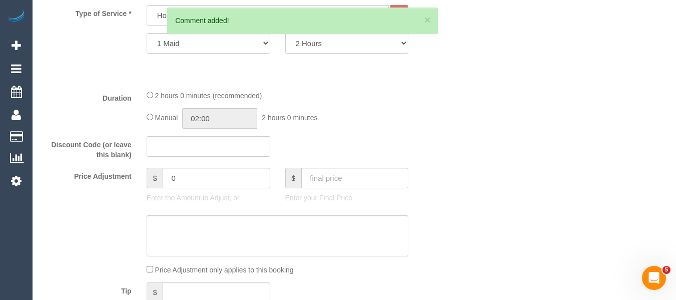
scroll to position [196, 0]
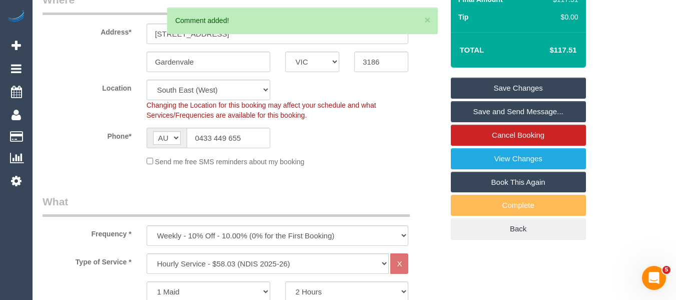
click at [556, 86] on link "Save Changes" at bounding box center [518, 88] width 135 height 21
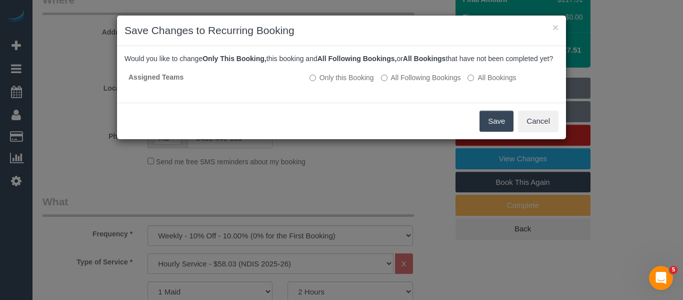
click at [487, 125] on button "Save" at bounding box center [497, 121] width 34 height 21
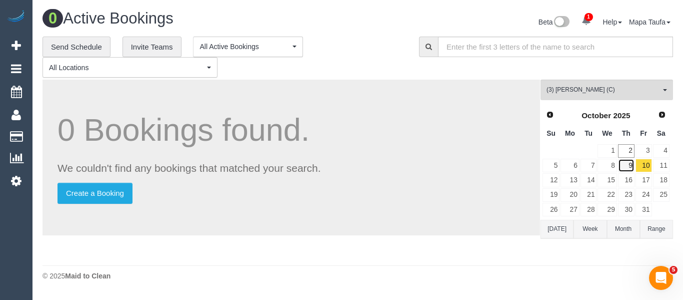
click at [631, 170] on link "9" at bounding box center [626, 166] width 17 height 14
click at [642, 164] on link "10" at bounding box center [644, 166] width 17 height 14
click at [571, 89] on span "(3) [PERSON_NAME] (C)" at bounding box center [604, 90] width 114 height 9
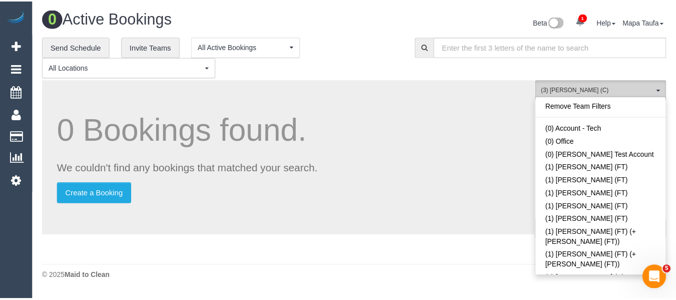
scroll to position [1880, 0]
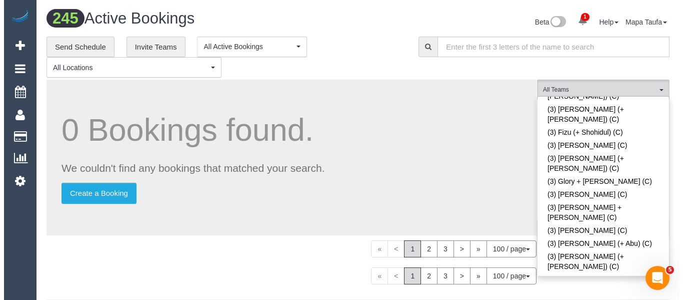
scroll to position [1763, 0]
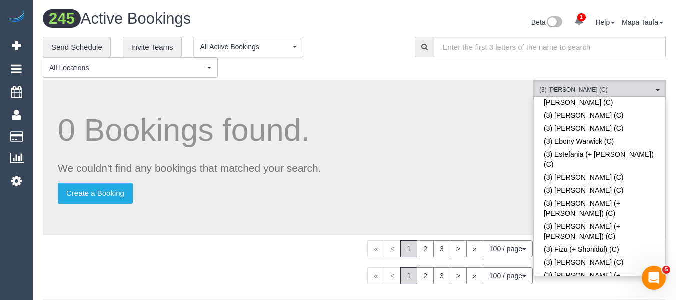
click at [353, 52] on div "**********" at bounding box center [221, 58] width 357 height 42
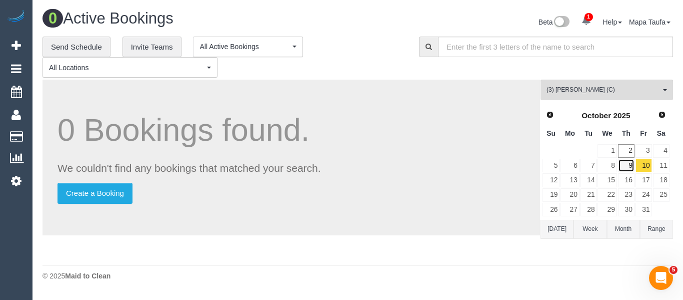
click at [629, 164] on link "9" at bounding box center [626, 166] width 17 height 14
click at [637, 165] on link "10" at bounding box center [644, 166] width 17 height 14
click at [631, 163] on link "9" at bounding box center [626, 166] width 17 height 14
click at [599, 96] on button "(3) Jonathan Canchila (C) All Teams" at bounding box center [607, 90] width 133 height 21
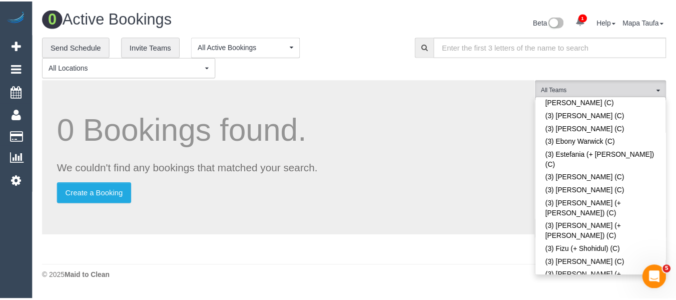
scroll to position [1282, 0]
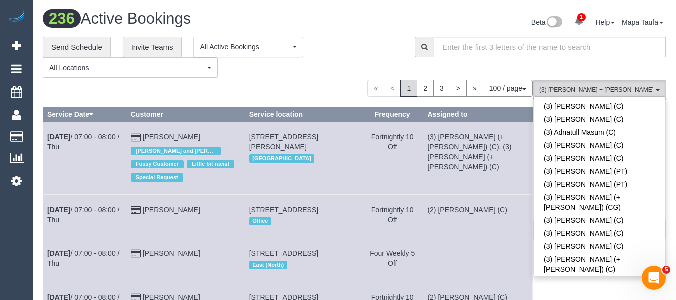
click at [389, 75] on div "**********" at bounding box center [221, 58] width 357 height 42
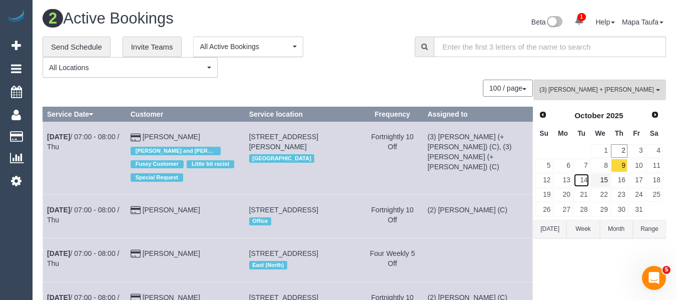
click at [588, 178] on link "14" at bounding box center [581, 180] width 17 height 14
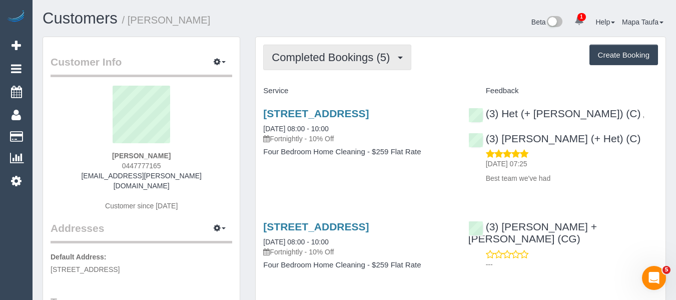
click at [328, 64] on button "Completed Bookings (5)" at bounding box center [337, 58] width 148 height 26
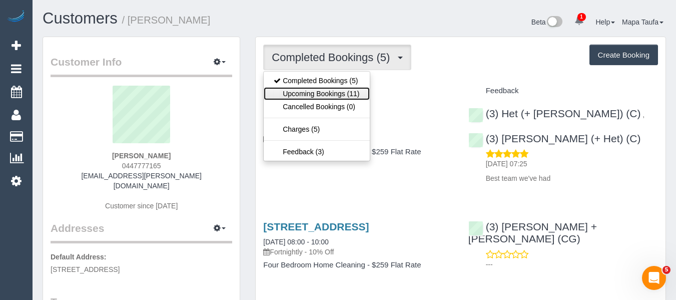
click at [335, 93] on link "Upcoming Bookings (11)" at bounding box center [317, 93] width 106 height 13
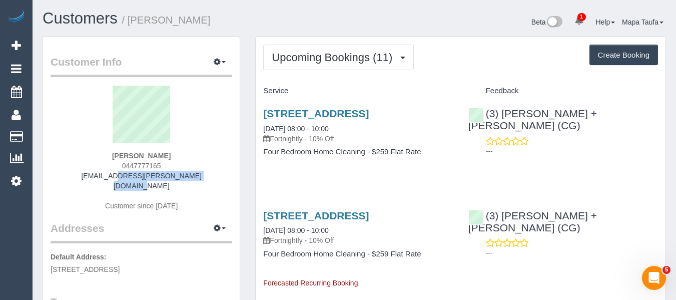
drag, startPoint x: 201, startPoint y: 176, endPoint x: 87, endPoint y: 178, distance: 114.1
click at [88, 177] on div "[PERSON_NAME] 0447777165 [EMAIL_ADDRESS][PERSON_NAME][DOMAIN_NAME] Customer sin…" at bounding box center [142, 153] width 182 height 135
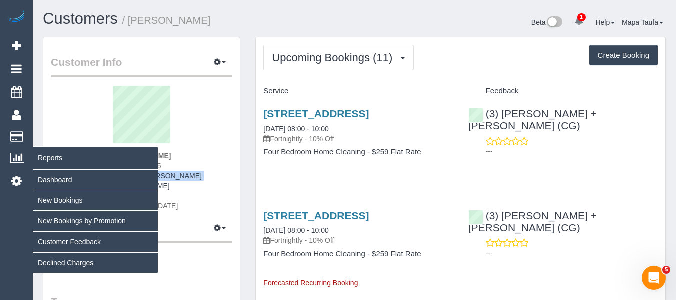
copy link "[EMAIL_ADDRESS][PERSON_NAME][DOMAIN_NAME]"
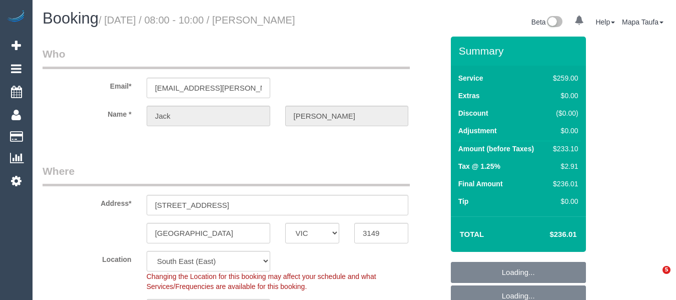
select select "VIC"
select select "number:30"
select select "number:14"
select select "number:19"
select select "number:24"
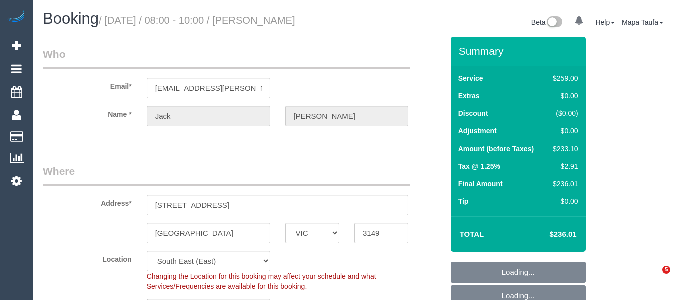
select select "number:33"
select select "number:11"
select select "spot2"
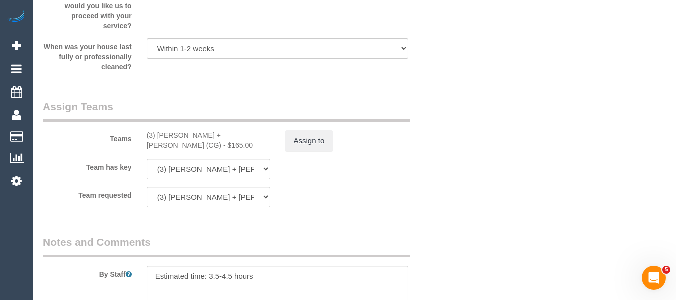
scroll to position [1761, 0]
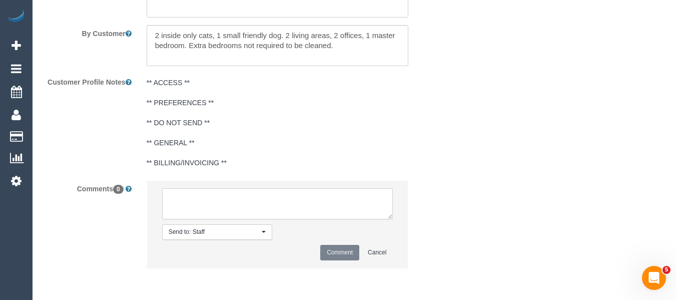
click at [291, 206] on textarea at bounding box center [277, 203] width 231 height 31
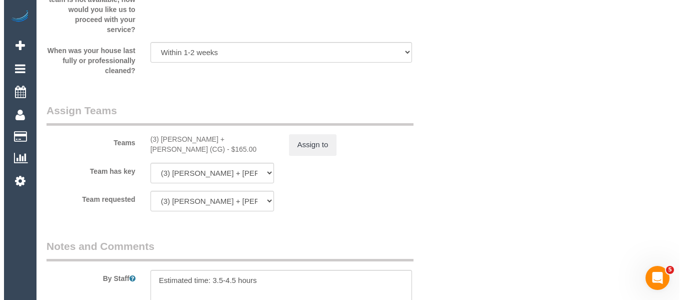
scroll to position [1461, 0]
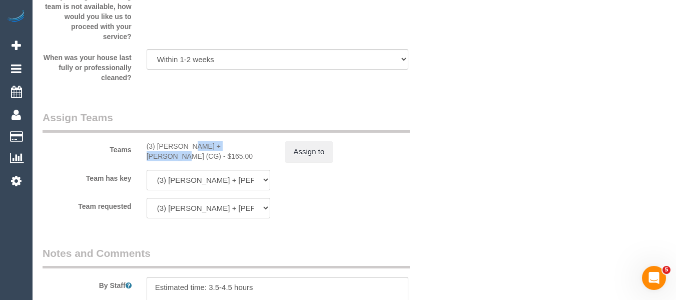
drag, startPoint x: 217, startPoint y: 145, endPoint x: 157, endPoint y: 145, distance: 59.5
click at [157, 145] on div "(3) [PERSON_NAME] + [PERSON_NAME] (CG) - $165.00" at bounding box center [209, 151] width 124 height 20
copy div "[PERSON_NAME] + [PERSON_NAME]"
click at [303, 155] on button "Assign to" at bounding box center [309, 151] width 48 height 21
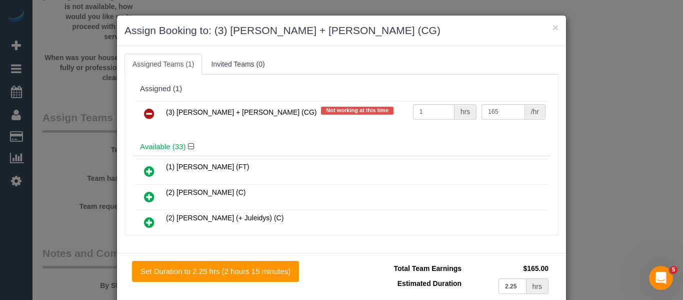
click at [144, 108] on icon at bounding box center [149, 114] width 11 height 12
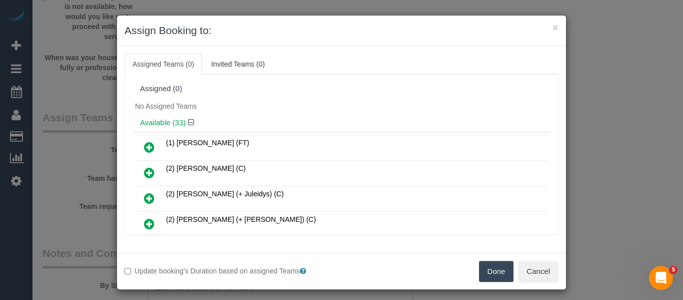
click at [488, 271] on button "Done" at bounding box center [496, 271] width 35 height 21
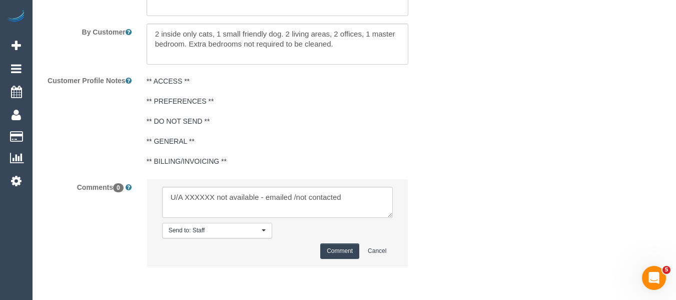
scroll to position [1802, 0]
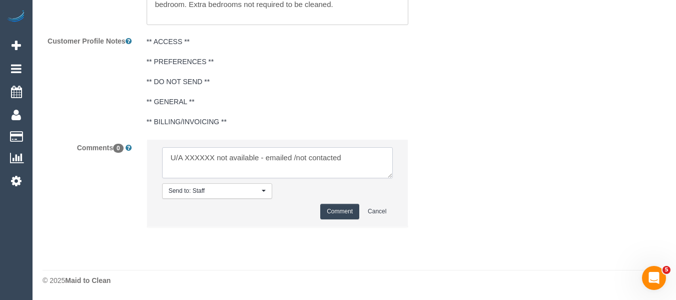
click at [270, 165] on textarea at bounding box center [277, 162] width 231 height 31
click at [270, 164] on textarea at bounding box center [277, 162] width 231 height 31
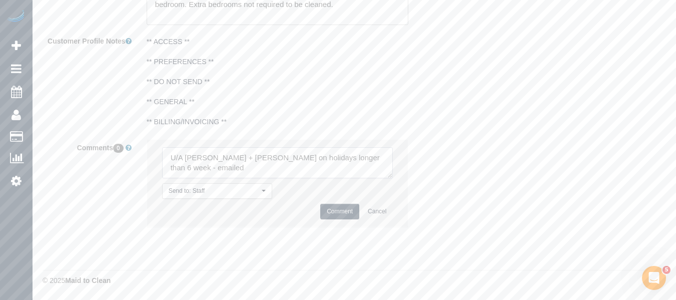
type textarea "U/A [PERSON_NAME] + [PERSON_NAME] on holidays longer than 6 week - emailed"
click at [348, 214] on button "Comment" at bounding box center [339, 212] width 39 height 16
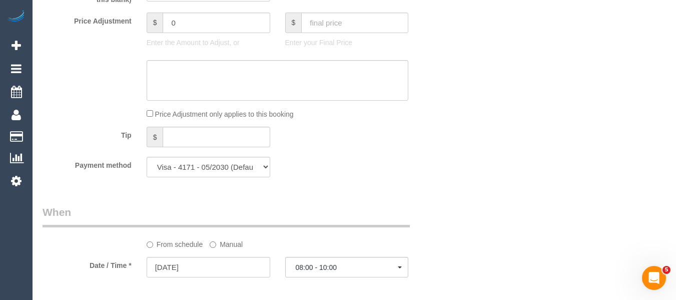
scroll to position [152, 0]
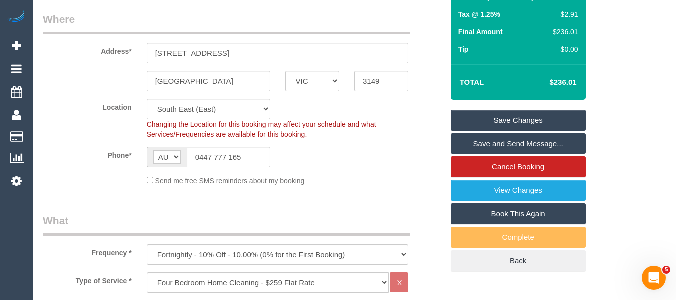
click at [568, 123] on link "Save Changes" at bounding box center [518, 120] width 135 height 21
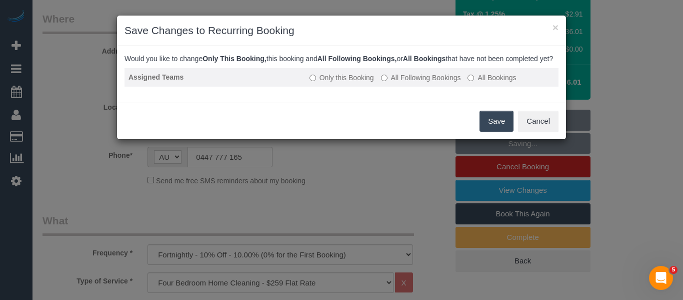
click at [423, 87] on td "Only this Booking All Following Bookings All Bookings" at bounding box center [432, 77] width 253 height 19
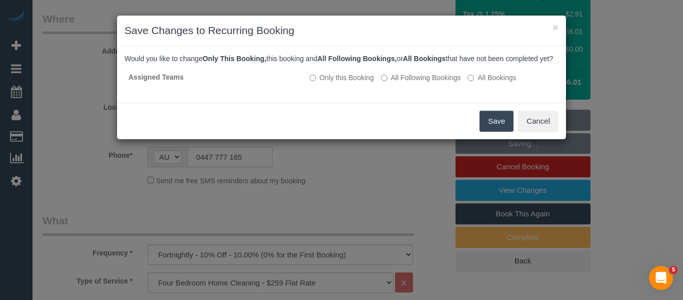
drag, startPoint x: 425, startPoint y: 90, endPoint x: 462, endPoint y: 123, distance: 49.2
click at [426, 83] on label "All Following Bookings" at bounding box center [421, 78] width 80 height 10
click at [494, 128] on button "Save" at bounding box center [497, 121] width 34 height 21
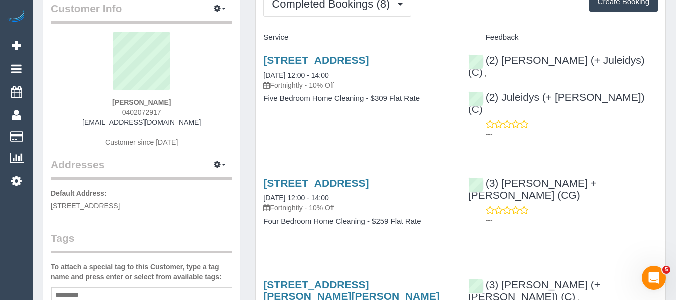
scroll to position [50, 0]
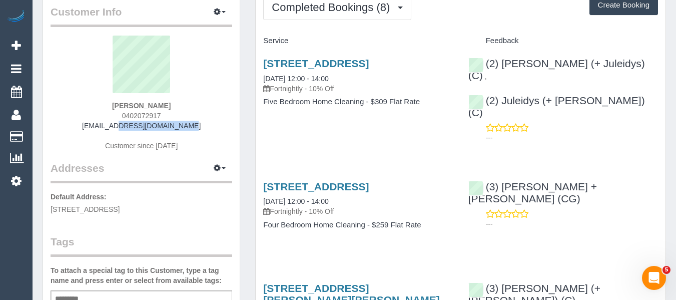
drag, startPoint x: 184, startPoint y: 127, endPoint x: 87, endPoint y: 125, distance: 96.6
click at [88, 125] on div "Tess Schenberg 0402072917 tessgrof@gmail.com Customer since 2025" at bounding box center [142, 98] width 182 height 125
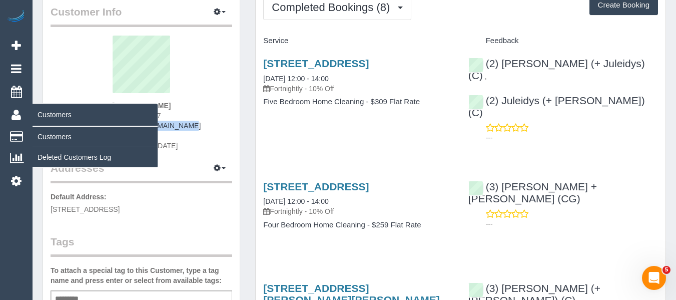
copy link "[EMAIL_ADDRESS][DOMAIN_NAME]"
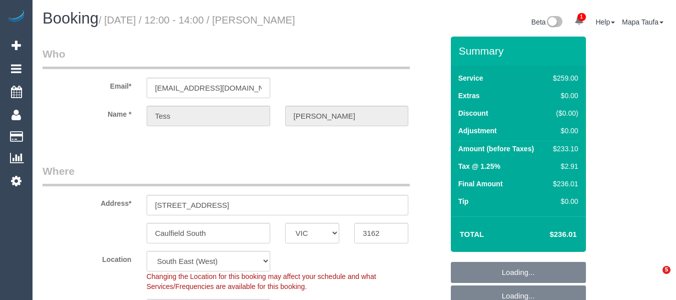
select select "VIC"
select select "number:32"
select select "number:14"
select select "number:19"
select select "number:24"
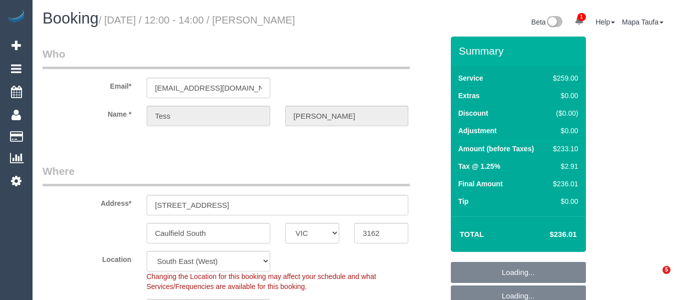
select select "number:34"
select select "number:12"
select select "spot4"
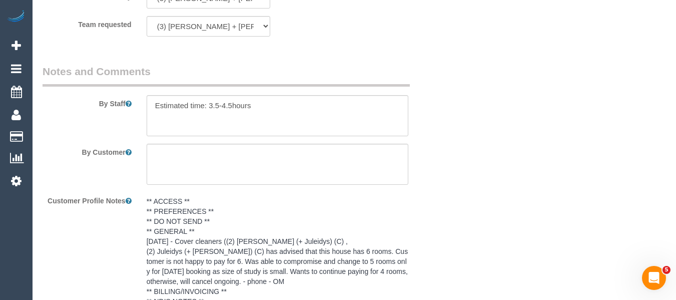
scroll to position [1811, 0]
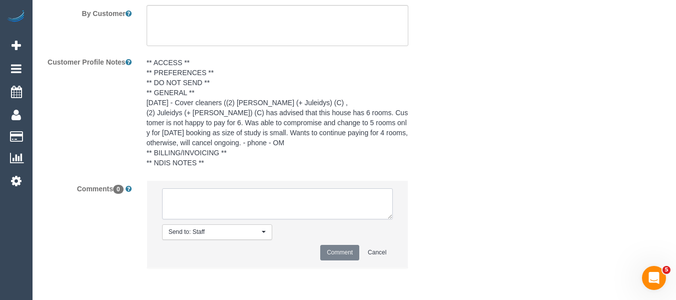
click at [210, 211] on textarea at bounding box center [277, 203] width 231 height 31
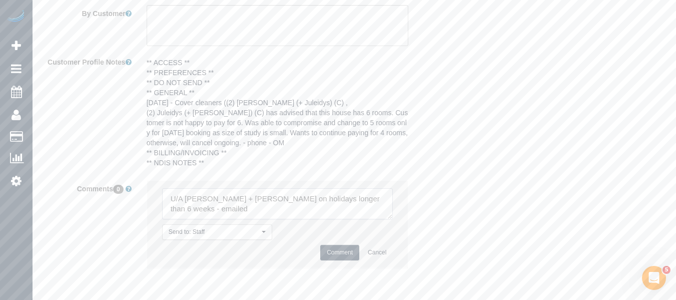
type textarea "U/A [PERSON_NAME] + [PERSON_NAME] on holidays longer than 6 weeks - emailed"
click at [327, 248] on button "Comment" at bounding box center [339, 253] width 39 height 16
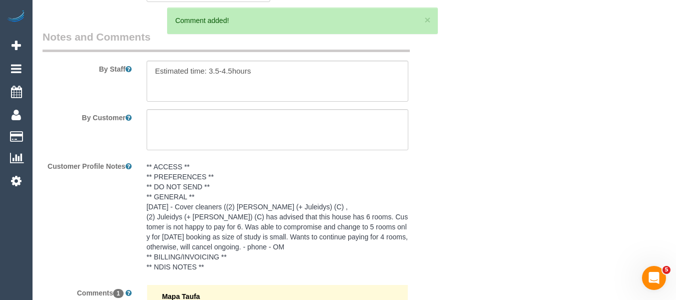
scroll to position [1561, 0]
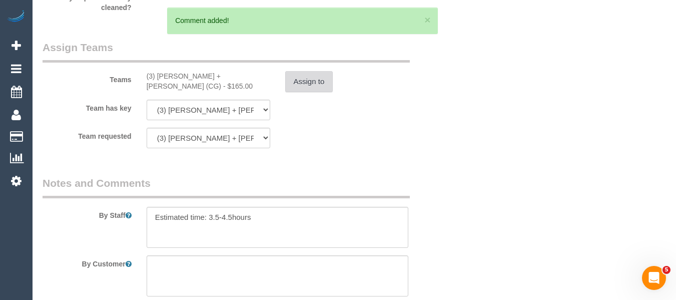
click at [330, 86] on button "Assign to" at bounding box center [309, 81] width 48 height 21
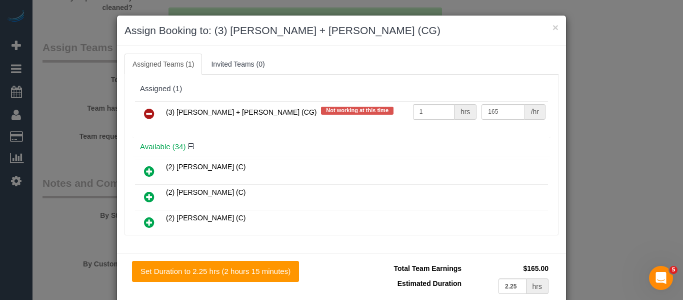
click at [144, 109] on icon at bounding box center [149, 114] width 11 height 12
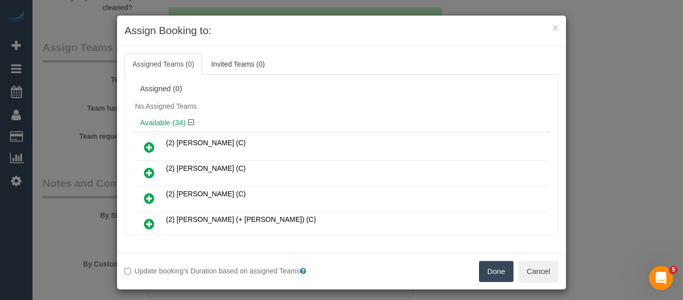
click at [477, 269] on div "Done Cancel" at bounding box center [454, 271] width 225 height 21
drag, startPoint x: 492, startPoint y: 268, endPoint x: 468, endPoint y: 271, distance: 24.2
click at [495, 270] on button "Done" at bounding box center [496, 271] width 35 height 21
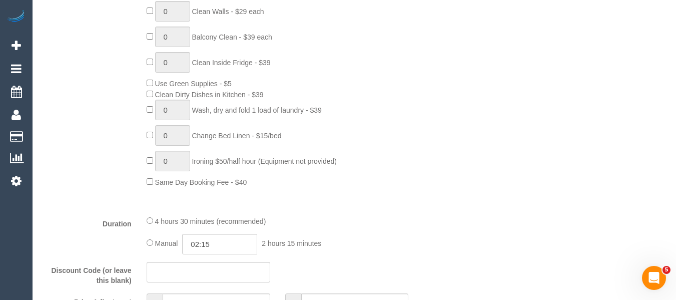
scroll to position [0, 0]
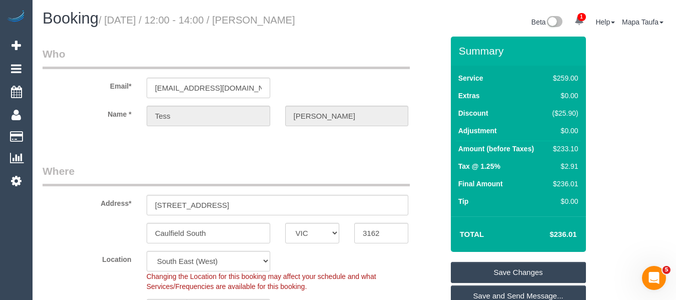
click at [487, 264] on link "Save Changes" at bounding box center [518, 272] width 135 height 21
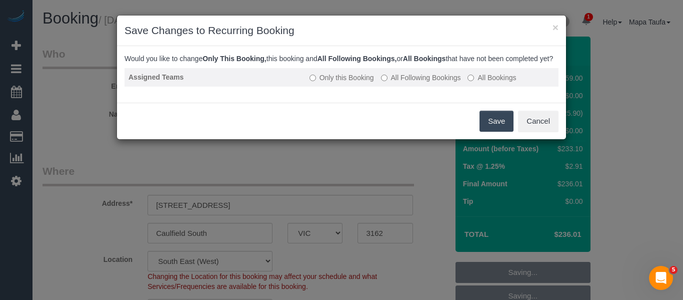
click at [409, 87] on td "Only this Booking All Following Bookings All Bookings" at bounding box center [432, 77] width 253 height 19
click at [427, 83] on label "All Following Bookings" at bounding box center [421, 78] width 80 height 10
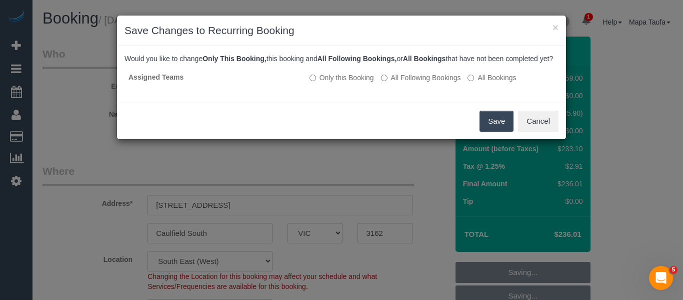
click at [488, 128] on button "Save" at bounding box center [497, 121] width 34 height 21
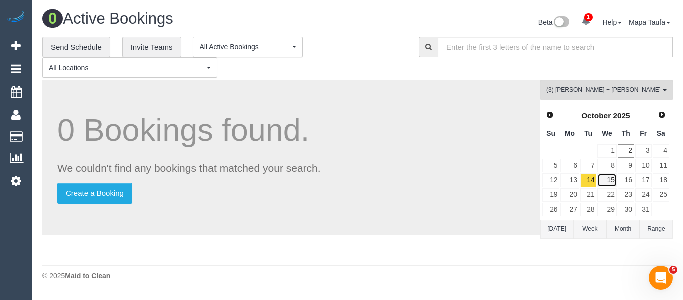
click at [608, 181] on link "15" at bounding box center [607, 180] width 19 height 14
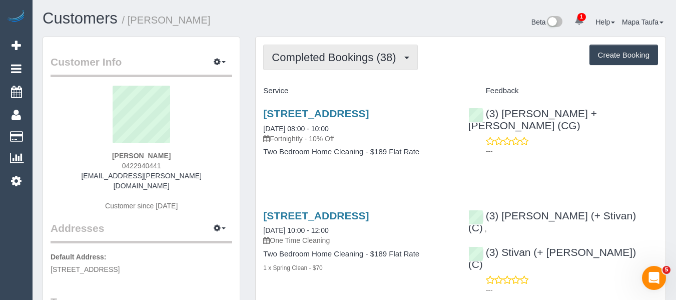
click at [324, 64] on button "Completed Bookings (38)" at bounding box center [340, 58] width 154 height 26
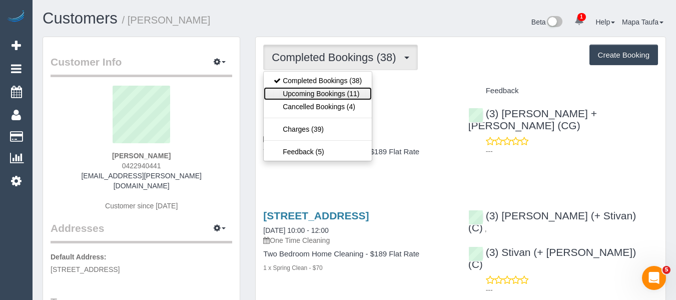
click at [326, 89] on link "Upcoming Bookings (11)" at bounding box center [318, 93] width 108 height 13
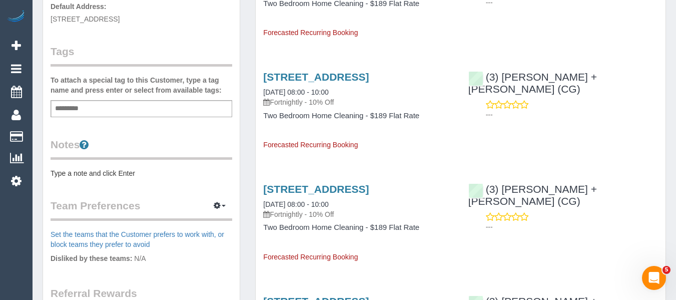
scroll to position [100, 0]
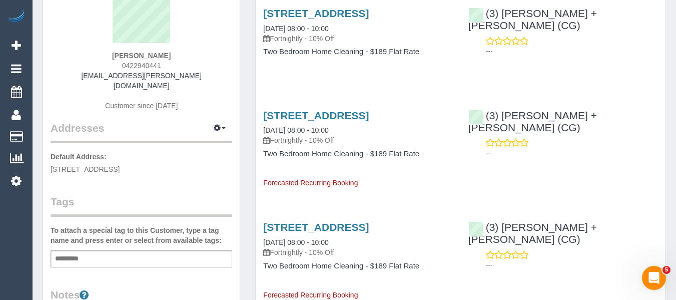
click at [201, 78] on div "Matthew Thomas 0422940441 matt.oz.thomas@gmail.com Customer since 2021" at bounding box center [142, 52] width 182 height 135
drag, startPoint x: 171, startPoint y: 76, endPoint x: 100, endPoint y: 82, distance: 71.2
click at [103, 78] on div "Matthew Thomas 0422940441 matt.oz.thomas@gmail.com Customer since 2021" at bounding box center [142, 52] width 182 height 135
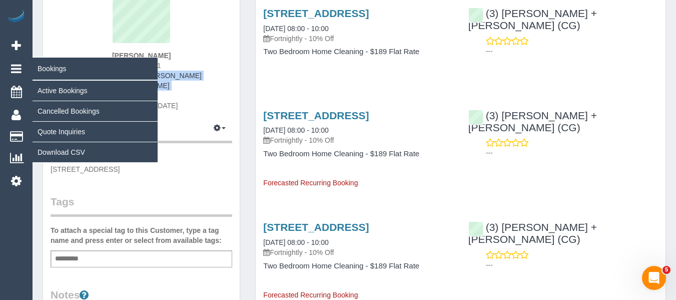
copy div "matt.oz.thomas@gmail.com"
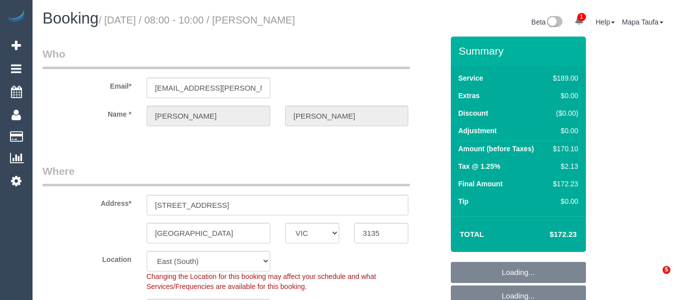
select select "VIC"
select select "string:stripe-pm_1PDPC42GScqysDRVeJ5vE7Kd"
select select "spot2"
select select "number:28"
select select "number:15"
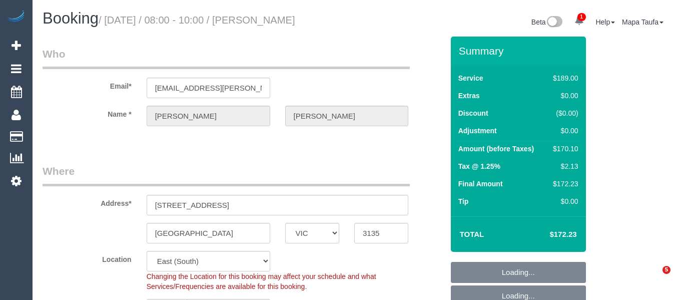
select select "number:18"
select select "number:24"
select select "number:34"
select select "number:12"
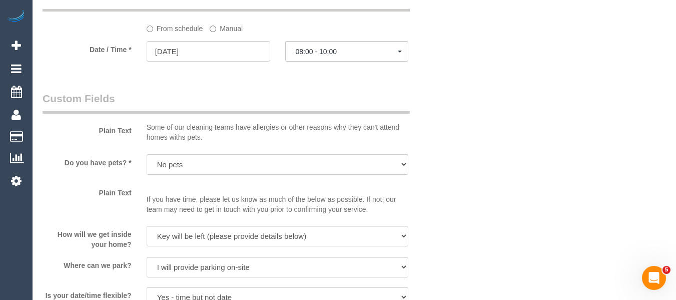
scroll to position [1676, 0]
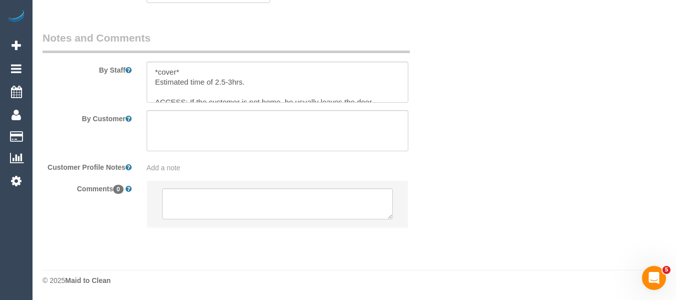
drag, startPoint x: 679, startPoint y: 19, endPoint x: 8, endPoint y: 6, distance: 671.0
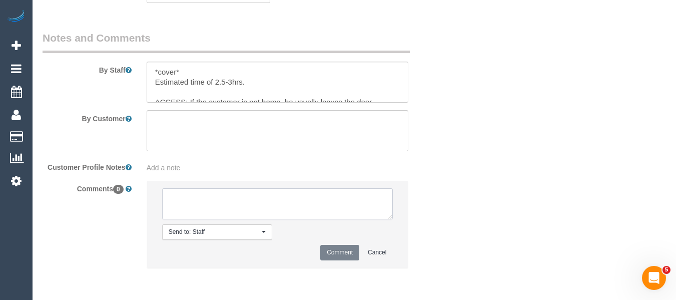
click at [267, 196] on textarea at bounding box center [277, 203] width 231 height 31
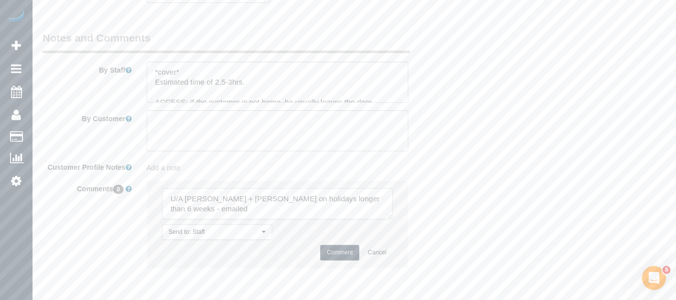
type textarea "U/A Bansari + Bhavesh on holidays longer than 6 weeks - emailed"
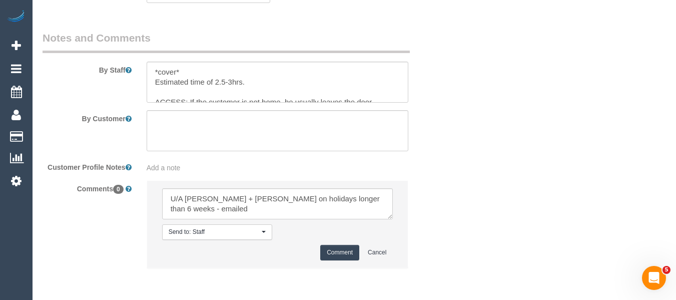
click at [339, 259] on button "Comment" at bounding box center [339, 253] width 39 height 16
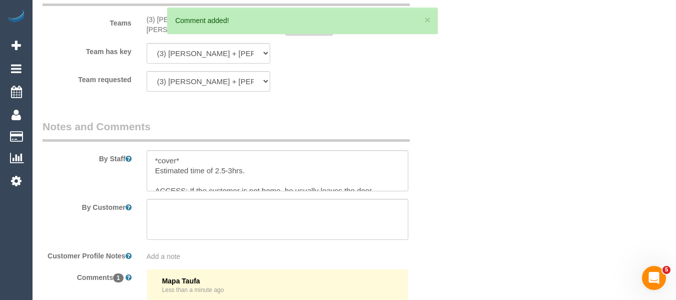
scroll to position [1476, 0]
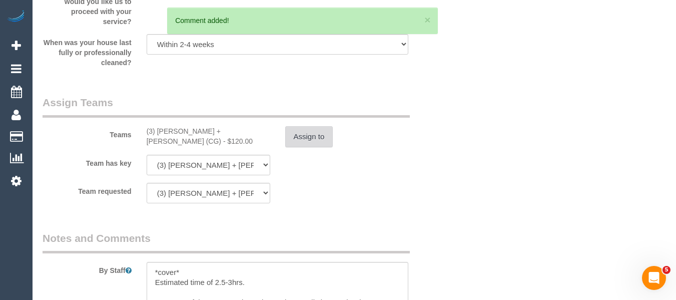
click at [291, 128] on button "Assign to" at bounding box center [309, 136] width 48 height 21
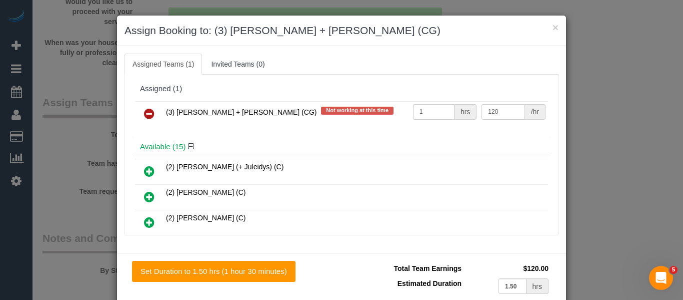
click at [151, 115] on link at bounding box center [150, 114] width 24 height 20
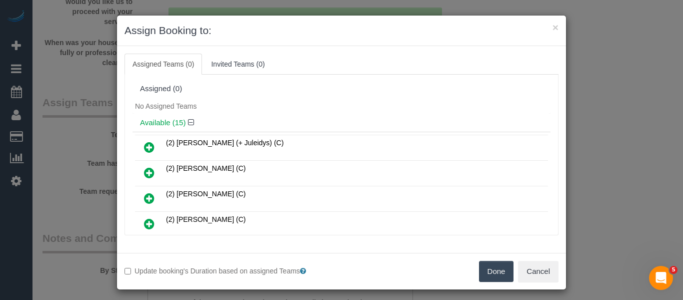
click at [495, 266] on button "Done" at bounding box center [496, 271] width 35 height 21
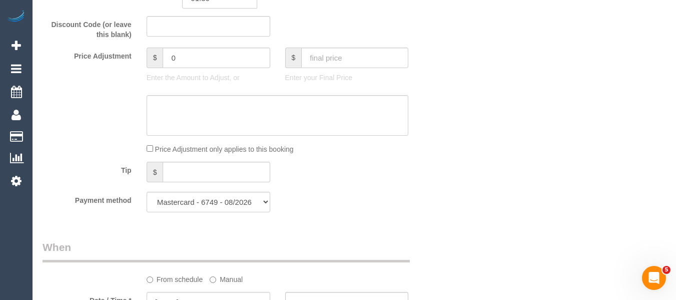
scroll to position [133, 0]
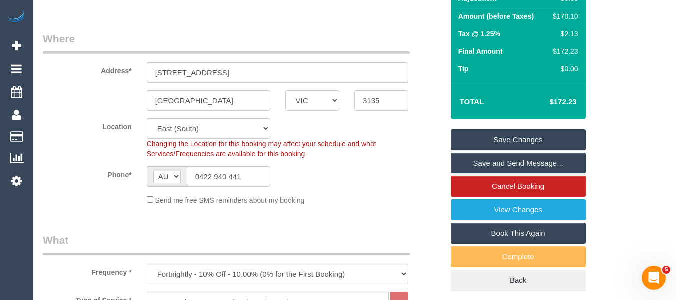
click at [545, 132] on link "Save Changes" at bounding box center [518, 139] width 135 height 21
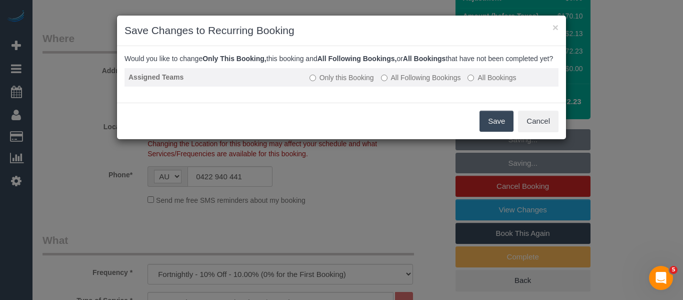
click at [411, 87] on td "Only this Booking All Following Bookings All Bookings" at bounding box center [432, 77] width 253 height 19
click at [411, 83] on label "All Following Bookings" at bounding box center [421, 78] width 80 height 10
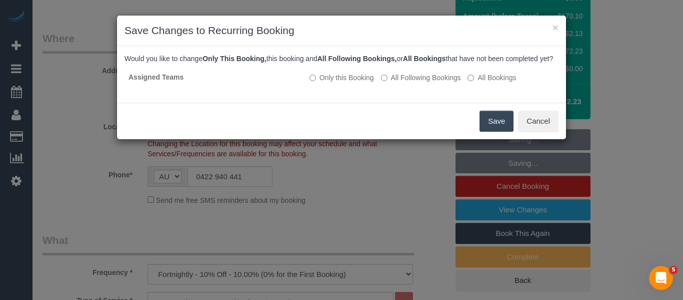
click at [482, 125] on button "Save" at bounding box center [497, 121] width 34 height 21
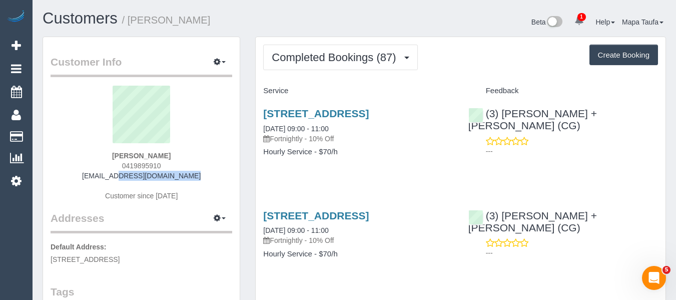
drag, startPoint x: 173, startPoint y: 172, endPoint x: 102, endPoint y: 172, distance: 71.5
click at [102, 172] on div "[PERSON_NAME] 0419895910 [EMAIL_ADDRESS][DOMAIN_NAME] Customer since [DATE]" at bounding box center [142, 148] width 182 height 125
copy link "[EMAIL_ADDRESS][DOMAIN_NAME]"
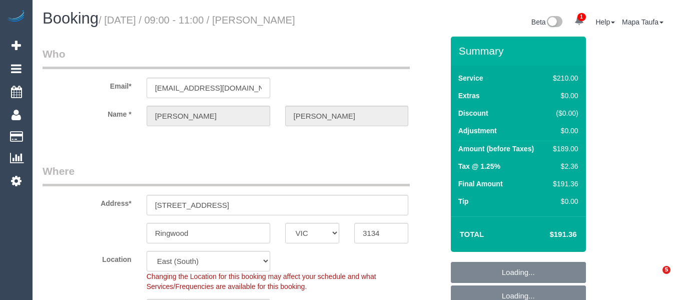
select select "VIC"
select select "180"
select select "number:32"
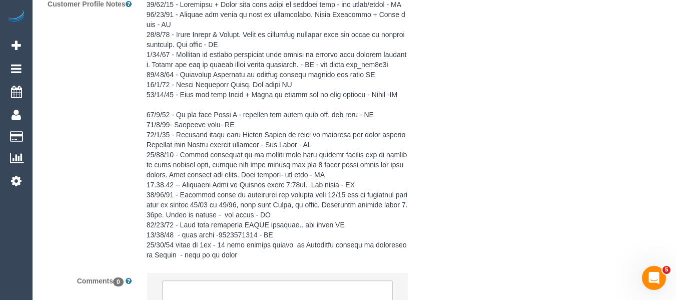
scroll to position [1998, 0]
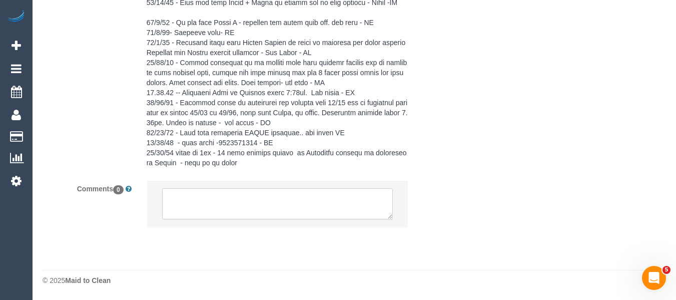
click at [225, 205] on textarea at bounding box center [277, 203] width 231 height 31
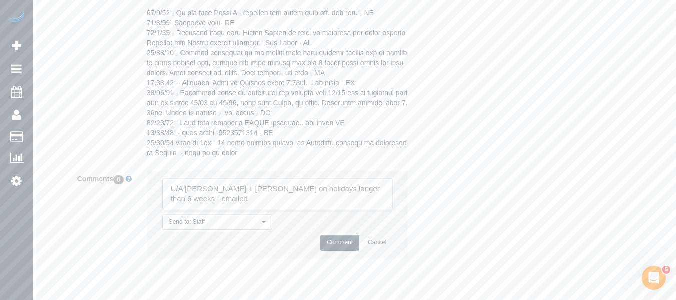
type textarea "U/A [PERSON_NAME] + [PERSON_NAME] on holidays longer than 6 weeks - emailed"
drag, startPoint x: 329, startPoint y: 256, endPoint x: 341, endPoint y: 252, distance: 12.8
click at [329, 250] on button "Comment" at bounding box center [339, 243] width 39 height 16
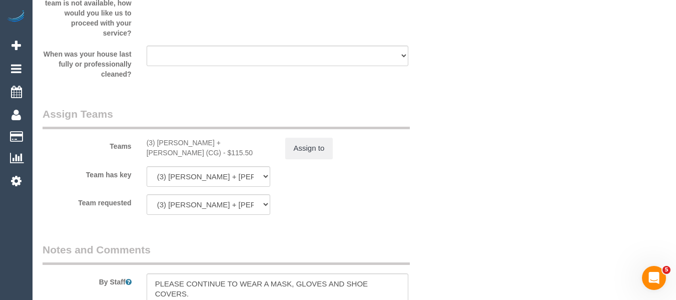
scroll to position [1518, 0]
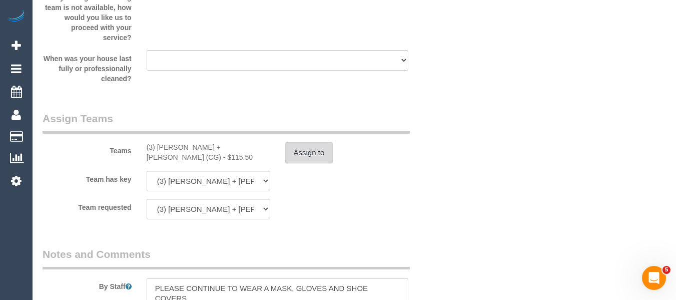
click at [302, 152] on button "Assign to" at bounding box center [309, 152] width 48 height 21
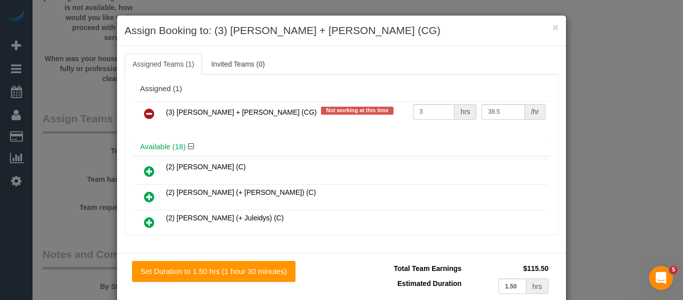
click at [138, 111] on link at bounding box center [150, 114] width 24 height 20
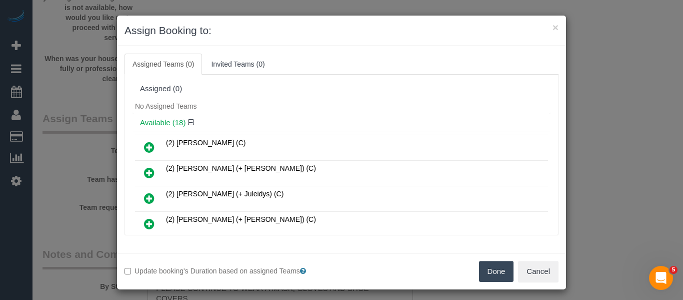
click at [497, 272] on button "Done" at bounding box center [496, 271] width 35 height 21
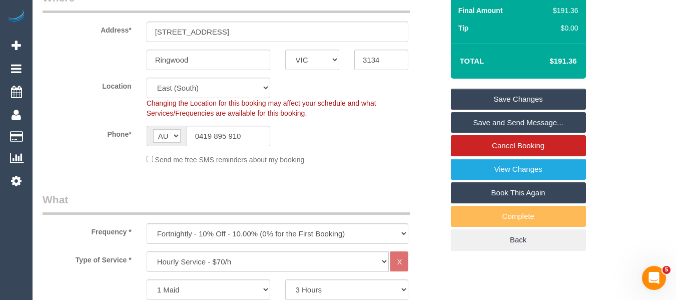
scroll to position [144, 0]
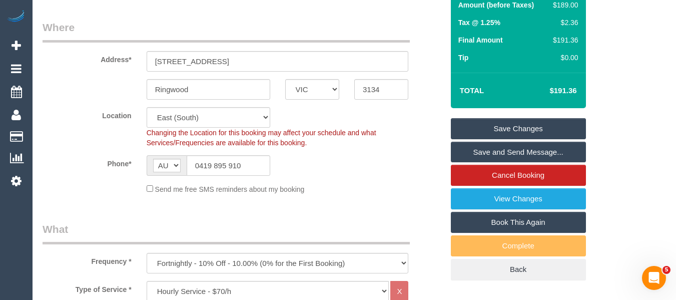
click at [545, 118] on link "Save Changes" at bounding box center [518, 128] width 135 height 21
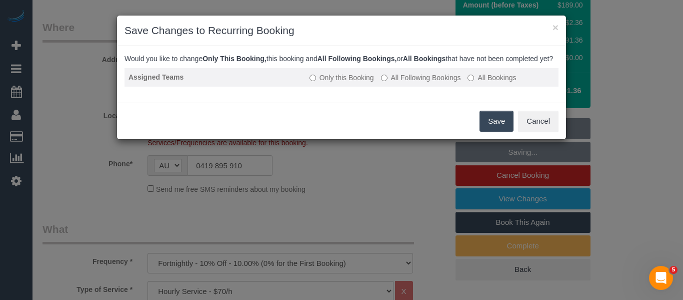
click at [413, 83] on label "All Following Bookings" at bounding box center [421, 78] width 80 height 10
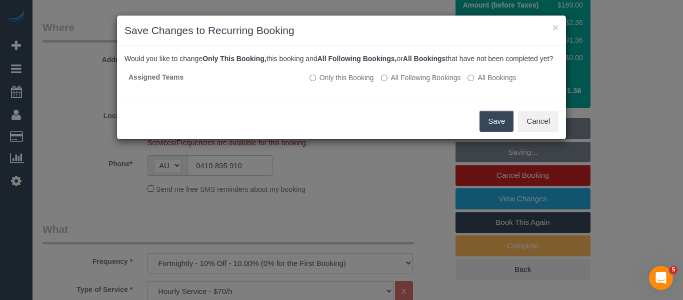
click at [486, 127] on button "Save" at bounding box center [497, 121] width 34 height 21
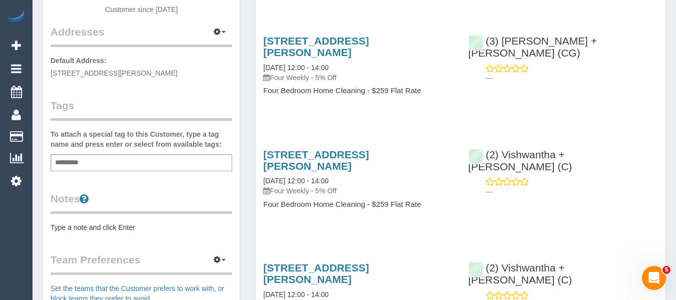
scroll to position [100, 0]
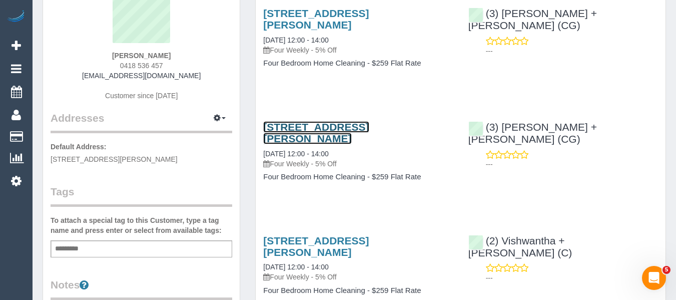
click at [312, 121] on link "[STREET_ADDRESS][PERSON_NAME]" at bounding box center [316, 132] width 106 height 23
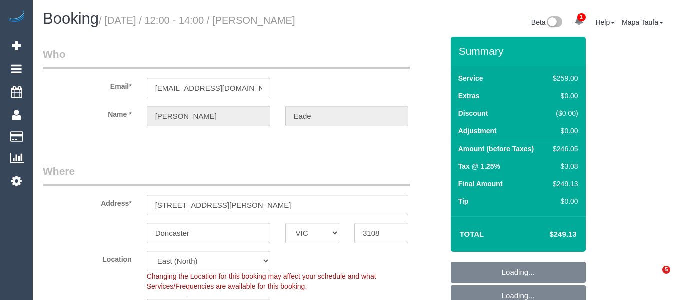
select select "VIC"
select select "string:stripe-pm_1QFMuQ2GScqysDRVZfGy2afx"
select select "number:28"
select select "number:14"
select select "number:19"
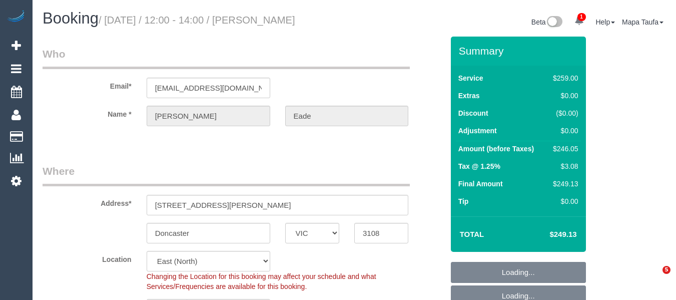
select select "number:22"
select select "number:33"
select select "number:12"
select select "object:1169"
select select "spot4"
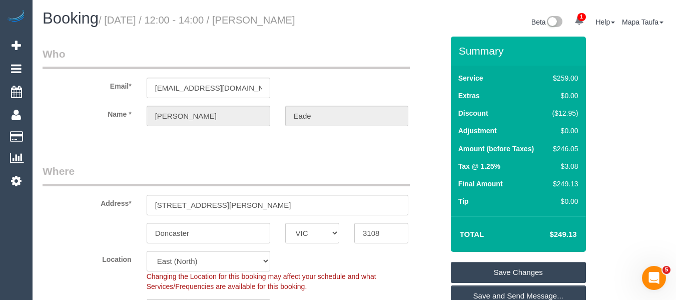
scroll to position [1676, 0]
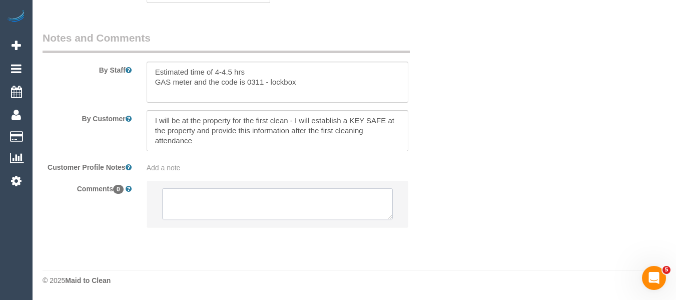
click at [259, 203] on textarea at bounding box center [277, 203] width 231 height 31
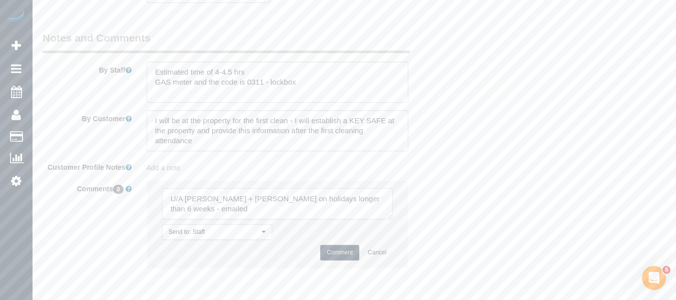
click at [184, 201] on textarea at bounding box center [277, 203] width 231 height 31
click at [181, 207] on textarea at bounding box center [277, 203] width 231 height 31
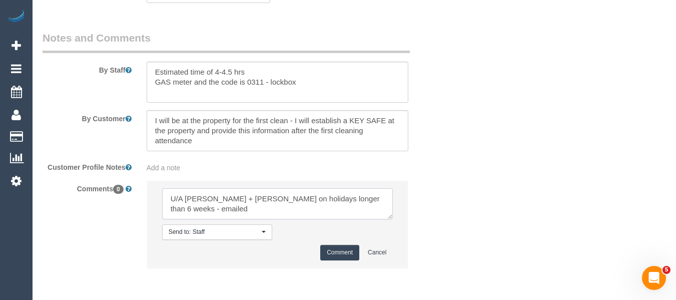
click at [180, 207] on textarea at bounding box center [277, 203] width 231 height 31
click at [180, 208] on textarea at bounding box center [277, 203] width 231 height 31
type textarea "U/A [PERSON_NAME] + [PERSON_NAME] on holidays longer than 6 weeks - not contact…"
click at [340, 253] on button "Comment" at bounding box center [339, 253] width 39 height 16
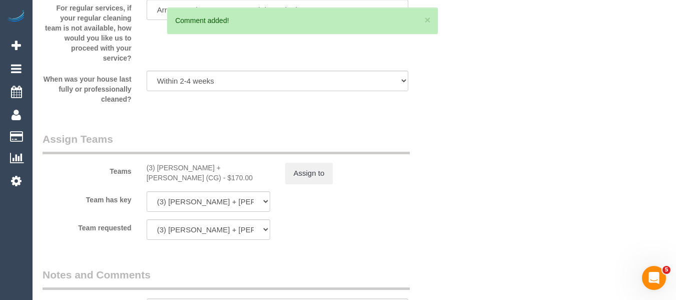
scroll to position [1436, 0]
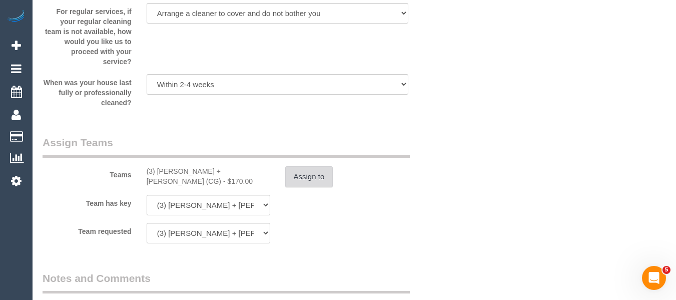
click at [327, 180] on button "Assign to" at bounding box center [309, 176] width 48 height 21
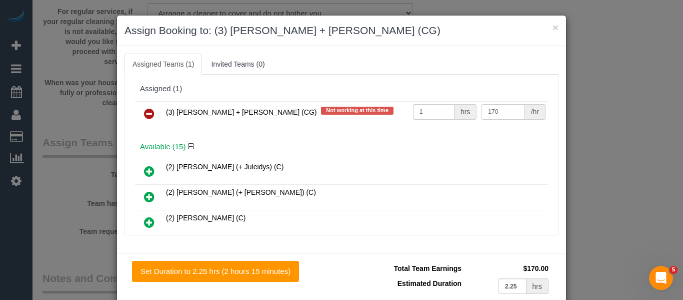
click at [154, 114] on link at bounding box center [150, 114] width 24 height 20
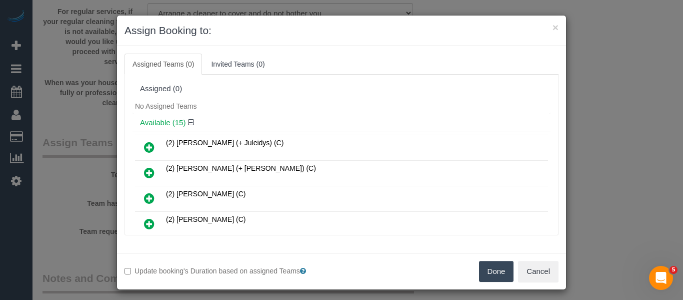
drag, startPoint x: 500, startPoint y: 273, endPoint x: 413, endPoint y: 270, distance: 87.1
click at [501, 273] on button "Done" at bounding box center [496, 271] width 35 height 21
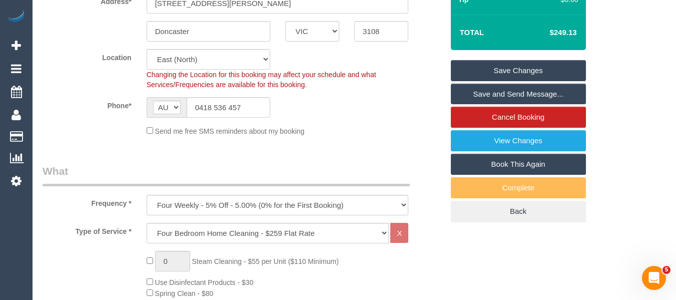
scroll to position [144, 0]
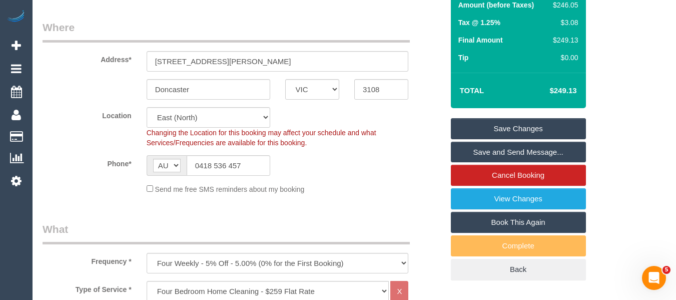
click at [523, 122] on link "Save Changes" at bounding box center [518, 128] width 135 height 21
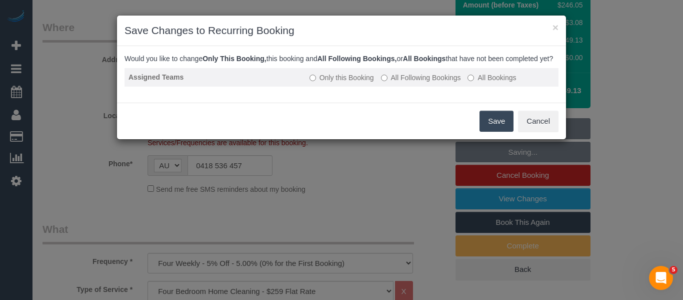
click at [424, 83] on label "All Following Bookings" at bounding box center [421, 78] width 80 height 10
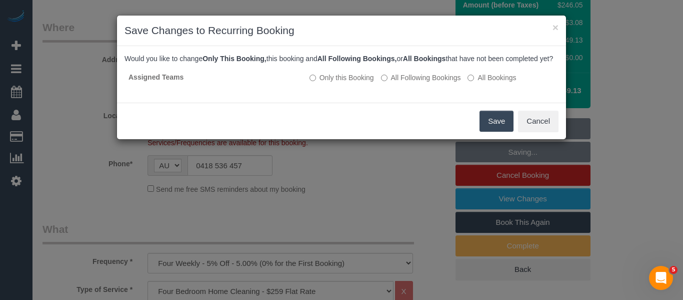
click at [490, 127] on button "Save" at bounding box center [497, 121] width 34 height 21
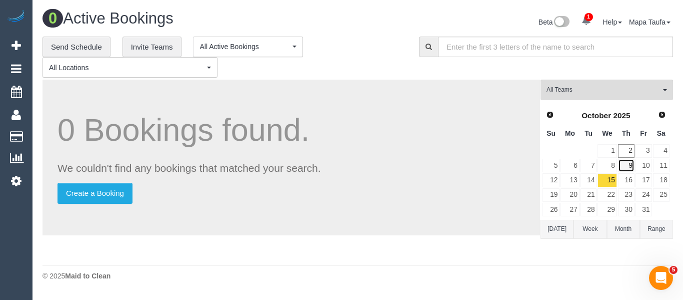
click at [632, 172] on link "9" at bounding box center [626, 166] width 17 height 14
click at [632, 177] on link "16" at bounding box center [626, 180] width 17 height 14
click at [642, 179] on link "17" at bounding box center [644, 180] width 17 height 14
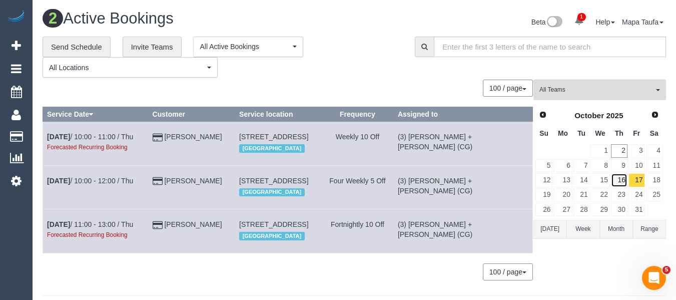
click at [622, 178] on link "16" at bounding box center [619, 180] width 17 height 14
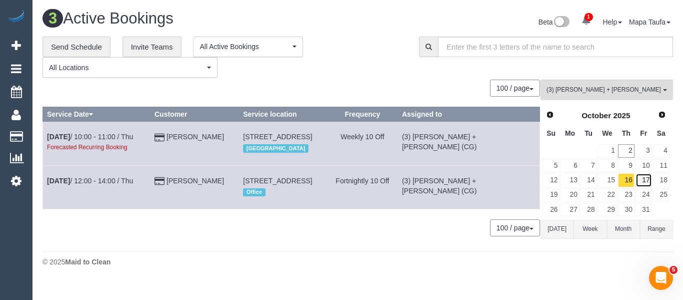
click at [650, 182] on link "17" at bounding box center [644, 180] width 17 height 14
click at [628, 182] on link "16" at bounding box center [626, 180] width 17 height 14
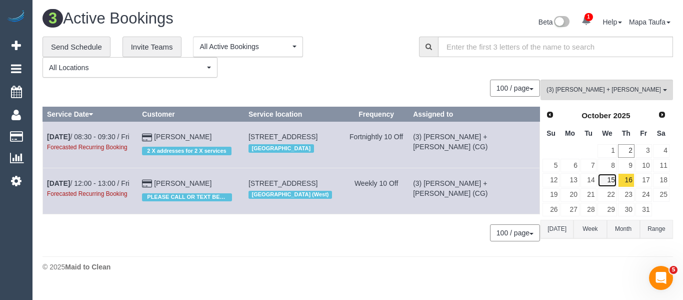
click at [613, 180] on link "15" at bounding box center [607, 180] width 19 height 14
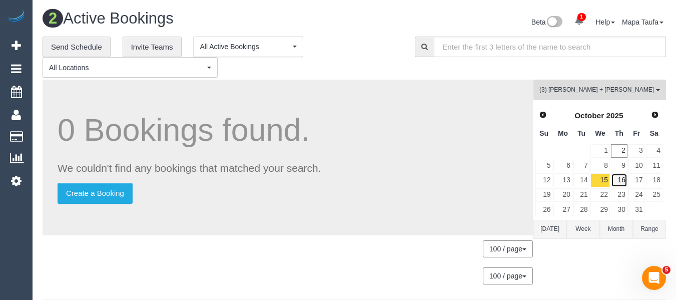
click at [626, 181] on link "16" at bounding box center [619, 180] width 17 height 14
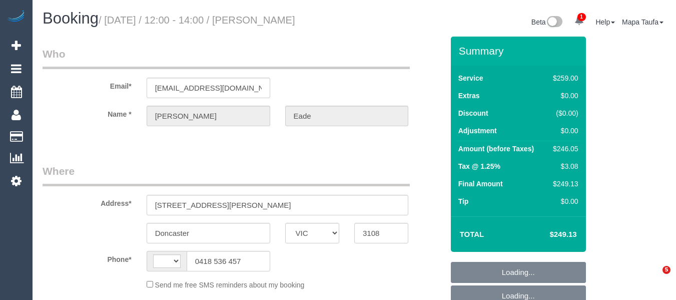
select select "VIC"
select select "string:stripe-pm_1QFMuQ2GScqysDRVZfGy2afx"
select select "spot1"
select select "string:AU"
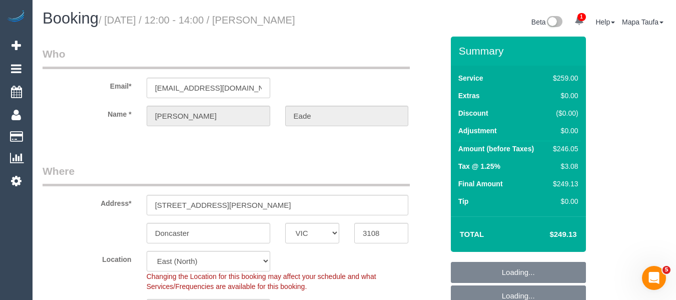
select select "object:1060"
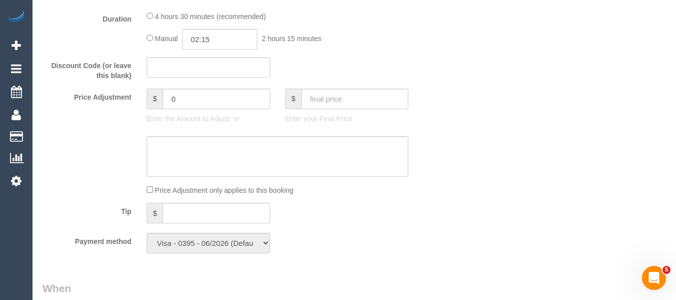
select select "number:28"
select select "number:14"
select select "number:19"
select select "number:22"
select select "number:33"
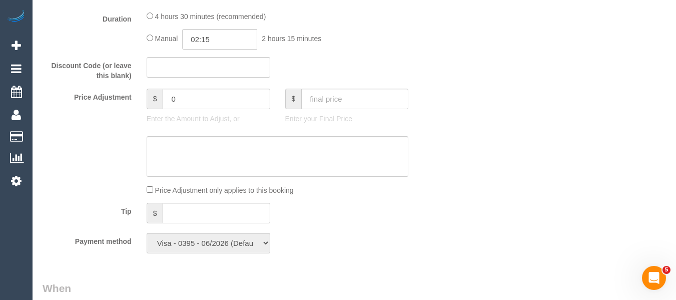
select select "number:12"
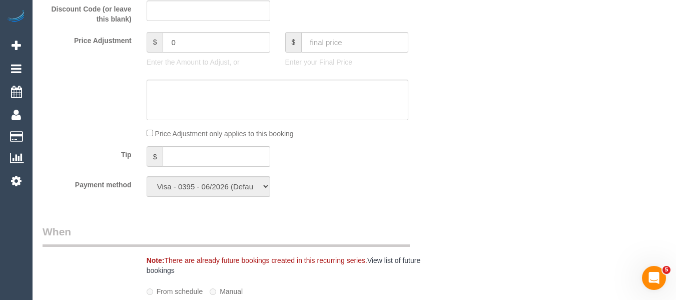
select select "spot6"
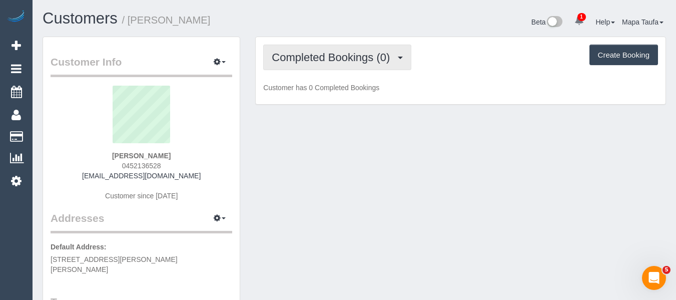
click at [338, 63] on span "Completed Bookings (0)" at bounding box center [333, 57] width 123 height 13
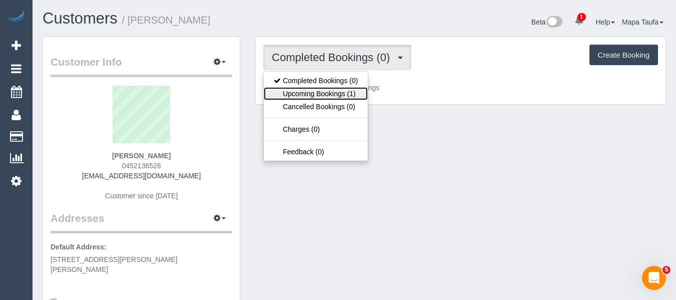
click at [337, 91] on link "Upcoming Bookings (1)" at bounding box center [316, 93] width 104 height 13
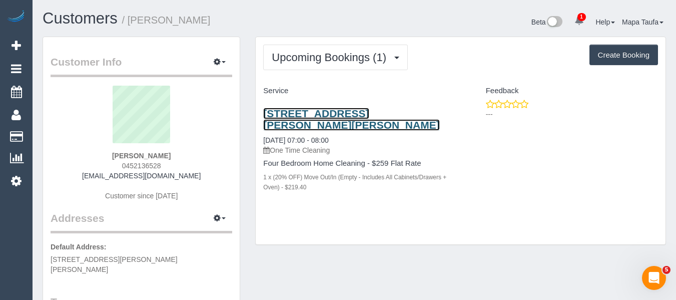
click at [326, 112] on link "[STREET_ADDRESS][PERSON_NAME][PERSON_NAME]" at bounding box center [351, 119] width 176 height 23
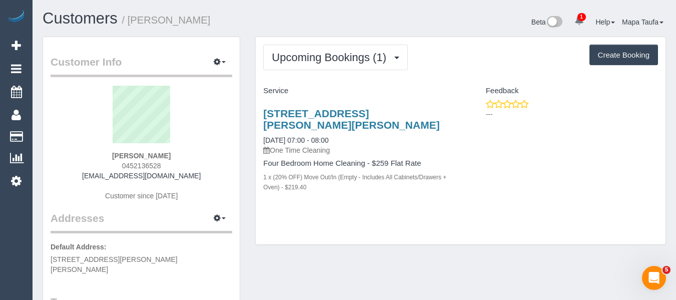
click at [441, 220] on div "Upcoming Bookings (1) Completed Bookings (0) Upcoming Bookings (1) Cancelled Bo…" at bounding box center [461, 141] width 410 height 208
drag, startPoint x: 155, startPoint y: 163, endPoint x: 191, endPoint y: 164, distance: 36.5
click at [110, 163] on div "[PERSON_NAME] 0452136528 [EMAIL_ADDRESS][DOMAIN_NAME] Customer since [DATE]" at bounding box center [142, 148] width 182 height 125
drag, startPoint x: 159, startPoint y: 150, endPoint x: 170, endPoint y: 157, distance: 13.0
click at [119, 152] on div "[PERSON_NAME] 0452136528 [EMAIL_ADDRESS][DOMAIN_NAME] Customer since [DATE]" at bounding box center [142, 148] width 182 height 125
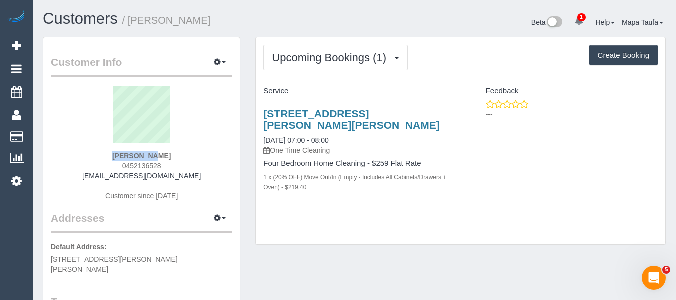
drag, startPoint x: 141, startPoint y: 154, endPoint x: 112, endPoint y: 154, distance: 28.5
click at [112, 154] on div "Frances Chang 0452136528 franceschang1@hotmail.com Customer since 2025" at bounding box center [142, 148] width 182 height 125
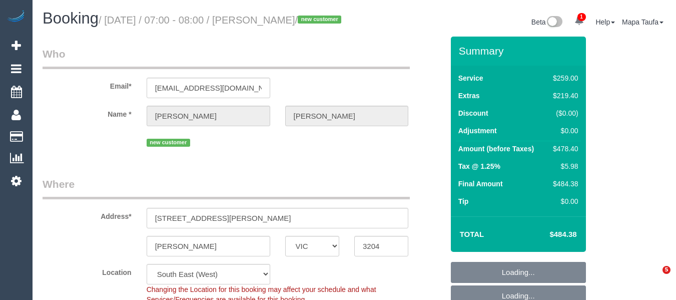
select select "VIC"
select select "number:28"
select select "number:14"
select select "number:19"
select select "number:25"
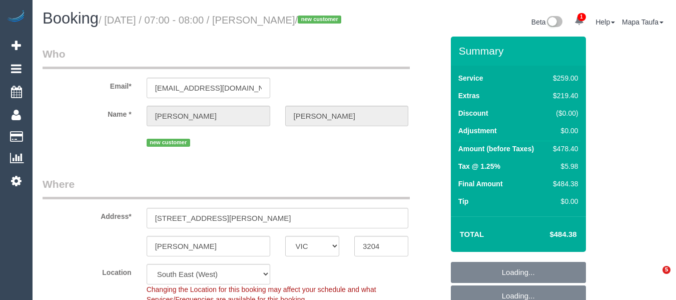
select select "number:13"
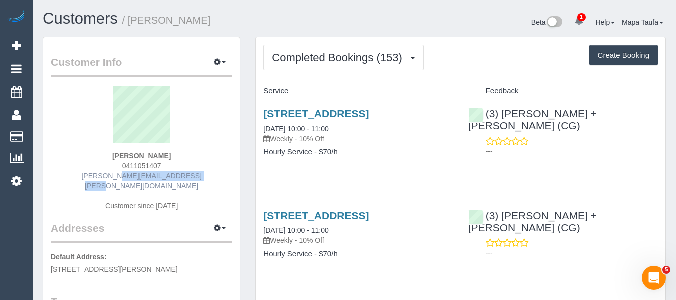
drag, startPoint x: 130, startPoint y: 177, endPoint x: 119, endPoint y: 179, distance: 11.2
click at [102, 179] on div "[PERSON_NAME] 0411051407 [PERSON_NAME][EMAIL_ADDRESS][PERSON_NAME][DOMAIN_NAME]…" at bounding box center [142, 153] width 182 height 135
copy link "brigid.lloyd@outlook.com"
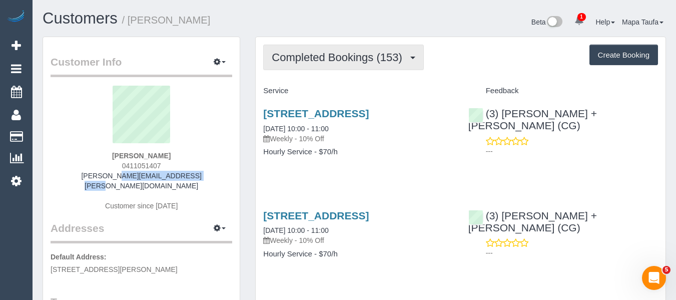
click at [324, 50] on button "Completed Bookings (153)" at bounding box center [343, 58] width 161 height 26
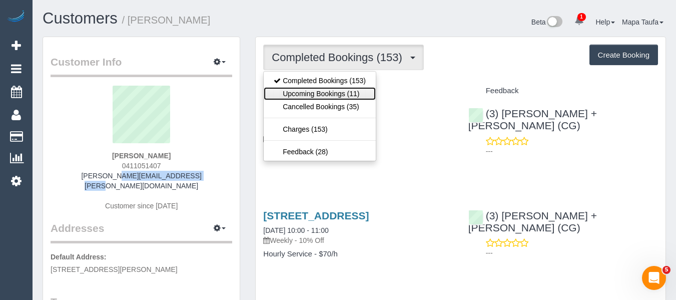
click at [320, 95] on link "Upcoming Bookings (11)" at bounding box center [320, 93] width 112 height 13
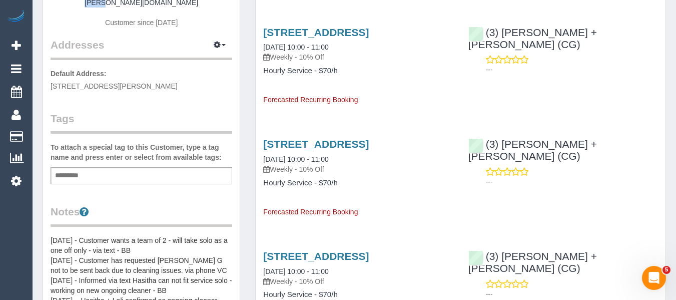
scroll to position [200, 0]
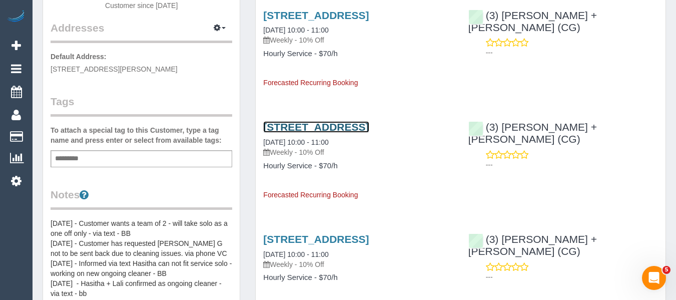
click at [367, 127] on link "1 Linden Court, Prahran, VIC 3181" at bounding box center [316, 127] width 106 height 12
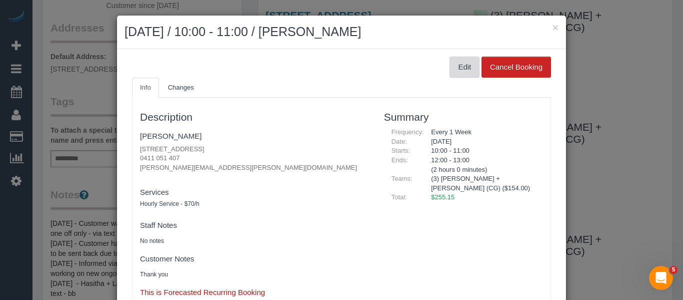
click at [455, 71] on button "Edit" at bounding box center [465, 67] width 30 height 21
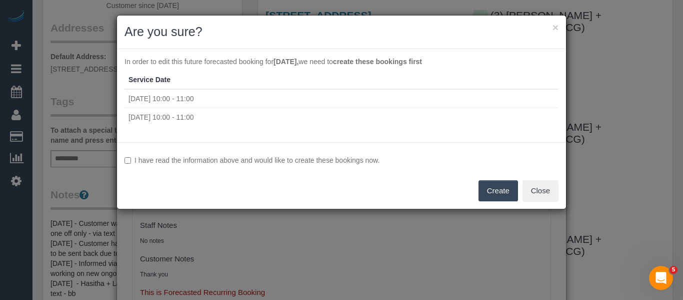
click at [220, 164] on label "I have read the information above and would like to create these bookings now." at bounding box center [342, 160] width 434 height 10
click at [498, 192] on button "Create" at bounding box center [499, 190] width 40 height 21
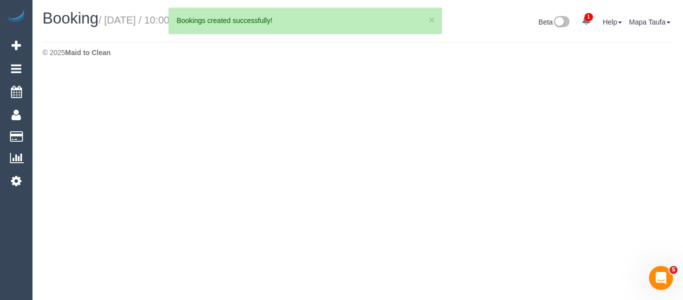
select select "VIC"
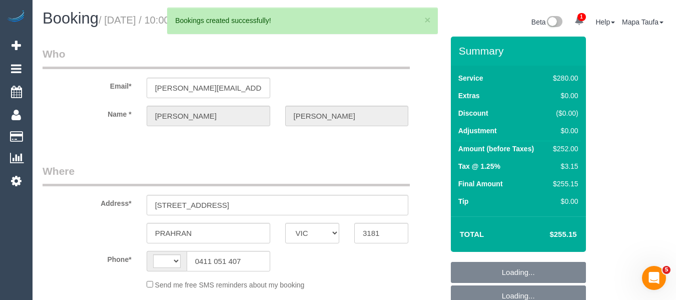
select select "object:1831"
select select "string:stripe-pm_1MM4Gp2GScqysDRV5aWemApB"
select select "string:AU"
select select "2"
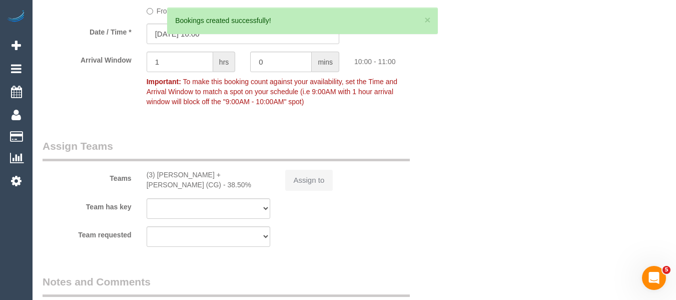
select select "number:27"
select select "number:14"
select select "number:19"
select select "number:22"
select select "number:34"
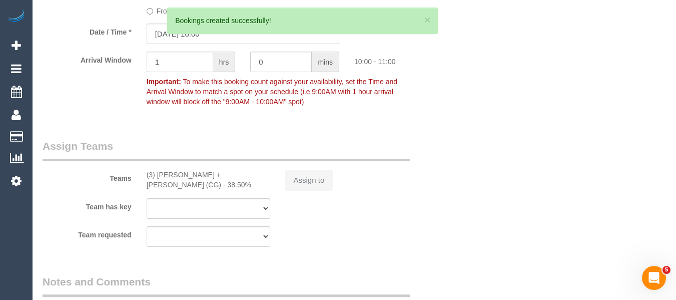
select select "number:11"
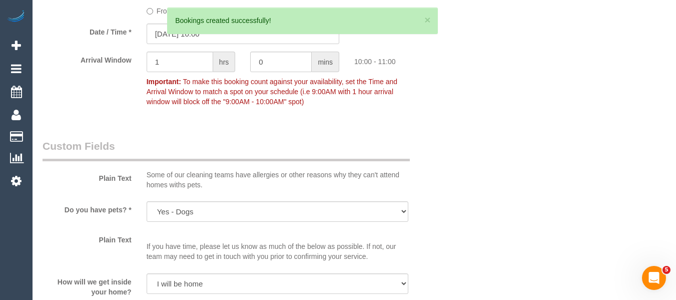
select select "object:3027"
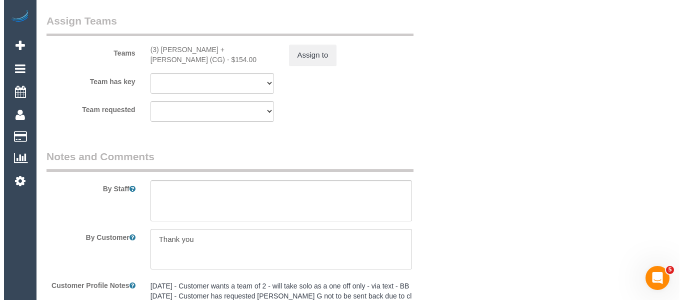
scroll to position [1586, 0]
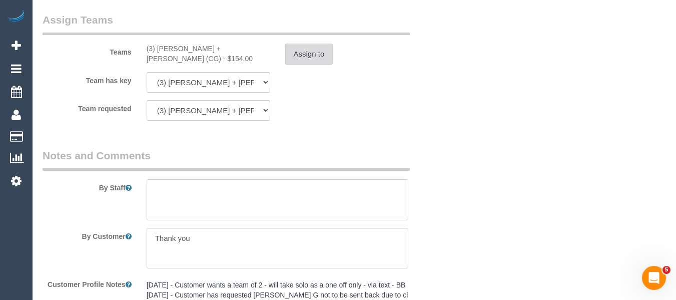
click at [309, 56] on button "Assign to" at bounding box center [309, 54] width 48 height 21
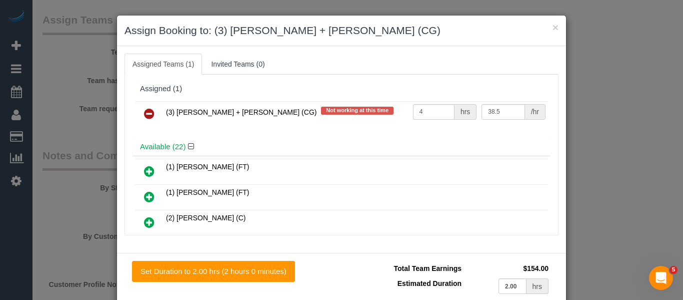
click at [138, 113] on link at bounding box center [150, 114] width 24 height 20
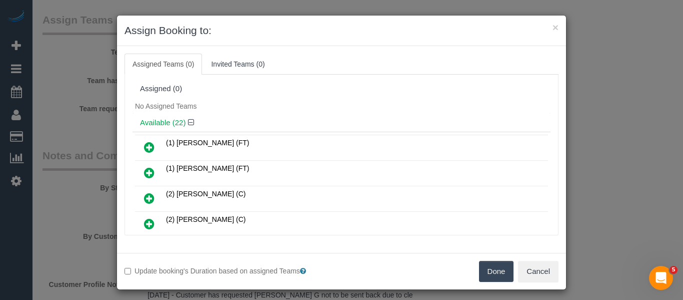
click at [488, 267] on button "Done" at bounding box center [496, 271] width 35 height 21
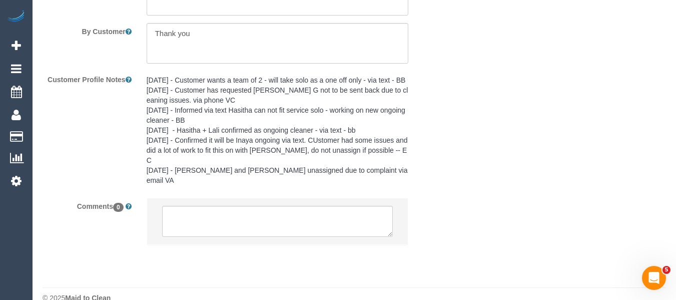
scroll to position [1798, 0]
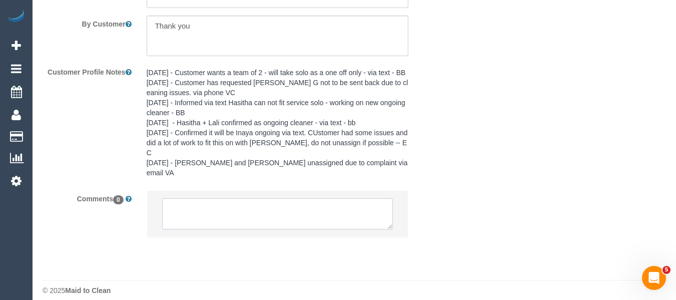
click at [235, 205] on textarea at bounding box center [277, 213] width 231 height 31
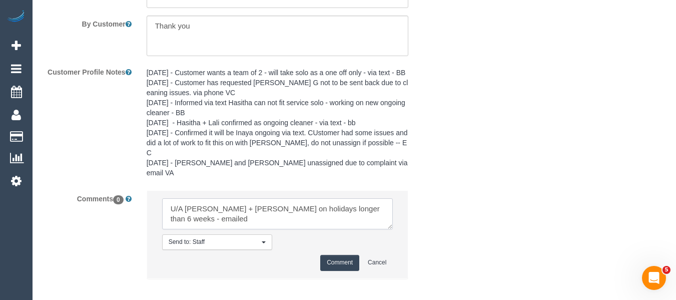
type textarea "U/A [PERSON_NAME] + [PERSON_NAME] on holidays longer than 6 weeks - emailed"
click at [333, 255] on button "Comment" at bounding box center [339, 263] width 39 height 16
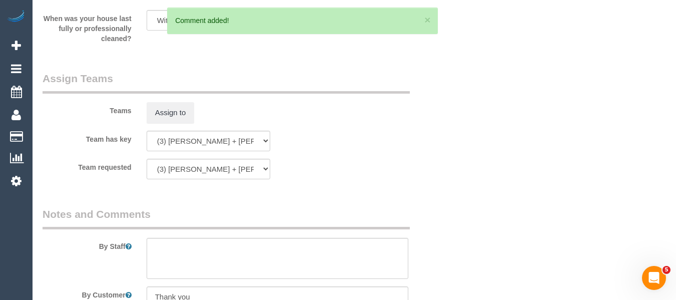
scroll to position [83, 0]
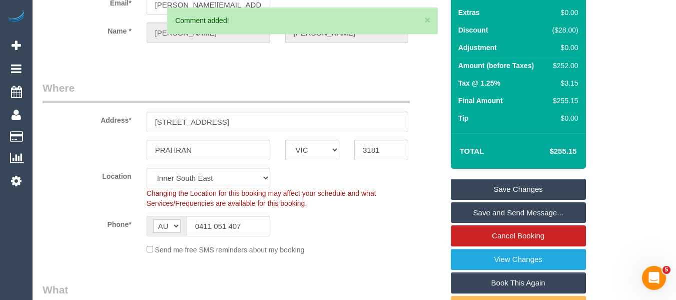
click at [533, 183] on link "Save Changes" at bounding box center [518, 189] width 135 height 21
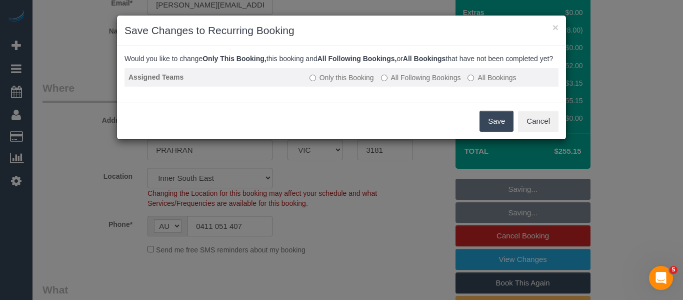
click at [402, 83] on label "All Following Bookings" at bounding box center [421, 78] width 80 height 10
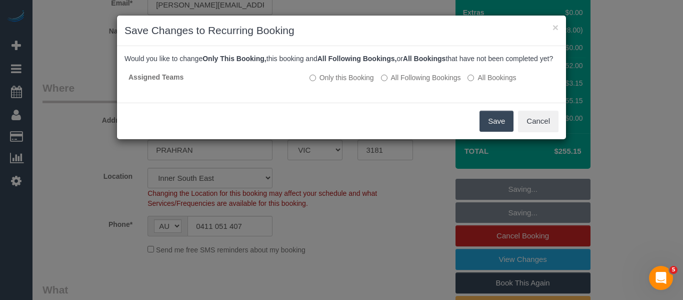
click at [487, 123] on button "Save" at bounding box center [497, 121] width 34 height 21
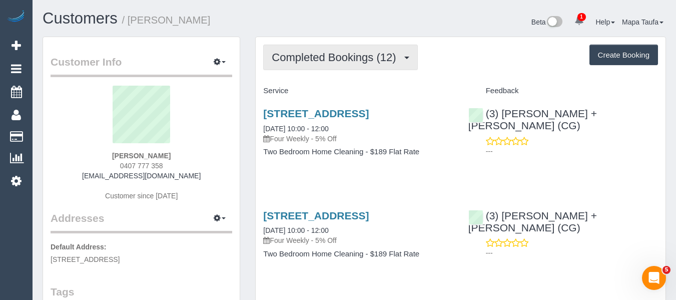
click at [306, 51] on button "Completed Bookings (12)" at bounding box center [340, 58] width 154 height 26
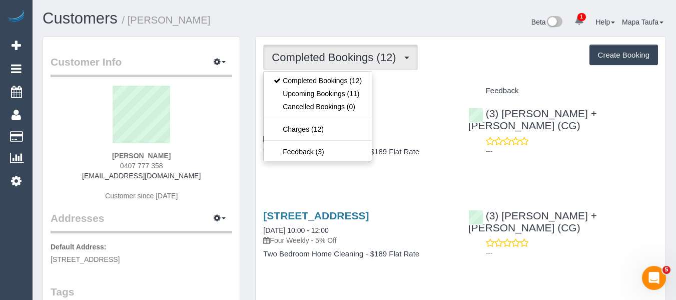
click at [208, 171] on div "Steph Cook 0407 777 358 giantwow@gmail.com Customer since 2024" at bounding box center [142, 148] width 182 height 125
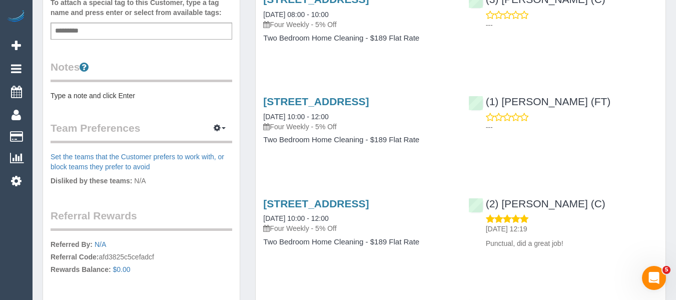
scroll to position [300, 0]
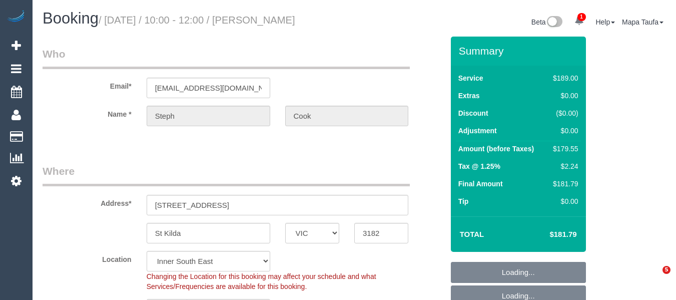
select select "VIC"
select select "number:29"
select select "number:14"
select select "number:18"
select select "number:22"
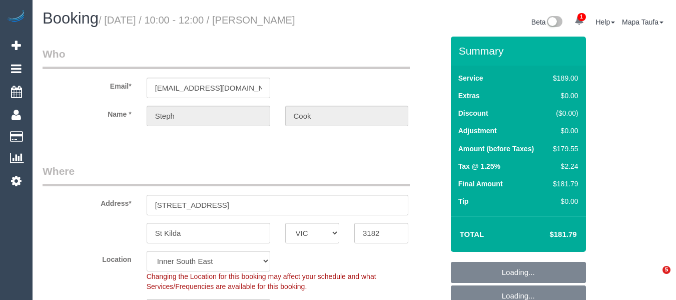
select select "number:34"
select select "number:13"
select select "spot3"
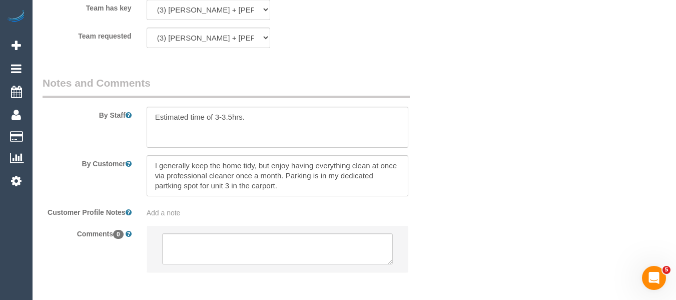
scroll to position [1676, 0]
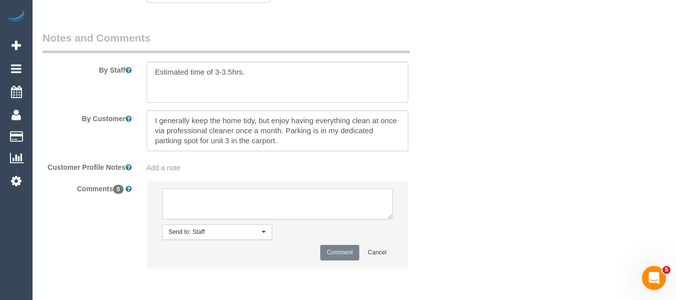
click at [223, 196] on textarea at bounding box center [277, 203] width 231 height 31
type textarea "4"
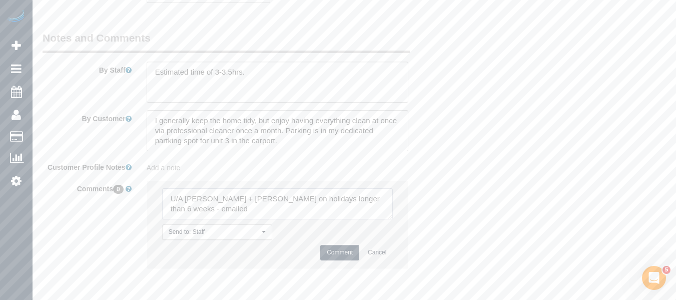
click at [200, 213] on textarea at bounding box center [277, 203] width 231 height 31
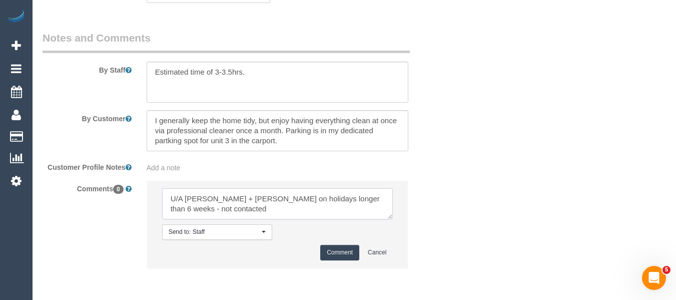
type textarea "U/A [PERSON_NAME] + [PERSON_NAME] on holidays longer than 6 weeks - not contact…"
drag, startPoint x: 336, startPoint y: 254, endPoint x: 300, endPoint y: 257, distance: 35.6
click at [336, 255] on button "Comment" at bounding box center [339, 253] width 39 height 16
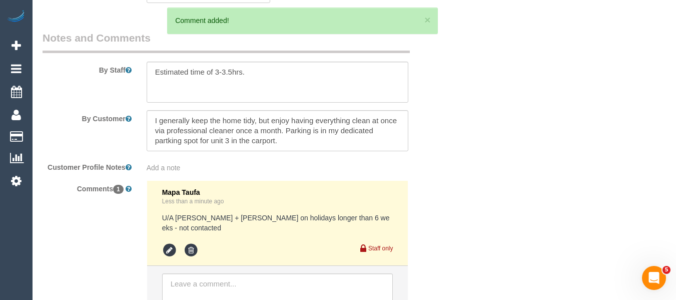
scroll to position [1426, 0]
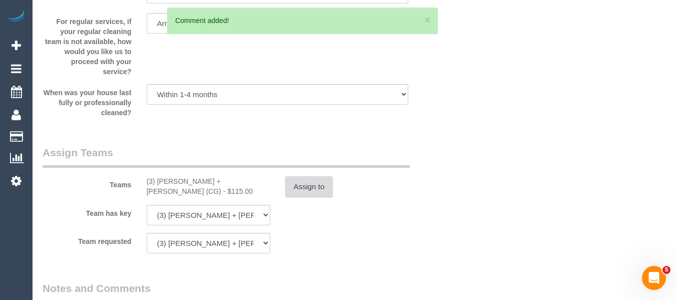
click at [315, 180] on button "Assign to" at bounding box center [309, 186] width 48 height 21
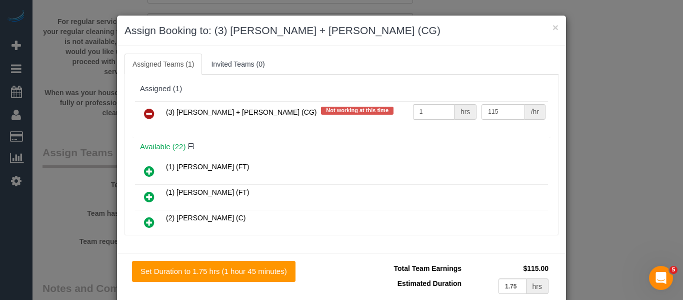
click at [145, 112] on icon at bounding box center [149, 114] width 11 height 12
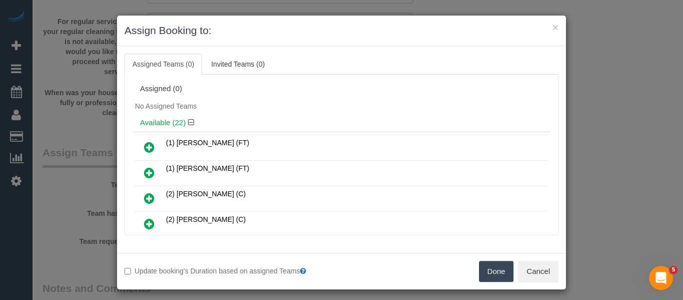
click at [491, 271] on button "Done" at bounding box center [496, 271] width 35 height 21
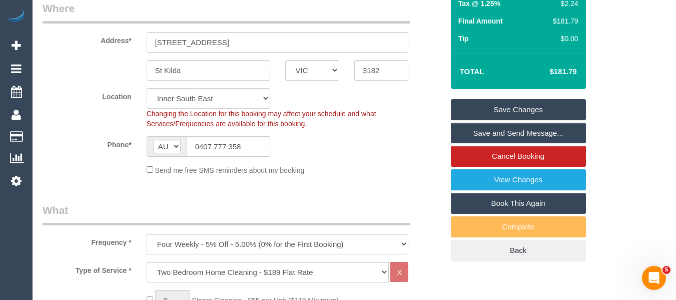
scroll to position [105, 0]
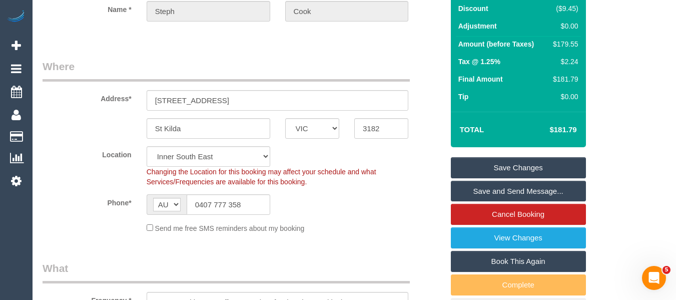
click at [535, 165] on link "Save Changes" at bounding box center [518, 167] width 135 height 21
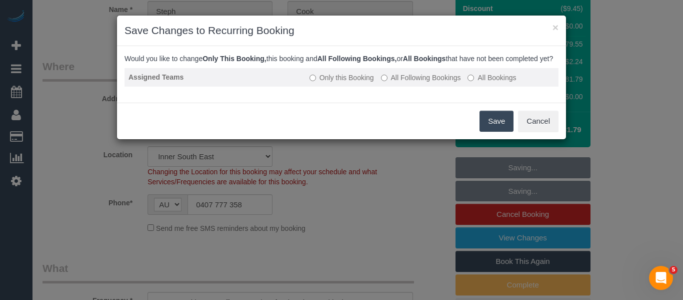
click at [434, 83] on label "All Following Bookings" at bounding box center [421, 78] width 80 height 10
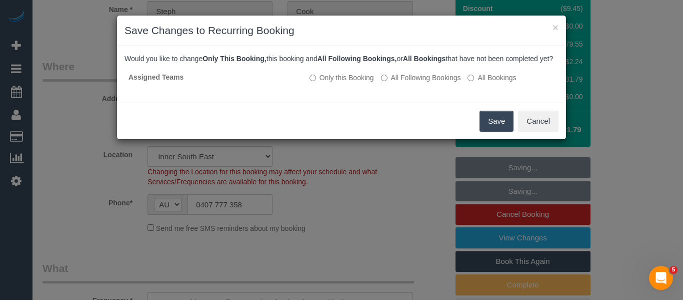
click at [487, 124] on button "Save" at bounding box center [497, 121] width 34 height 21
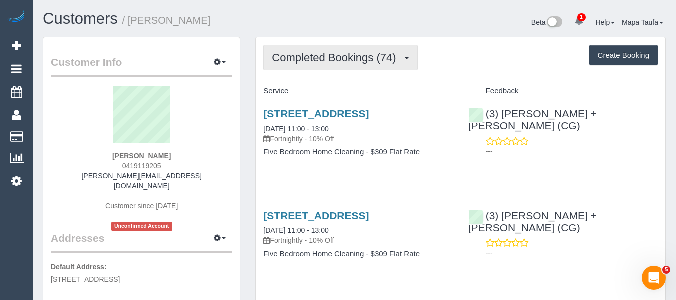
click at [326, 65] on button "Completed Bookings (74)" at bounding box center [340, 58] width 154 height 26
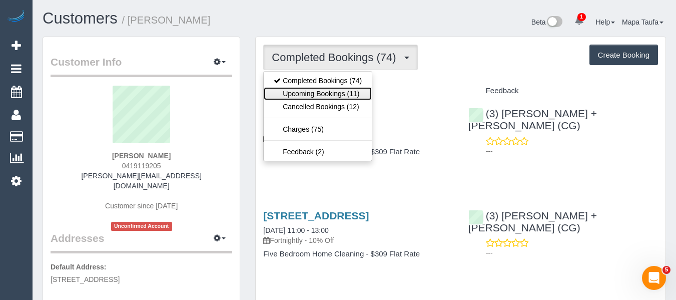
click at [323, 91] on link "Upcoming Bookings (11)" at bounding box center [318, 93] width 108 height 13
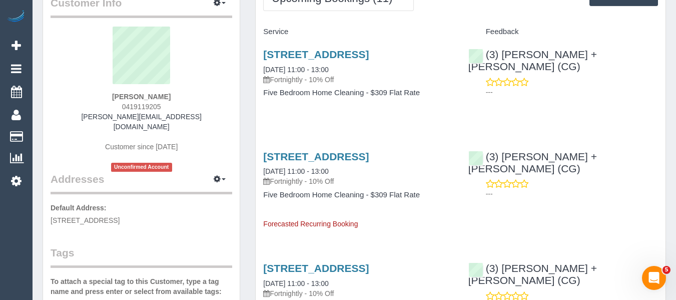
scroll to position [150, 0]
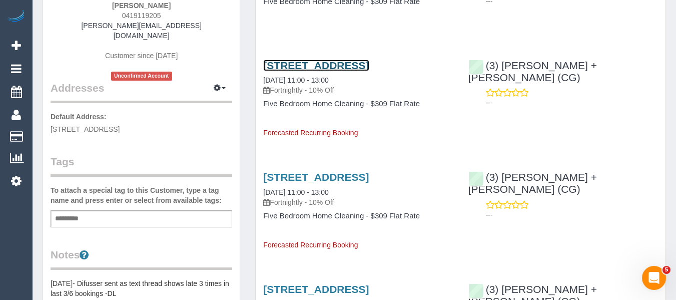
click at [267, 71] on link "29 Clive Road, Hawthorn East, VIC 3123" at bounding box center [316, 66] width 106 height 12
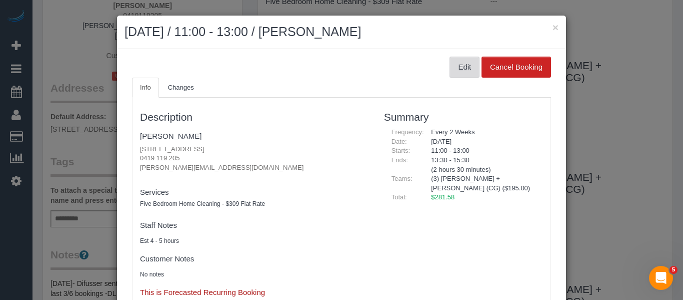
click at [460, 67] on button "Edit" at bounding box center [465, 67] width 30 height 21
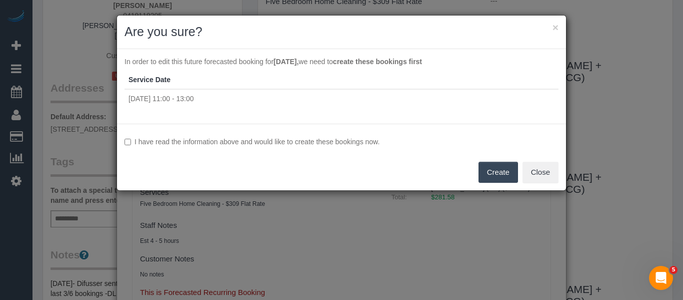
click at [231, 145] on label "I have read the information above and would like to create these bookings now." at bounding box center [342, 142] width 434 height 10
drag, startPoint x: 270, startPoint y: 138, endPoint x: 277, endPoint y: 138, distance: 6.5
click at [273, 138] on label "I have read the information above and would like to create these bookings now." at bounding box center [342, 142] width 434 height 10
click at [297, 141] on label "I have read the information above and would like to create these bookings now." at bounding box center [342, 142] width 434 height 10
click at [339, 142] on label "I have read the information above and would like to create these bookings now." at bounding box center [342, 142] width 434 height 10
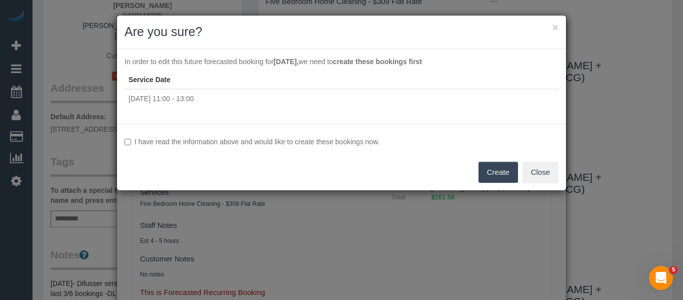
click at [482, 170] on button "Create" at bounding box center [499, 172] width 40 height 21
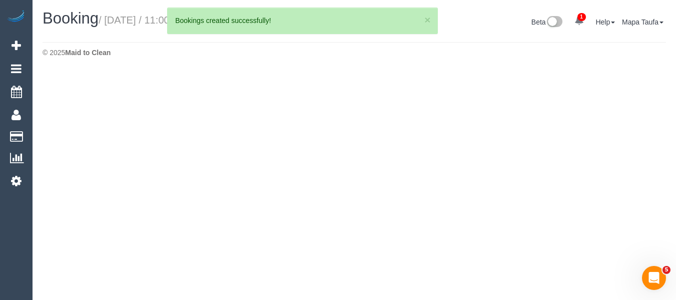
select select "VIC"
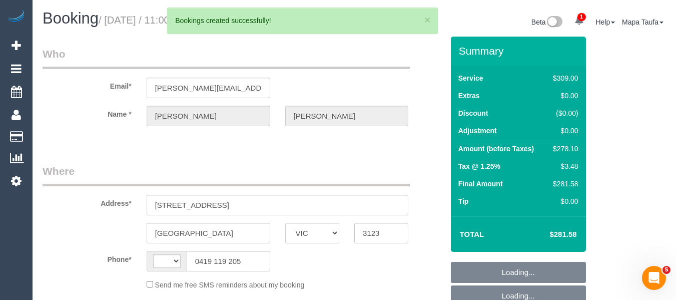
select select "string:stripe-pm_1LbYKu2GScqysDRVWQMqRjJ6"
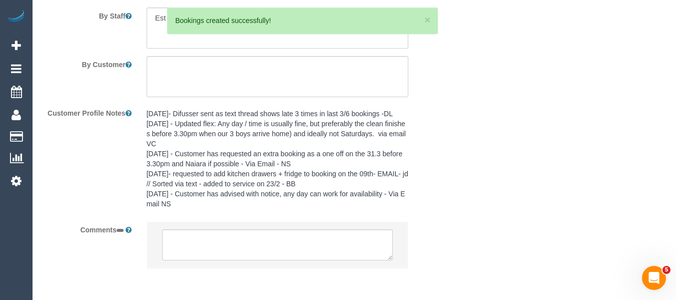
select select "string:AU"
select select "object:2077"
select select "number:28"
select select "number:14"
select select "number:19"
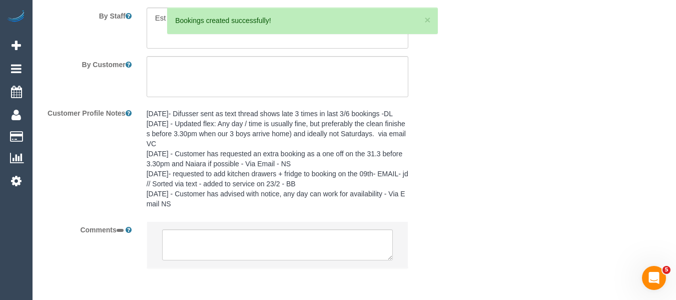
select select "number:22"
select select "number:34"
select select "number:13"
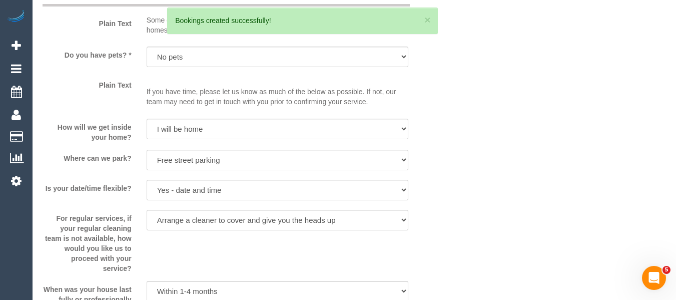
scroll to position [1437, 0]
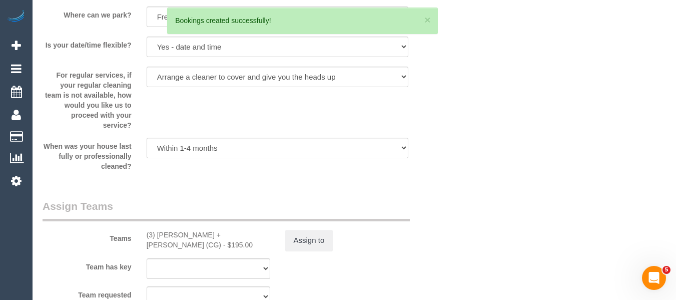
select select "object:2963"
click at [304, 231] on div "Teams (3) Bansari + Bhavesh (CG) - $195.00 Assign to" at bounding box center [243, 225] width 416 height 52
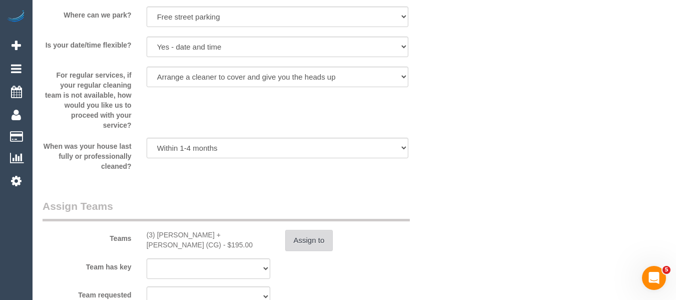
click at [306, 236] on button "Assign to" at bounding box center [309, 240] width 48 height 21
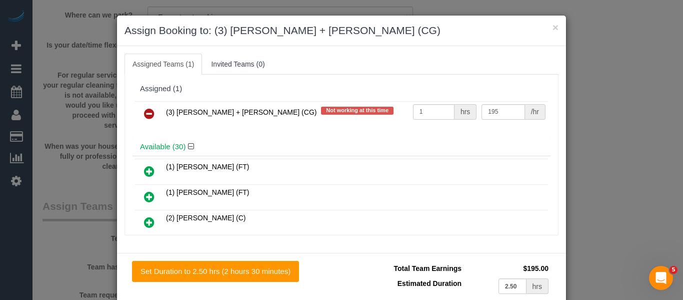
click at [149, 112] on icon at bounding box center [149, 114] width 11 height 12
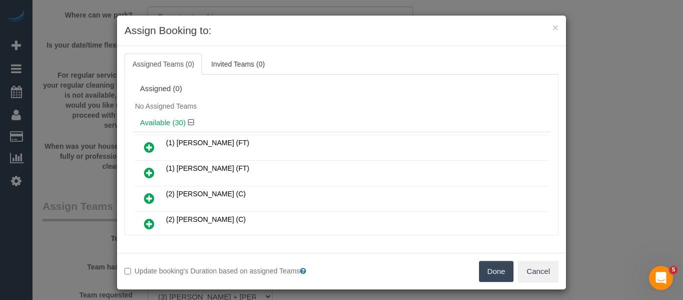
click at [489, 266] on button "Done" at bounding box center [496, 271] width 35 height 21
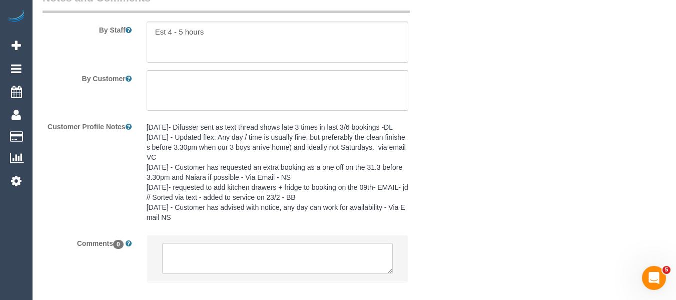
scroll to position [1835, 0]
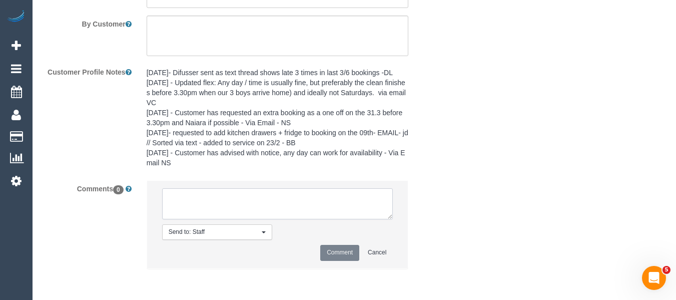
click at [251, 194] on textarea at bounding box center [277, 203] width 231 height 31
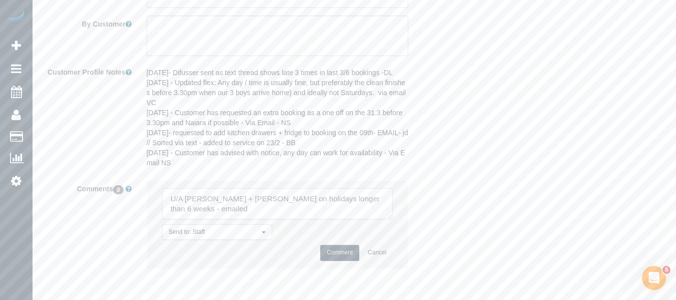
type textarea "U/A [PERSON_NAME] + [PERSON_NAME] on holidays longer than 6 weeks - emailed"
click at [345, 246] on button "Comment" at bounding box center [339, 253] width 39 height 16
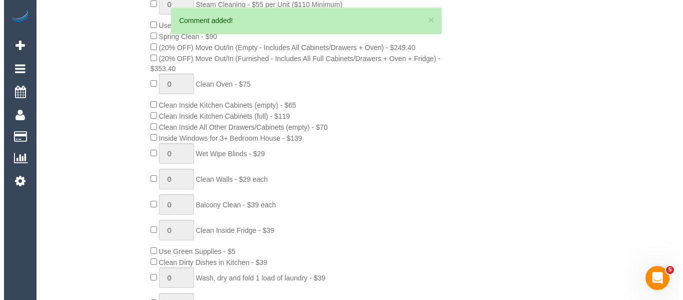
scroll to position [0, 0]
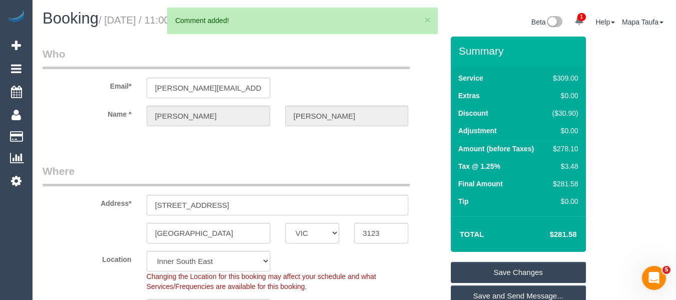
click at [483, 263] on link "Save Changes" at bounding box center [518, 272] width 135 height 21
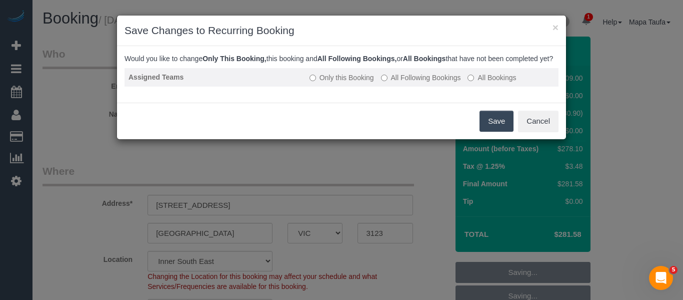
click at [416, 83] on label "All Following Bookings" at bounding box center [421, 78] width 80 height 10
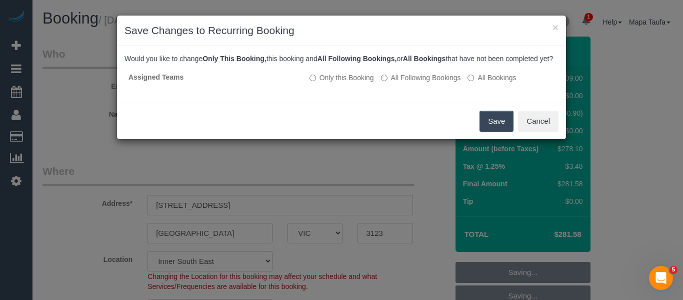
click at [490, 130] on button "Save" at bounding box center [497, 121] width 34 height 21
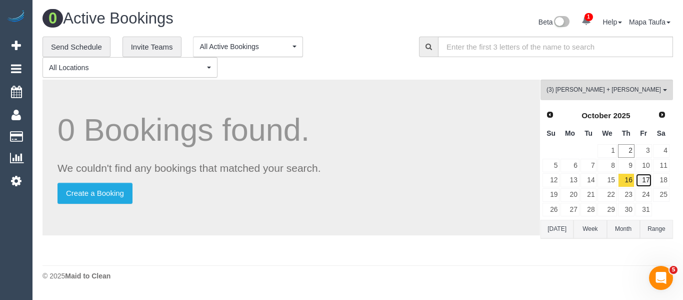
click at [643, 176] on link "17" at bounding box center [644, 180] width 17 height 14
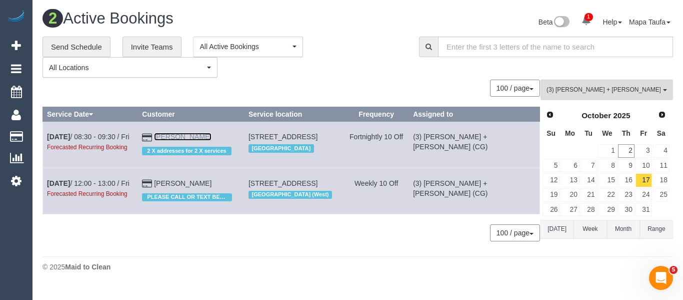
drag, startPoint x: 185, startPoint y: 132, endPoint x: 171, endPoint y: 136, distance: 15.0
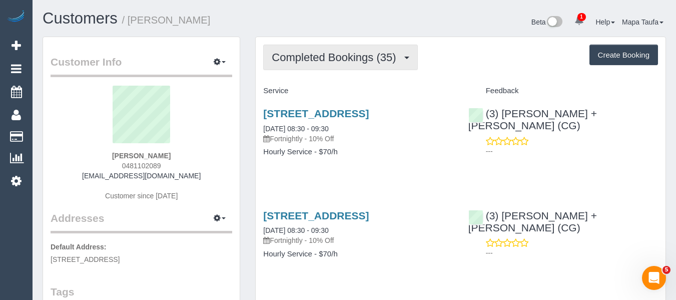
click at [284, 69] on button "Completed Bookings (35)" at bounding box center [340, 58] width 154 height 26
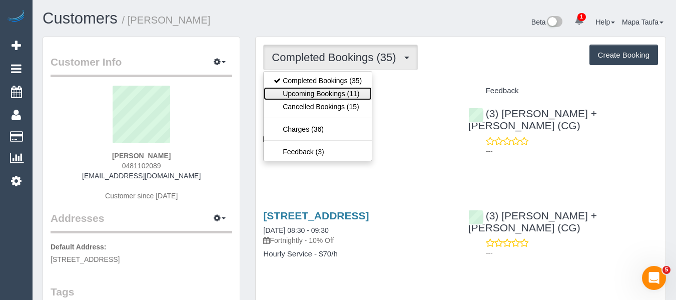
click at [297, 97] on link "Upcoming Bookings (11)" at bounding box center [318, 93] width 108 height 13
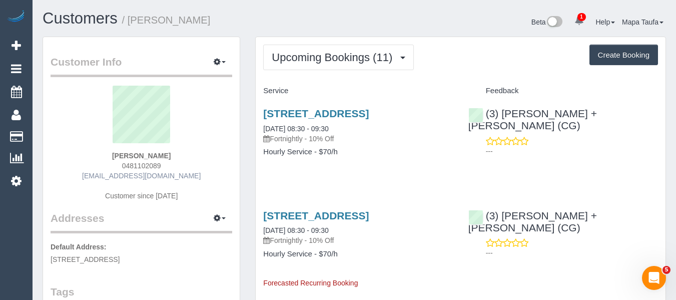
drag, startPoint x: 192, startPoint y: 174, endPoint x: 100, endPoint y: 176, distance: 91.6
click at [100, 176] on div "[PERSON_NAME] 0481102089 [EMAIL_ADDRESS][DOMAIN_NAME] Customer since [DATE]" at bounding box center [142, 148] width 182 height 125
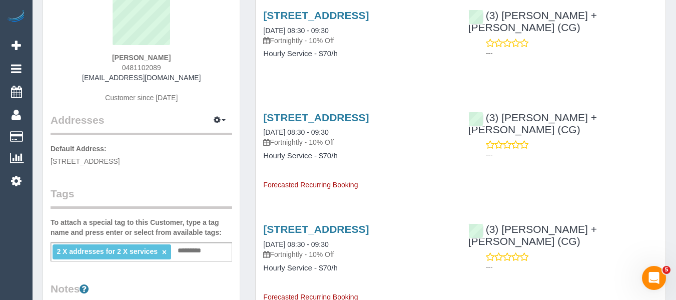
scroll to position [100, 0]
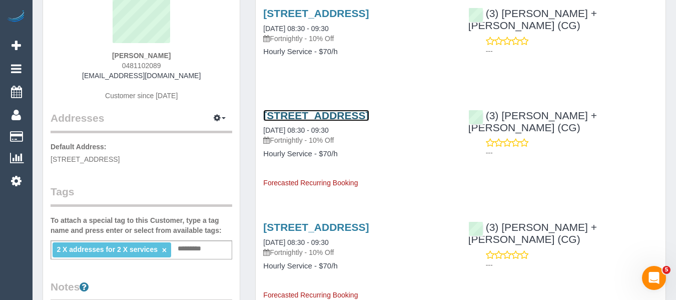
click at [341, 112] on link "202/13 High Street, Prahran, VIC 3181" at bounding box center [316, 116] width 106 height 12
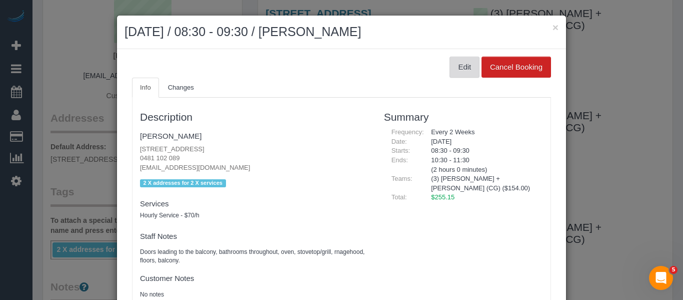
click at [459, 65] on button "Edit" at bounding box center [465, 67] width 30 height 21
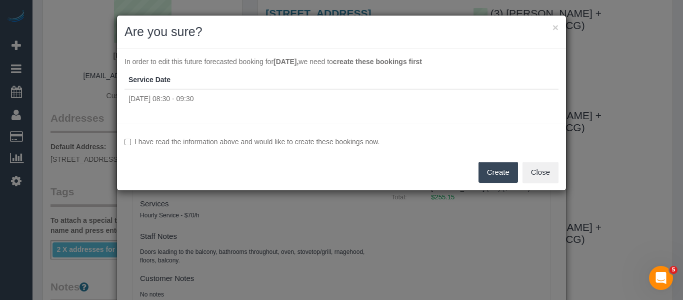
click at [308, 136] on div "I have read the information above and would like to create these bookings now. …" at bounding box center [341, 157] width 449 height 67
click at [366, 146] on div "I have read the information above and would like to create these bookings now. …" at bounding box center [341, 157] width 449 height 67
click at [364, 144] on label "I have read the information above and would like to create these bookings now." at bounding box center [342, 142] width 434 height 10
click at [488, 167] on button "Create" at bounding box center [499, 172] width 40 height 21
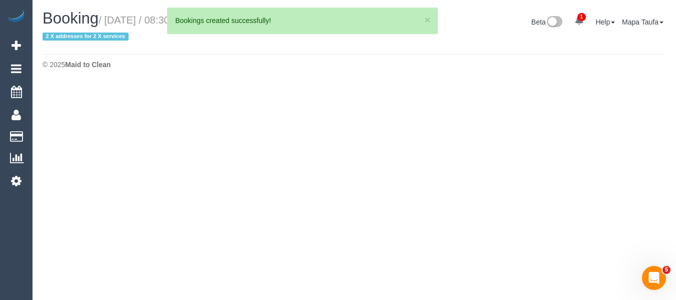
select select "VIC"
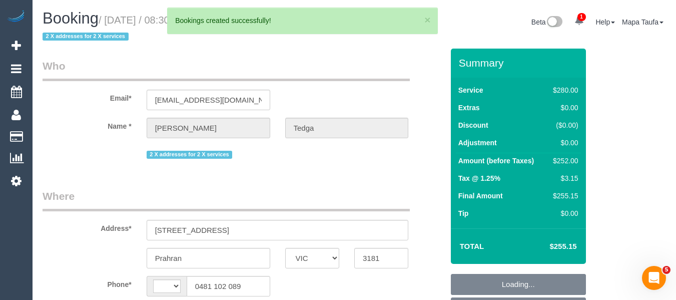
select select "string:AU"
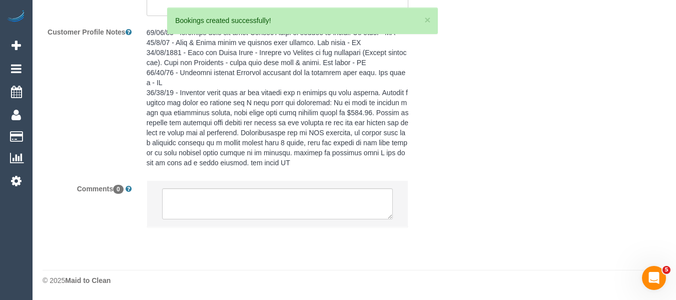
select select "object:2176"
select select "240"
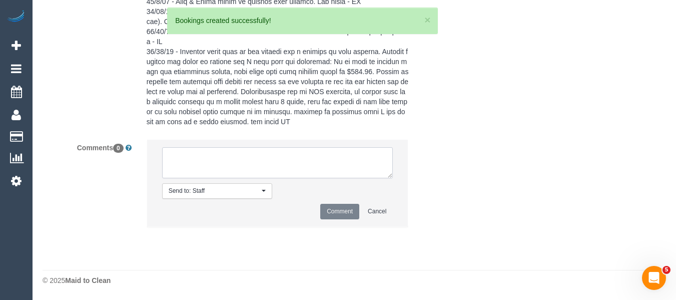
select select "string:stripe-pm_1OWphI2GScqysDRVPBoQg4cy"
click at [252, 178] on textarea at bounding box center [277, 162] width 231 height 31
select select "number:27"
select select "number:14"
select select "number:19"
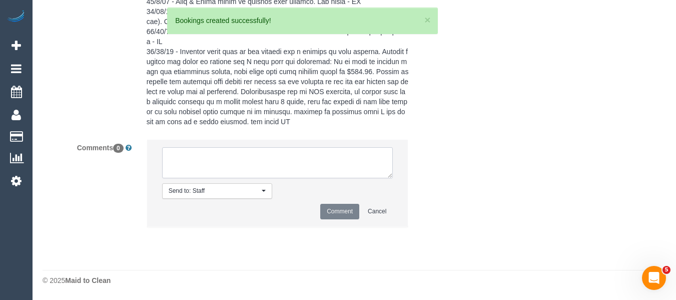
select select "number:36"
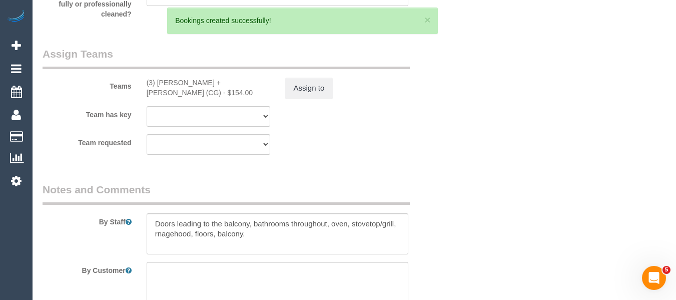
select select "object:3133"
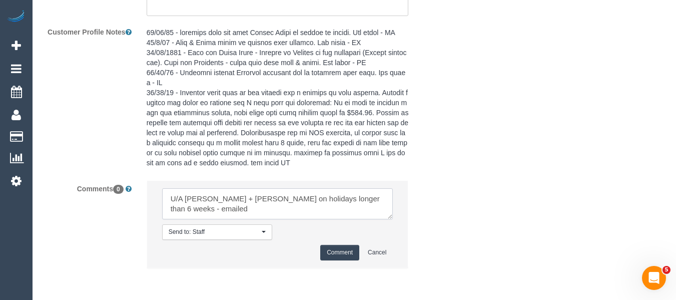
type textarea "U/A [PERSON_NAME] + [PERSON_NAME] on holidays longer than 6 weeks - emailed"
click at [331, 249] on button "Comment" at bounding box center [339, 253] width 39 height 16
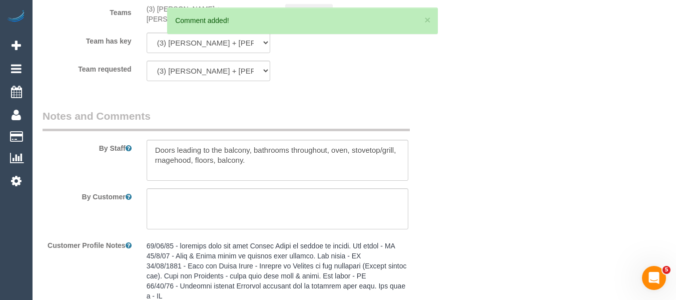
scroll to position [1614, 0]
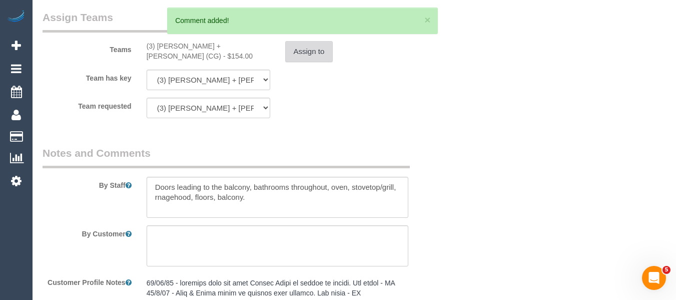
click at [312, 56] on button "Assign to" at bounding box center [309, 51] width 48 height 21
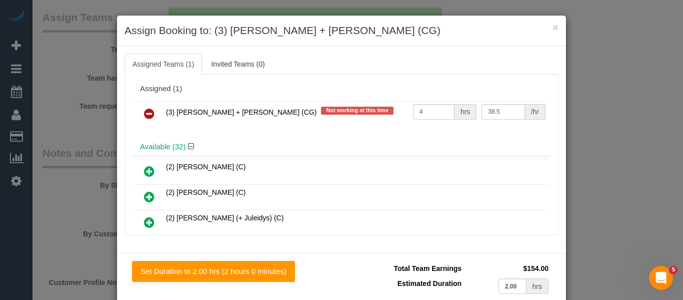
click at [147, 117] on icon at bounding box center [149, 114] width 11 height 12
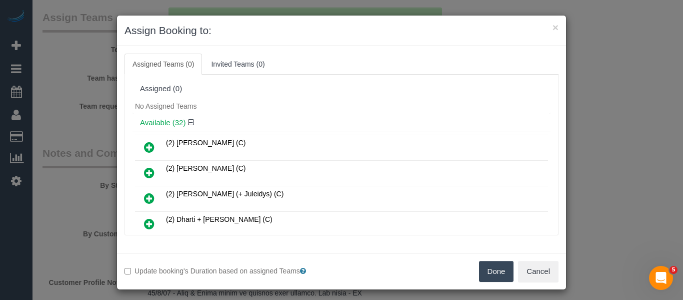
click at [484, 261] on div "Update booking's Duration based on assigned Teams Done Cancel" at bounding box center [341, 271] width 449 height 37
click at [474, 262] on div "Done Cancel" at bounding box center [454, 271] width 225 height 21
click at [480, 267] on button "Done" at bounding box center [496, 271] width 35 height 21
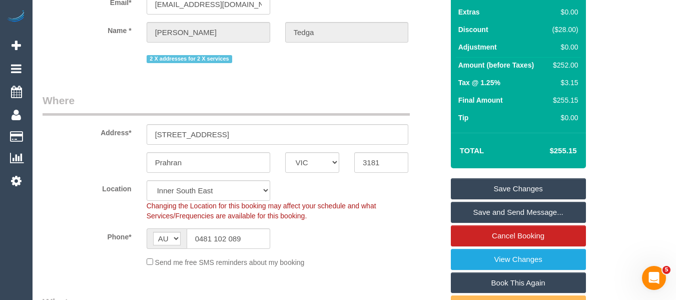
scroll to position [72, 0]
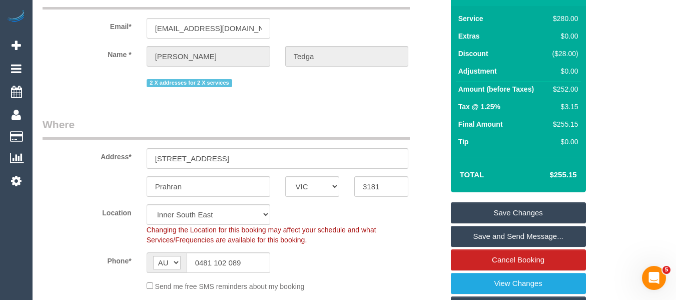
click at [526, 209] on link "Save Changes" at bounding box center [518, 212] width 135 height 21
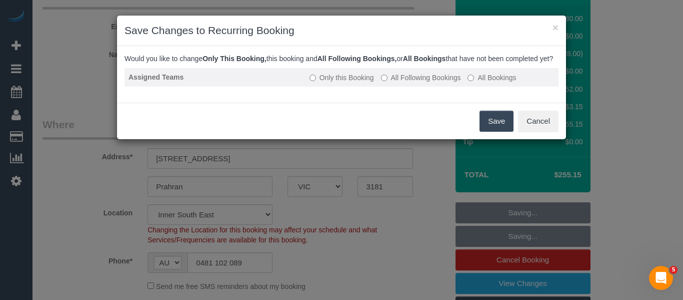
click at [424, 83] on label "All Following Bookings" at bounding box center [421, 78] width 80 height 10
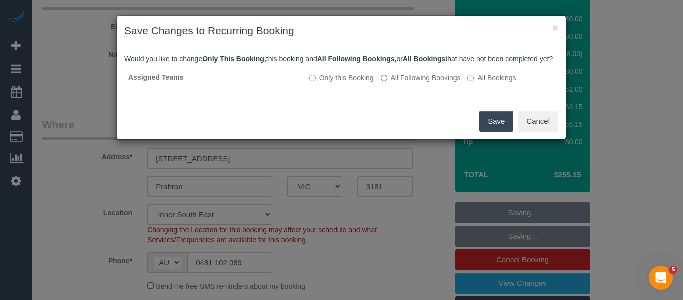
click at [490, 132] on button "Save" at bounding box center [497, 121] width 34 height 21
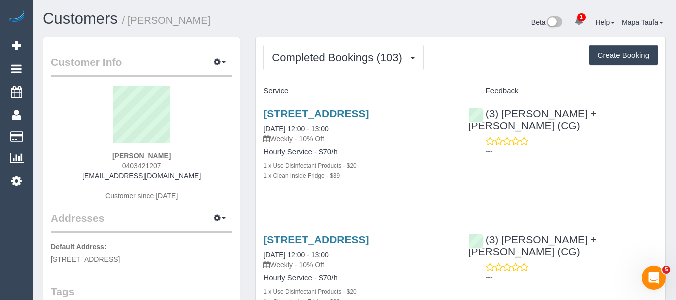
drag, startPoint x: 152, startPoint y: 174, endPoint x: 118, endPoint y: 176, distance: 34.0
click at [101, 174] on div "[PERSON_NAME] 0403421207 [EMAIL_ADDRESS][DOMAIN_NAME] Customer since [DATE]" at bounding box center [142, 148] width 182 height 125
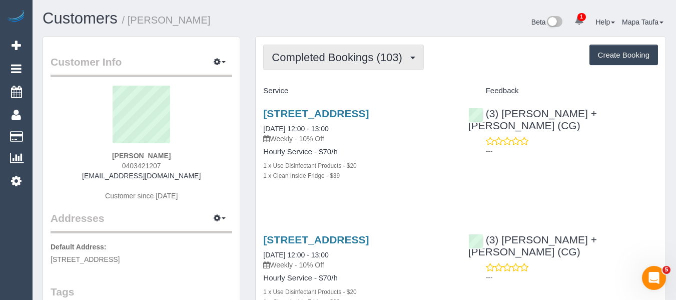
drag, startPoint x: 380, startPoint y: 48, endPoint x: 374, endPoint y: 56, distance: 9.6
click at [378, 51] on button "Completed Bookings (103)" at bounding box center [343, 58] width 161 height 26
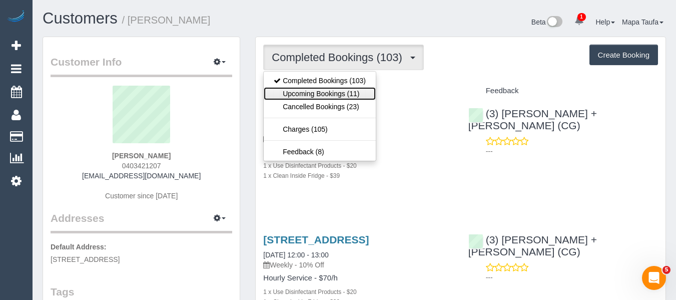
click at [349, 88] on link "Upcoming Bookings (11)" at bounding box center [320, 93] width 112 height 13
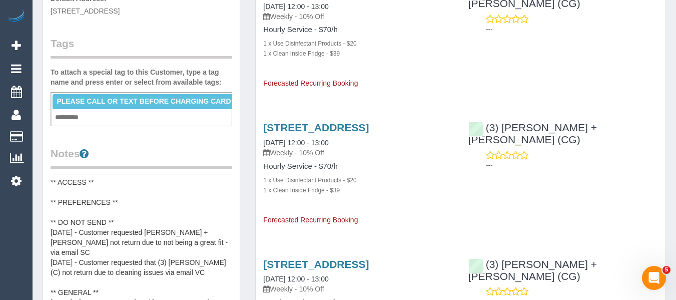
scroll to position [250, 0]
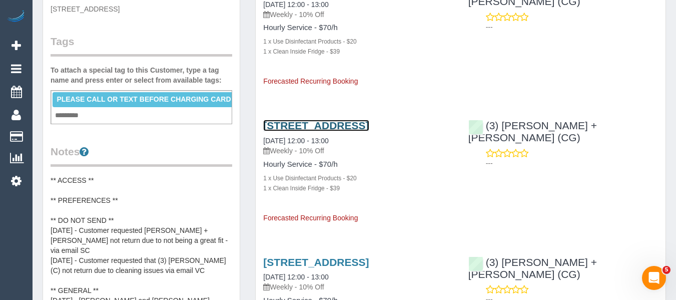
click at [322, 120] on link "130 Were Street, Brighton, VIC 3186" at bounding box center [316, 126] width 106 height 12
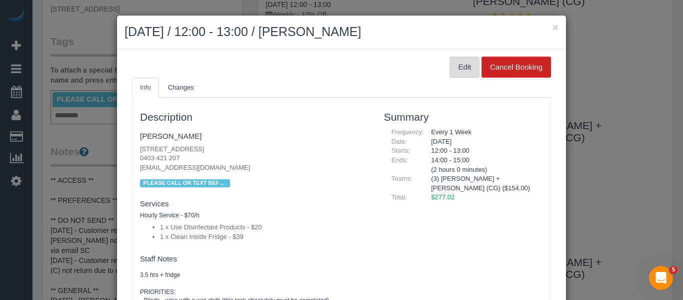
click at [452, 70] on button "Edit" at bounding box center [465, 67] width 30 height 21
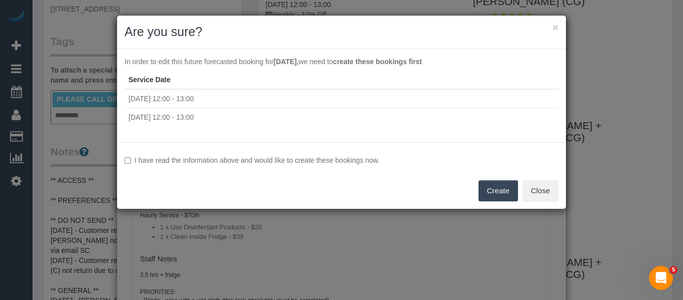
click at [284, 160] on label "I have read the information above and would like to create these bookings now." at bounding box center [342, 160] width 434 height 10
click at [498, 190] on button "Create" at bounding box center [499, 190] width 40 height 21
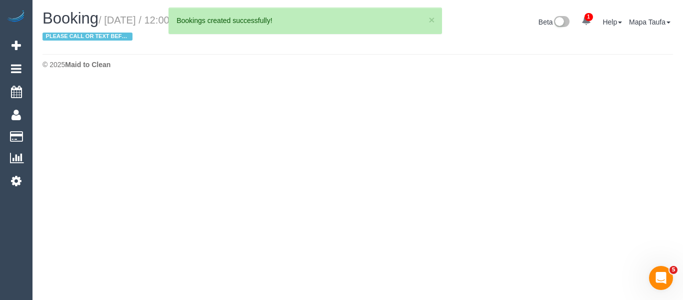
select select "VIC"
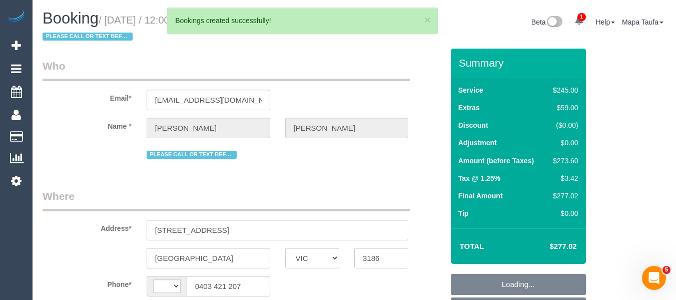
select select "string:AU"
select select "object:2273"
select select "string:stripe-pm_1Pi5JG2GScqysDRVJdtVZHKf"
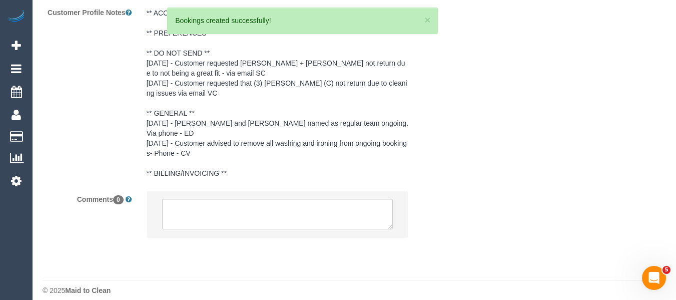
select select "object:2278"
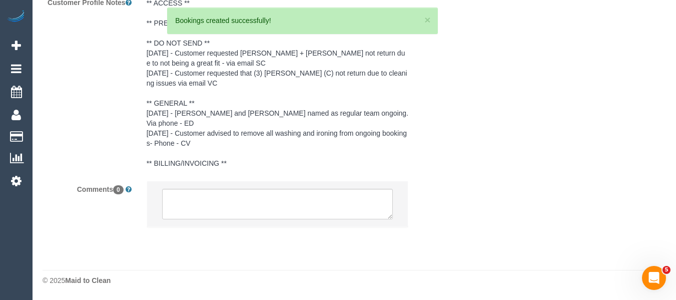
select select "210"
select select "number:27"
select select "number:14"
select select "number:19"
select select "number:25"
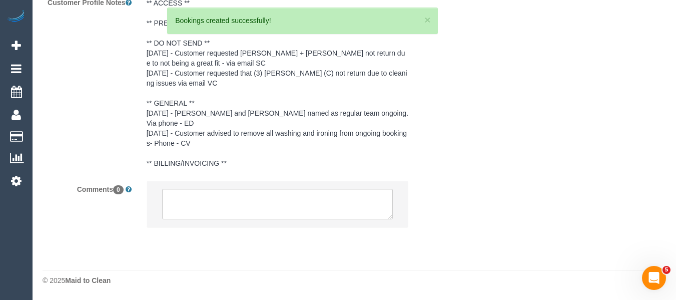
select select "number:34"
select select "number:11"
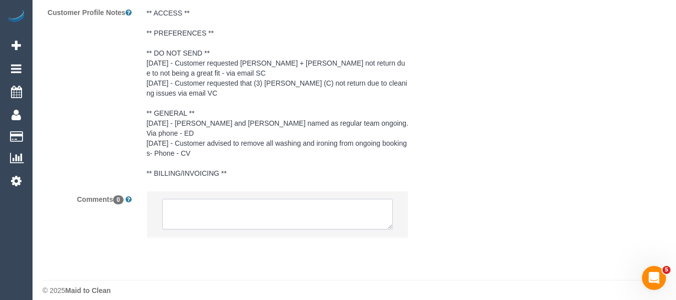
scroll to position [1883, 0]
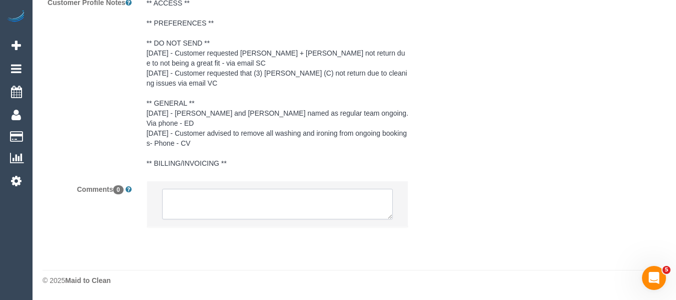
click at [279, 206] on textarea at bounding box center [277, 204] width 231 height 31
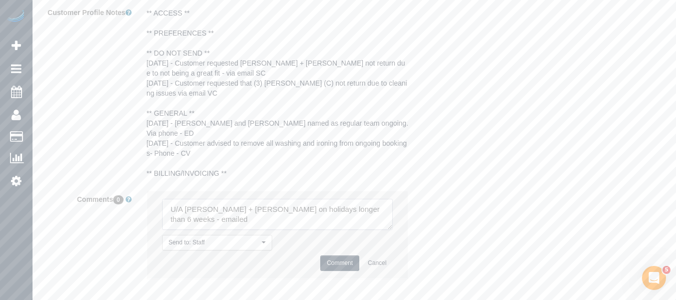
type textarea "U/A [PERSON_NAME] + [PERSON_NAME] on holidays longer than 6 weeks - emailed"
click at [335, 255] on button "Comment" at bounding box center [339, 263] width 39 height 16
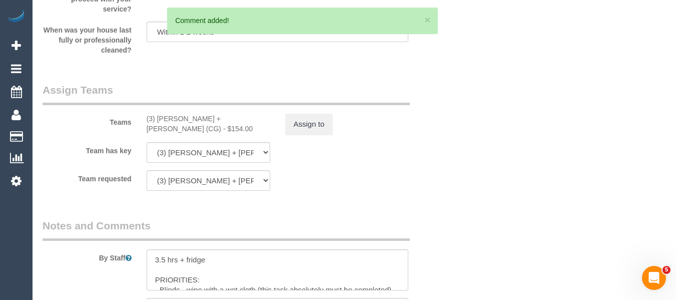
scroll to position [1533, 0]
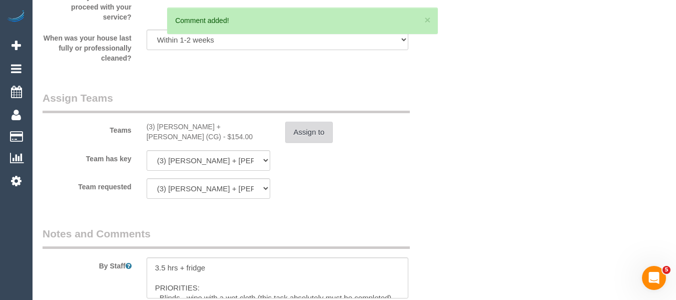
click at [324, 131] on button "Assign to" at bounding box center [309, 132] width 48 height 21
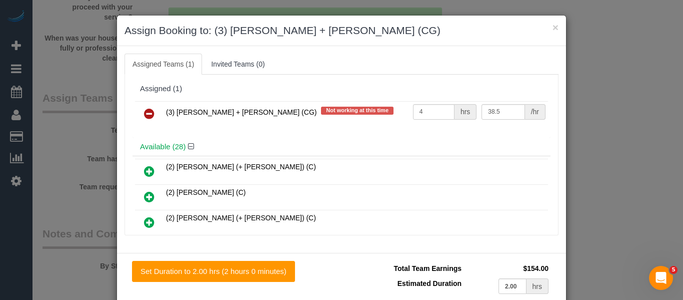
click at [146, 116] on icon at bounding box center [149, 114] width 11 height 12
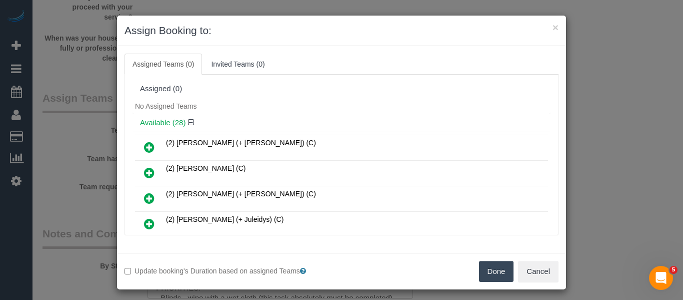
click at [486, 271] on button "Done" at bounding box center [496, 271] width 35 height 21
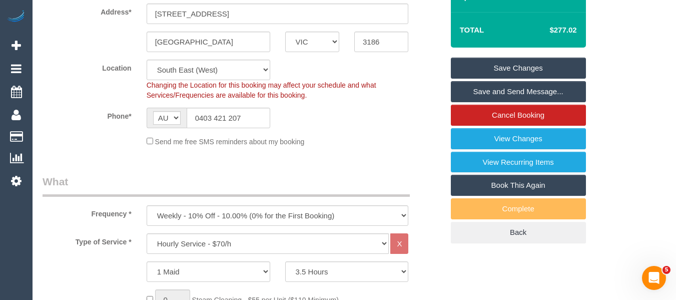
scroll to position [220, 0]
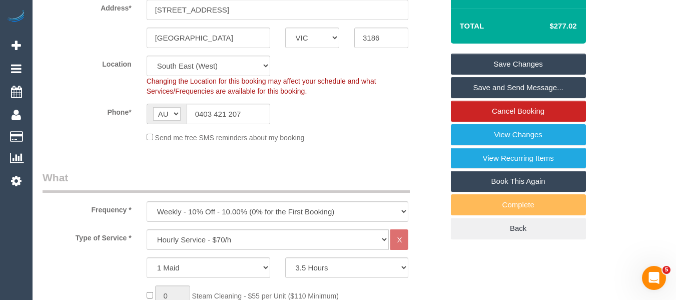
click at [534, 63] on link "Save Changes" at bounding box center [518, 64] width 135 height 21
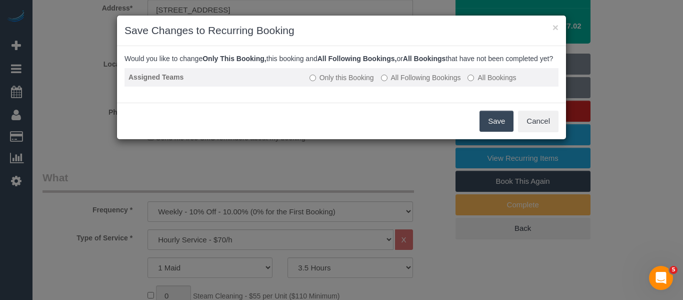
click at [415, 83] on label "All Following Bookings" at bounding box center [421, 78] width 80 height 10
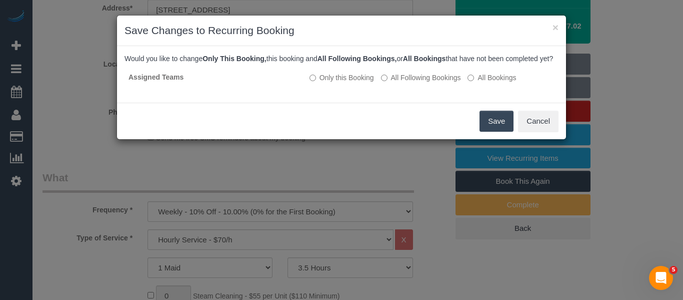
click at [490, 128] on button "Save" at bounding box center [497, 121] width 34 height 21
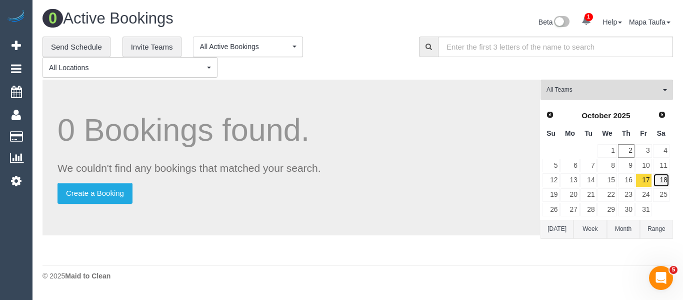
click at [664, 180] on link "18" at bounding box center [661, 180] width 17 height 14
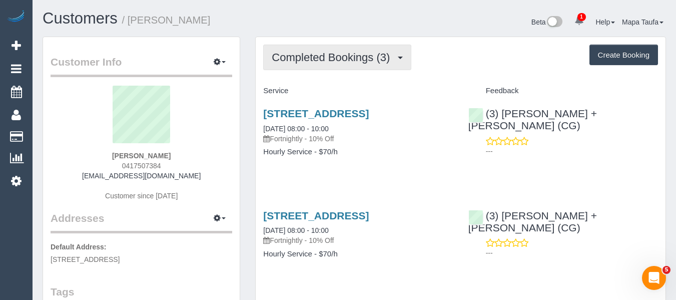
click at [325, 61] on span "Completed Bookings (3)" at bounding box center [333, 57] width 123 height 13
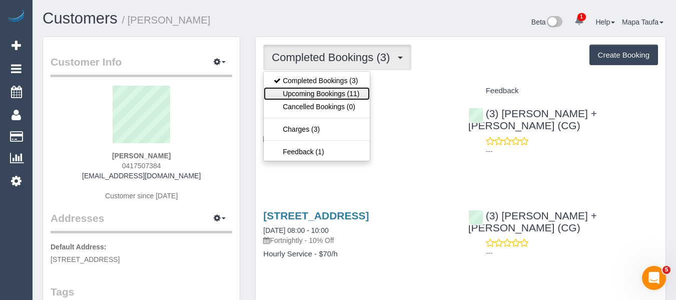
click at [316, 98] on link "Upcoming Bookings (11)" at bounding box center [317, 93] width 106 height 13
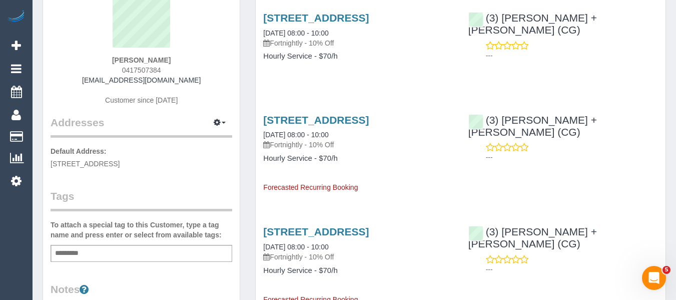
scroll to position [100, 0]
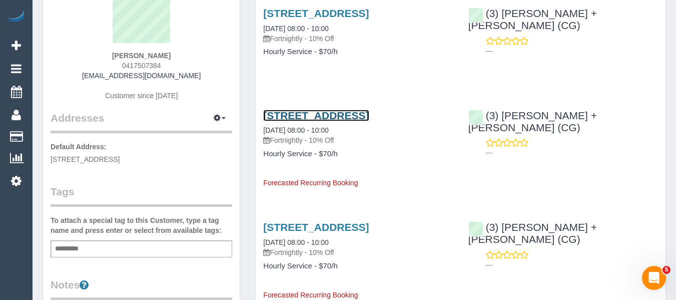
click at [305, 121] on link "[STREET_ADDRESS]" at bounding box center [316, 116] width 106 height 12
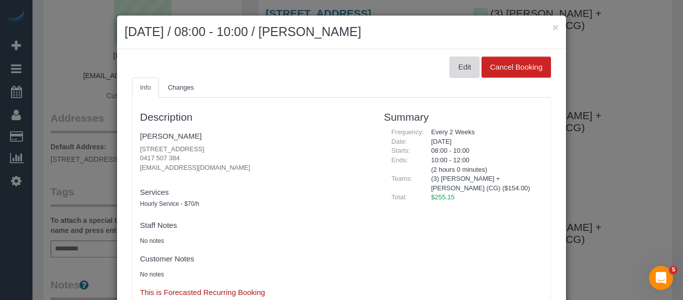
click at [455, 70] on button "Edit" at bounding box center [465, 67] width 30 height 21
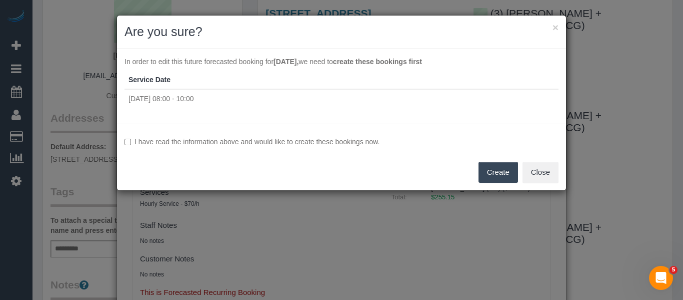
click at [252, 140] on label "I have read the information above and would like to create these bookings now." at bounding box center [342, 142] width 434 height 10
click at [485, 173] on button "Create" at bounding box center [499, 172] width 40 height 21
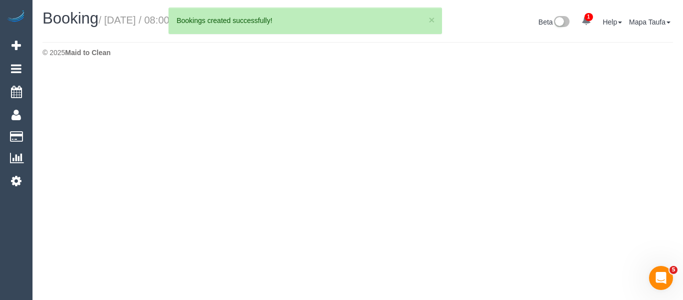
select select "VIC"
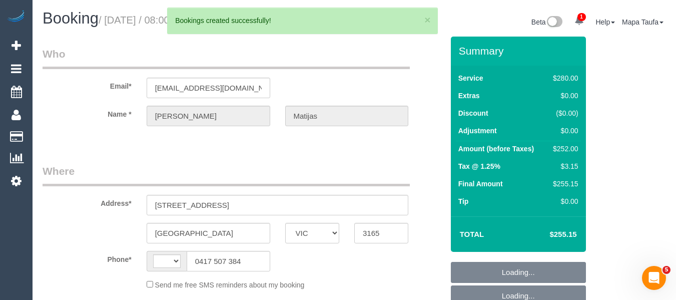
select select "string:AU"
select select "object:1442"
select select "2"
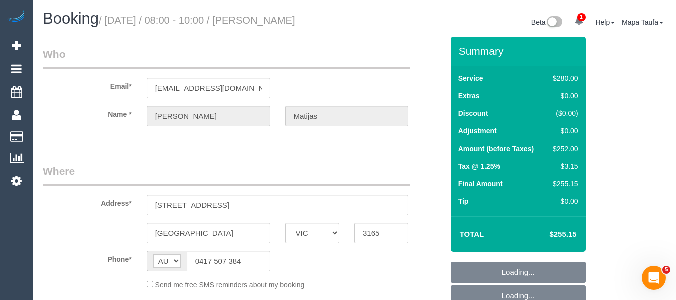
select select "spot2"
select select "string:stripe-pm_1RxFqy2GScqysDRV5sfzIt9D"
select select "number:27"
select select "number:14"
select select "number:19"
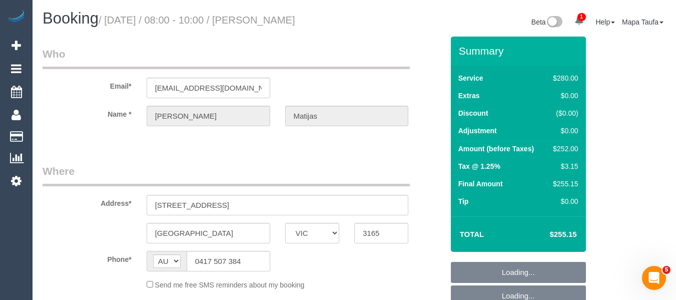
select select "number:24"
select select "number:33"
select select "number:11"
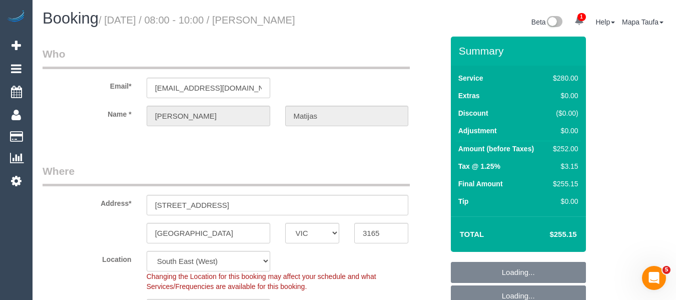
select select
select select "object:2143"
select select "spot23"
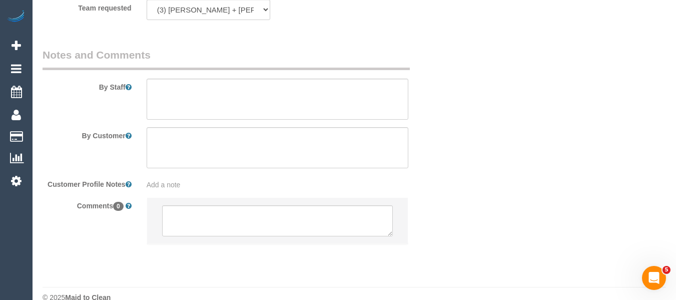
scroll to position [1639, 0]
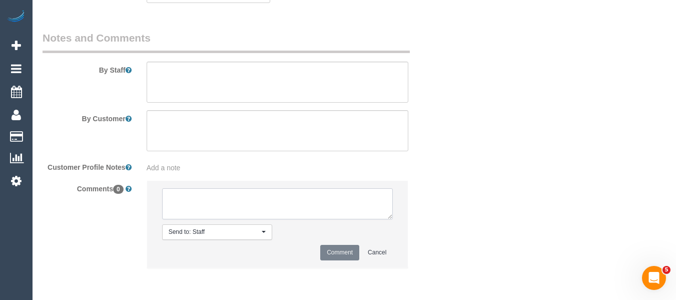
click at [279, 209] on textarea at bounding box center [277, 203] width 231 height 31
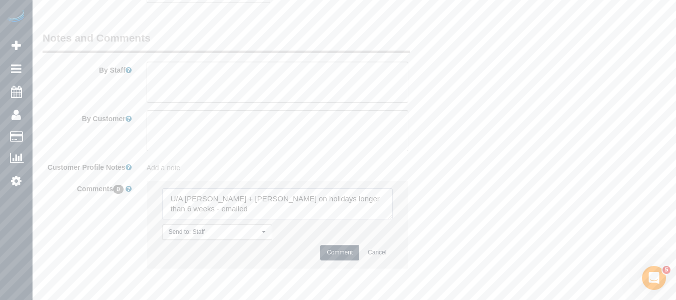
type textarea "U/A [PERSON_NAME] + [PERSON_NAME] on holidays longer than 6 weeks - emailed"
click at [341, 247] on button "Comment" at bounding box center [339, 253] width 39 height 16
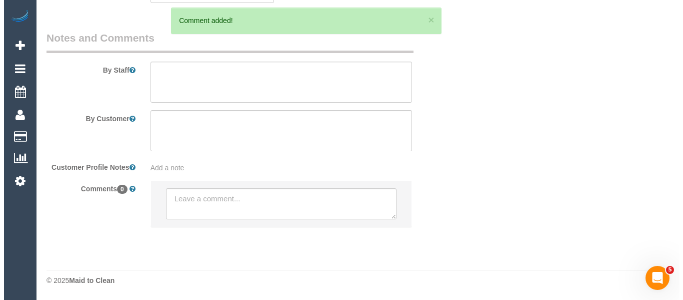
scroll to position [1439, 0]
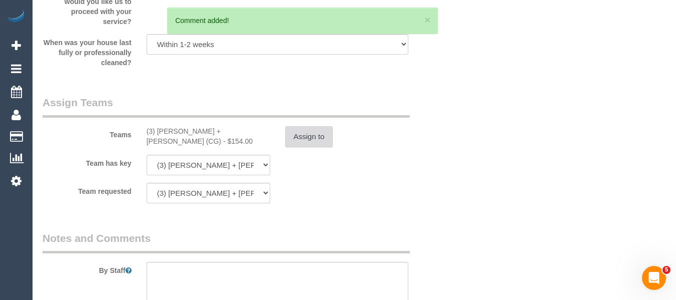
click at [304, 144] on button "Assign to" at bounding box center [309, 136] width 48 height 21
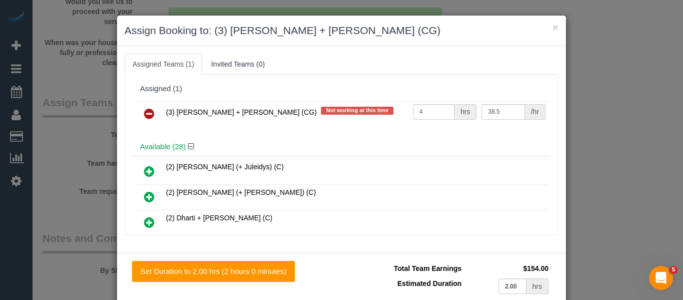
click at [149, 114] on icon at bounding box center [149, 114] width 11 height 12
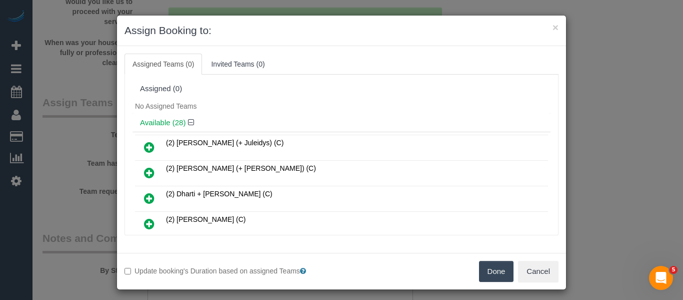
click at [488, 266] on button "Done" at bounding box center [496, 271] width 35 height 21
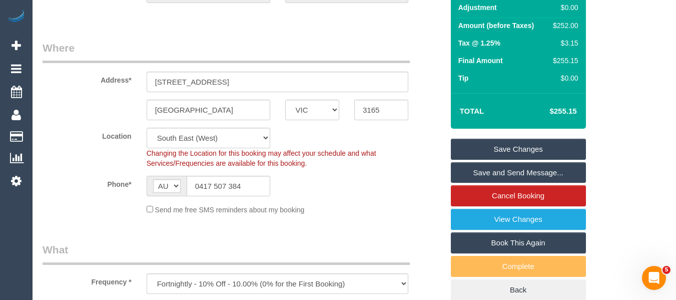
scroll to position [38, 0]
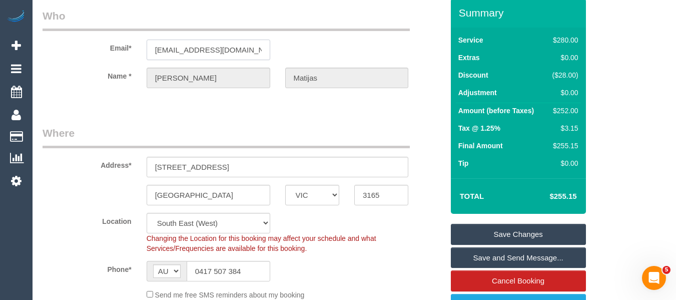
click at [223, 57] on input "[EMAIL_ADDRESS][DOMAIN_NAME]" at bounding box center [209, 50] width 124 height 21
drag, startPoint x: 501, startPoint y: 232, endPoint x: 504, endPoint y: 227, distance: 5.8
click at [501, 232] on link "Save Changes" at bounding box center [518, 234] width 135 height 21
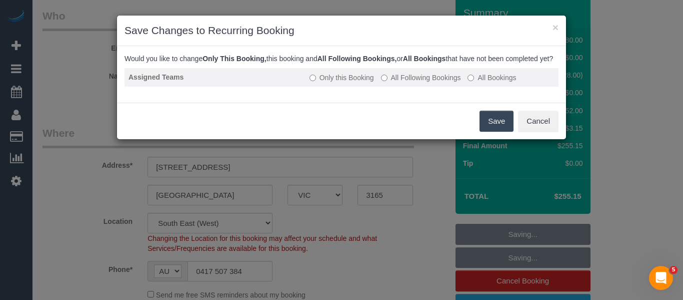
click at [422, 83] on label "All Following Bookings" at bounding box center [421, 78] width 80 height 10
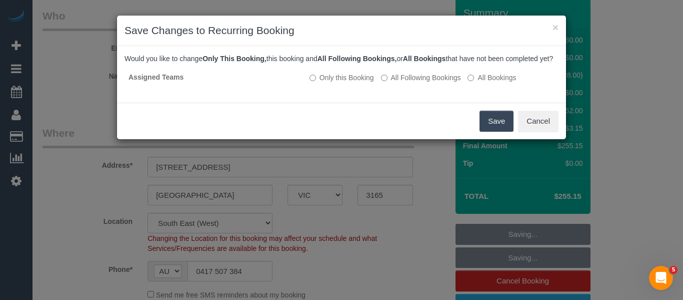
click at [490, 132] on button "Save" at bounding box center [497, 121] width 34 height 21
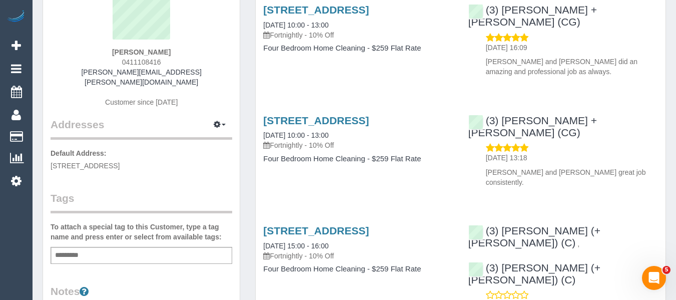
scroll to position [50, 0]
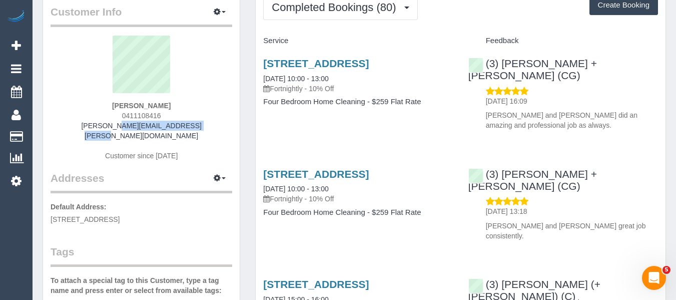
drag, startPoint x: 192, startPoint y: 121, endPoint x: 97, endPoint y: 125, distance: 95.1
click at [97, 125] on div "Shobhit Asthana 0411108416 shobhit.asthana@gmail.com Customer since 2022" at bounding box center [142, 103] width 182 height 135
copy link "shobhit.asthana@gmail.com"
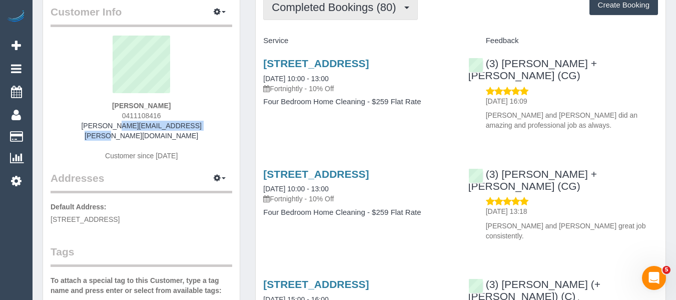
click at [313, 16] on button "Completed Bookings (80)" at bounding box center [340, 7] width 154 height 26
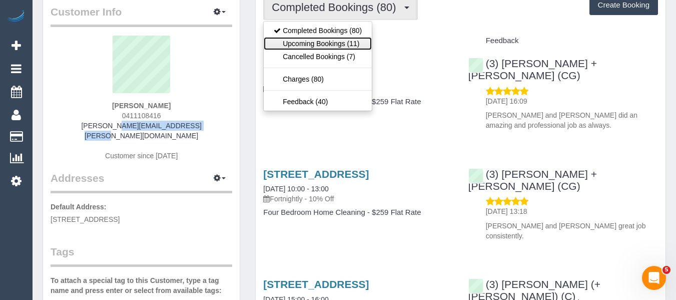
click at [315, 43] on link "Upcoming Bookings (11)" at bounding box center [318, 43] width 108 height 13
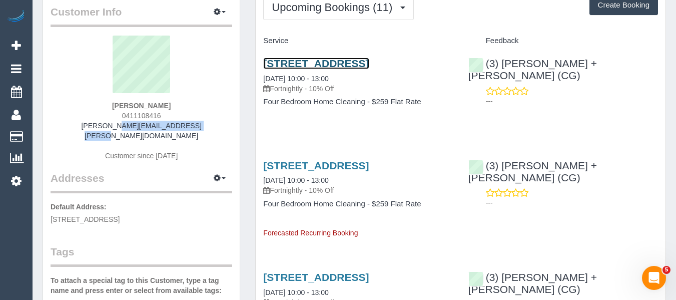
click at [301, 68] on link "6 Legon Road, Oakleigh South, VIC 3167" at bounding box center [316, 64] width 106 height 12
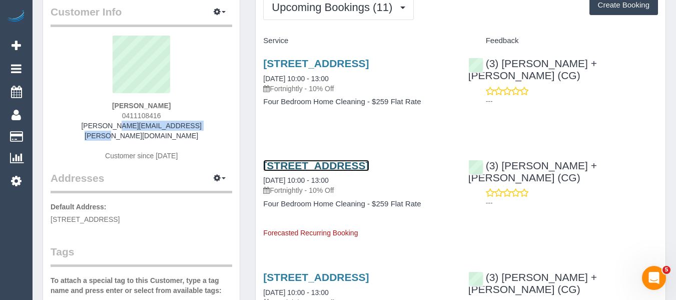
click at [281, 171] on link "6 Legon Road, Oakleigh South, VIC 3167" at bounding box center [316, 166] width 106 height 12
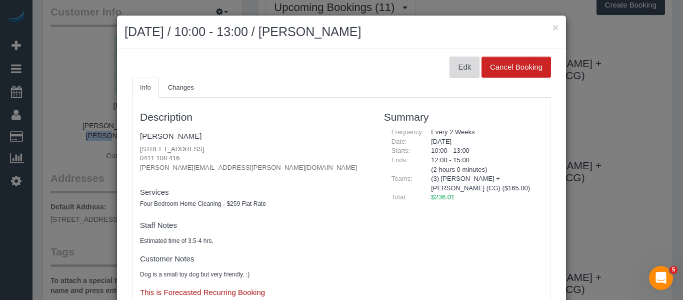
click at [455, 67] on button "Edit" at bounding box center [465, 67] width 30 height 21
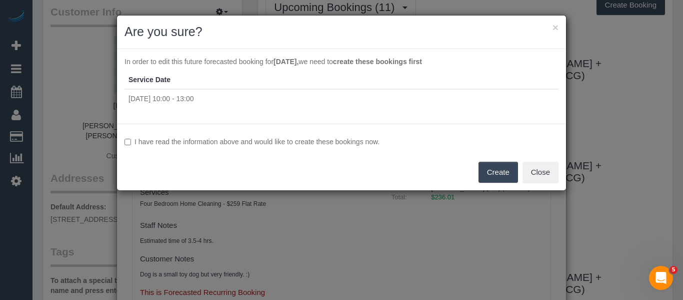
drag, startPoint x: 299, startPoint y: 129, endPoint x: 294, endPoint y: 145, distance: 16.3
click at [298, 130] on div "I have read the information above and would like to create these bookings now. …" at bounding box center [341, 157] width 449 height 67
click at [294, 145] on label "I have read the information above and would like to create these bookings now." at bounding box center [342, 142] width 434 height 10
click at [488, 169] on button "Create" at bounding box center [499, 172] width 40 height 21
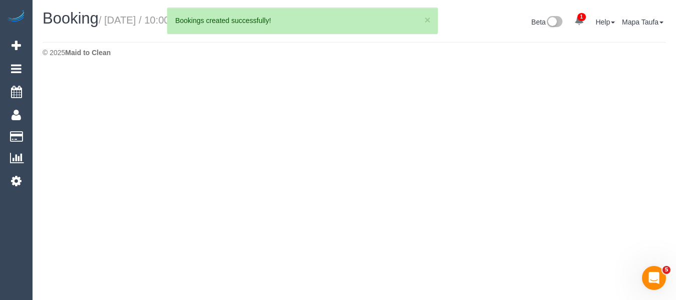
select select "VIC"
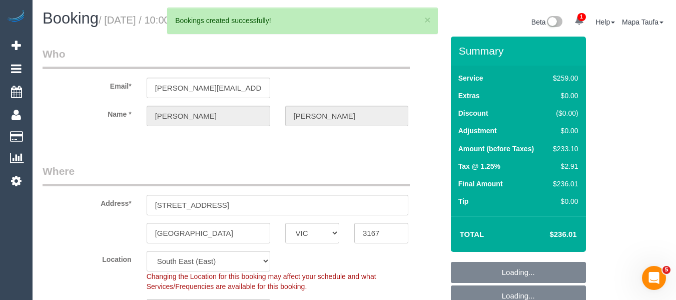
select select "string:AU"
select select "object:2111"
select select "string:stripe-pm_1MWC5I2GScqysDRVnPhJxiyN"
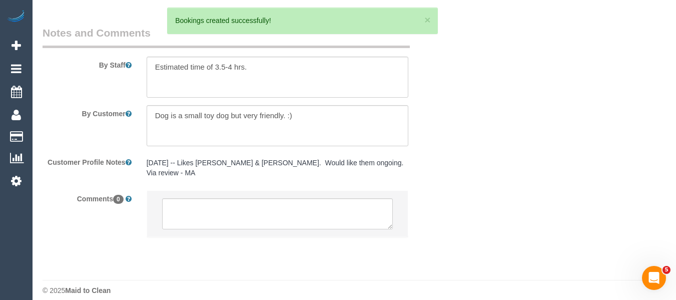
select select "object:2116"
select select "number:27"
select select "number:14"
select select "number:19"
select select "number:23"
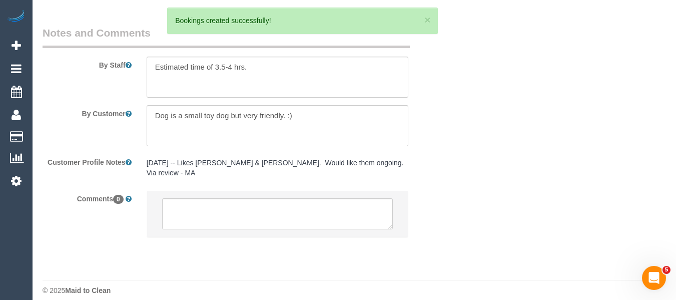
select select "number:34"
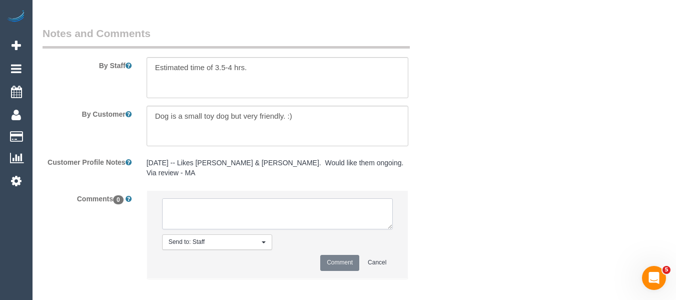
scroll to position [1746, 0]
click at [216, 198] on textarea at bounding box center [277, 213] width 231 height 31
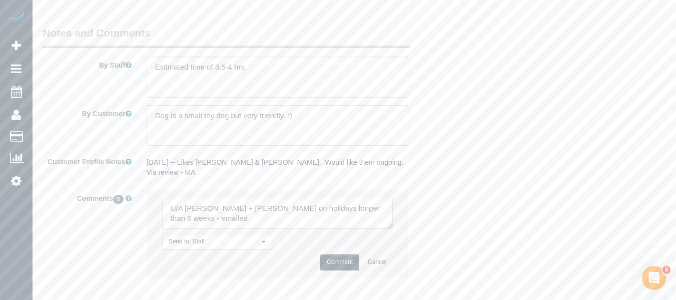
type textarea "U/A [PERSON_NAME] + [PERSON_NAME] on holidays longer than 6 weeks - emailed"
click at [337, 254] on button "Comment" at bounding box center [339, 262] width 39 height 16
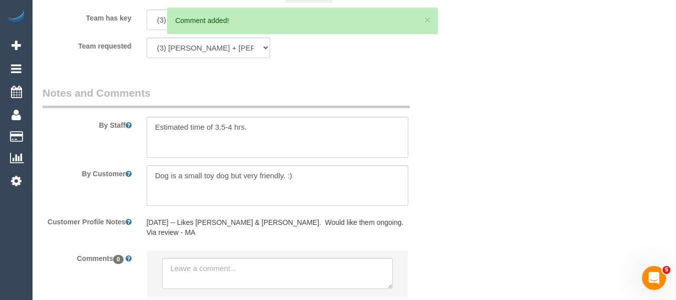
scroll to position [1596, 0]
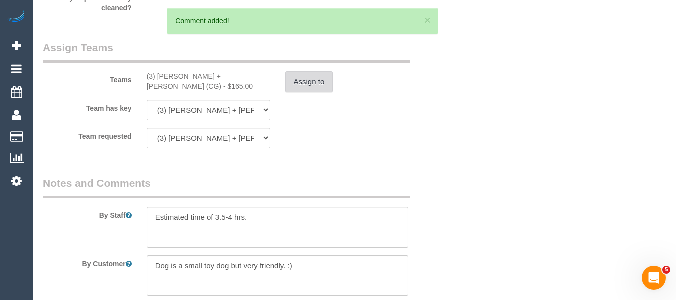
click at [304, 76] on button "Assign to" at bounding box center [309, 81] width 48 height 21
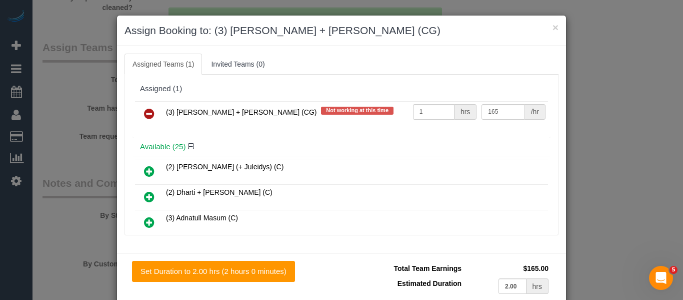
click at [147, 115] on icon at bounding box center [149, 114] width 11 height 12
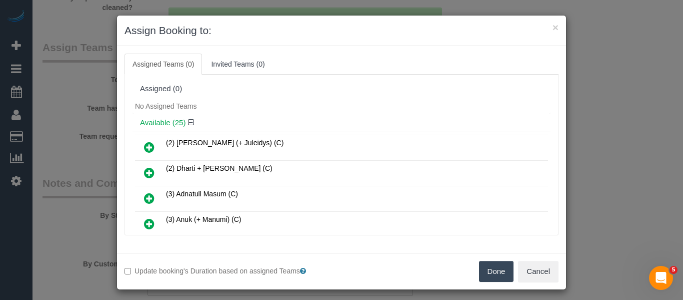
click at [494, 272] on button "Done" at bounding box center [496, 271] width 35 height 21
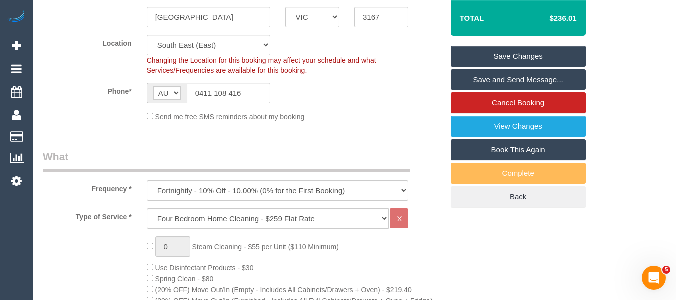
scroll to position [197, 0]
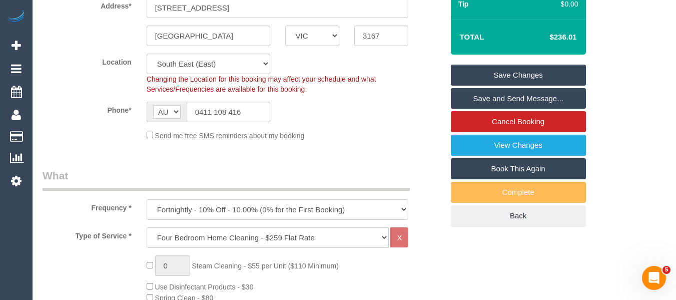
click at [555, 73] on link "Save Changes" at bounding box center [518, 75] width 135 height 21
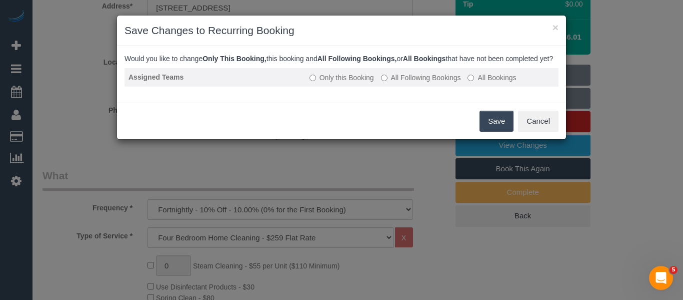
click at [405, 83] on label "All Following Bookings" at bounding box center [421, 78] width 80 height 10
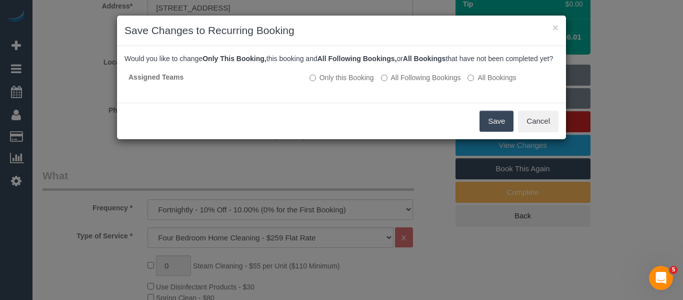
click at [503, 131] on button "Save" at bounding box center [497, 121] width 34 height 21
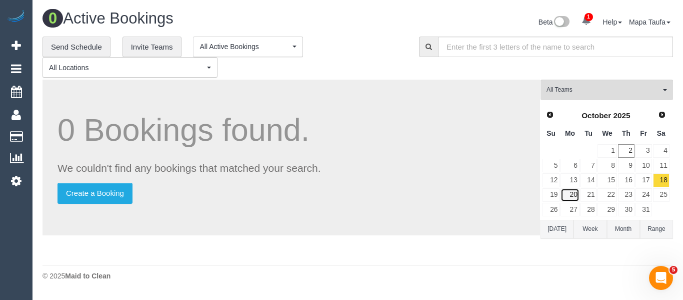
click at [571, 191] on link "20" at bounding box center [570, 195] width 19 height 14
click at [595, 194] on link "21" at bounding box center [589, 195] width 17 height 14
click at [605, 196] on link "22" at bounding box center [607, 195] width 19 height 14
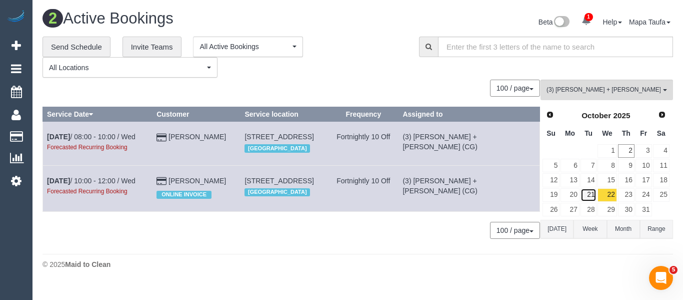
click at [594, 195] on link "21" at bounding box center [589, 195] width 17 height 14
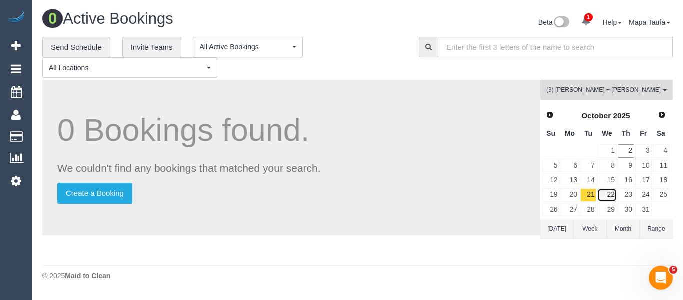
click at [605, 195] on link "22" at bounding box center [607, 195] width 19 height 14
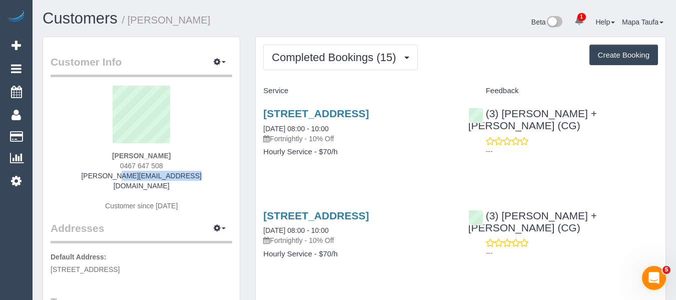
drag, startPoint x: 193, startPoint y: 175, endPoint x: 95, endPoint y: 175, distance: 98.0
click at [95, 175] on div "[PERSON_NAME] 0467 647 508 [PERSON_NAME][EMAIL_ADDRESS][DOMAIN_NAME] Customer s…" at bounding box center [142, 153] width 182 height 135
copy link "[PERSON_NAME][EMAIL_ADDRESS][DOMAIN_NAME]"
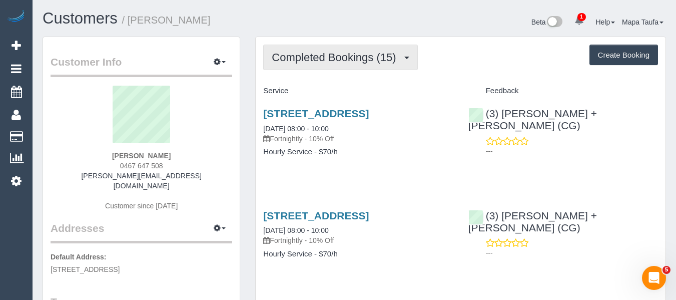
click at [323, 63] on span "Completed Bookings (15)" at bounding box center [336, 57] width 129 height 13
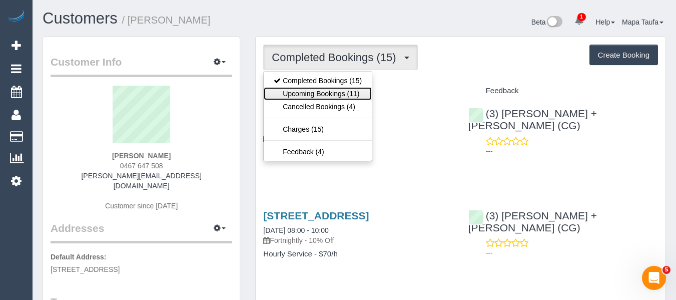
click at [331, 92] on link "Upcoming Bookings (11)" at bounding box center [318, 93] width 108 height 13
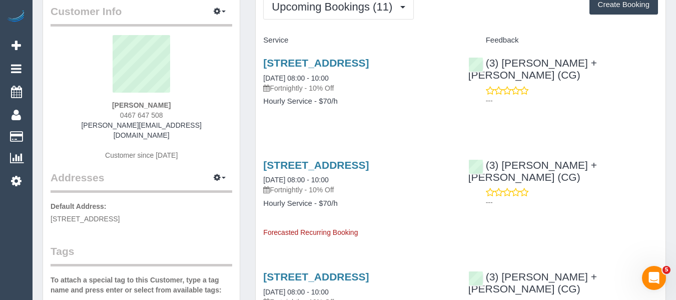
scroll to position [100, 0]
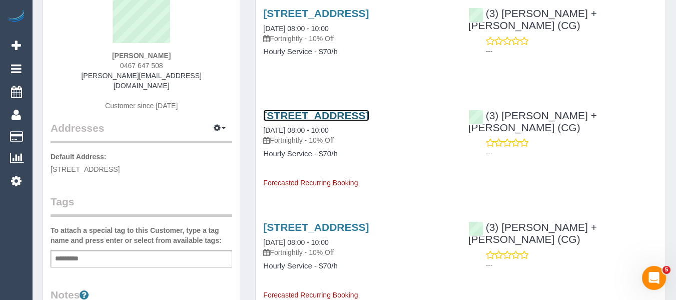
click at [277, 121] on link "[STREET_ADDRESS]" at bounding box center [316, 116] width 106 height 12
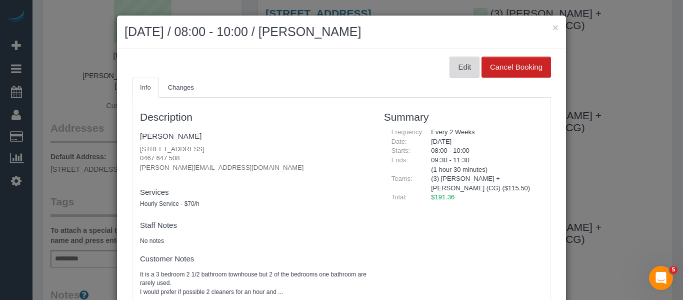
click at [458, 66] on button "Edit" at bounding box center [465, 67] width 30 height 21
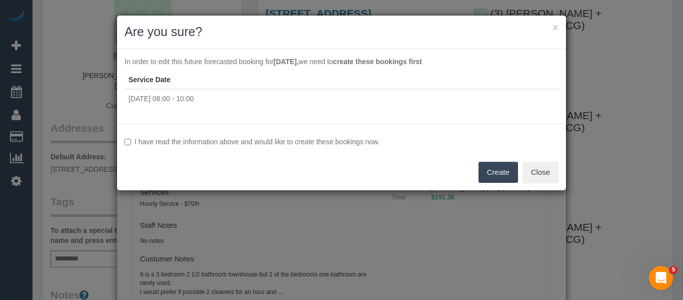
click at [335, 143] on label "I have read the information above and would like to create these bookings now." at bounding box center [342, 142] width 434 height 10
click at [503, 161] on div "I have read the information above and would like to create these bookings now. …" at bounding box center [341, 157] width 449 height 67
click at [504, 169] on button "Create" at bounding box center [499, 172] width 40 height 21
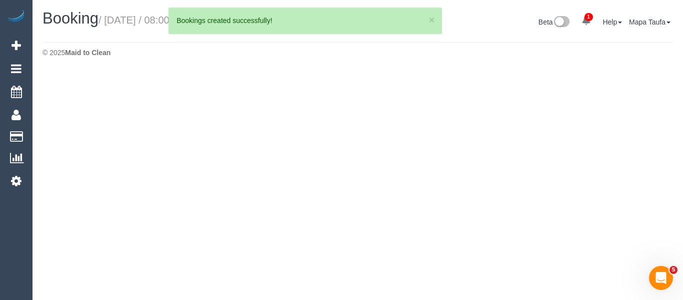
select select "VIC"
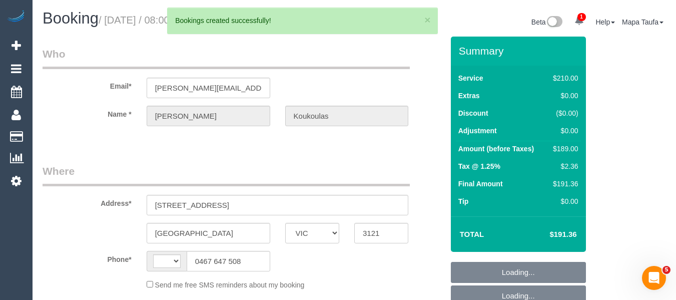
select select "object:1473"
select select "string:stripe-pm_1QdHvM2GScqysDRVyTBz78OH"
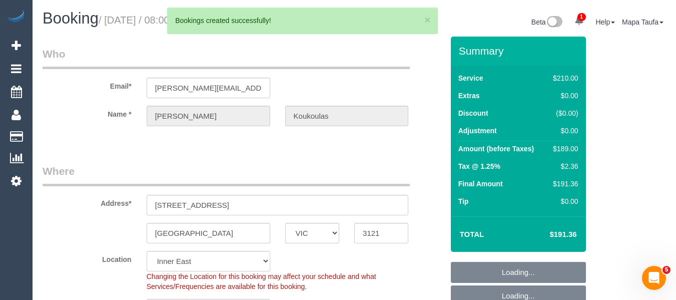
select select "object:1727"
select select "string:AU"
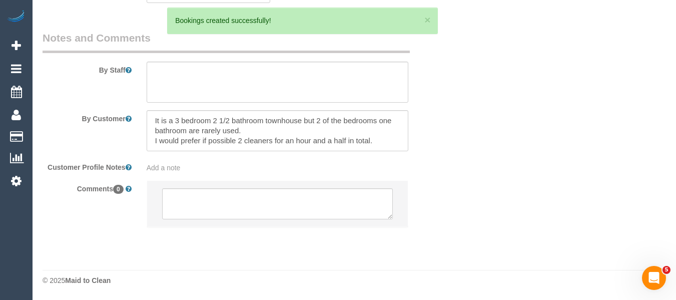
select select "180"
select select "number:29"
select select "number:14"
select select "number:18"
select select "number:22"
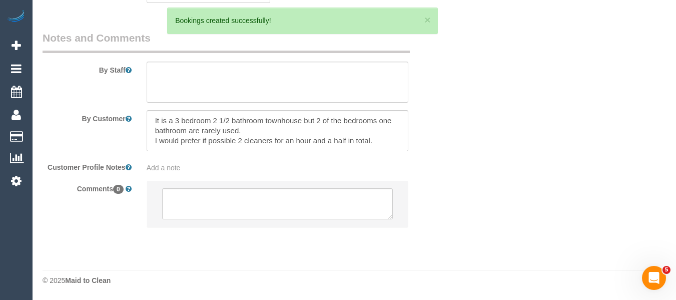
select select "number:34"
select select "number:26"
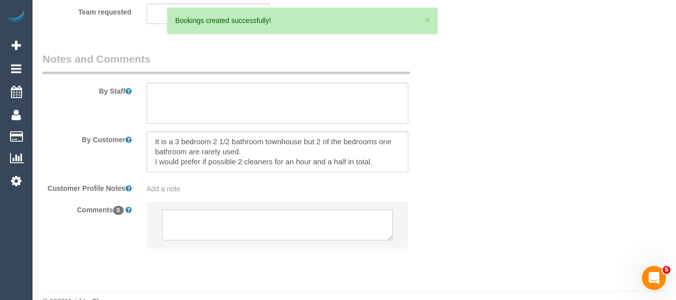
scroll to position [1648, 0]
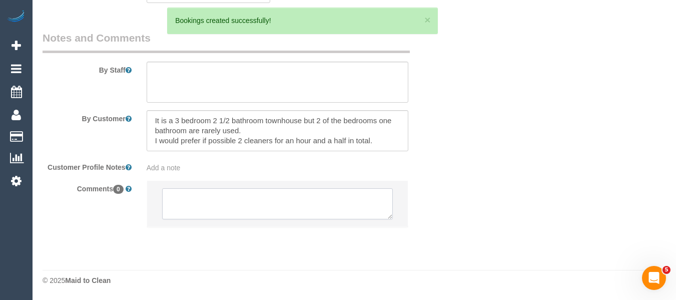
select select "spot2"
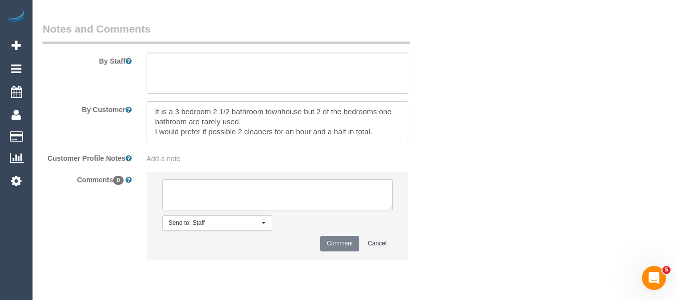
click at [264, 201] on textarea at bounding box center [277, 194] width 231 height 31
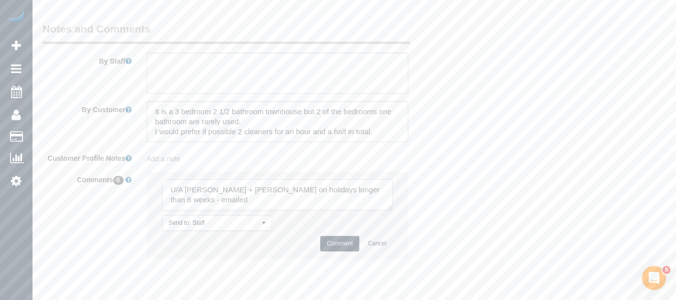
type textarea "U/A [PERSON_NAME] + [PERSON_NAME] on holidays longer than 6 weeks - emailed"
click at [340, 251] on button "Comment" at bounding box center [339, 244] width 39 height 16
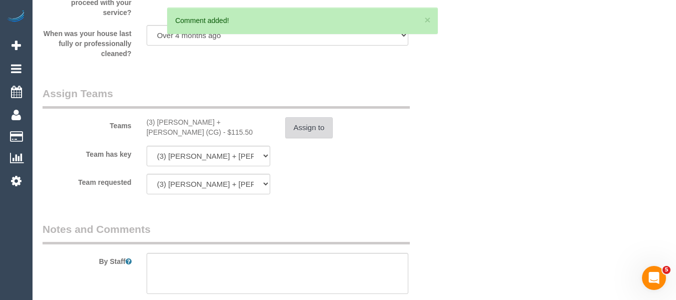
click at [326, 138] on button "Assign to" at bounding box center [309, 127] width 48 height 21
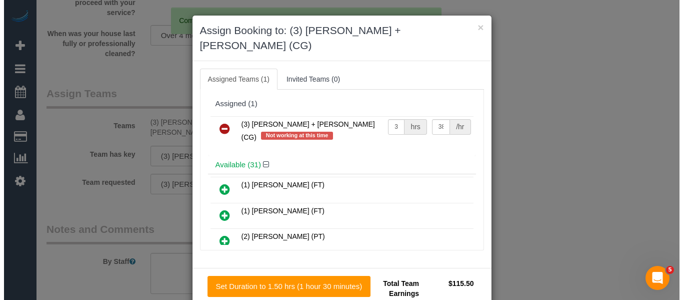
scroll to position [1435, 0]
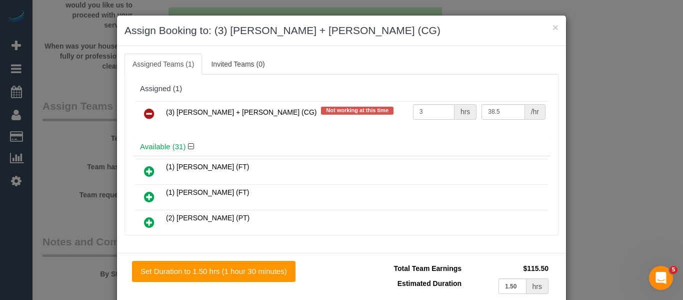
drag, startPoint x: 150, startPoint y: 115, endPoint x: 317, endPoint y: 170, distance: 175.3
click at [150, 116] on icon at bounding box center [149, 114] width 11 height 12
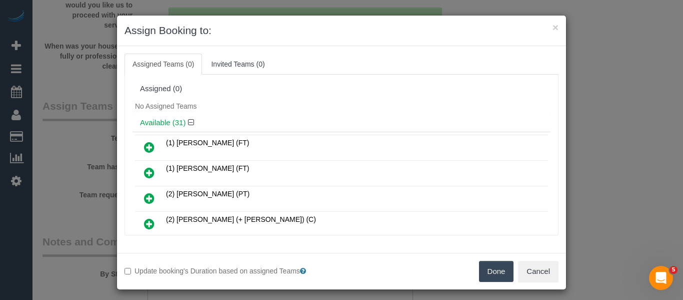
click at [503, 266] on button "Done" at bounding box center [496, 271] width 35 height 21
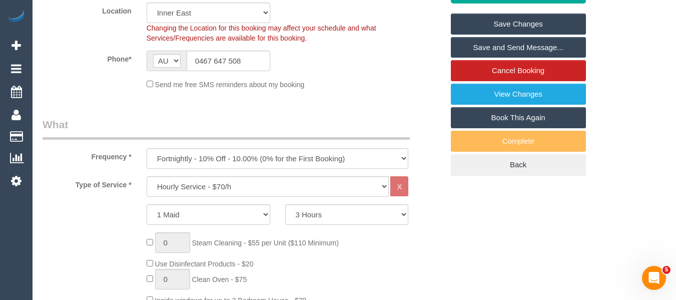
scroll to position [184, 0]
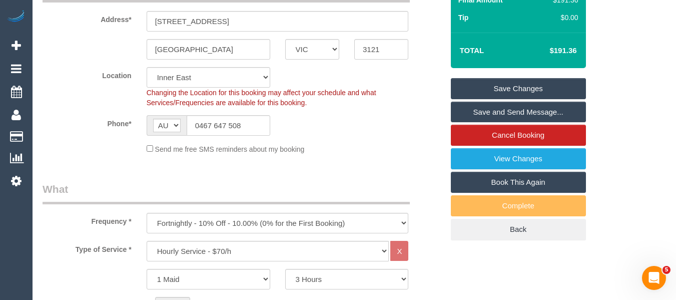
click at [571, 95] on link "Save Changes" at bounding box center [518, 88] width 135 height 21
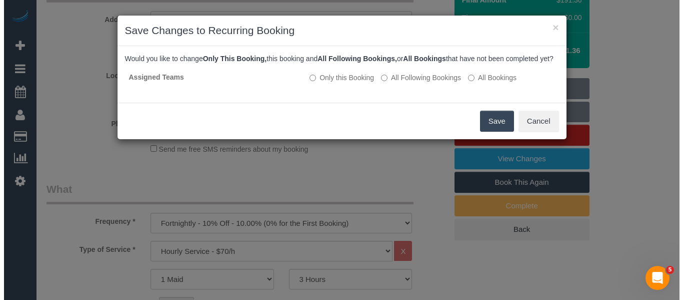
scroll to position [172, 0]
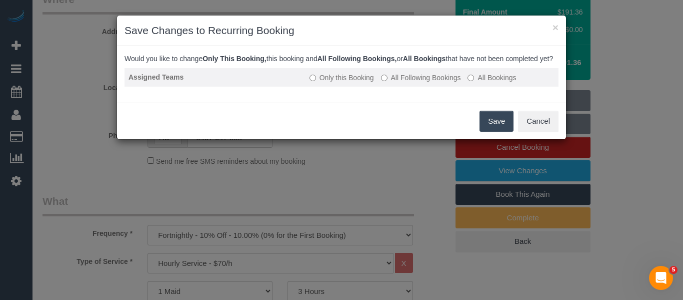
click at [404, 83] on label "All Following Bookings" at bounding box center [421, 78] width 80 height 10
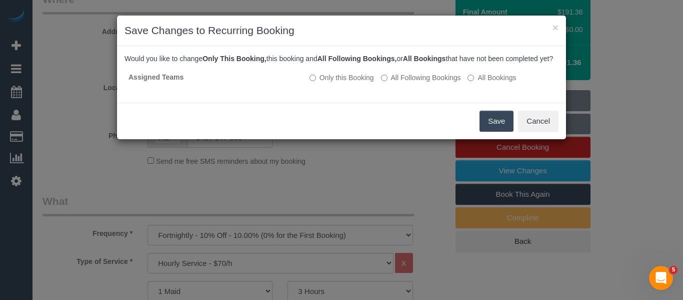
click at [493, 131] on button "Save" at bounding box center [497, 121] width 34 height 21
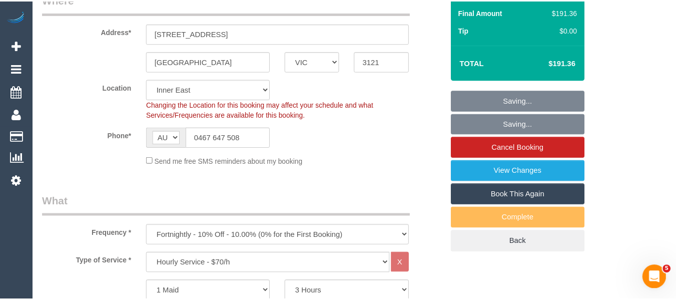
scroll to position [184, 0]
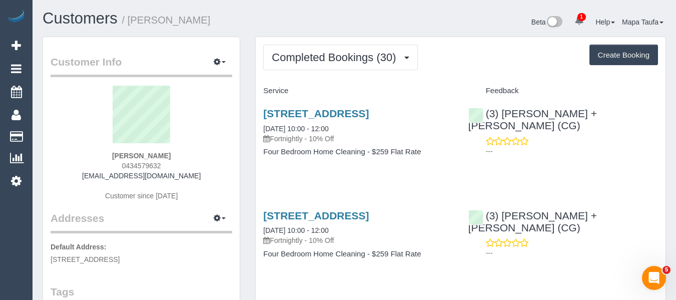
drag, startPoint x: 136, startPoint y: 174, endPoint x: 126, endPoint y: 180, distance: 12.1
click at [100, 174] on div "[PERSON_NAME] 0434579632 [EMAIL_ADDRESS][DOMAIN_NAME] Customer since [DATE]" at bounding box center [142, 148] width 182 height 125
copy link "[EMAIL_ADDRESS][DOMAIN_NAME]"
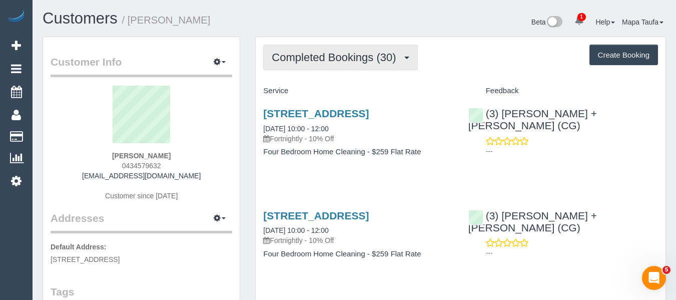
click at [317, 54] on span "Completed Bookings (30)" at bounding box center [336, 57] width 129 height 13
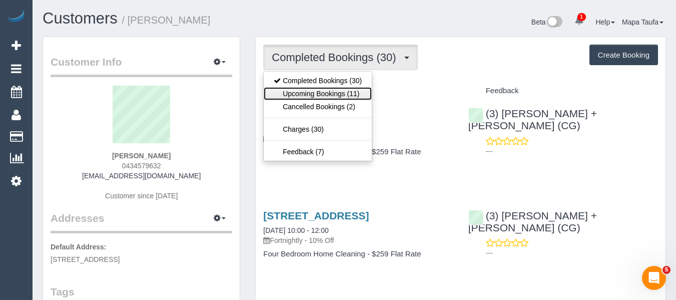
click at [322, 87] on link "Upcoming Bookings (11)" at bounding box center [318, 93] width 108 height 13
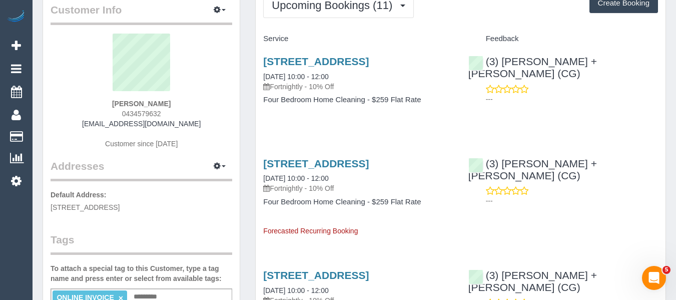
scroll to position [100, 0]
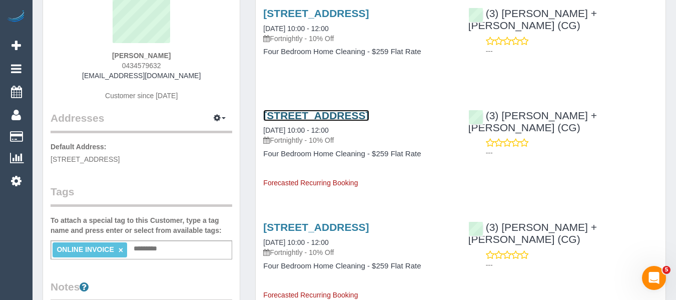
click at [316, 114] on link "[STREET_ADDRESS]" at bounding box center [316, 116] width 106 height 12
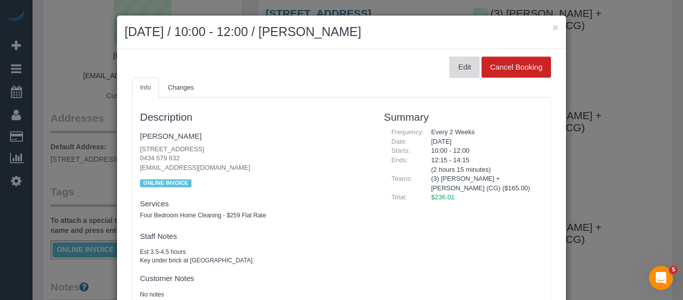
click at [460, 74] on button "Edit" at bounding box center [465, 67] width 30 height 21
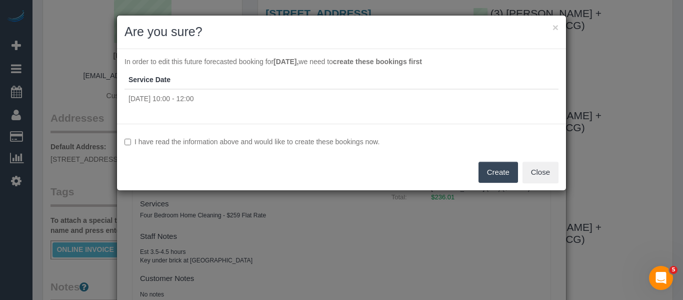
click at [322, 141] on label "I have read the information above and would like to create these bookings now." at bounding box center [342, 142] width 434 height 10
click at [493, 173] on button "Create" at bounding box center [499, 172] width 40 height 21
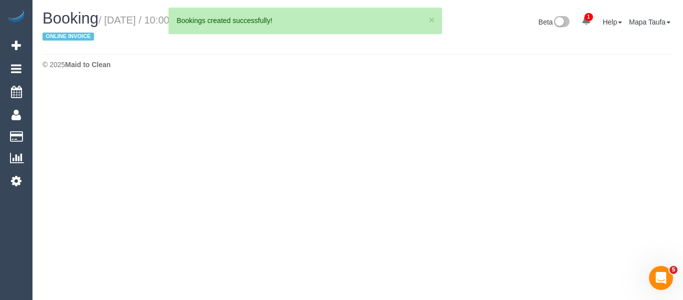
select select "VIC"
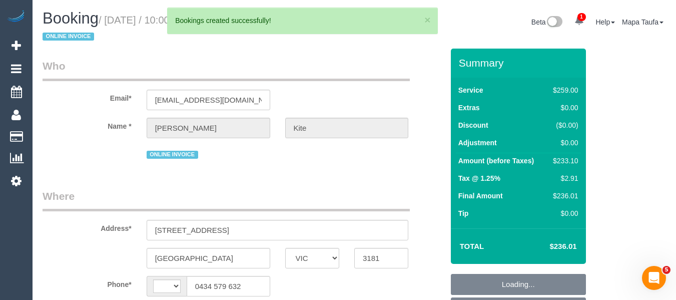
select select "string:stripe-pm_1PVQWE2GScqysDRVI46sJc5r"
select select "string:AU"
select select "number:27"
select select "number:14"
select select "number:19"
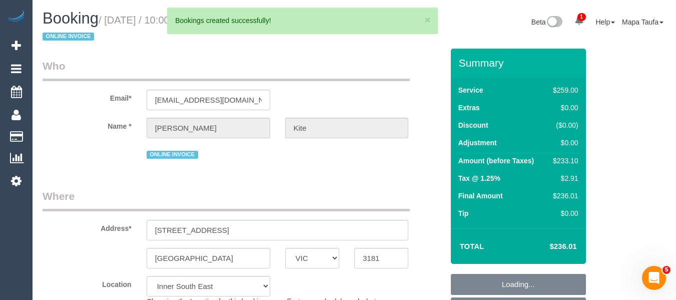
select select "number:24"
select select "number:34"
select select "number:13"
select select "object:2457"
select select "spot3"
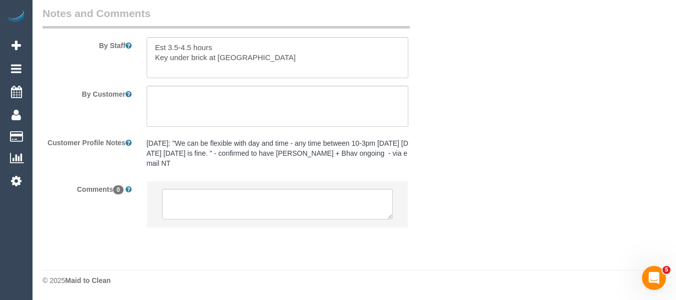
scroll to position [1722, 0]
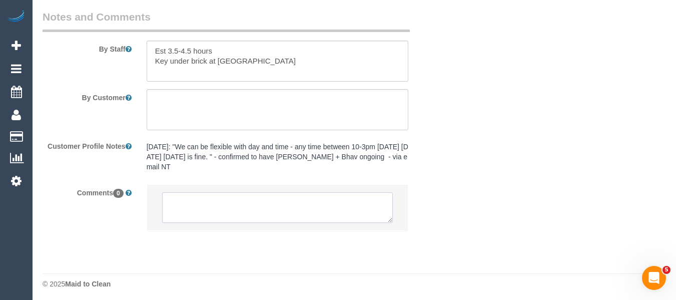
click at [302, 205] on textarea at bounding box center [277, 207] width 231 height 31
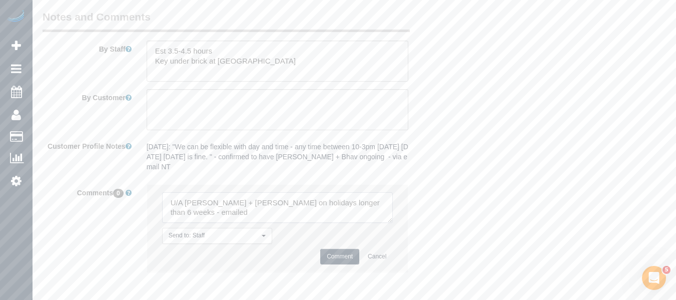
type textarea "U/A [PERSON_NAME] + [PERSON_NAME] on holidays longer than 6 weeks - emailed"
click at [336, 255] on button "Comment" at bounding box center [339, 257] width 39 height 16
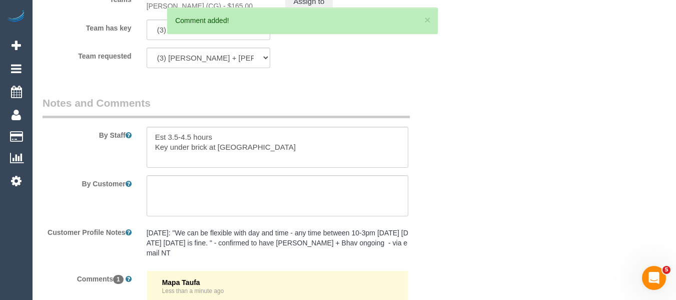
scroll to position [1522, 0]
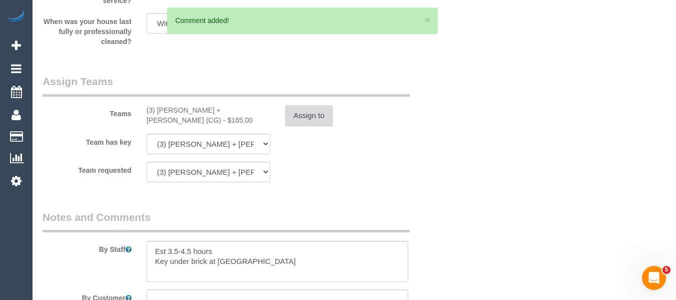
click at [304, 123] on button "Assign to" at bounding box center [309, 115] width 48 height 21
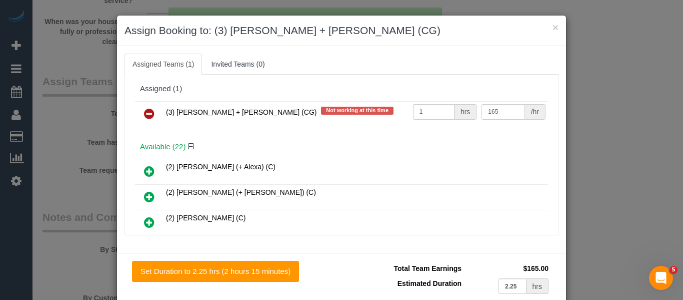
click at [148, 117] on icon at bounding box center [149, 114] width 11 height 12
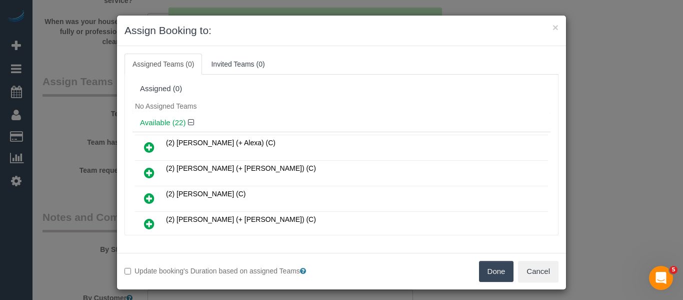
click at [491, 270] on button "Done" at bounding box center [496, 271] width 35 height 21
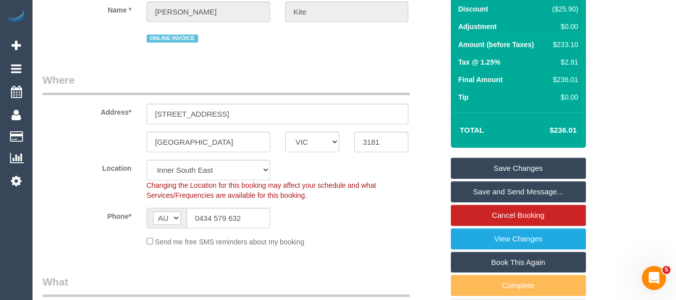
scroll to position [90, 0]
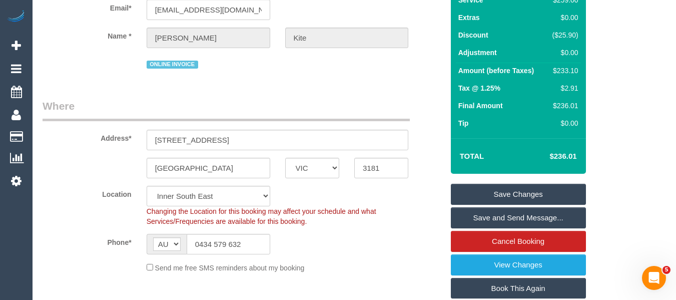
click at [515, 193] on link "Save Changes" at bounding box center [518, 194] width 135 height 21
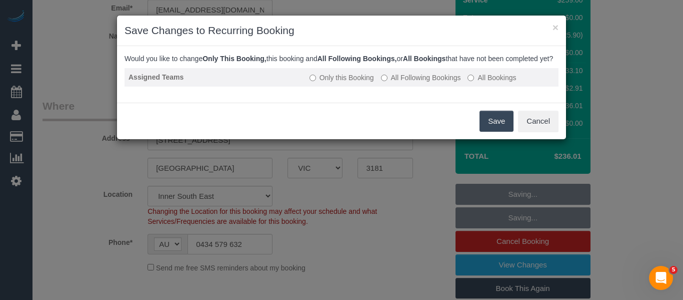
click at [390, 83] on label "All Following Bookings" at bounding box center [421, 78] width 80 height 10
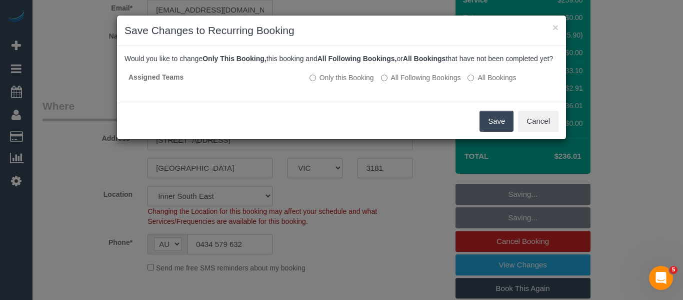
click at [498, 126] on button "Save" at bounding box center [497, 121] width 34 height 21
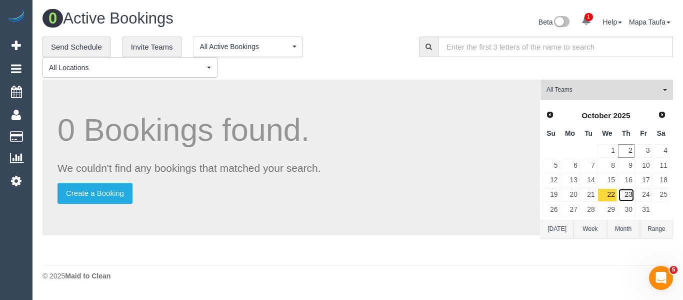
click at [628, 195] on link "23" at bounding box center [626, 195] width 17 height 14
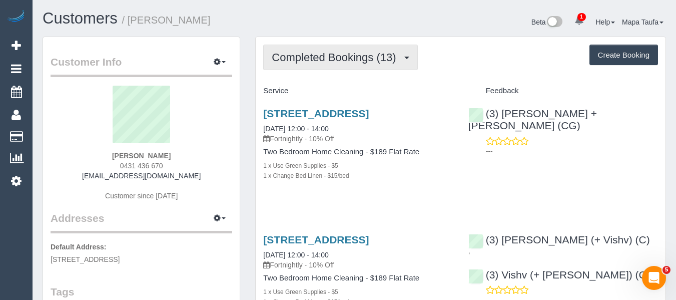
drag, startPoint x: 323, startPoint y: 54, endPoint x: 319, endPoint y: 79, distance: 25.3
click at [323, 55] on span "Completed Bookings (13)" at bounding box center [336, 57] width 129 height 13
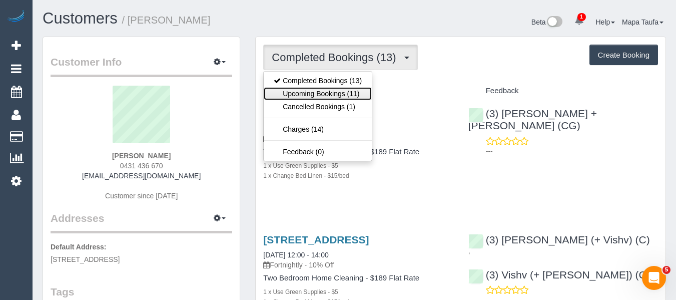
click at [317, 91] on link "Upcoming Bookings (11)" at bounding box center [318, 93] width 108 height 13
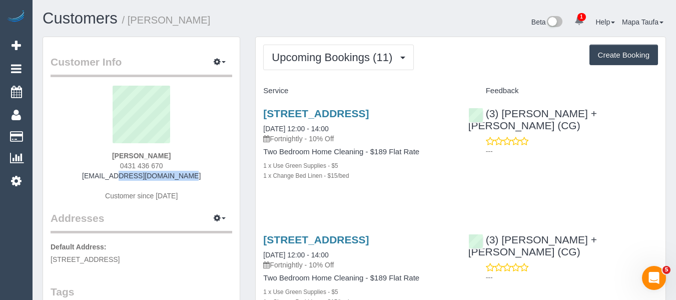
drag, startPoint x: 186, startPoint y: 176, endPoint x: 100, endPoint y: 175, distance: 86.0
click at [100, 175] on div "[PERSON_NAME] 0431 436 670 [EMAIL_ADDRESS][DOMAIN_NAME] Customer since [DATE]" at bounding box center [142, 148] width 182 height 125
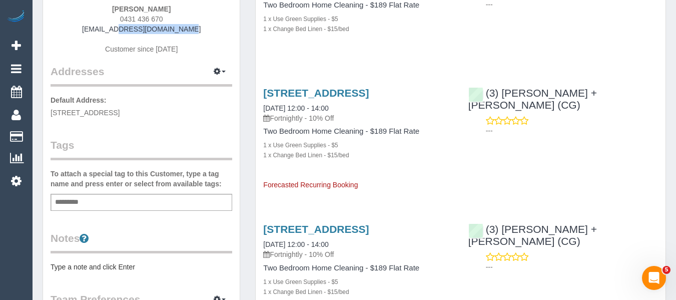
scroll to position [150, 0]
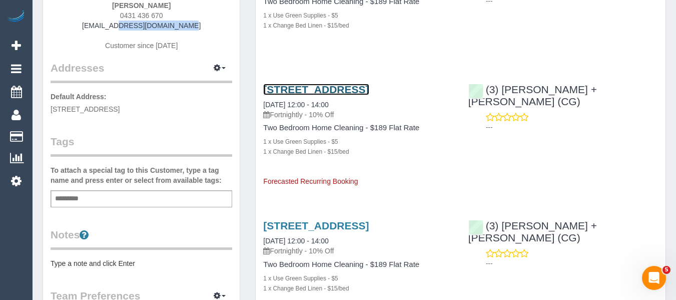
click at [279, 95] on link "[STREET_ADDRESS]" at bounding box center [316, 90] width 106 height 12
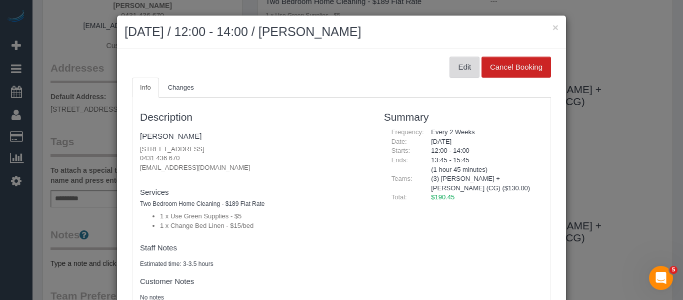
click at [454, 71] on button "Edit" at bounding box center [465, 67] width 30 height 21
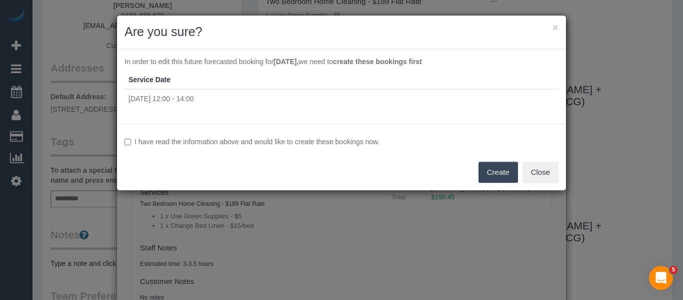
click at [219, 140] on label "I have read the information above and would like to create these bookings now." at bounding box center [342, 142] width 434 height 10
click at [478, 171] on div "I have read the information above and would like to create these bookings now. …" at bounding box center [341, 157] width 449 height 67
click at [492, 171] on button "Create" at bounding box center [499, 172] width 40 height 21
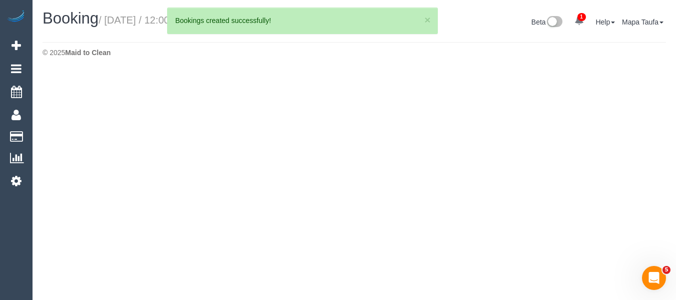
select select "VIC"
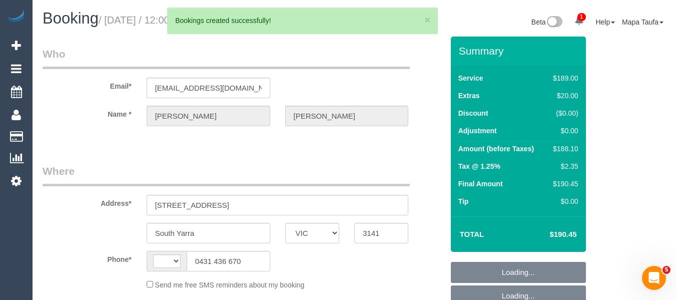
select select "string:AU"
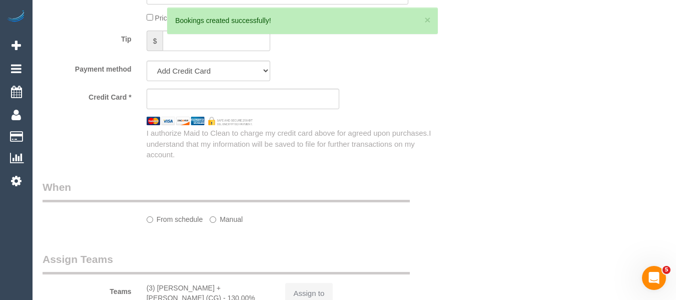
select select "string:stripe-pm_1RYdeZ2GScqysDRV01rm4d8V"
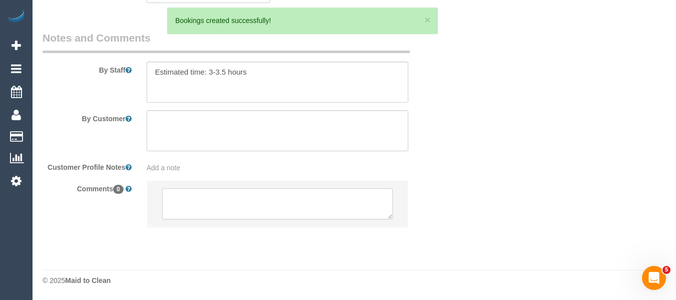
click at [300, 219] on textarea at bounding box center [277, 203] width 231 height 31
select select "object:3409"
select select "number:28"
select select "number:14"
select select "number:19"
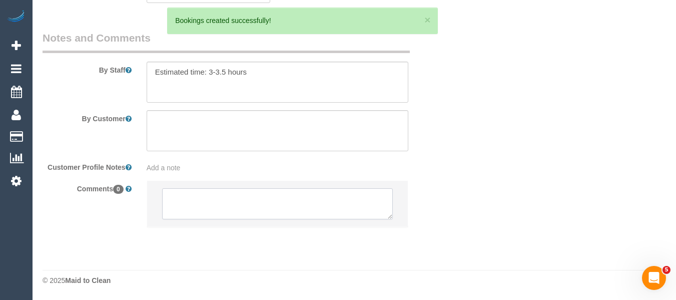
select select "number:25"
select select "number:33"
select select "number:12"
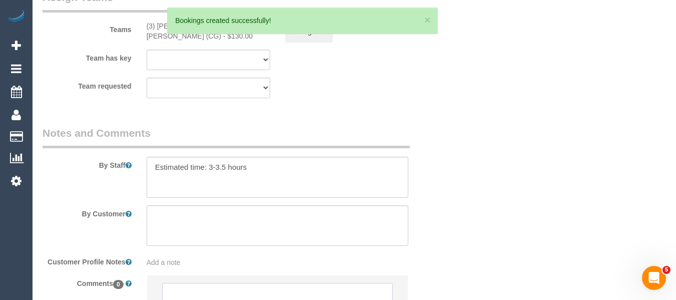
scroll to position [1724, 0]
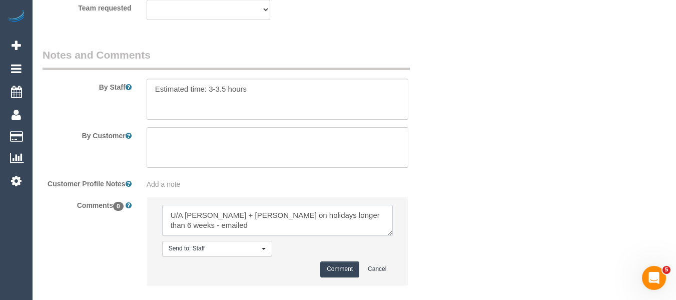
type textarea "U/A [PERSON_NAME] + [PERSON_NAME] on holidays longer than 6 weeks - emailed"
click at [335, 261] on li "Send to: Staff Nothing selected Send to: Staff Send to: Customer Send to: Team …" at bounding box center [277, 240] width 261 height 87
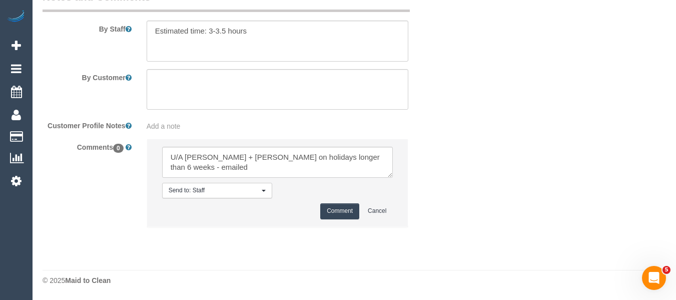
click at [339, 212] on button "Comment" at bounding box center [339, 211] width 39 height 16
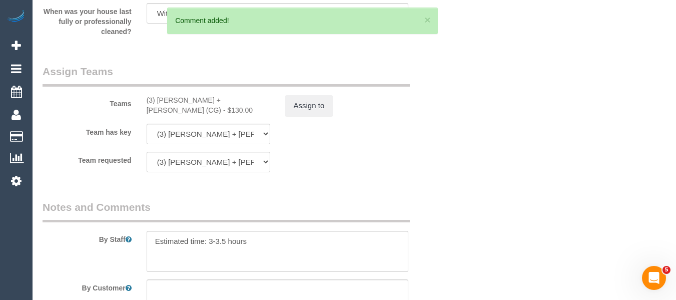
scroll to position [1540, 0]
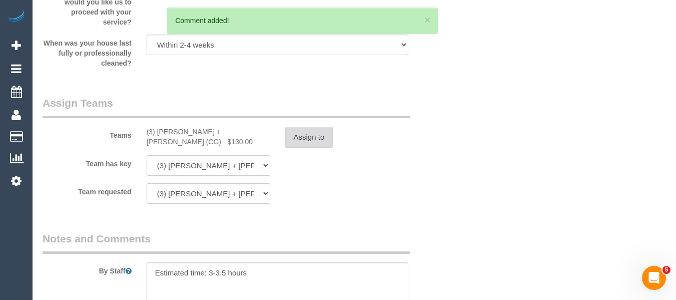
click at [318, 132] on button "Assign to" at bounding box center [309, 137] width 48 height 21
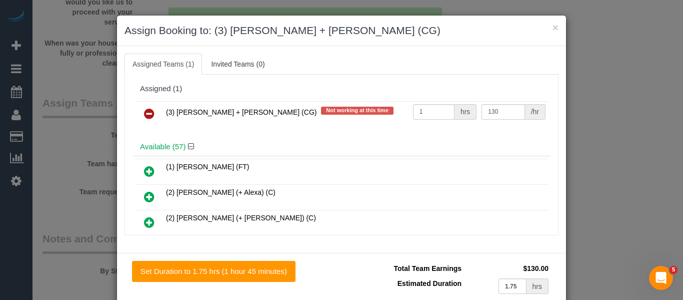
click at [145, 108] on icon at bounding box center [149, 114] width 11 height 12
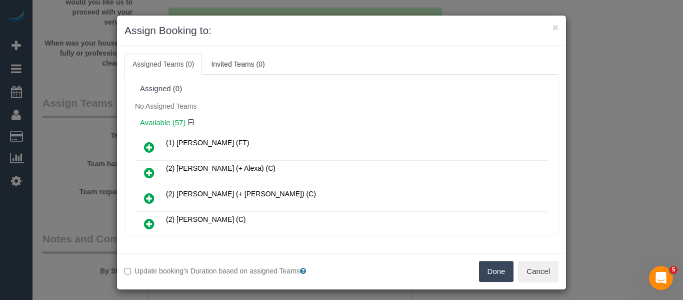
click at [489, 267] on button "Done" at bounding box center [496, 271] width 35 height 21
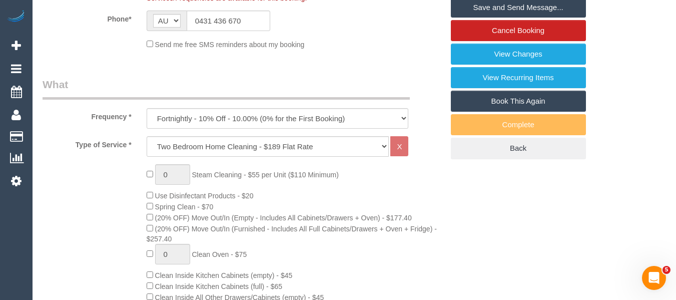
scroll to position [213, 0]
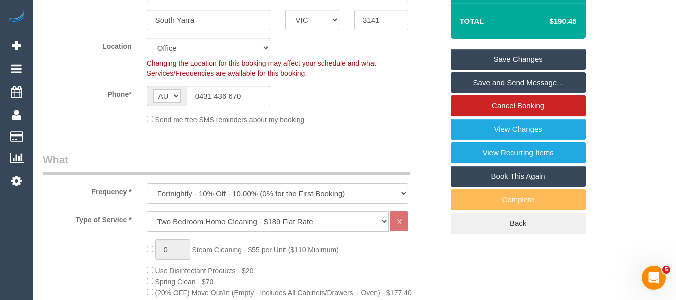
click at [557, 62] on link "Save Changes" at bounding box center [518, 59] width 135 height 21
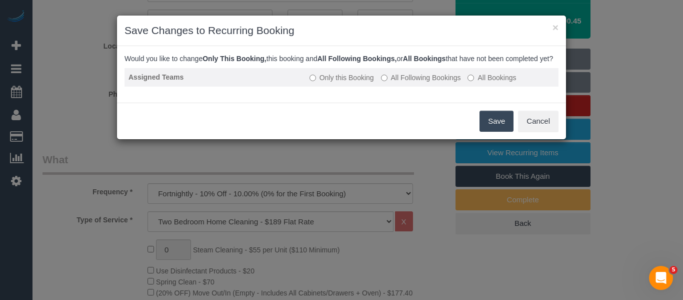
click at [409, 83] on label "All Following Bookings" at bounding box center [421, 78] width 80 height 10
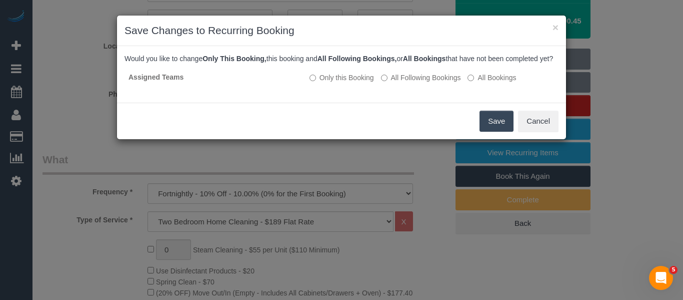
click at [507, 131] on button "Save" at bounding box center [497, 121] width 34 height 21
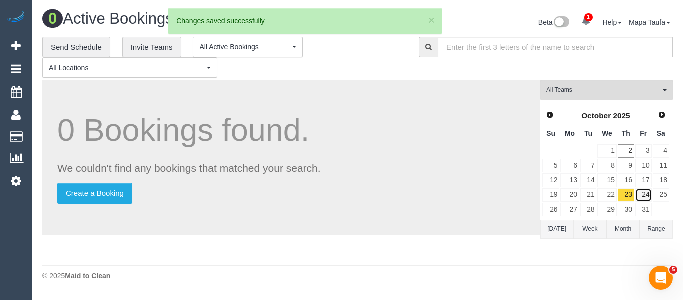
click at [645, 192] on link "24" at bounding box center [644, 195] width 17 height 14
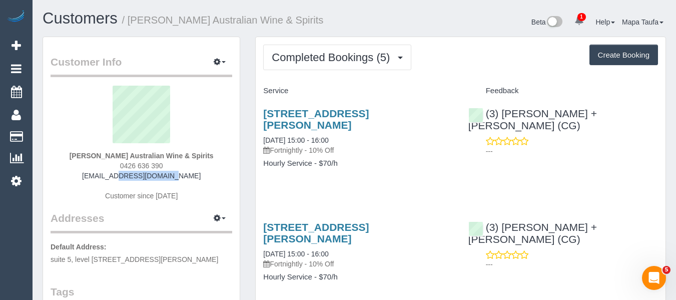
drag, startPoint x: 173, startPoint y: 173, endPoint x: 115, endPoint y: 172, distance: 58.0
click at [115, 172] on div "[PERSON_NAME] Australian Wine & Spirits 0426 636 390 [EMAIL_ADDRESS][DOMAIN_NAM…" at bounding box center [142, 148] width 182 height 125
copy link "[EMAIL_ADDRESS][DOMAIN_NAME]"
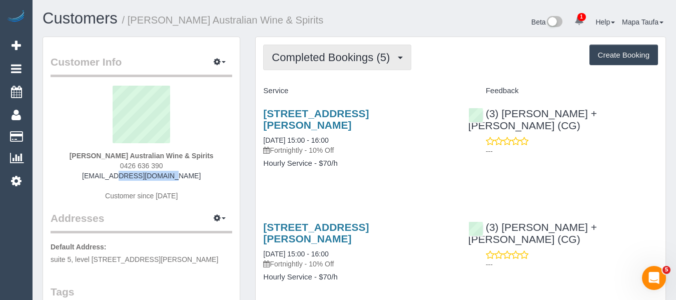
click at [283, 69] on button "Completed Bookings (5)" at bounding box center [337, 58] width 148 height 26
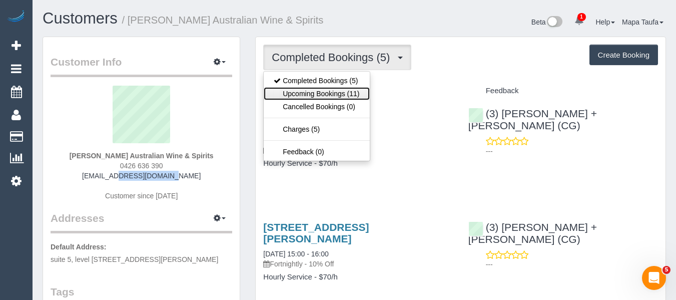
click at [299, 92] on link "Upcoming Bookings (11)" at bounding box center [317, 93] width 106 height 13
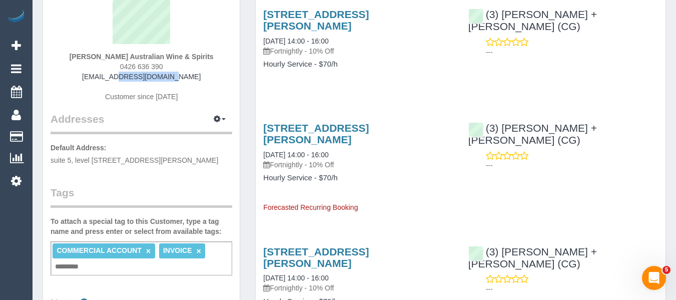
scroll to position [100, 0]
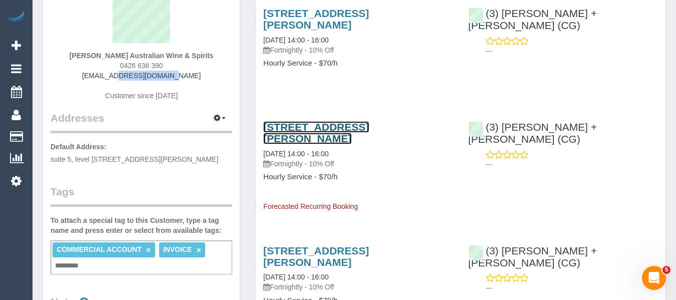
click at [328, 135] on link "[STREET_ADDRESS][PERSON_NAME]" at bounding box center [316, 132] width 106 height 23
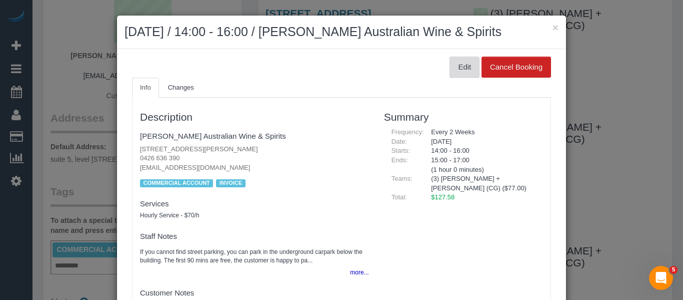
click at [467, 67] on button "Edit" at bounding box center [465, 67] width 30 height 21
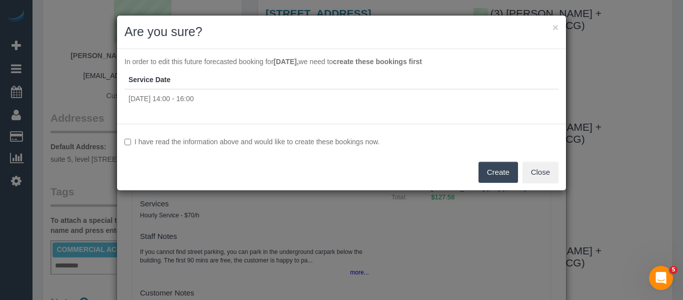
click at [307, 145] on label "I have read the information above and would like to create these bookings now." at bounding box center [342, 142] width 434 height 10
click at [490, 175] on button "Create" at bounding box center [499, 172] width 40 height 21
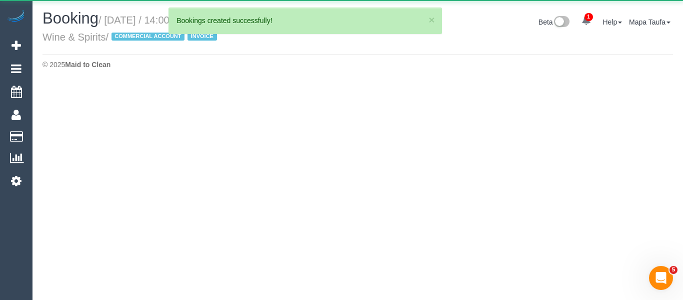
select select "VIC"
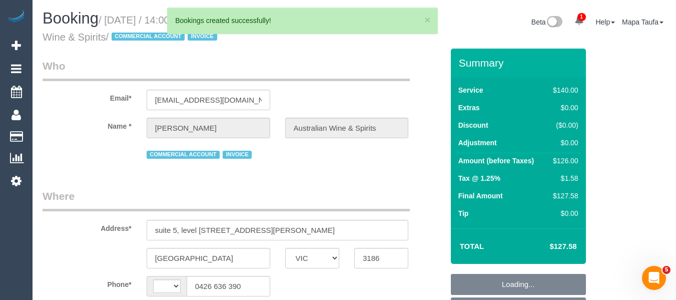
select select "number:28"
select select "number:14"
select select "number:21"
select select "number:36"
select select "number:35"
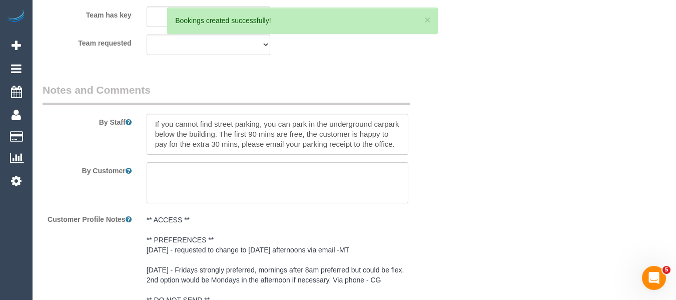
select select "string:AU"
select select "object:1671"
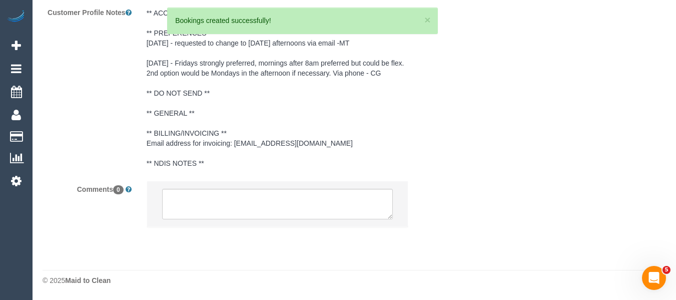
select select "spot5"
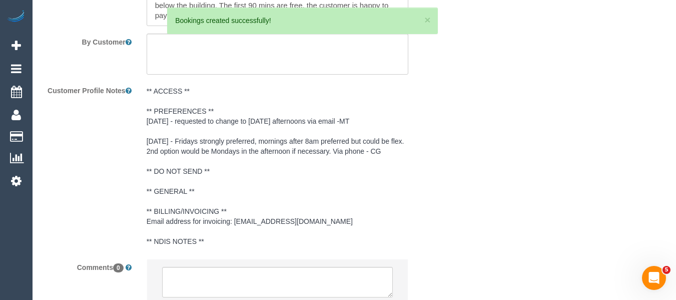
scroll to position [1819, 0]
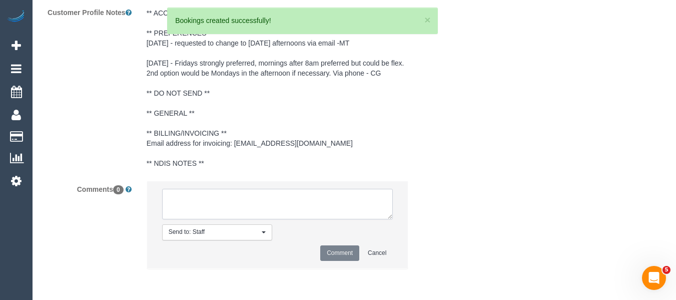
select select "object:1693"
click at [310, 205] on textarea at bounding box center [277, 204] width 231 height 31
type textarea "-"
select select "spot26"
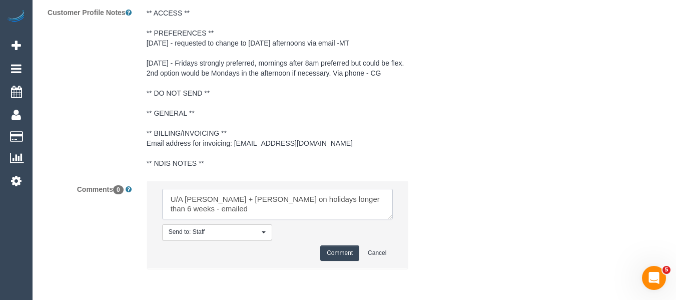
type textarea "U/A [PERSON_NAME] + [PERSON_NAME] on holidays longer than 6 weeks - emailed"
click at [330, 246] on button "Comment" at bounding box center [339, 253] width 39 height 16
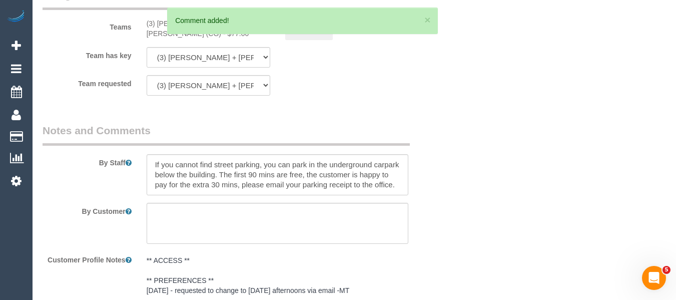
scroll to position [1569, 0]
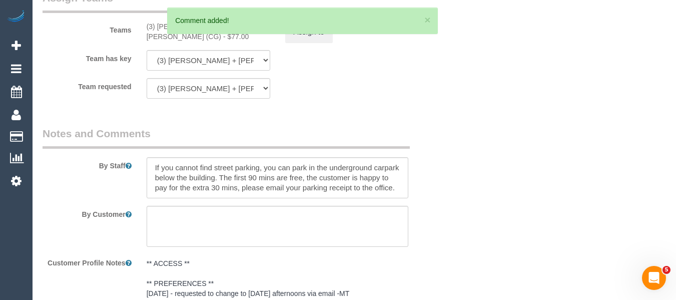
click at [304, 45] on sui-booking-teams "Teams (3) [PERSON_NAME] + [PERSON_NAME] (CG) - $77.00 Assign to Team has key (3…" at bounding box center [243, 44] width 401 height 108
click at [304, 38] on button "Assign to" at bounding box center [309, 32] width 48 height 21
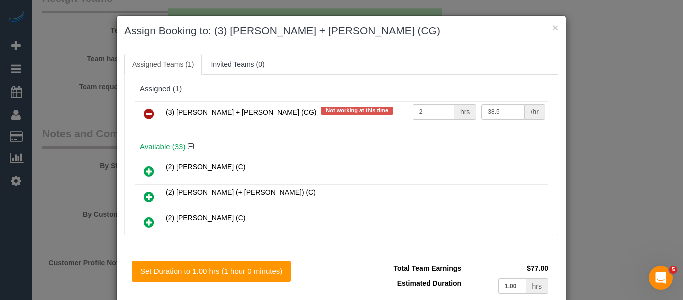
drag, startPoint x: 136, startPoint y: 119, endPoint x: 146, endPoint y: 115, distance: 11.2
click at [138, 119] on link at bounding box center [150, 114] width 24 height 20
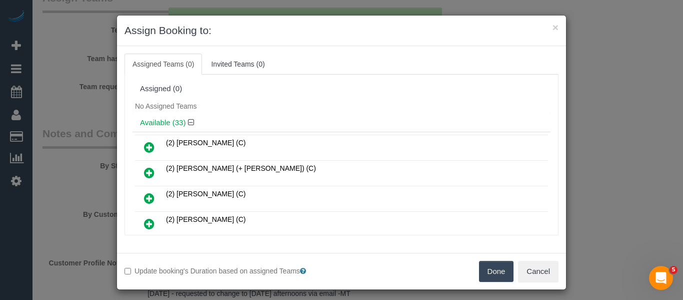
click at [148, 114] on div "Available (33)" at bounding box center [342, 123] width 418 height 19
click at [490, 272] on button "Done" at bounding box center [496, 271] width 35 height 21
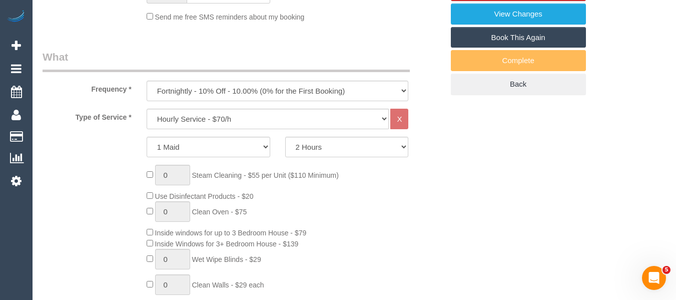
scroll to position [170, 0]
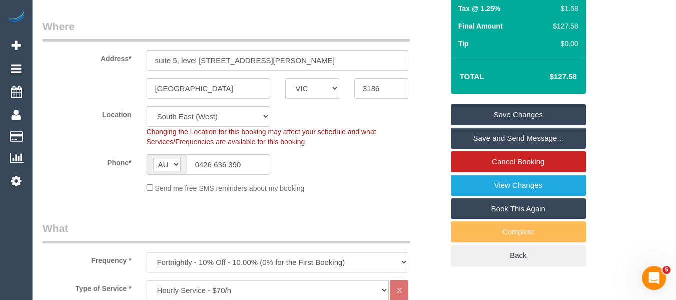
click at [567, 110] on link "Save Changes" at bounding box center [518, 114] width 135 height 21
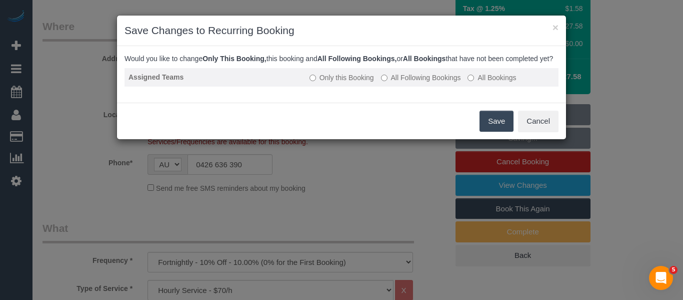
click at [398, 83] on label "All Following Bookings" at bounding box center [421, 78] width 80 height 10
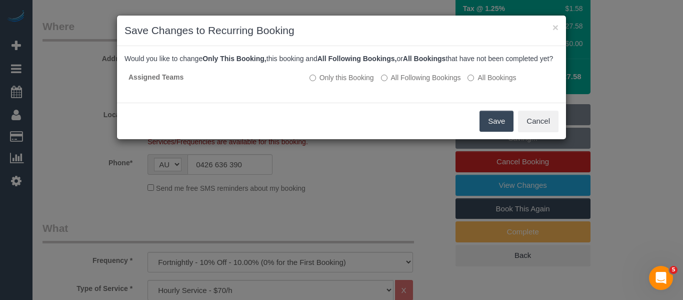
click at [491, 132] on button "Save" at bounding box center [497, 121] width 34 height 21
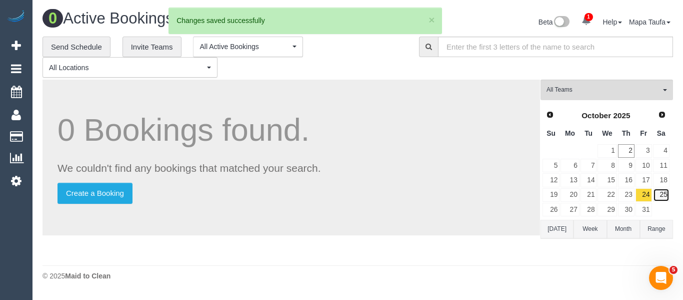
click at [664, 196] on link "25" at bounding box center [661, 195] width 17 height 14
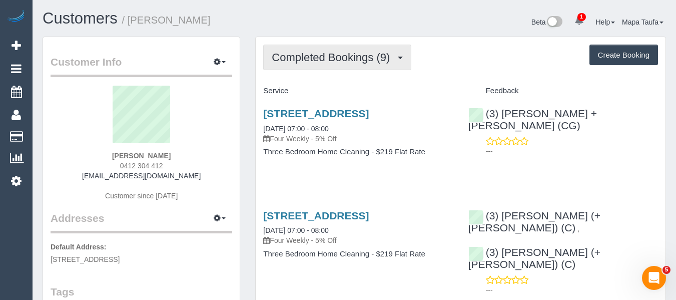
drag, startPoint x: 336, startPoint y: 51, endPoint x: 331, endPoint y: 72, distance: 21.7
click at [336, 51] on button "Completed Bookings (9)" at bounding box center [337, 58] width 148 height 26
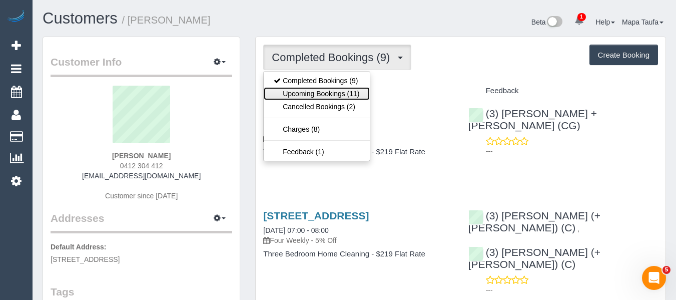
click at [323, 91] on link "Upcoming Bookings (11)" at bounding box center [317, 93] width 106 height 13
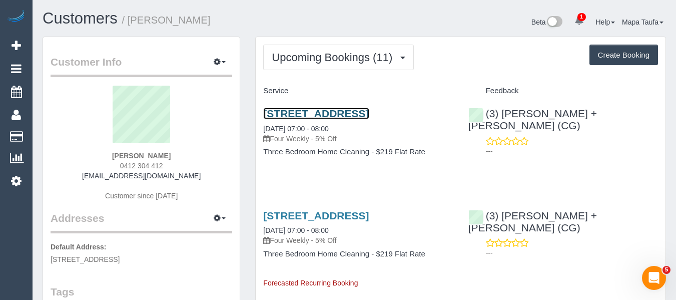
click at [276, 116] on link "[STREET_ADDRESS]" at bounding box center [316, 114] width 106 height 12
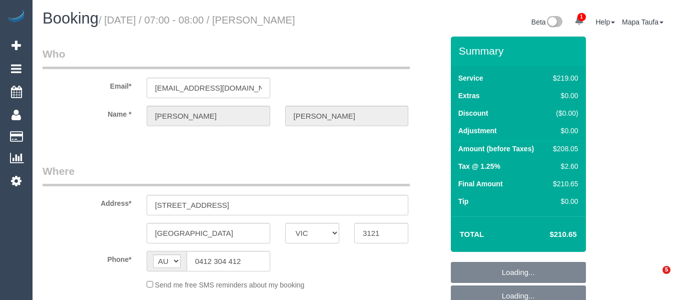
select select "VIC"
select select "string:stripe-pm_1QuMtz2GScqysDRVEVlsR4U9"
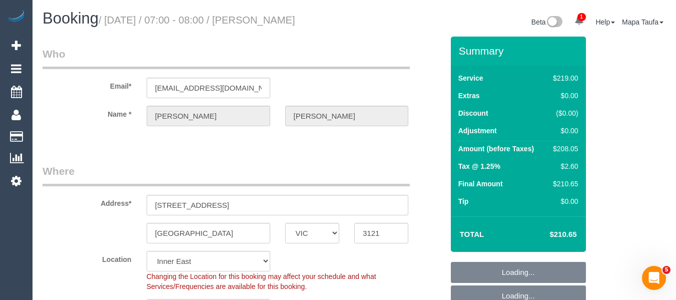
select select "object:640"
select select "number:28"
select select "number:14"
select select "number:19"
select select "number:24"
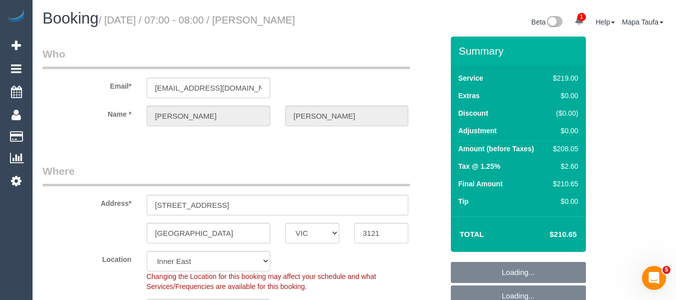
select select "number:35"
select select "number:12"
select select "spot1"
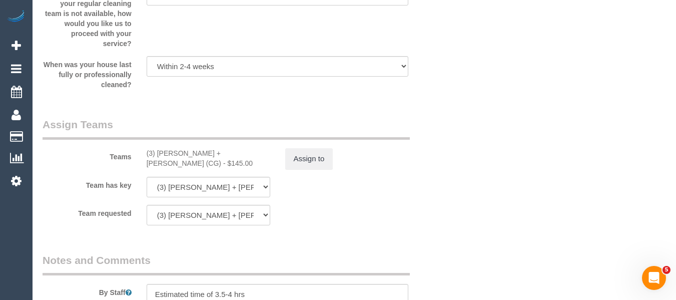
scroll to position [1711, 0]
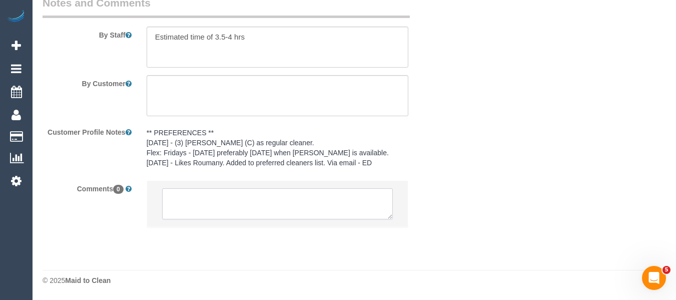
click at [242, 210] on textarea at bounding box center [277, 203] width 231 height 31
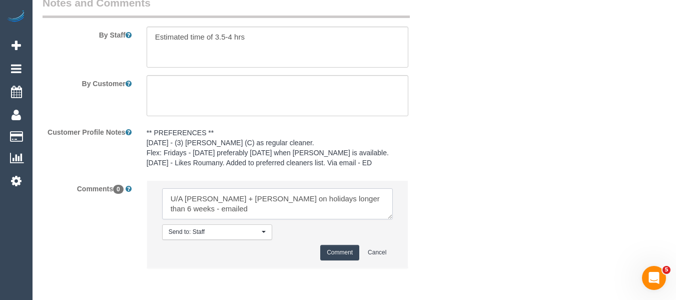
click at [185, 209] on textarea at bounding box center [277, 203] width 231 height 31
type textarea "U/A Bansari + Bhavesh on holidays longer than 6 weeks - not contacted"
click at [336, 252] on button "Comment" at bounding box center [339, 253] width 39 height 16
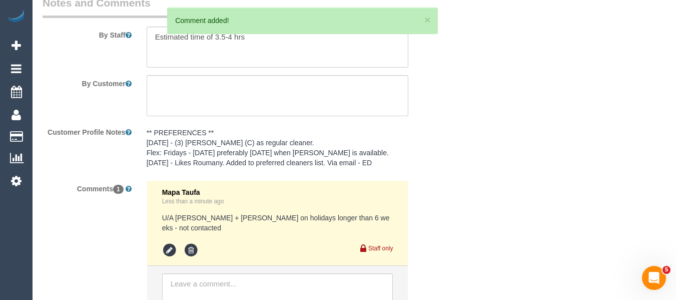
scroll to position [1511, 0]
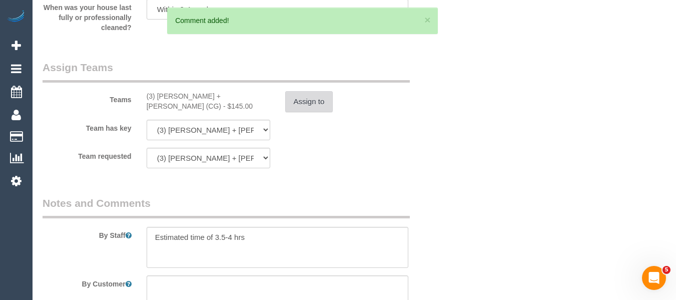
click at [305, 104] on button "Assign to" at bounding box center [309, 101] width 48 height 21
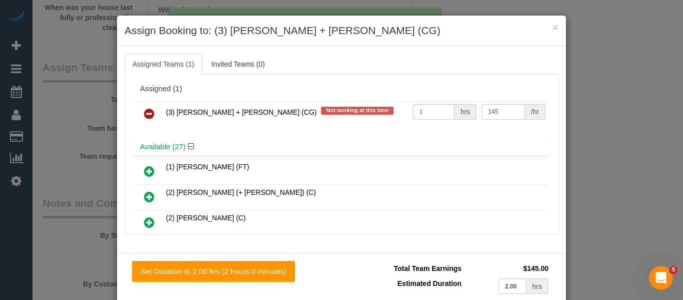
click at [144, 114] on icon at bounding box center [149, 114] width 11 height 12
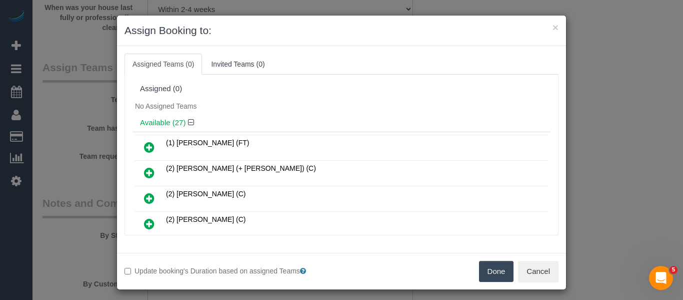
drag, startPoint x: 494, startPoint y: 273, endPoint x: 501, endPoint y: 271, distance: 7.3
click at [495, 273] on button "Done" at bounding box center [496, 271] width 35 height 21
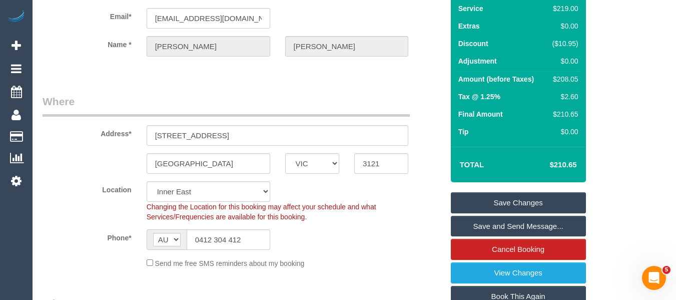
scroll to position [55, 0]
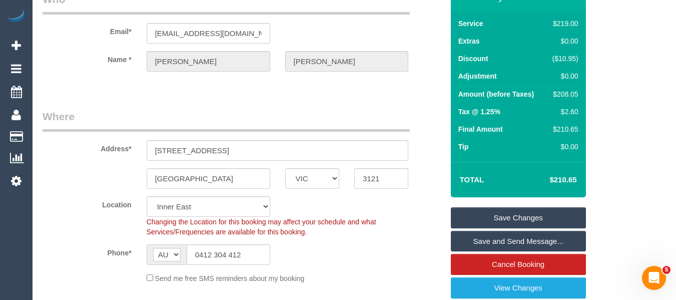
click at [505, 213] on link "Save Changes" at bounding box center [518, 217] width 135 height 21
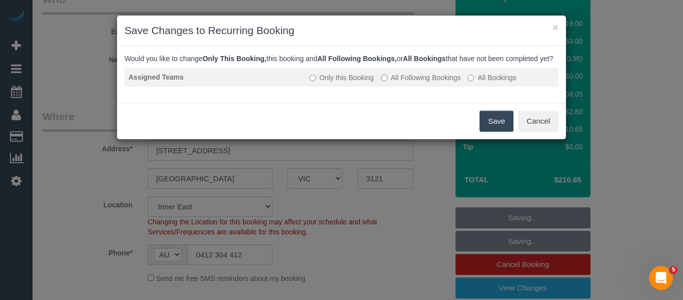
click at [439, 83] on label "All Following Bookings" at bounding box center [421, 78] width 80 height 10
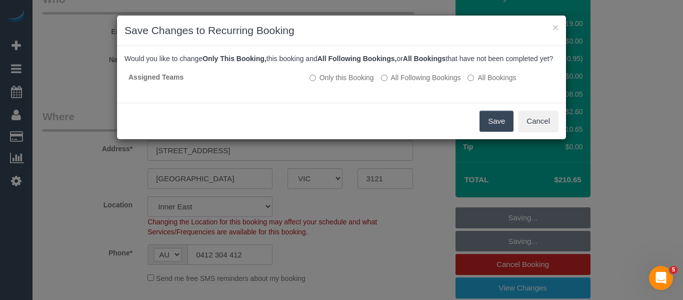
click at [493, 130] on button "Save" at bounding box center [497, 121] width 34 height 21
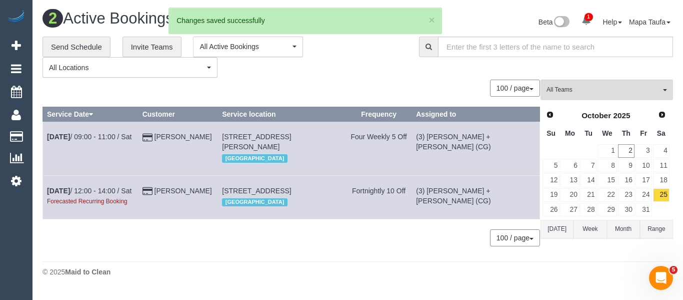
click at [211, 144] on td "[PERSON_NAME]" at bounding box center [178, 149] width 80 height 54
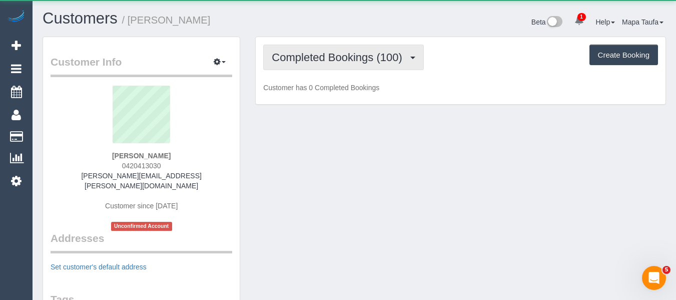
click at [304, 53] on span "Completed Bookings (100)" at bounding box center [339, 57] width 135 height 13
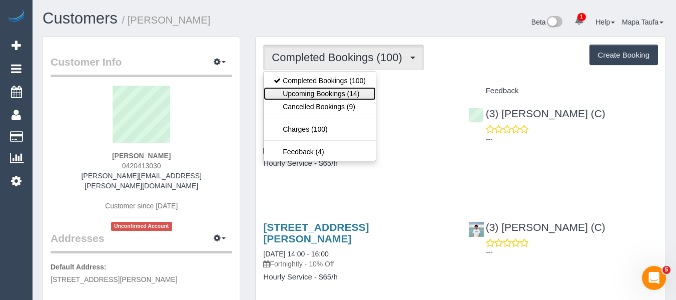
click at [329, 90] on link "Upcoming Bookings (14)" at bounding box center [320, 93] width 112 height 13
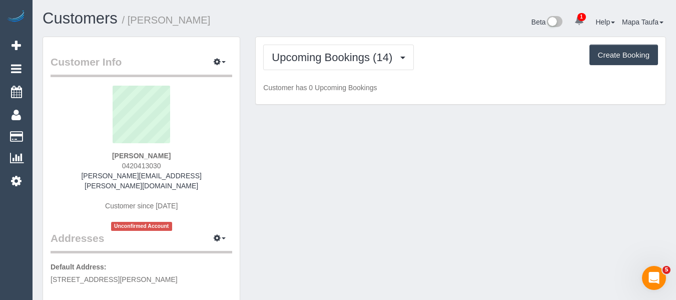
click at [341, 22] on h1 "Customers / [PERSON_NAME]" at bounding box center [195, 18] width 304 height 17
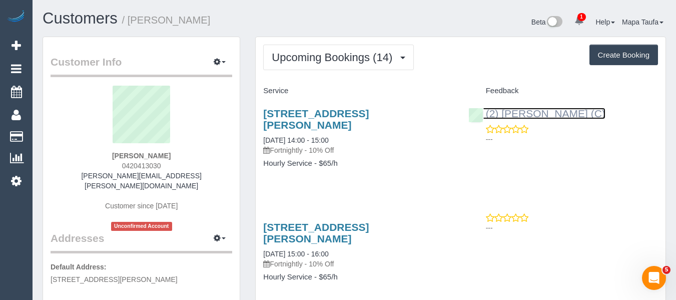
click at [520, 113] on link "(2) [PERSON_NAME] (C)" at bounding box center [536, 114] width 137 height 12
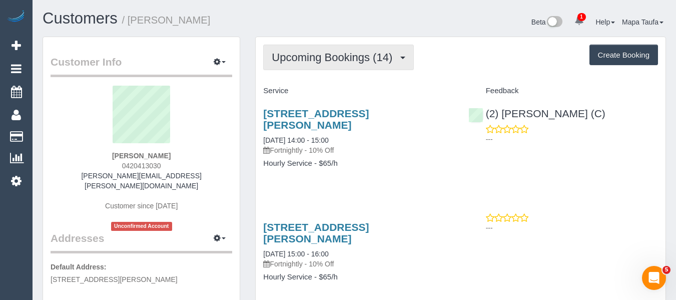
click at [300, 65] on button "Upcoming Bookings (14)" at bounding box center [338, 58] width 151 height 26
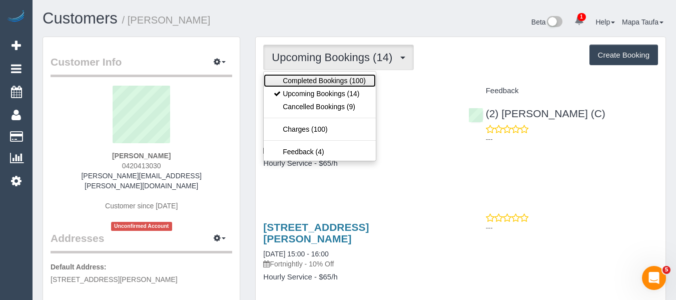
click at [306, 81] on link "Completed Bookings (100)" at bounding box center [320, 80] width 112 height 13
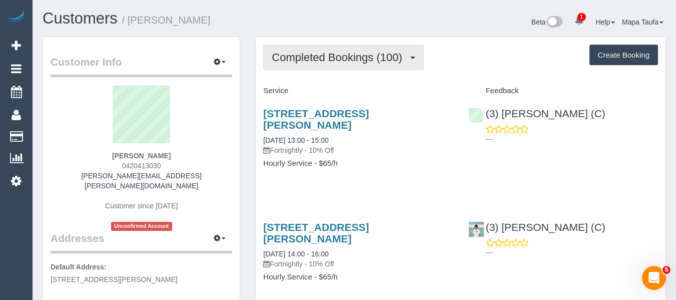
drag, startPoint x: 314, startPoint y: 49, endPoint x: 314, endPoint y: 58, distance: 8.5
click at [314, 50] on button "Completed Bookings (100)" at bounding box center [343, 58] width 161 height 26
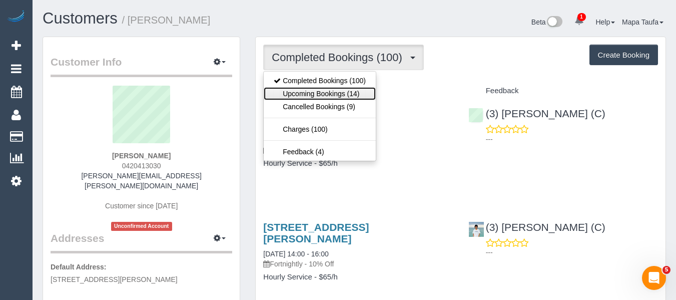
click at [310, 97] on link "Upcoming Bookings (14)" at bounding box center [320, 93] width 112 height 13
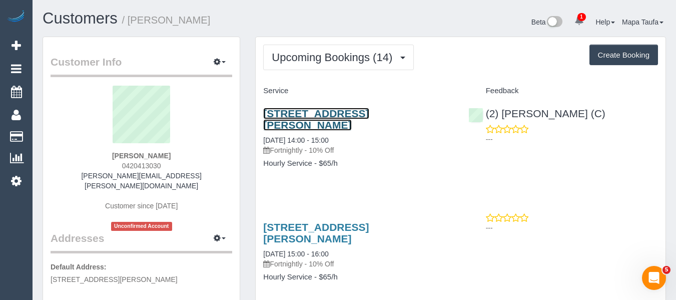
click at [299, 112] on link "[STREET_ADDRESS][PERSON_NAME]" at bounding box center [316, 119] width 106 height 23
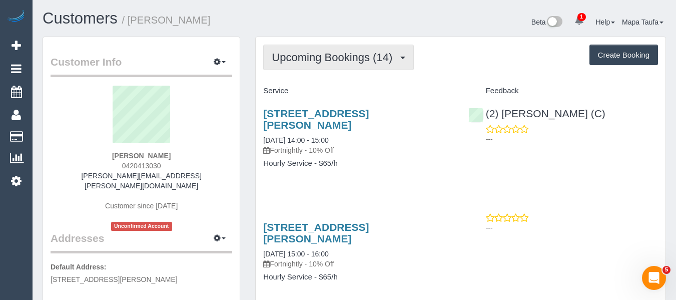
click at [344, 58] on span "Upcoming Bookings (14)" at bounding box center [335, 57] width 126 height 13
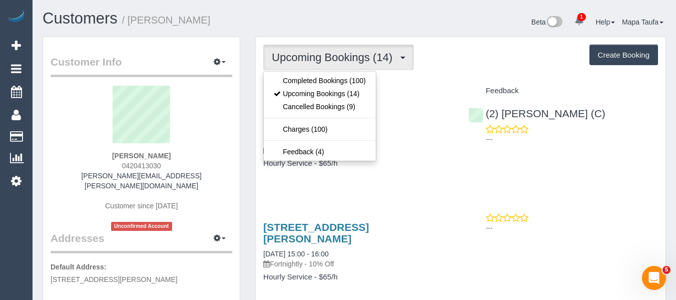
click at [437, 66] on div "Upcoming Bookings (14) Completed Bookings (100) Upcoming Bookings (14) Cancelle…" at bounding box center [460, 58] width 395 height 26
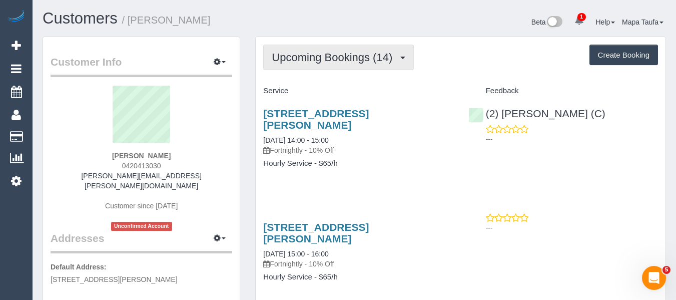
drag, startPoint x: 375, startPoint y: 57, endPoint x: 362, endPoint y: 72, distance: 20.2
click at [373, 59] on span "Upcoming Bookings (14)" at bounding box center [335, 57] width 126 height 13
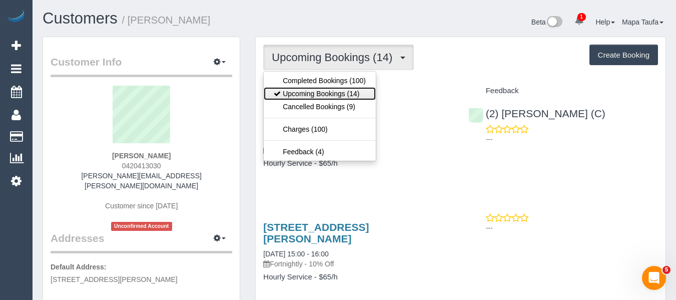
click at [340, 91] on link "Upcoming Bookings (14)" at bounding box center [320, 93] width 112 height 13
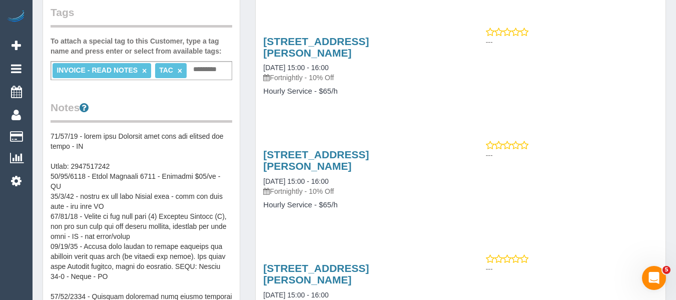
scroll to position [300, 0]
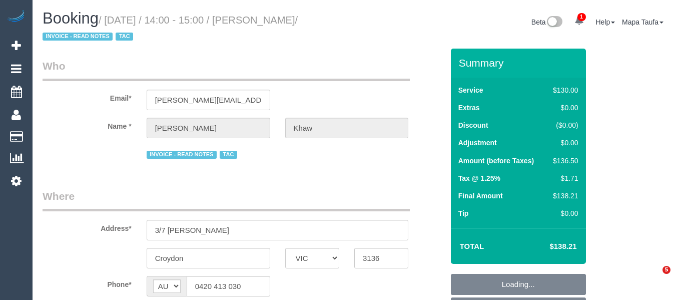
select select "VIC"
select select "number:27"
select select "number:14"
select select "number:18"
select select "number:22"
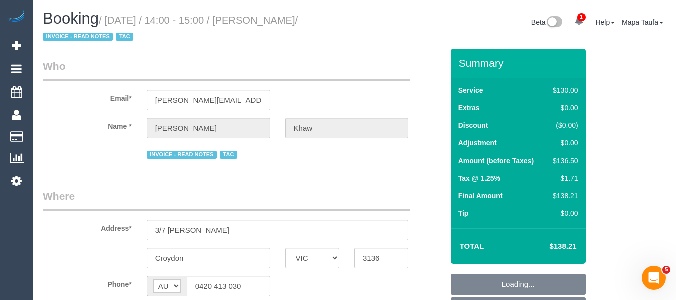
select select "number:34"
select select "number:26"
select select "object:751"
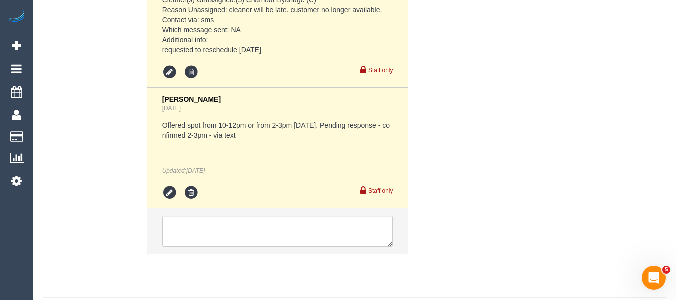
scroll to position [2823, 0]
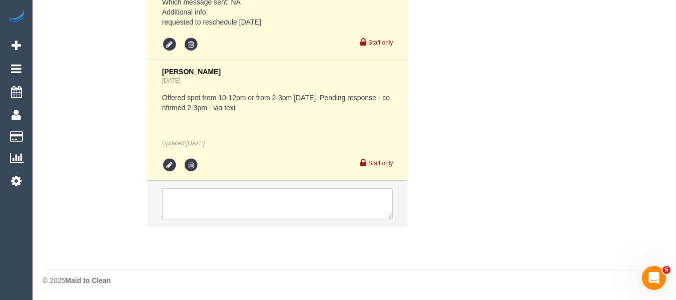
drag, startPoint x: 683, startPoint y: 17, endPoint x: 10, endPoint y: 6, distance: 673.4
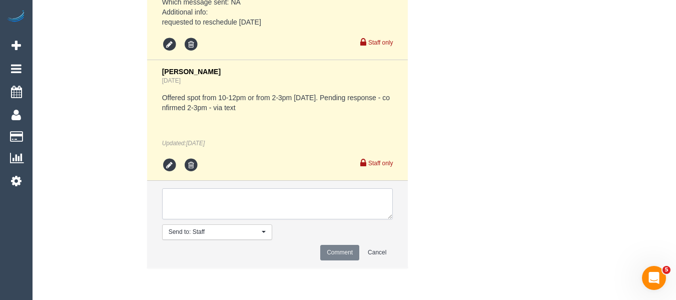
click at [228, 198] on textarea at bounding box center [277, 203] width 231 height 31
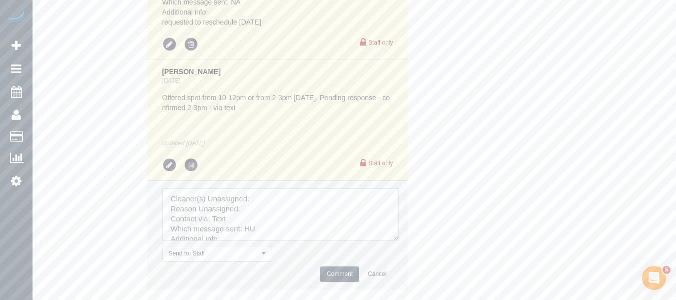
drag, startPoint x: 390, startPoint y: 212, endPoint x: 417, endPoint y: 250, distance: 46.2
click at [399, 241] on textarea at bounding box center [280, 214] width 237 height 53
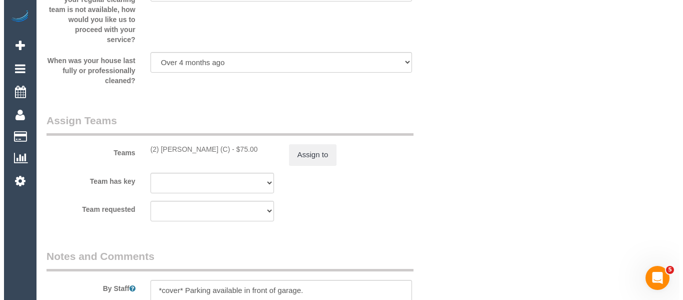
scroll to position [1522, 0]
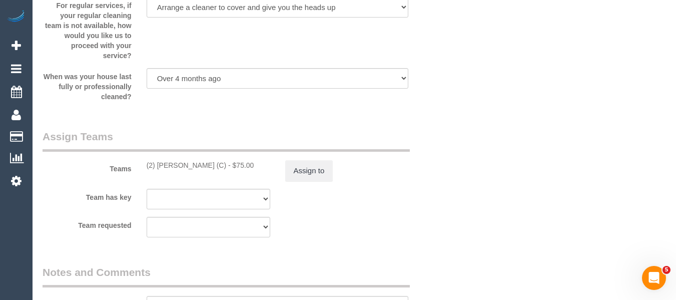
drag, startPoint x: 226, startPoint y: 170, endPoint x: 193, endPoint y: 166, distance: 33.3
click at [158, 166] on div "Teams (2) Dasni Kalupahana (C) - $75.00 Assign to" at bounding box center [243, 155] width 416 height 52
copy div "Dasni Kalupahana (C)"
click at [317, 174] on button "Assign to" at bounding box center [309, 170] width 48 height 21
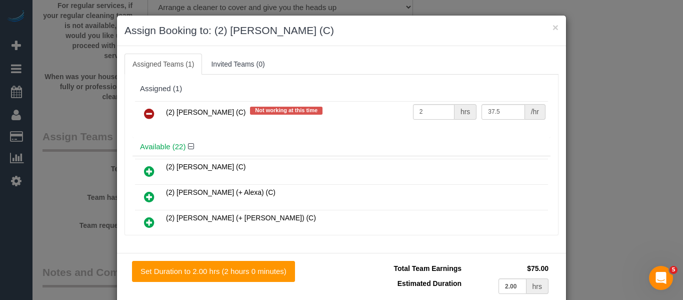
click at [151, 114] on link at bounding box center [150, 114] width 24 height 20
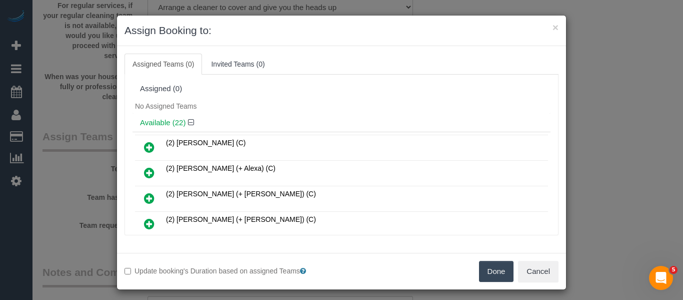
click at [487, 268] on button "Done" at bounding box center [496, 271] width 35 height 21
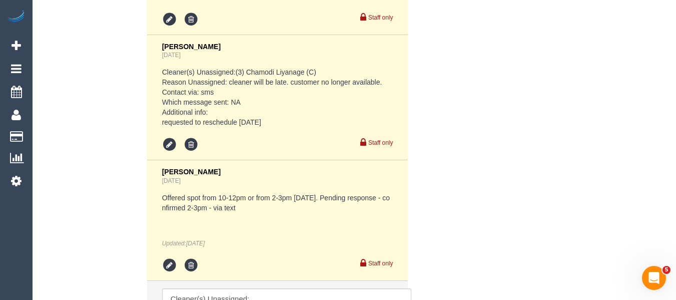
scroll to position [2916, 0]
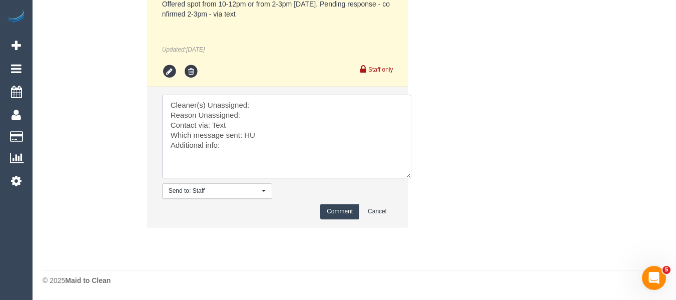
click at [255, 105] on textarea at bounding box center [286, 137] width 249 height 84
paste textarea "Dasni Kalupahana (C)"
click at [260, 123] on textarea at bounding box center [286, 137] width 249 height 84
click at [259, 117] on textarea at bounding box center [286, 137] width 249 height 84
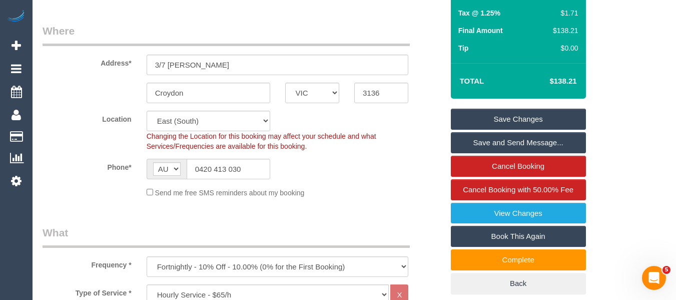
scroll to position [415, 0]
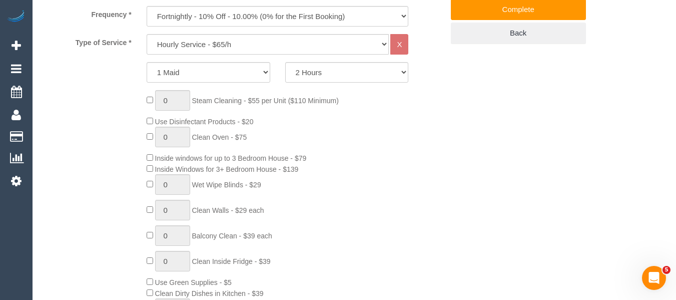
type textarea "Cleaner(s) Unassigned: Dasni Kalupahana (C) Reason Unassigned: late again - Con…"
click at [320, 72] on select "2 Hours 2.5 Hours 3 Hours 3.5 Hours 4 Hours 4.5 Hours 5 Hours 5.5 Hours 6 Hours…" at bounding box center [347, 72] width 124 height 21
select select "180"
click at [285, 62] on select "2 Hours 2.5 Hours 3 Hours 3.5 Hours 4 Hours 4.5 Hours 5 Hours 5.5 Hours 6 Hours…" at bounding box center [347, 72] width 124 height 21
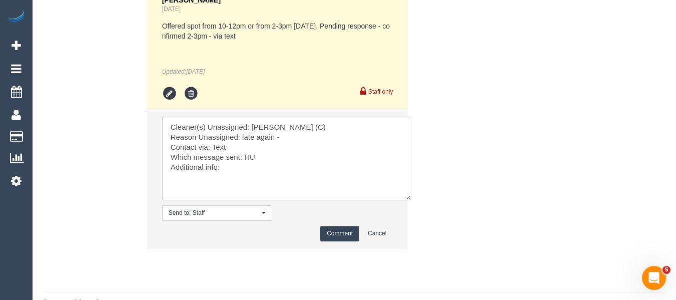
scroll to position [2900, 0]
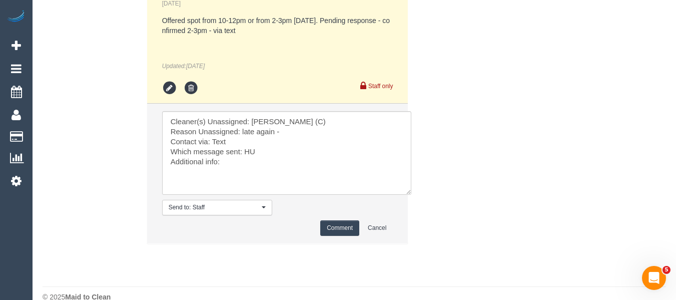
drag, startPoint x: 679, startPoint y: 92, endPoint x: 2, endPoint y: 9, distance: 681.8
click at [234, 161] on textarea at bounding box center [286, 153] width 249 height 84
click at [283, 132] on textarea at bounding box center [286, 153] width 249 height 84
click at [242, 131] on textarea at bounding box center [286, 153] width 249 height 84
click at [332, 133] on textarea at bounding box center [286, 153] width 249 height 84
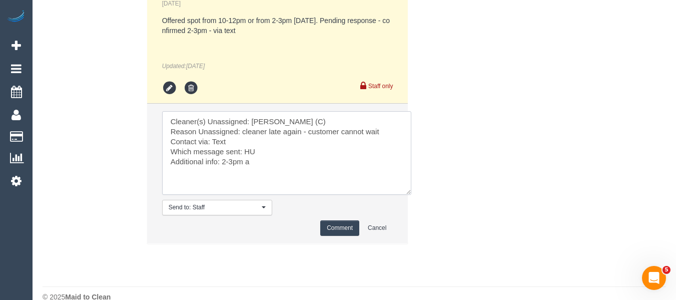
click at [217, 139] on textarea at bounding box center [286, 153] width 249 height 84
click at [249, 149] on textarea at bounding box center [286, 153] width 249 height 84
click at [222, 163] on textarea at bounding box center [286, 153] width 249 height 84
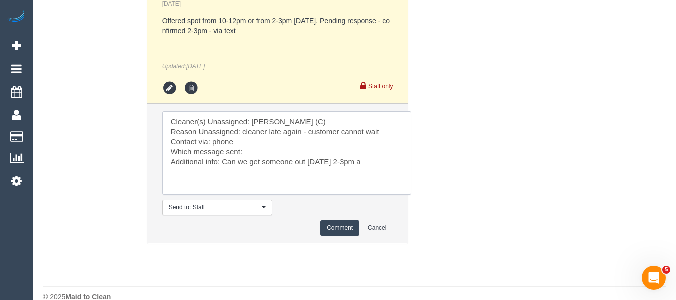
click at [384, 159] on textarea at bounding box center [286, 153] width 249 height 84
type textarea "Cleaner(s) Unassigned: Dasni Kalupahana (C) Reason Unassigned: cleaner late aga…"
click at [330, 228] on button "Comment" at bounding box center [339, 228] width 39 height 16
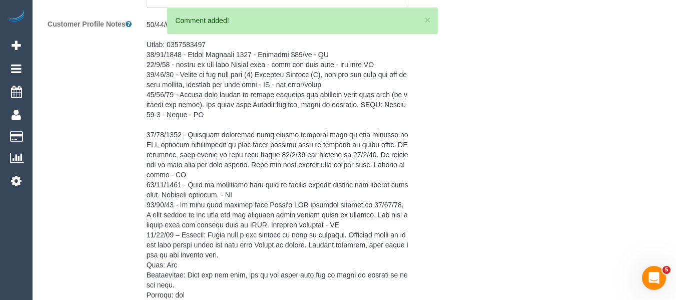
scroll to position [1699, 0]
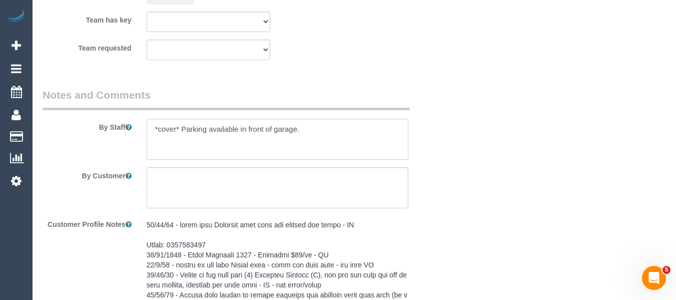
click at [153, 132] on textarea at bounding box center [278, 139] width 262 height 41
click at [165, 121] on textarea at bounding box center [278, 139] width 262 height 41
type textarea "CANNOT BE LATE *cover* Parking available in front of garage."
drag, startPoint x: 674, startPoint y: 165, endPoint x: 675, endPoint y: 90, distance: 75.0
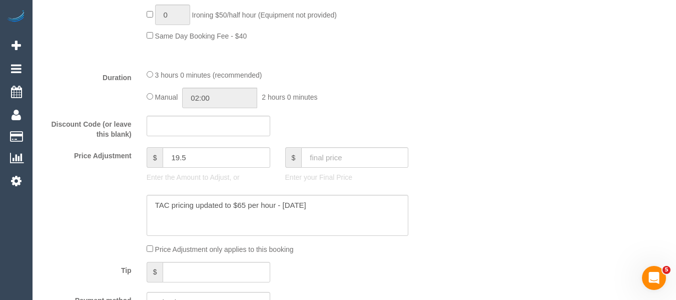
scroll to position [268, 0]
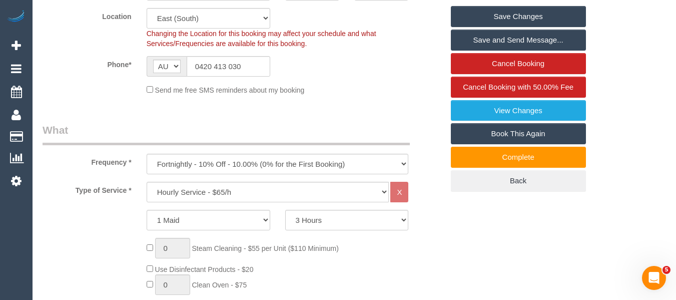
click at [487, 14] on link "Save Changes" at bounding box center [518, 16] width 135 height 21
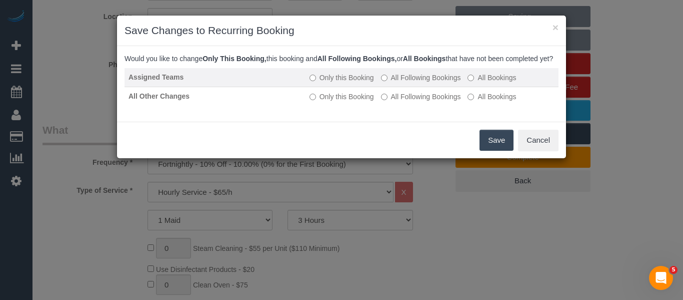
click at [410, 83] on label "All Following Bookings" at bounding box center [421, 78] width 80 height 10
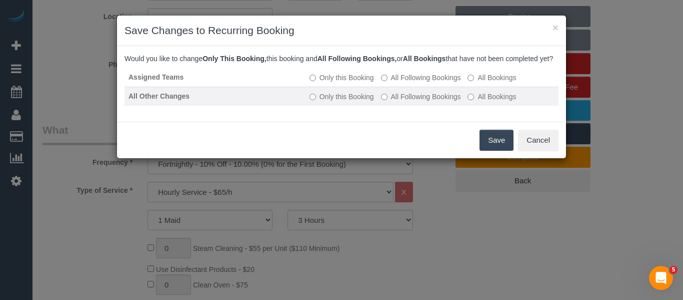
click at [408, 102] on label "All Following Bookings" at bounding box center [421, 97] width 80 height 10
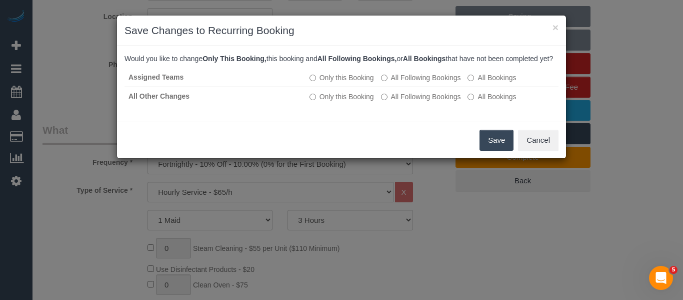
click at [494, 144] on button "Save" at bounding box center [497, 140] width 34 height 21
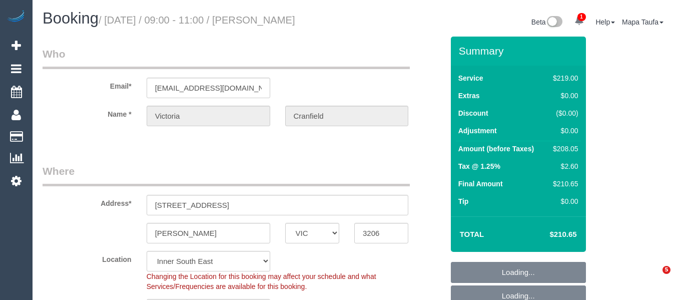
select select "VIC"
select select "object:704"
select select "number:28"
select select "number:14"
select select "number:19"
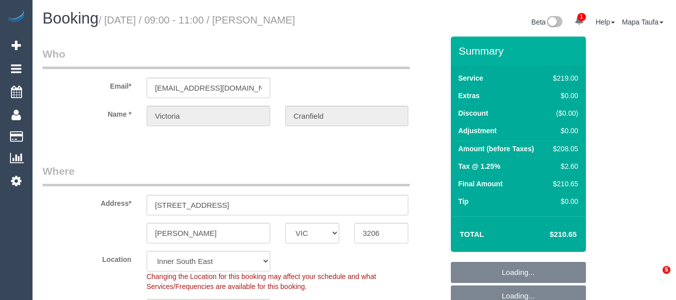
select select "number:22"
select select "number:35"
select select "number:11"
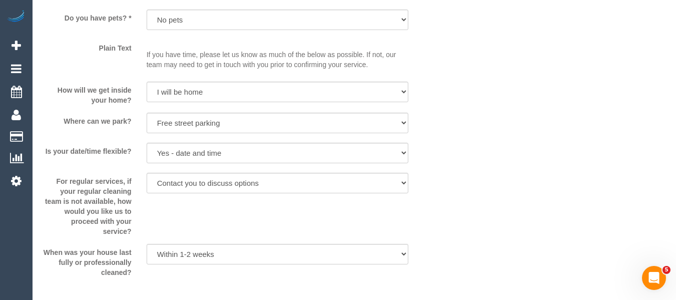
scroll to position [1855, 0]
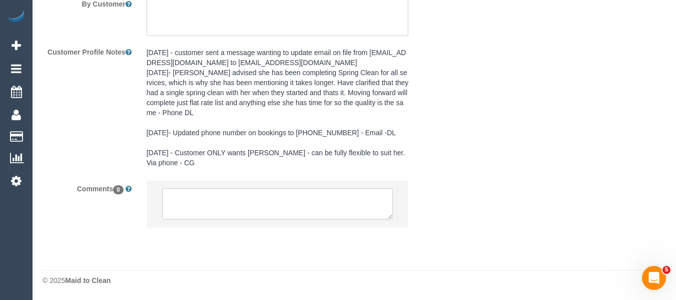
click at [280, 198] on textarea at bounding box center [277, 203] width 231 height 31
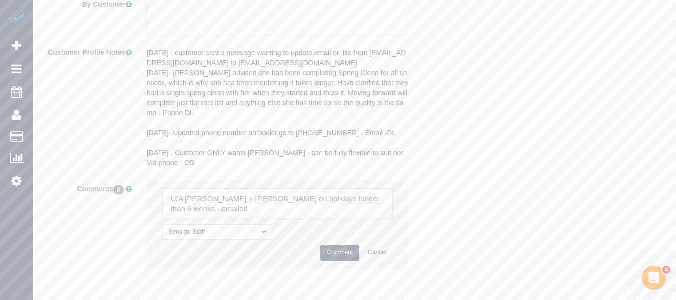
click at [173, 209] on textarea at bounding box center [277, 203] width 231 height 31
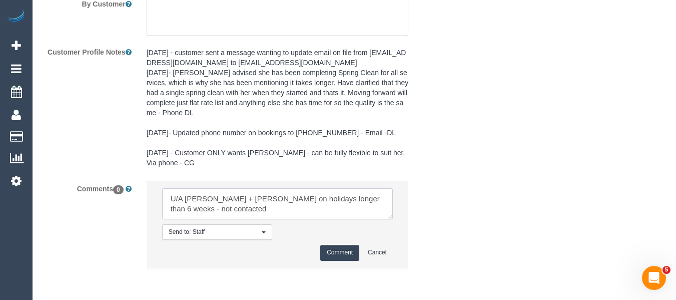
type textarea "U/A [PERSON_NAME] + [PERSON_NAME] on holidays longer than 6 weeks - not contact…"
click at [338, 252] on button "Comment" at bounding box center [339, 253] width 39 height 16
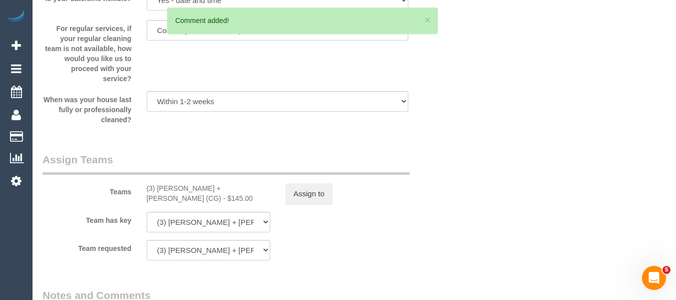
scroll to position [1440, 0]
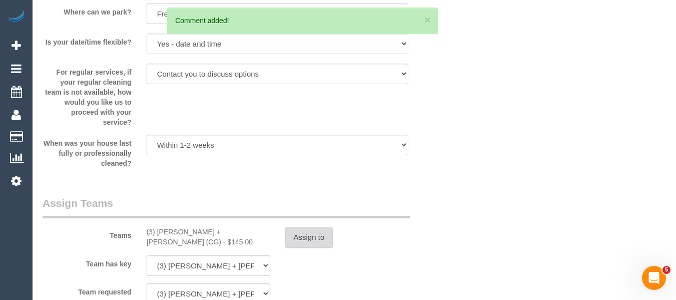
click at [316, 240] on button "Assign to" at bounding box center [309, 237] width 48 height 21
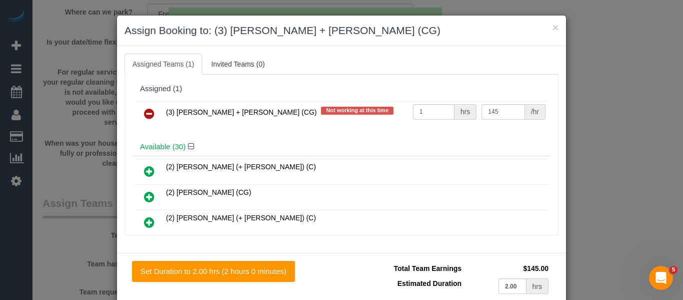
click at [145, 111] on icon at bounding box center [149, 114] width 11 height 12
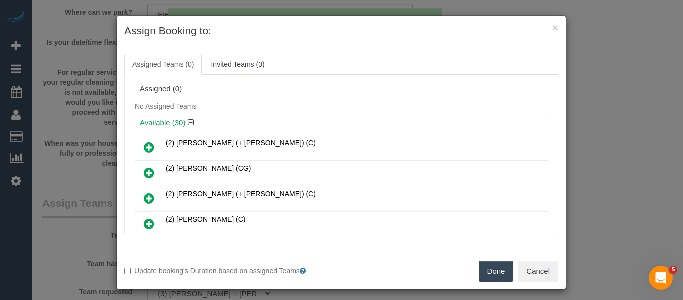
click at [497, 266] on button "Done" at bounding box center [496, 271] width 35 height 21
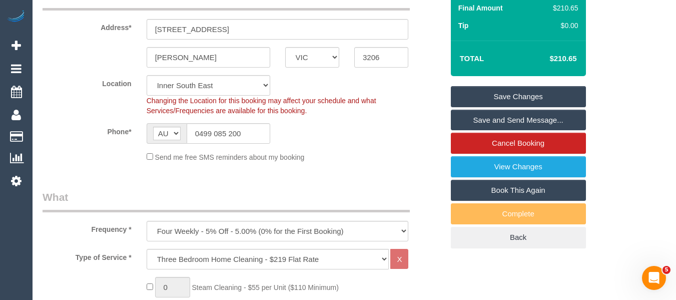
scroll to position [168, 0]
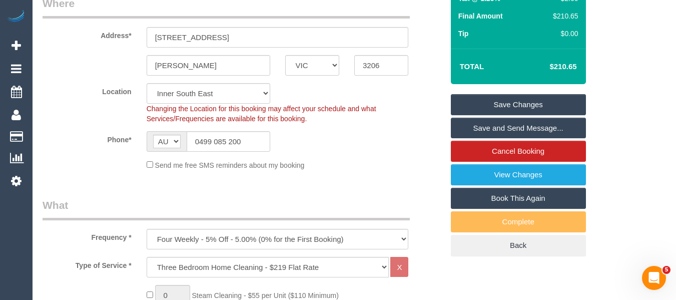
click at [550, 103] on link "Save Changes" at bounding box center [518, 104] width 135 height 21
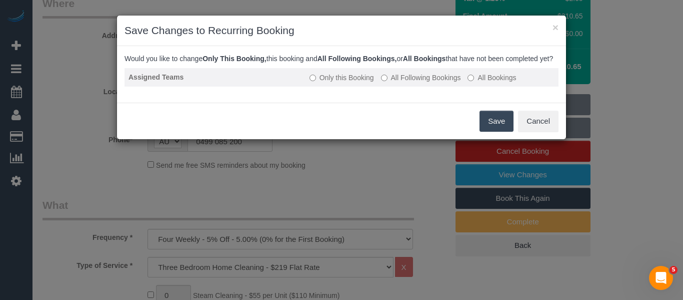
click at [403, 83] on label "All Following Bookings" at bounding box center [421, 78] width 80 height 10
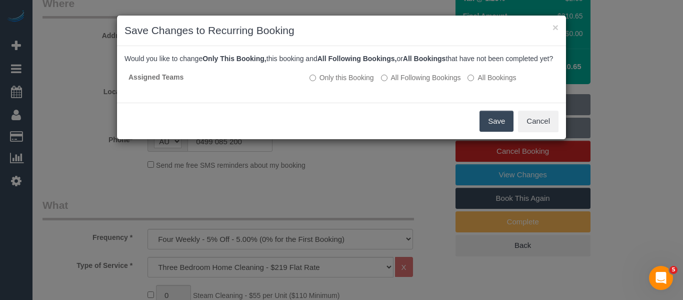
click at [498, 130] on button "Save" at bounding box center [497, 121] width 34 height 21
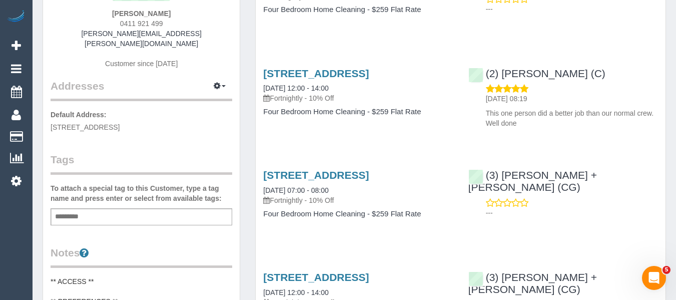
scroll to position [100, 0]
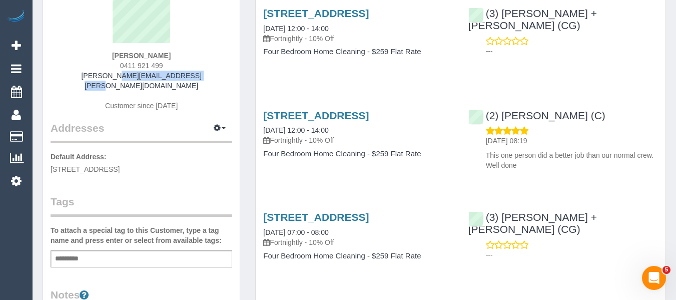
drag, startPoint x: 198, startPoint y: 71, endPoint x: 102, endPoint y: 80, distance: 96.0
click at [98, 75] on div "Aline Frantzen 0411 921 499 aline.frantzen@gmail.com Customer since 2025" at bounding box center [142, 52] width 182 height 135
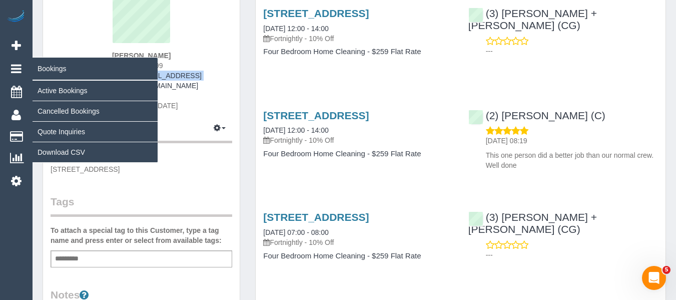
copy link "aline.frantzen@gmail.com"
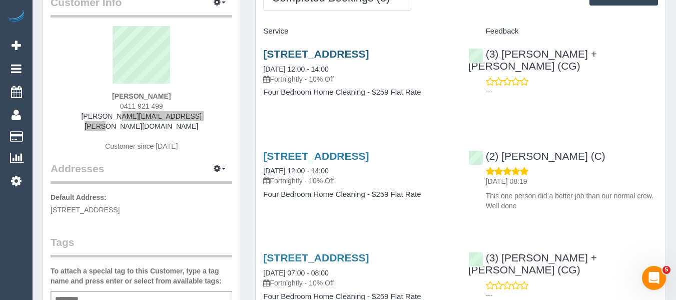
scroll to position [0, 0]
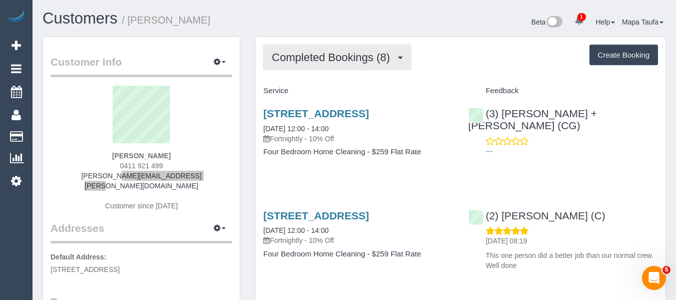
drag, startPoint x: 352, startPoint y: 56, endPoint x: 335, endPoint y: 92, distance: 39.2
click at [351, 57] on span "Completed Bookings (8)" at bounding box center [333, 57] width 123 height 13
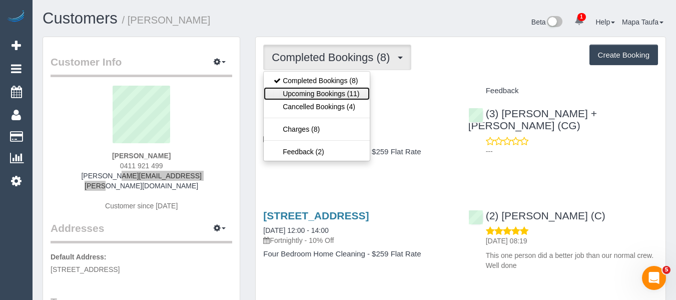
click at [335, 94] on link "Upcoming Bookings (11)" at bounding box center [317, 93] width 106 height 13
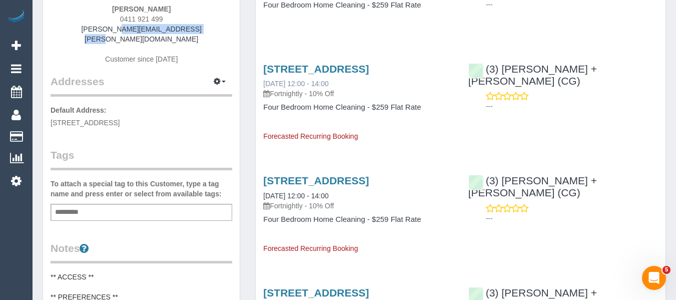
scroll to position [150, 0]
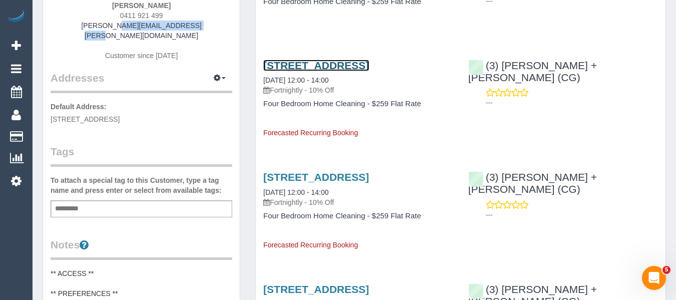
click at [276, 71] on link "68 Fordham Avenue, Camberwell, VIC 3124" at bounding box center [316, 66] width 106 height 12
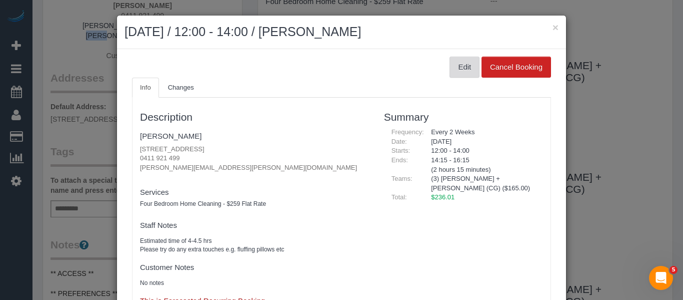
click at [456, 66] on button "Edit" at bounding box center [465, 67] width 30 height 21
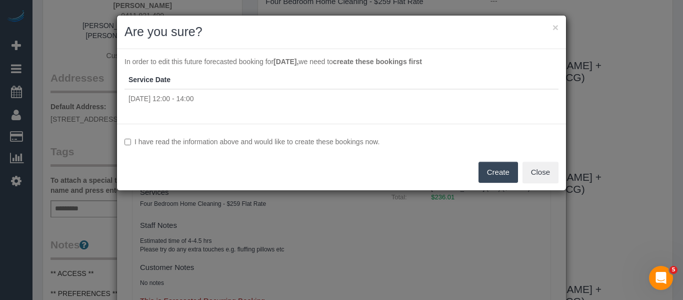
drag, startPoint x: 316, startPoint y: 139, endPoint x: 361, endPoint y: 140, distance: 45.0
click at [315, 139] on label "I have read the information above and would like to create these bookings now." at bounding box center [342, 142] width 434 height 10
click at [497, 168] on button "Create" at bounding box center [499, 172] width 40 height 21
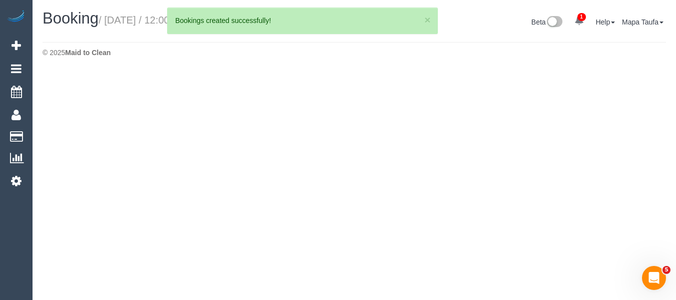
select select "VIC"
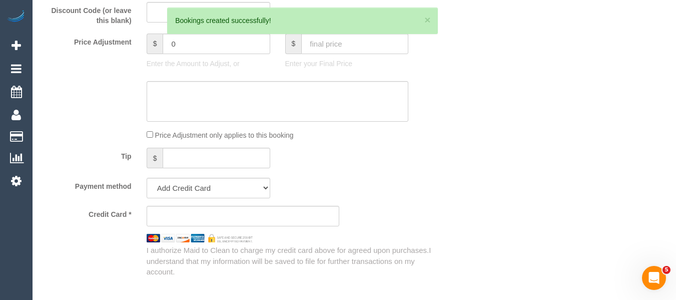
select select "string:stripe-pm_1R6xNR2GScqysDRVJUWtsgWa"
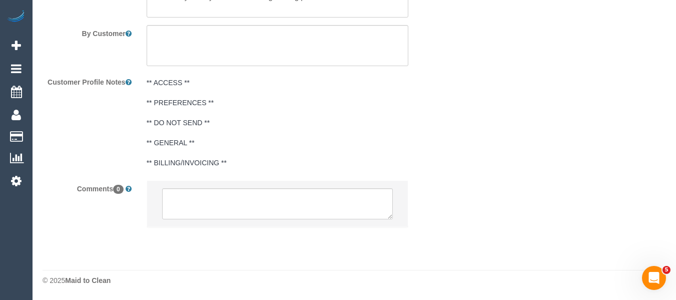
select select "string:AU"
click at [264, 213] on textarea at bounding box center [277, 203] width 231 height 31
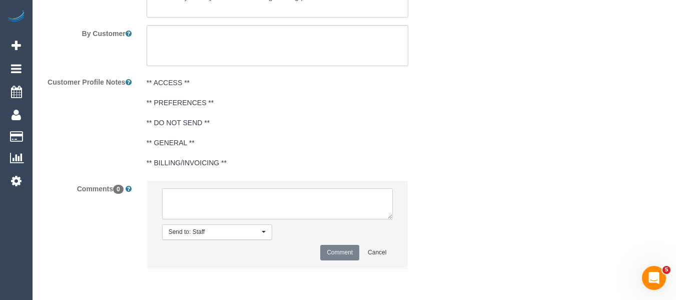
select select "object:1575"
select select "number:27"
select select "number:14"
select select "number:19"
select select "number:24"
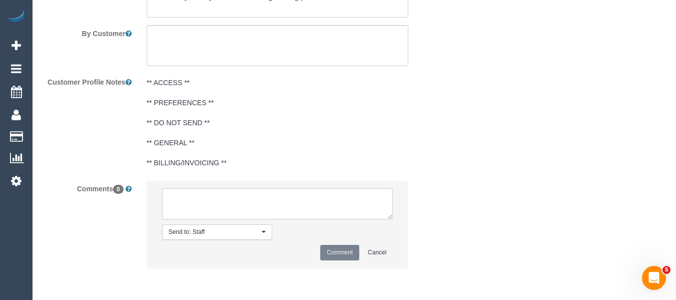
select select "number:34"
select select "number:11"
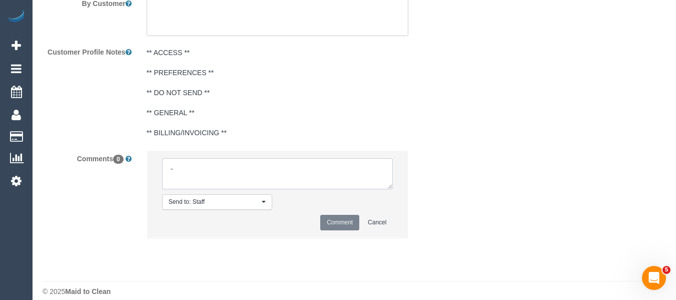
type textarea "-4"
select select "spot4"
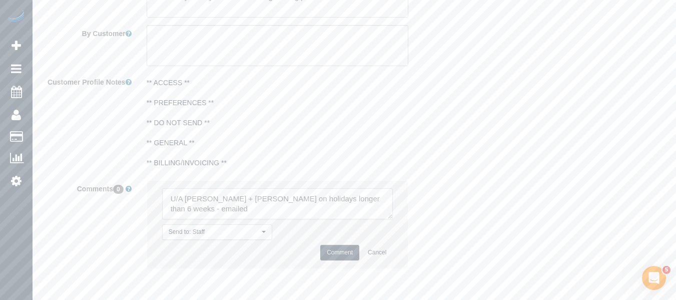
type textarea "U/A [PERSON_NAME] + [PERSON_NAME] on holidays longer than 6 weeks - emailed"
click at [336, 252] on button "Comment" at bounding box center [339, 253] width 39 height 16
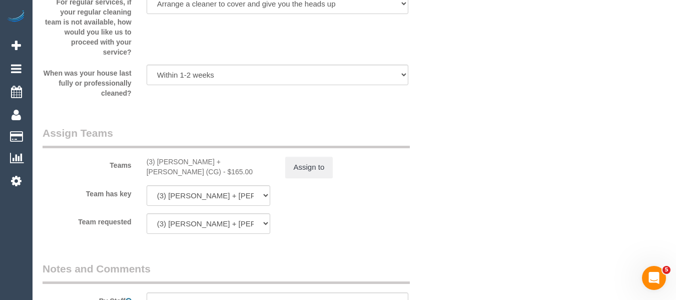
scroll to position [1437, 0]
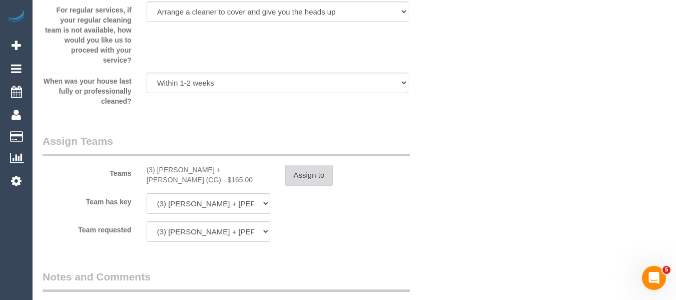
click at [292, 173] on button "Assign to" at bounding box center [309, 175] width 48 height 21
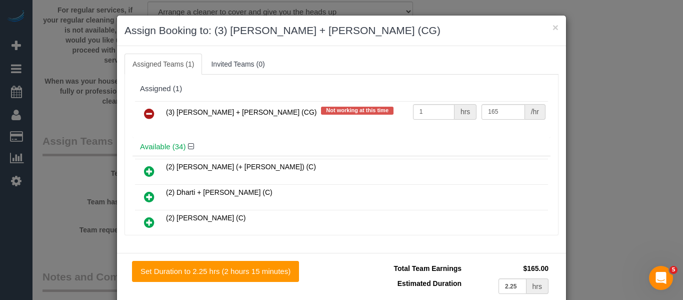
click at [147, 112] on icon at bounding box center [149, 114] width 11 height 12
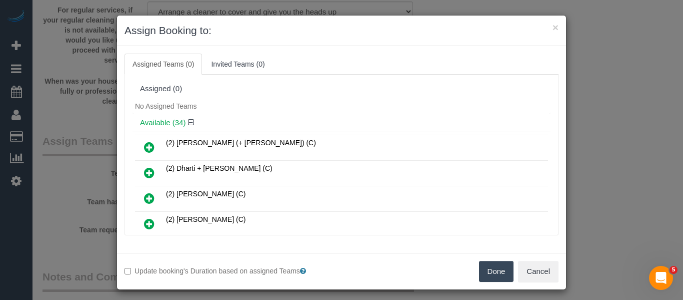
click at [493, 265] on button "Done" at bounding box center [496, 271] width 35 height 21
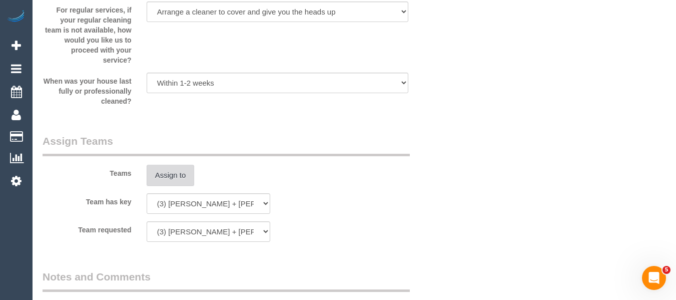
scroll to position [220, 0]
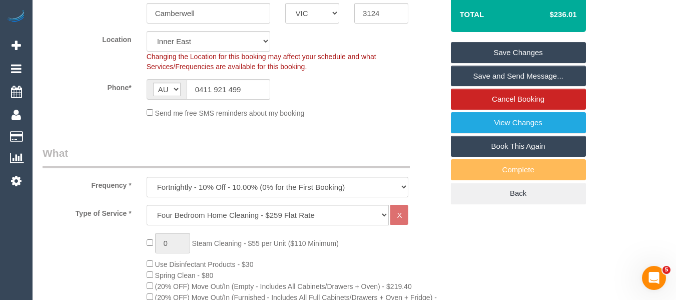
click at [524, 44] on link "Save Changes" at bounding box center [518, 52] width 135 height 21
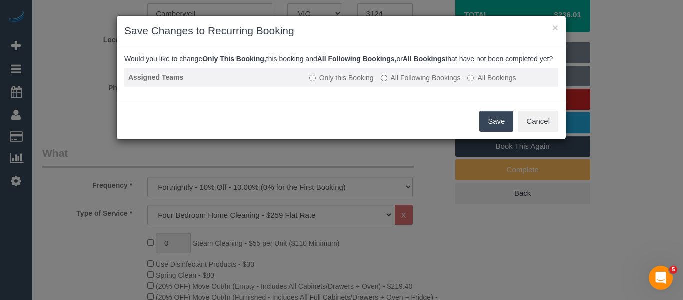
click at [390, 83] on label "All Following Bookings" at bounding box center [421, 78] width 80 height 10
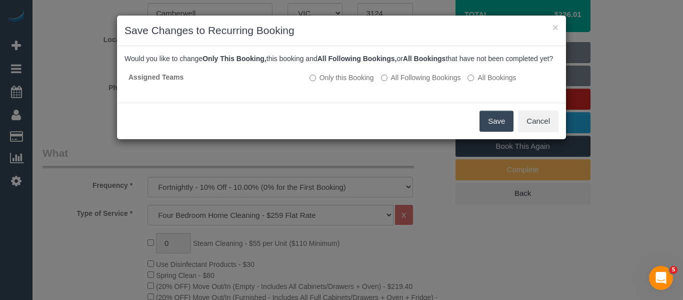
click at [489, 130] on button "Save" at bounding box center [497, 121] width 34 height 21
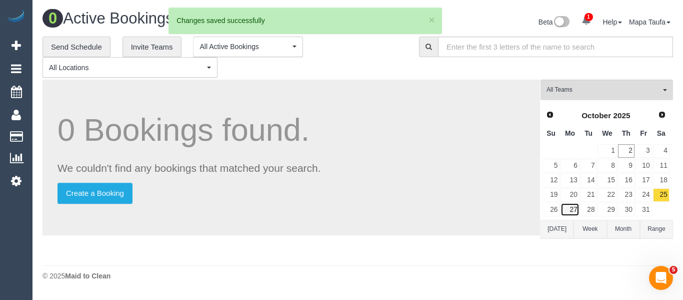
click at [570, 210] on link "27" at bounding box center [570, 210] width 19 height 14
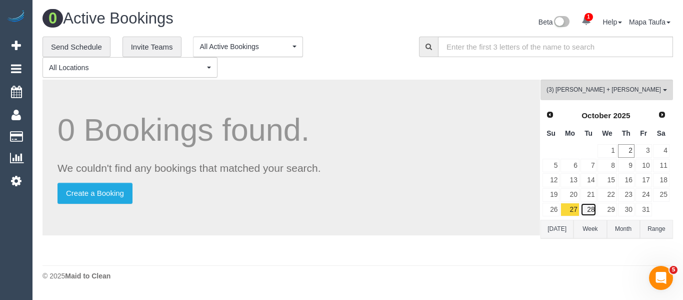
click at [589, 211] on link "28" at bounding box center [589, 210] width 17 height 14
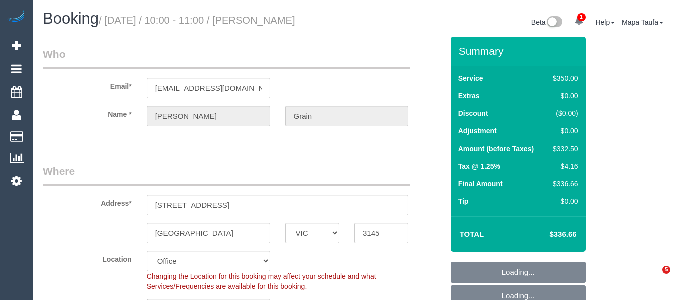
select select "VIC"
select select "300"
select select "number:32"
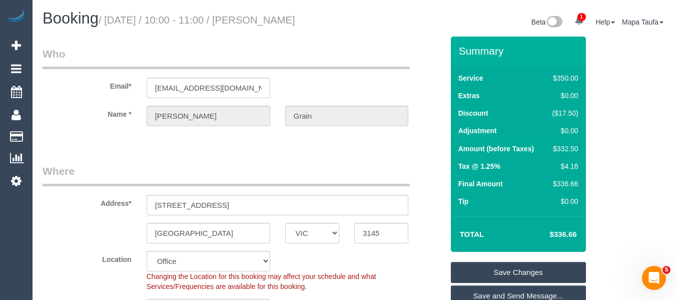
drag, startPoint x: 675, startPoint y: 31, endPoint x: 662, endPoint y: 238, distance: 207.5
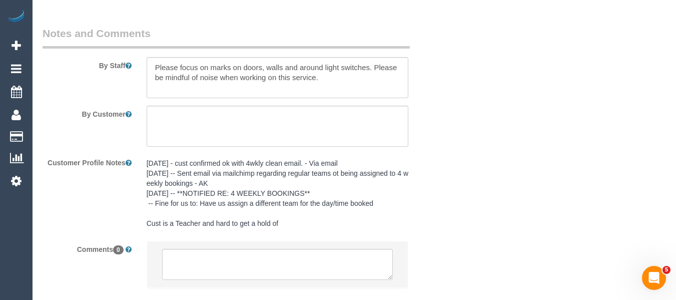
drag, startPoint x: 676, startPoint y: 35, endPoint x: 10, endPoint y: 4, distance: 667.6
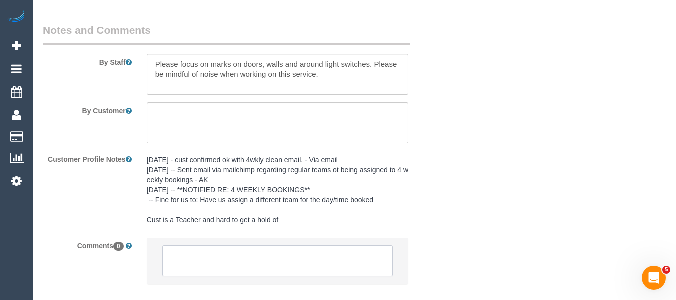
click at [303, 251] on textarea at bounding box center [277, 260] width 231 height 31
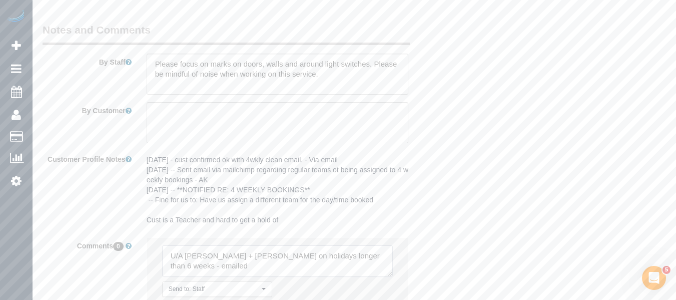
click at [173, 268] on textarea at bounding box center [277, 260] width 231 height 31
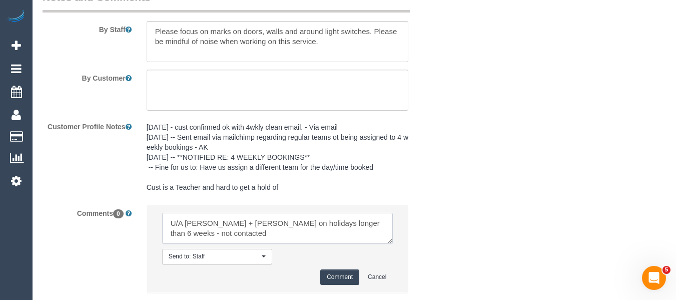
scroll to position [1827, 0]
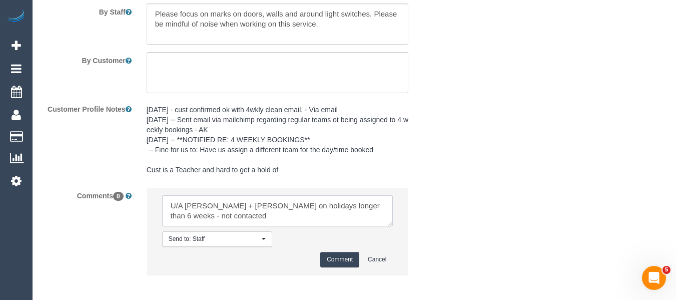
type textarea "U/A [PERSON_NAME] + [PERSON_NAME] on holidays longer than 6 weeks - not contact…"
drag, startPoint x: 338, startPoint y: 258, endPoint x: 372, endPoint y: 250, distance: 34.5
click at [337, 258] on button "Comment" at bounding box center [339, 260] width 39 height 16
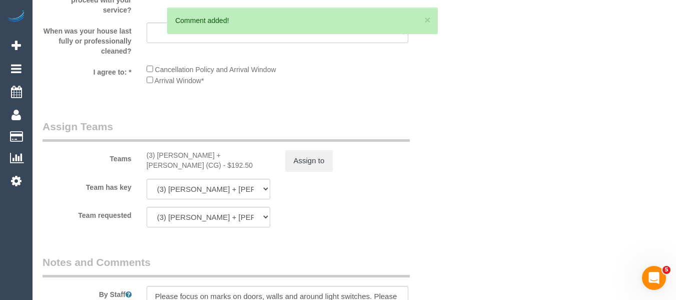
scroll to position [1537, 0]
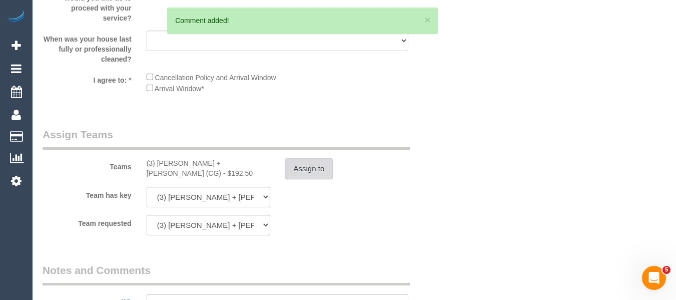
click at [318, 169] on button "Assign to" at bounding box center [309, 168] width 48 height 21
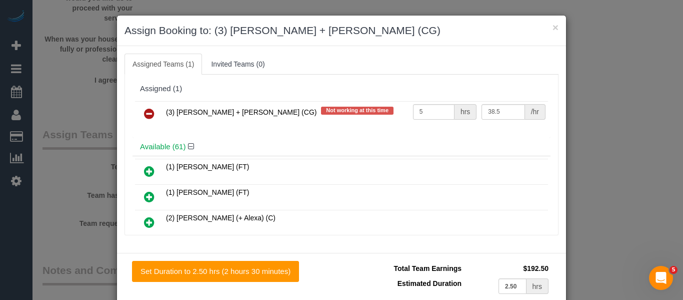
click at [139, 111] on link at bounding box center [150, 114] width 24 height 20
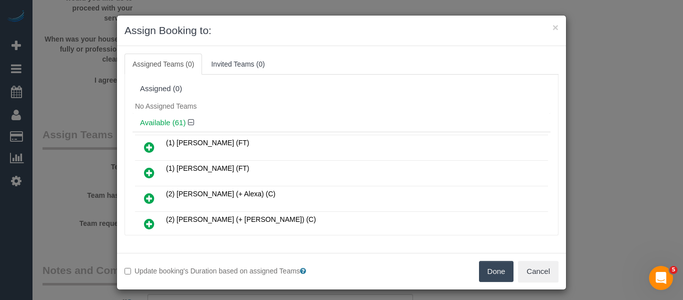
drag, startPoint x: 494, startPoint y: 277, endPoint x: 482, endPoint y: 279, distance: 12.8
click at [497, 276] on button "Done" at bounding box center [496, 271] width 35 height 21
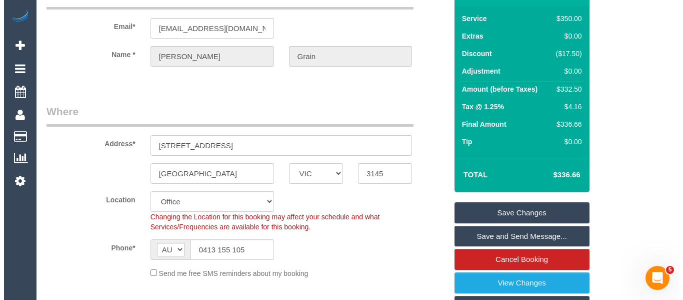
scroll to position [0, 0]
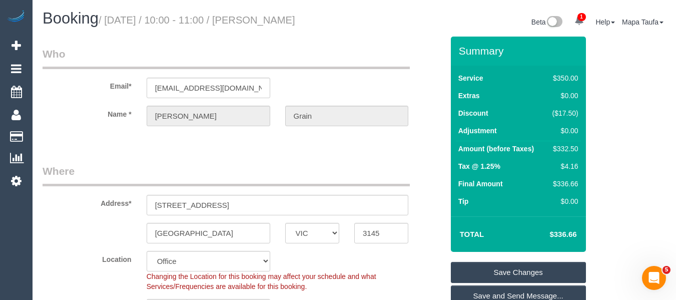
click at [481, 267] on link "Save Changes" at bounding box center [518, 272] width 135 height 21
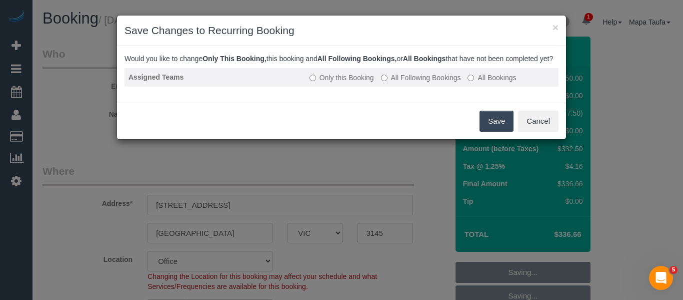
click at [422, 83] on label "All Following Bookings" at bounding box center [421, 78] width 80 height 10
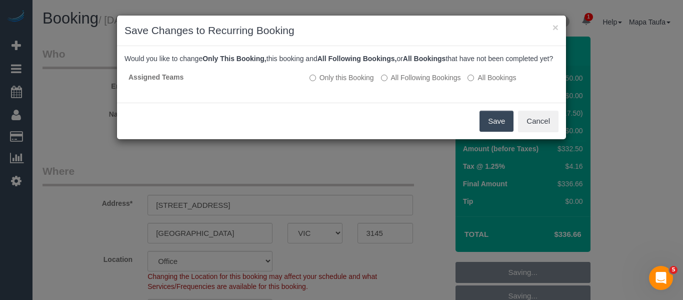
click at [489, 129] on button "Save" at bounding box center [497, 121] width 34 height 21
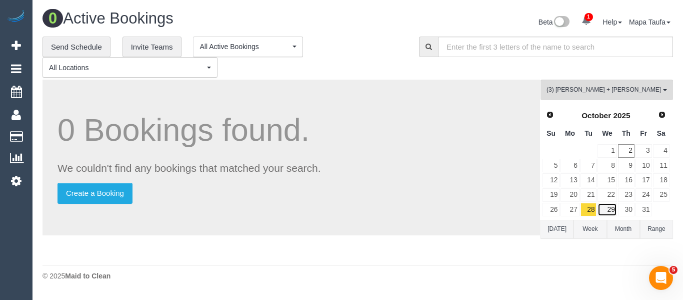
click at [611, 209] on link "29" at bounding box center [607, 210] width 19 height 14
click at [634, 212] on link "30" at bounding box center [626, 210] width 17 height 14
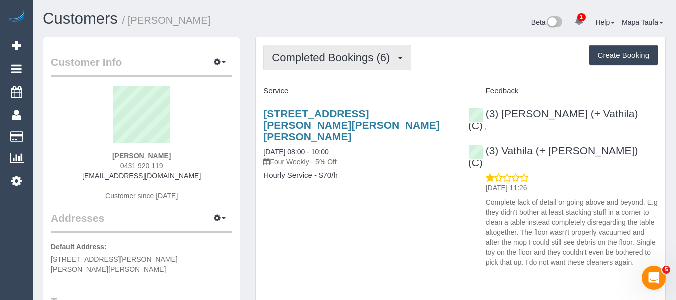
click at [327, 57] on span "Completed Bookings (6)" at bounding box center [333, 57] width 123 height 13
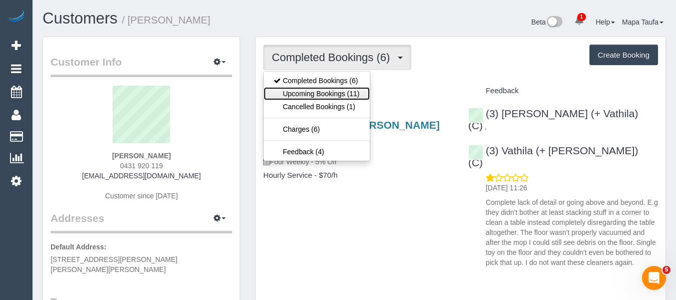
click at [323, 88] on link "Upcoming Bookings (11)" at bounding box center [317, 93] width 106 height 13
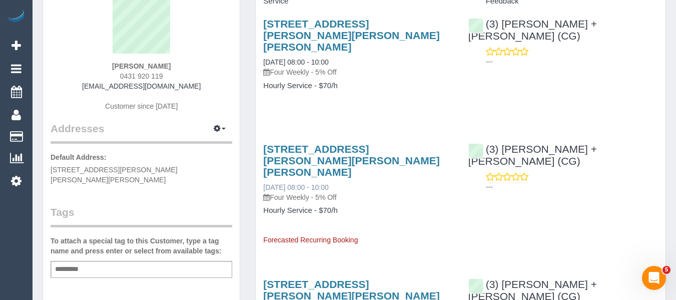
scroll to position [100, 0]
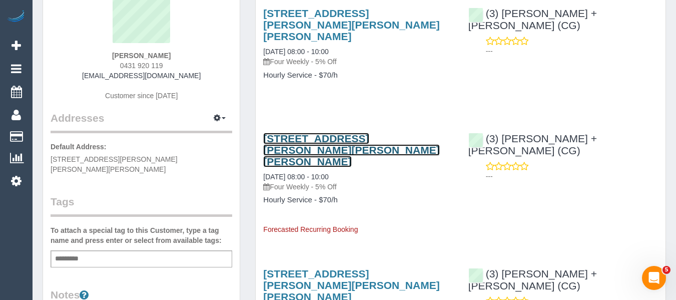
click at [311, 133] on link "[STREET_ADDRESS][PERSON_NAME][PERSON_NAME][PERSON_NAME]" at bounding box center [351, 150] width 176 height 35
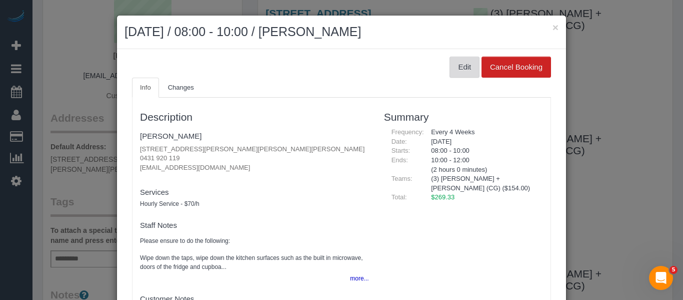
click at [462, 71] on button "Edit" at bounding box center [465, 67] width 30 height 21
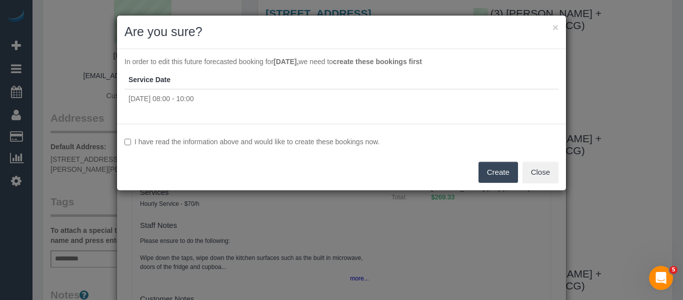
click at [293, 142] on label "I have read the information above and would like to create these bookings now." at bounding box center [342, 142] width 434 height 10
click at [491, 171] on button "Create" at bounding box center [499, 172] width 40 height 21
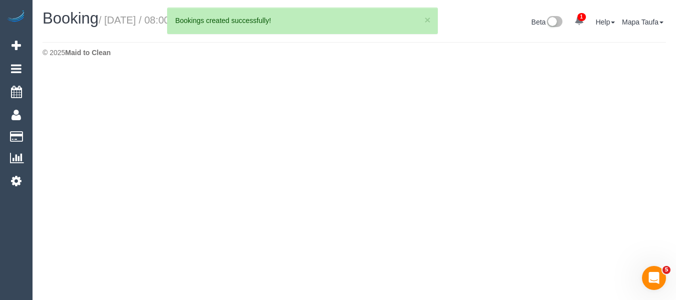
select select "VIC"
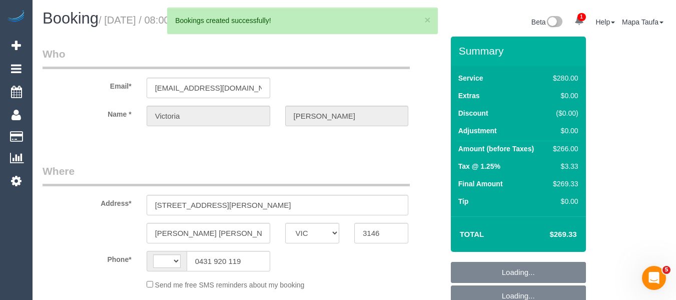
select select "2"
select select "string:stripe-pm_1R0LF72GScqysDRVSGkiLIUA"
select select "number:28"
select select "number:14"
select select "number:19"
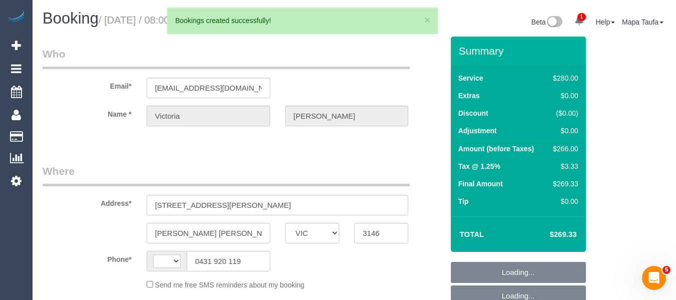
select select "number:36"
select select "number:34"
select select "number:12"
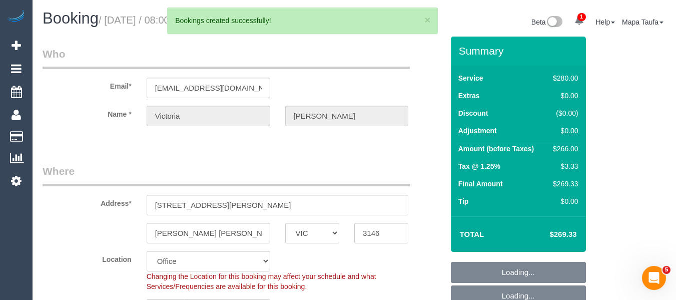
select select "string:AU"
select select "object:3143"
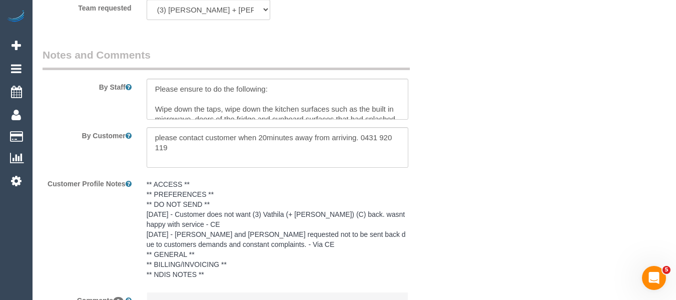
scroll to position [1798, 0]
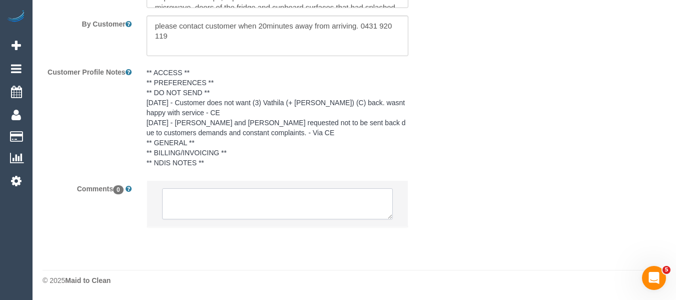
click at [262, 196] on textarea at bounding box center [277, 203] width 231 height 31
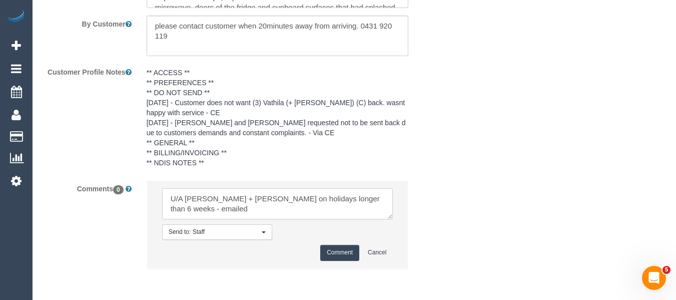
click at [189, 209] on textarea at bounding box center [277, 203] width 231 height 31
type textarea "U/A Bansari + Bhavesh on holidays longer than 6 weeks - not contacted"
click at [332, 246] on button "Comment" at bounding box center [339, 253] width 39 height 16
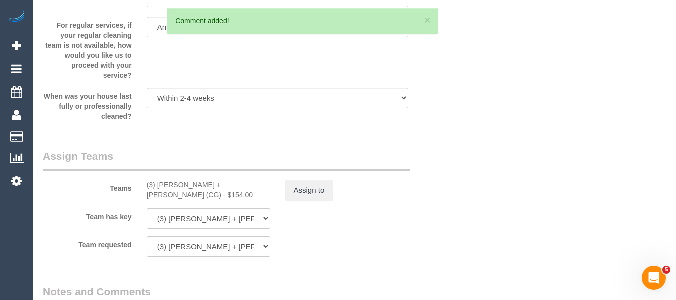
scroll to position [1448, 0]
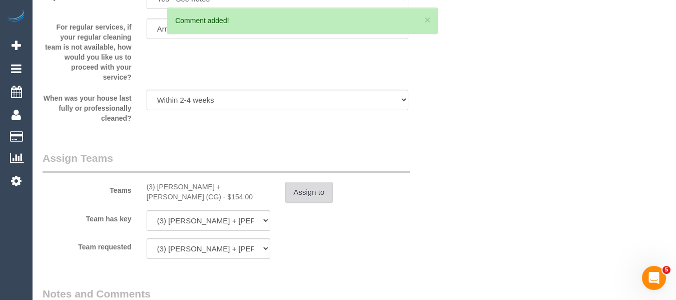
click at [310, 192] on button "Assign to" at bounding box center [309, 192] width 48 height 21
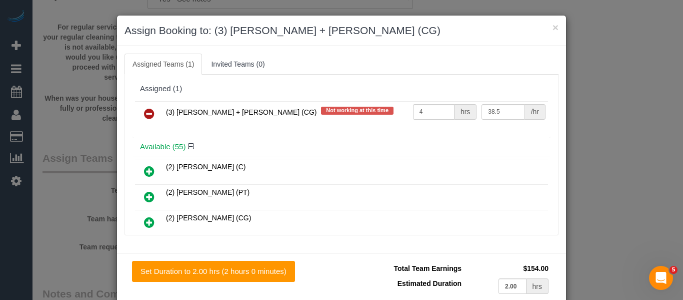
click at [146, 116] on icon at bounding box center [149, 114] width 11 height 12
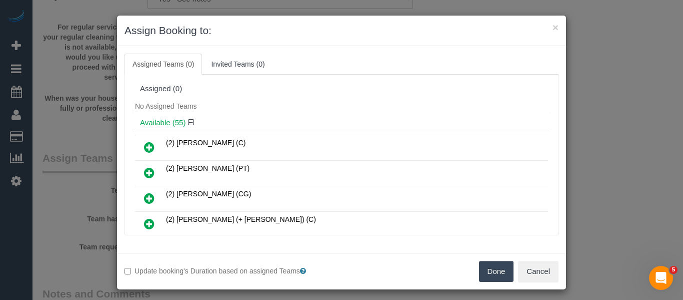
click at [490, 267] on button "Done" at bounding box center [496, 271] width 35 height 21
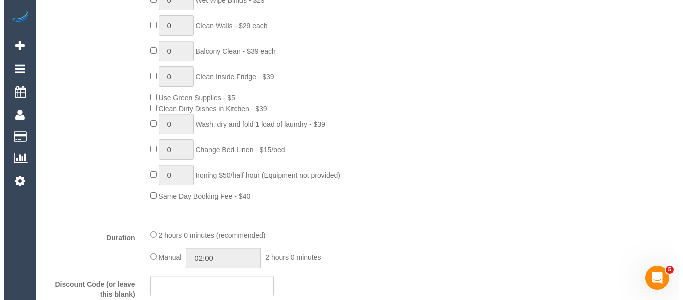
scroll to position [0, 0]
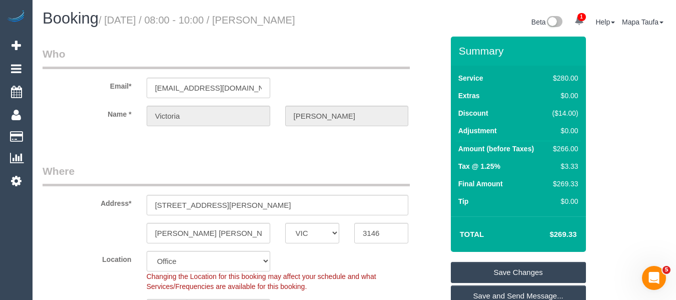
click at [525, 267] on link "Save Changes" at bounding box center [518, 272] width 135 height 21
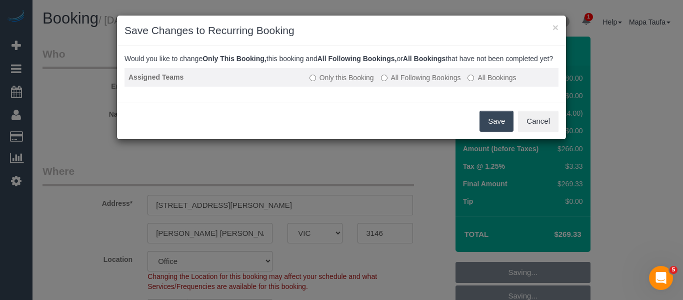
click at [431, 83] on label "All Following Bookings" at bounding box center [421, 78] width 80 height 10
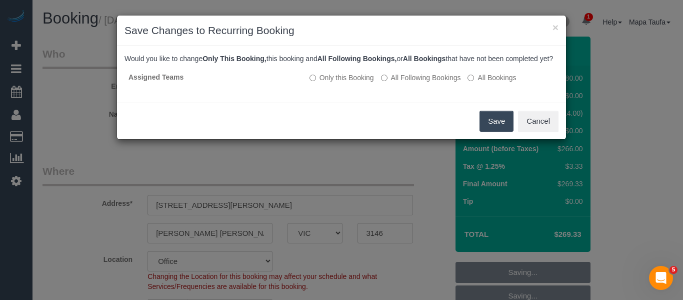
click at [494, 131] on button "Save" at bounding box center [497, 121] width 34 height 21
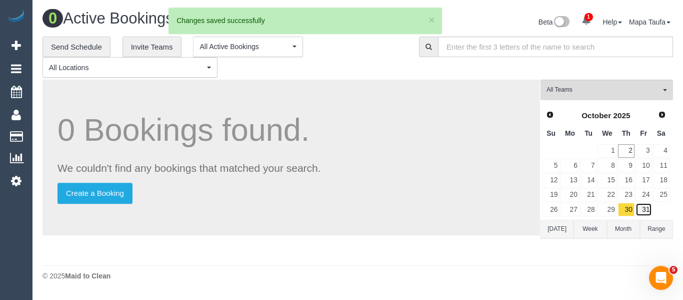
click at [640, 205] on link "31" at bounding box center [644, 210] width 17 height 14
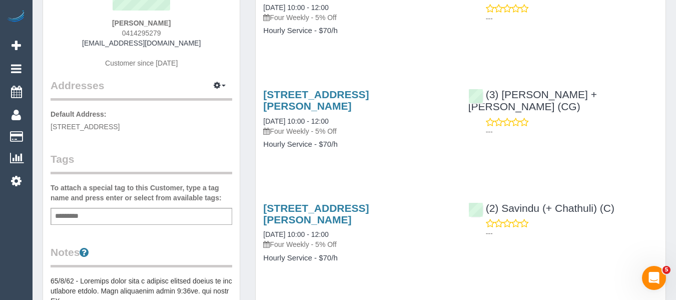
scroll to position [50, 0]
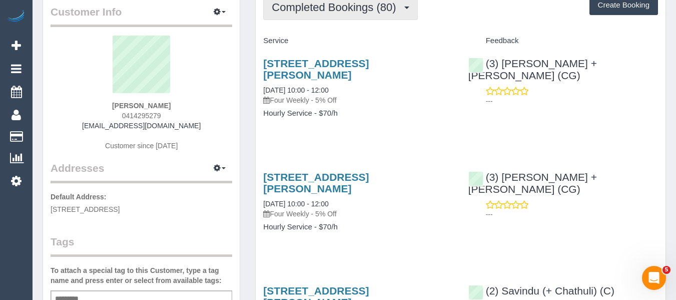
click at [316, 10] on span "Completed Bookings (80)" at bounding box center [336, 7] width 129 height 13
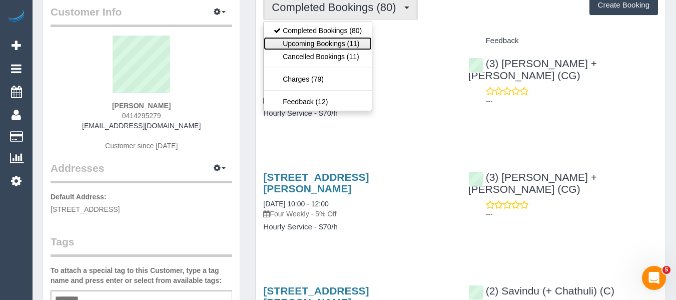
click at [321, 39] on link "Upcoming Bookings (11)" at bounding box center [318, 43] width 108 height 13
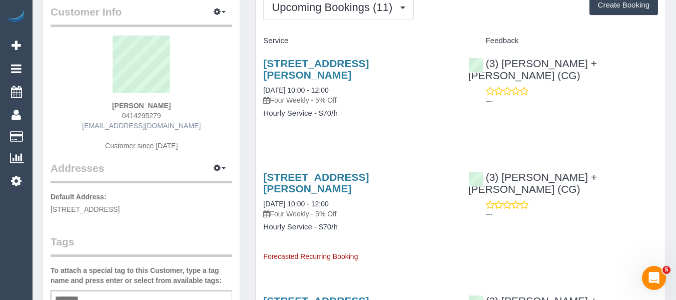
drag, startPoint x: 196, startPoint y: 125, endPoint x: 100, endPoint y: 123, distance: 95.6
click at [100, 123] on div "[PERSON_NAME] 0414295279 [EMAIL_ADDRESS][DOMAIN_NAME] Customer since [DATE]" at bounding box center [142, 98] width 182 height 125
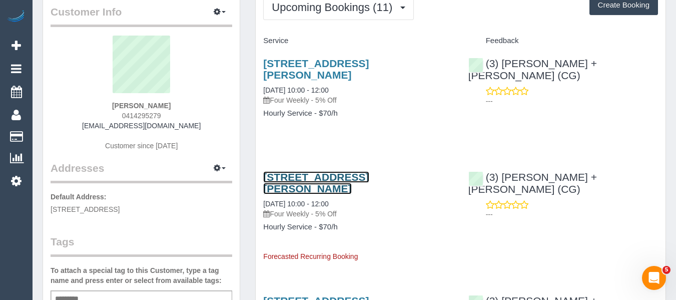
click at [285, 185] on link "[STREET_ADDRESS][PERSON_NAME]" at bounding box center [316, 182] width 106 height 23
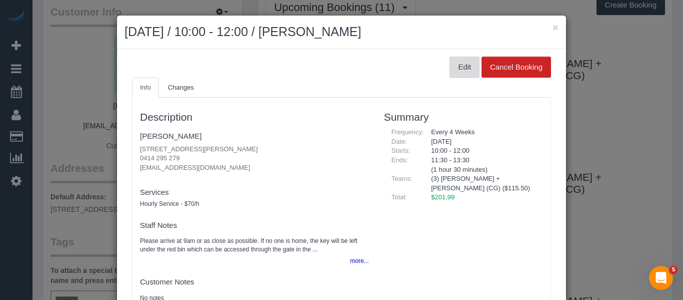
click at [461, 70] on button "Edit" at bounding box center [465, 67] width 30 height 21
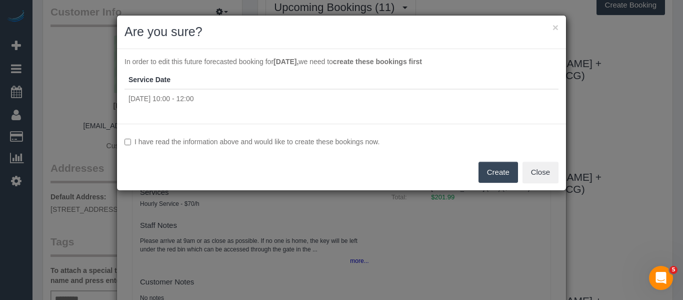
click at [260, 144] on label "I have read the information above and would like to create these bookings now." at bounding box center [342, 142] width 434 height 10
click at [482, 167] on button "Create" at bounding box center [499, 172] width 40 height 21
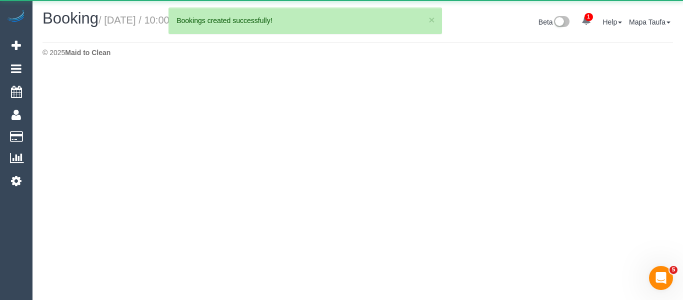
select select "VIC"
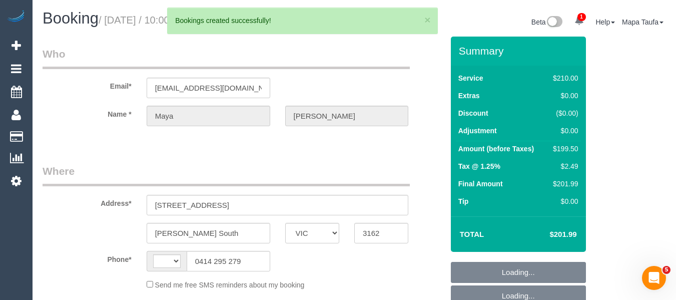
select select "string:AU"
select select "string:stripe-pm_1Qm4jB2GScqysDRVecGRr2V0"
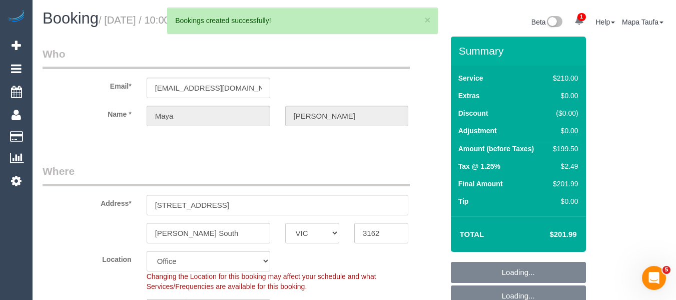
select select "object:2332"
select select "180"
select select "number:28"
select select "number:35"
select select "18694"
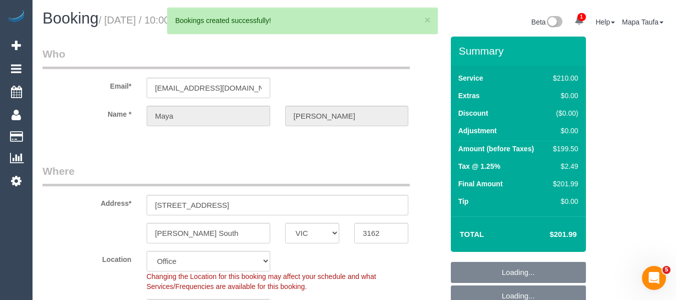
scroll to position [1924, 0]
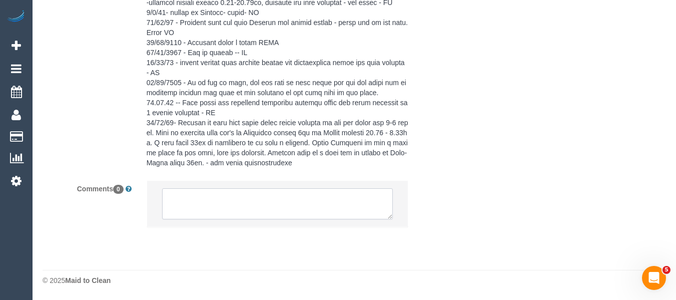
click at [324, 207] on textarea at bounding box center [277, 203] width 231 height 31
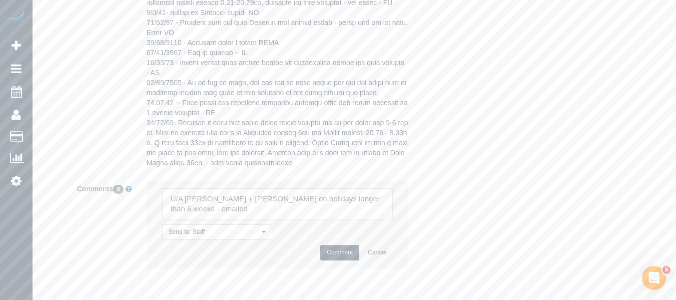
type textarea "U/A [PERSON_NAME] + [PERSON_NAME] on holidays longer than 6 weeks - emailed"
click at [336, 251] on button "Comment" at bounding box center [339, 253] width 39 height 16
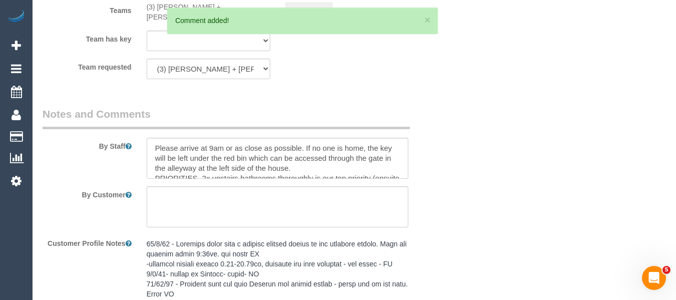
scroll to position [1574, 0]
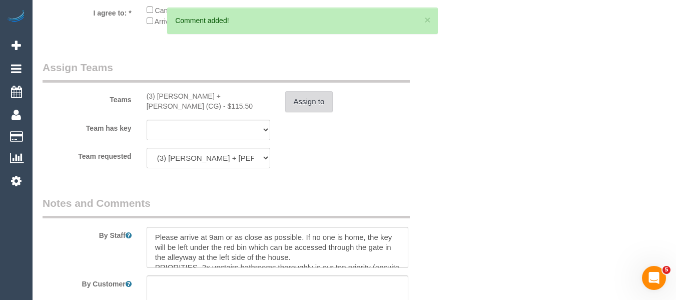
click at [297, 107] on button "Assign to" at bounding box center [309, 101] width 48 height 21
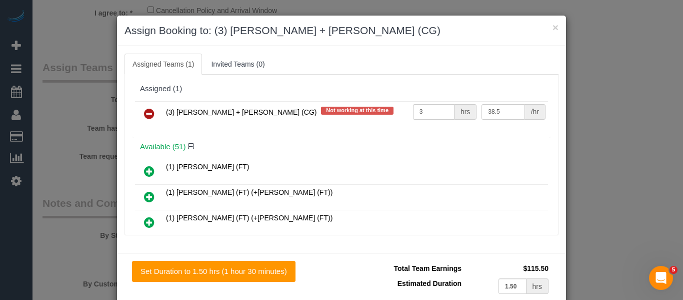
click at [140, 113] on link at bounding box center [150, 114] width 24 height 20
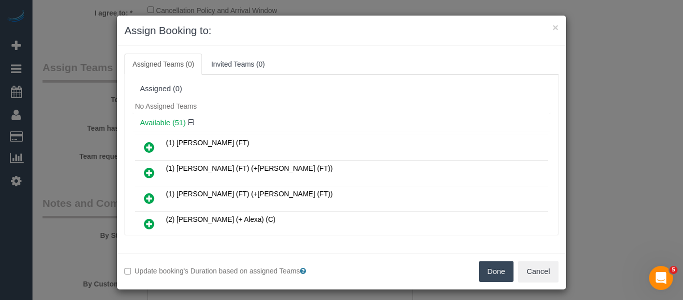
click at [499, 270] on button "Done" at bounding box center [496, 271] width 35 height 21
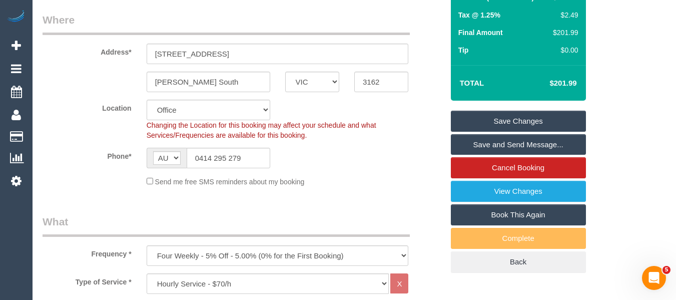
scroll to position [143, 0]
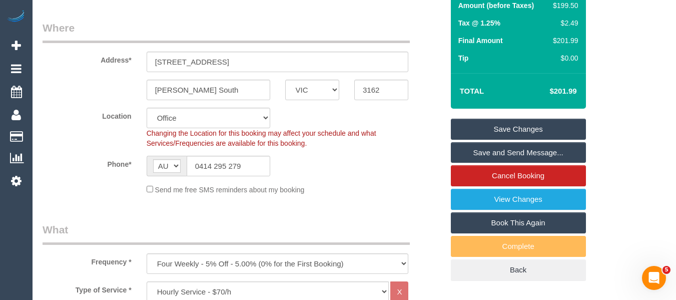
click at [513, 140] on fieldset "Save Changes Save and Send Message... Cancel Booking View Changes Book This Aga…" at bounding box center [518, 200] width 135 height 162
click at [514, 128] on link "Save Changes" at bounding box center [518, 129] width 135 height 21
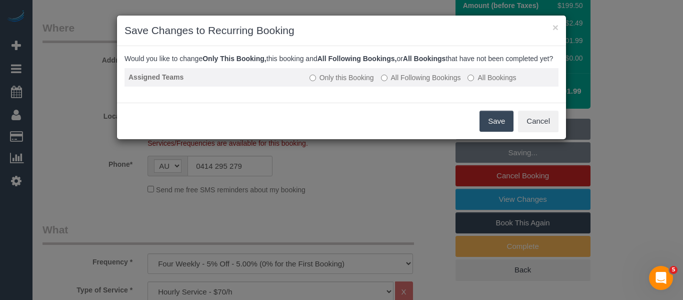
click at [414, 83] on label "All Following Bookings" at bounding box center [421, 78] width 80 height 10
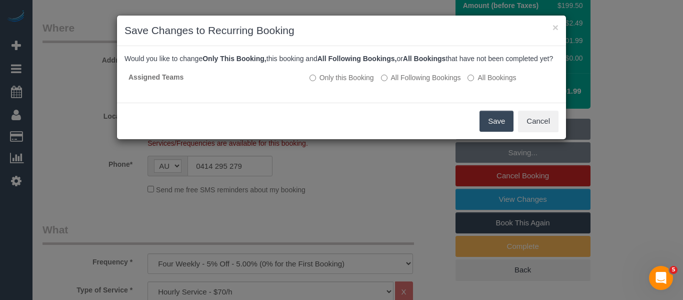
click at [485, 125] on button "Save" at bounding box center [497, 121] width 34 height 21
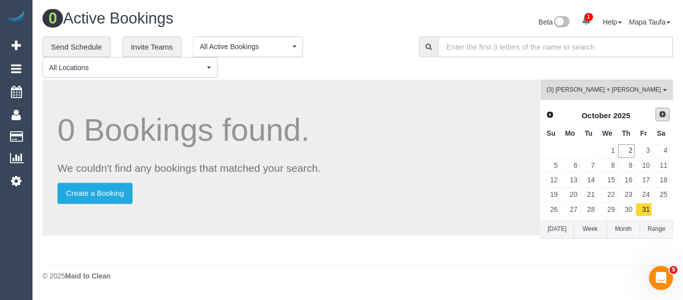
click at [665, 112] on span "Next" at bounding box center [663, 114] width 8 height 8
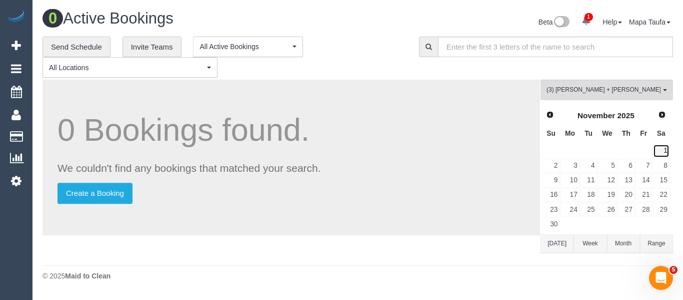
click at [665, 151] on link "1" at bounding box center [661, 151] width 17 height 14
click at [570, 165] on link "3" at bounding box center [570, 166] width 19 height 14
click at [590, 166] on link "4" at bounding box center [589, 166] width 17 height 14
click at [604, 166] on link "5" at bounding box center [607, 166] width 19 height 14
click at [624, 168] on link "6" at bounding box center [626, 166] width 17 height 14
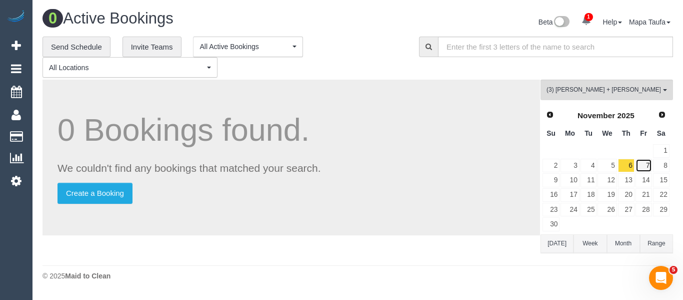
click at [643, 165] on link "7" at bounding box center [644, 166] width 17 height 14
click at [659, 166] on link "8" at bounding box center [661, 166] width 17 height 14
click at [566, 180] on link "10" at bounding box center [570, 180] width 19 height 14
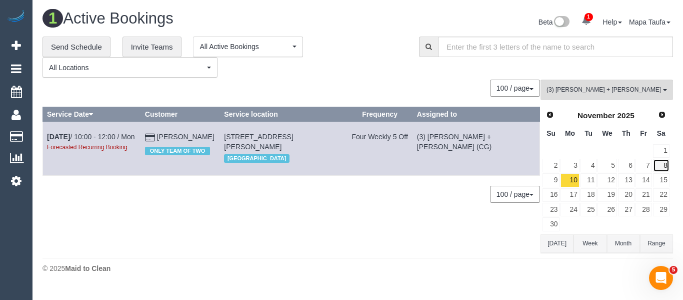
click at [658, 163] on link "8" at bounding box center [661, 166] width 17 height 14
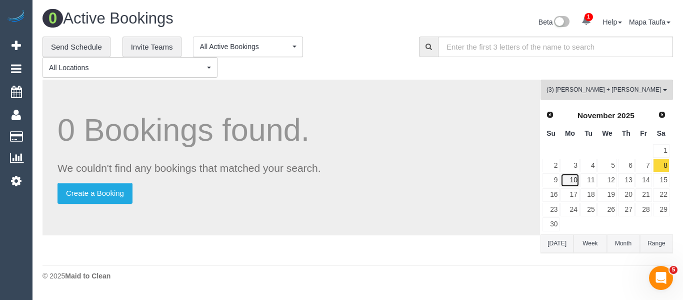
click at [574, 180] on link "10" at bounding box center [570, 180] width 19 height 14
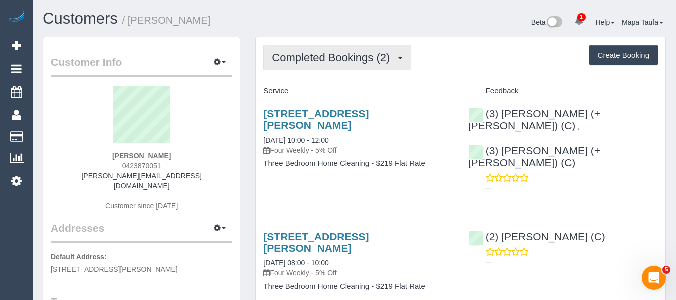
drag, startPoint x: 303, startPoint y: 64, endPoint x: 309, endPoint y: 81, distance: 18.4
click at [303, 64] on button "Completed Bookings (2)" at bounding box center [337, 58] width 148 height 26
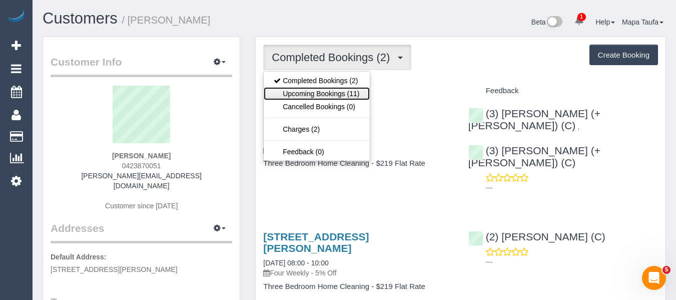
click at [315, 98] on link "Upcoming Bookings (11)" at bounding box center [317, 93] width 106 height 13
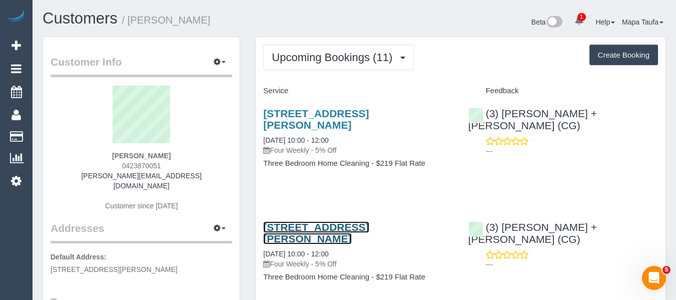
click at [321, 221] on link "[STREET_ADDRESS][PERSON_NAME]" at bounding box center [316, 232] width 106 height 23
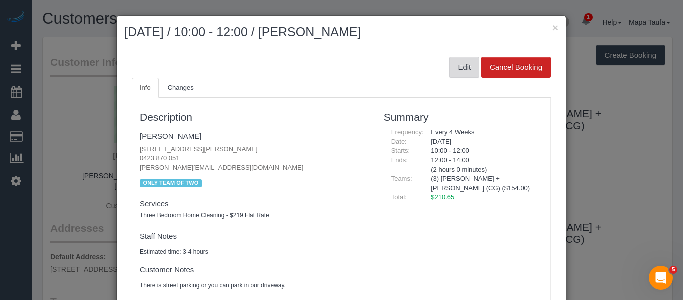
click at [466, 66] on button "Edit" at bounding box center [465, 67] width 30 height 21
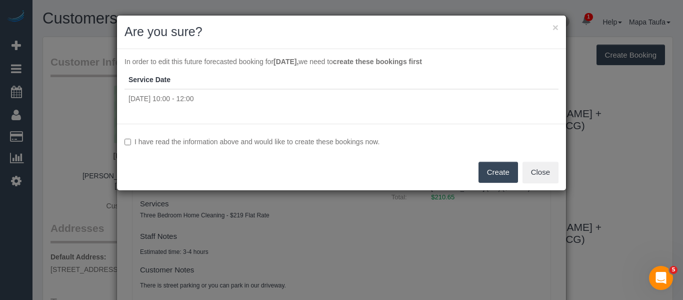
click at [297, 144] on label "I have read the information above and would like to create these bookings now." at bounding box center [342, 142] width 434 height 10
click at [480, 172] on button "Create" at bounding box center [499, 172] width 40 height 21
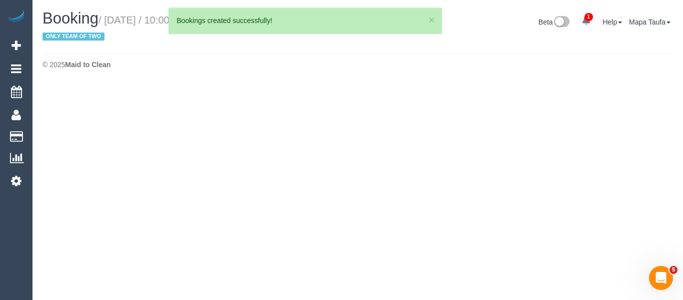
select select "VIC"
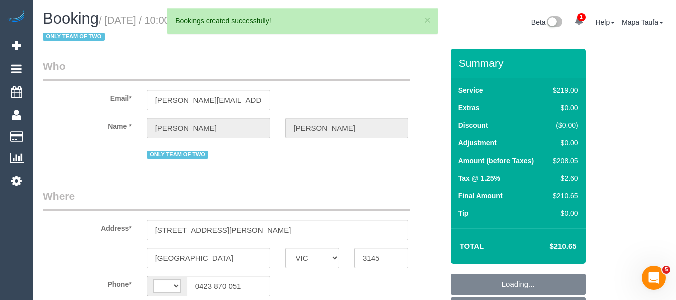
select select "string:AU"
select select "string:stripe-pm_1RtRVU2GScqysDRVtxDDunYG"
select select "number:28"
select select "number:14"
select select "number:19"
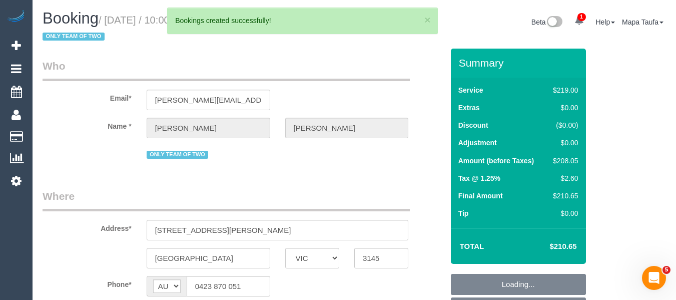
select select "number:24"
select select "number:35"
select select "number:12"
select select "object:1513"
select select "spot3"
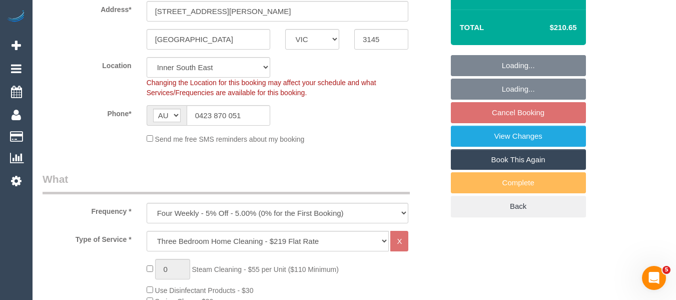
select select "object:1525"
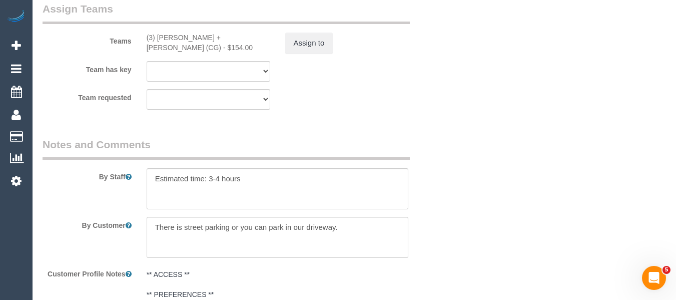
scroll to position [1816, 0]
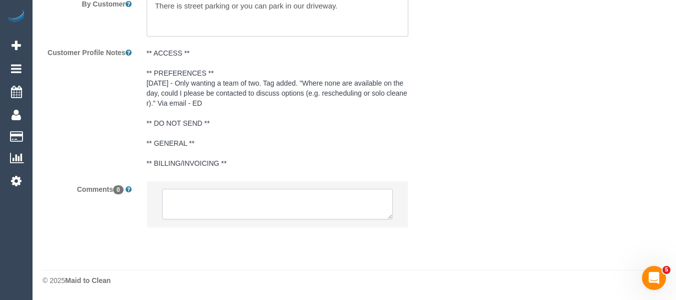
click at [260, 202] on textarea at bounding box center [277, 204] width 231 height 31
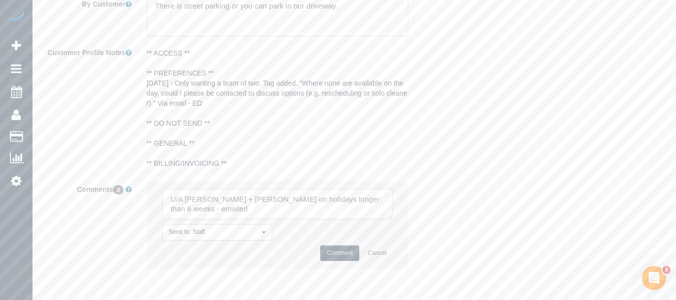
click at [185, 211] on textarea at bounding box center [277, 204] width 231 height 31
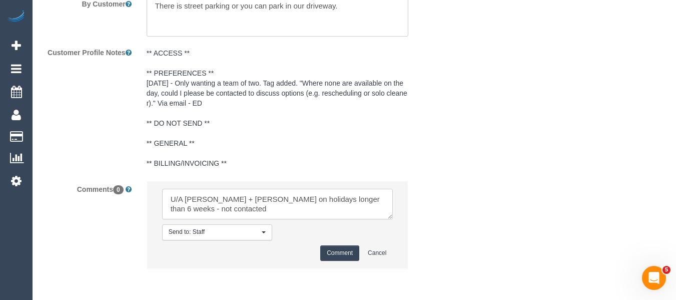
type textarea "U/A Bansari + Bhavesh on holidays longer than 6 weeks - not contacted"
click at [329, 250] on button "Comment" at bounding box center [339, 253] width 39 height 16
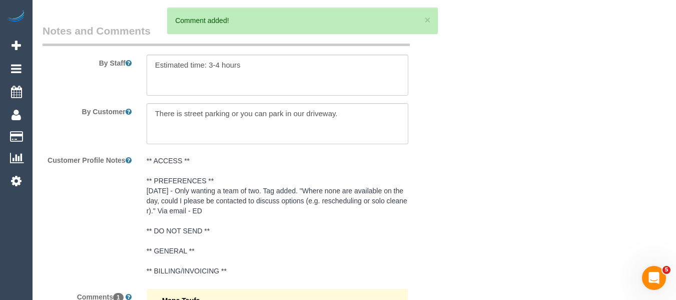
scroll to position [1566, 0]
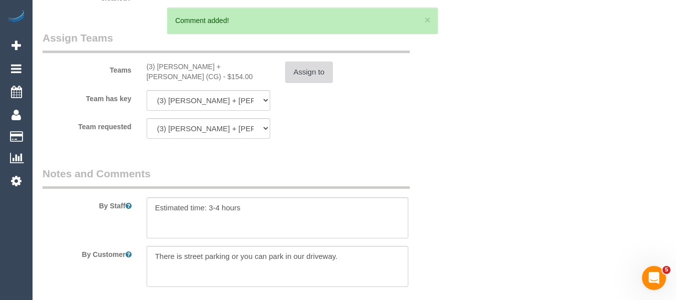
click at [290, 75] on button "Assign to" at bounding box center [309, 72] width 48 height 21
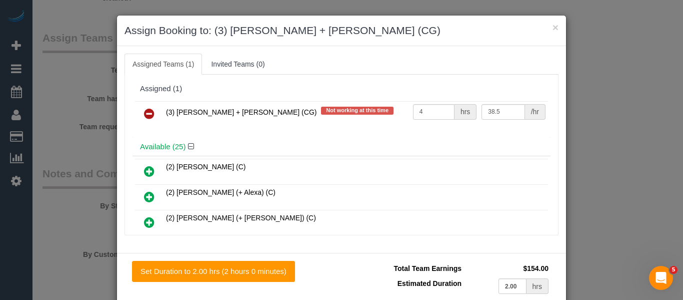
click at [150, 111] on icon at bounding box center [149, 114] width 11 height 12
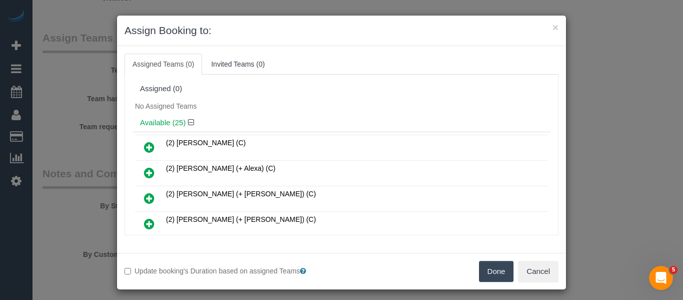
click at [493, 273] on button "Done" at bounding box center [496, 271] width 35 height 21
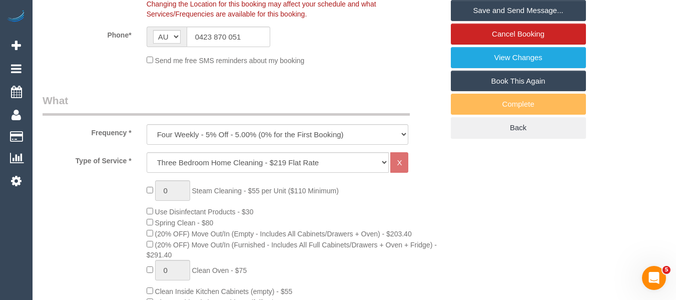
scroll to position [223, 0]
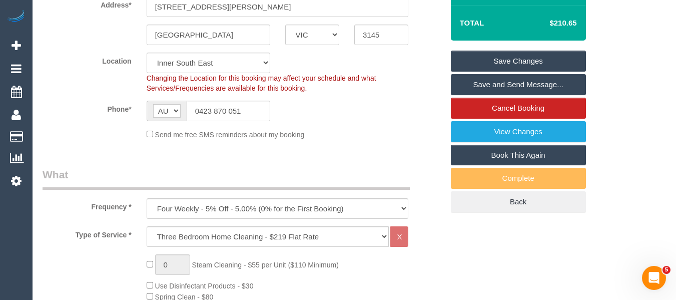
click at [560, 58] on link "Save Changes" at bounding box center [518, 61] width 135 height 21
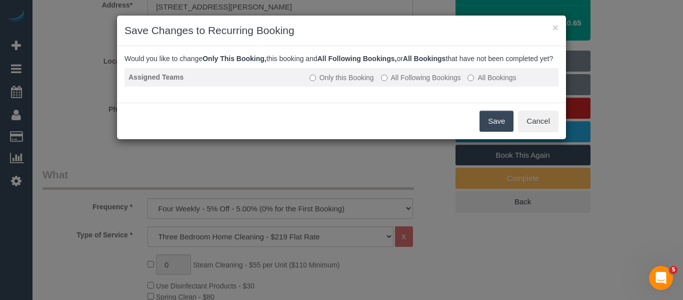
click at [409, 83] on label "All Following Bookings" at bounding box center [421, 78] width 80 height 10
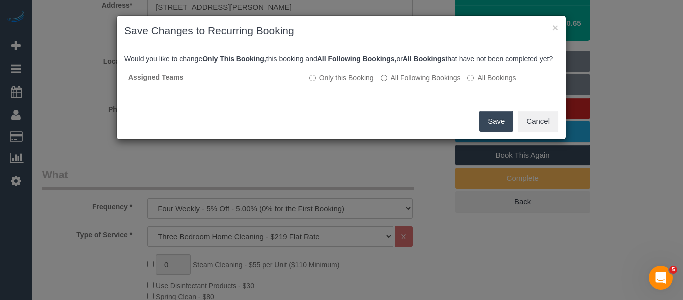
click at [493, 126] on button "Save" at bounding box center [497, 121] width 34 height 21
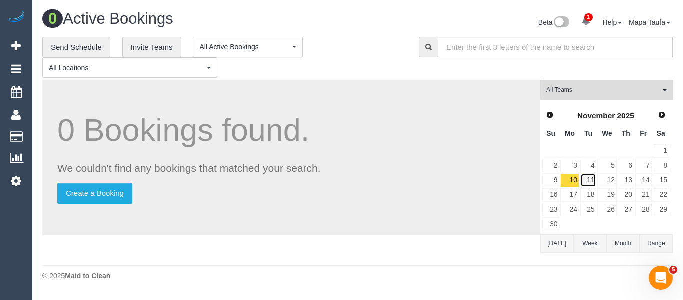
click at [591, 181] on link "11" at bounding box center [589, 180] width 17 height 14
click at [608, 180] on link "12" at bounding box center [607, 180] width 19 height 14
click at [625, 180] on link "13" at bounding box center [626, 180] width 17 height 14
click at [645, 178] on link "14" at bounding box center [644, 180] width 17 height 14
click at [662, 181] on link "15" at bounding box center [661, 180] width 17 height 14
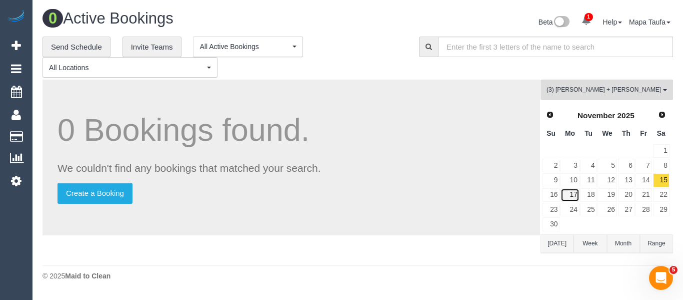
click at [571, 193] on link "17" at bounding box center [570, 195] width 19 height 14
click at [587, 195] on link "18" at bounding box center [589, 195] width 17 height 14
click at [607, 196] on link "19" at bounding box center [607, 195] width 19 height 14
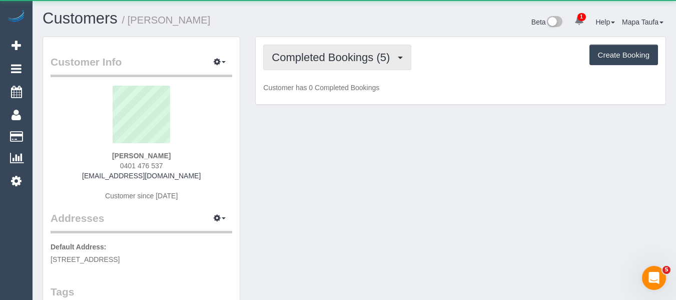
click at [330, 60] on span "Completed Bookings (5)" at bounding box center [333, 57] width 123 height 13
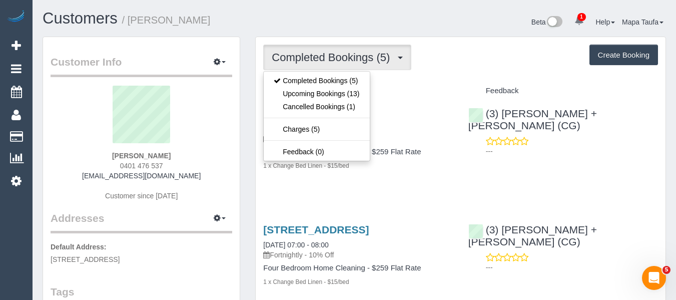
click at [444, 66] on div "Completed Bookings (5) Completed Bookings (5) Upcoming Bookings (13) Cancelled …" at bounding box center [460, 58] width 395 height 26
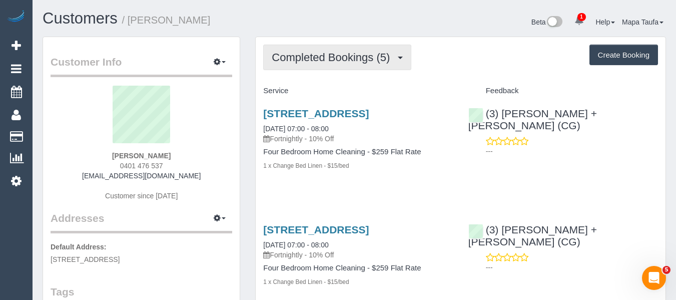
click at [329, 59] on span "Completed Bookings (5)" at bounding box center [333, 57] width 123 height 13
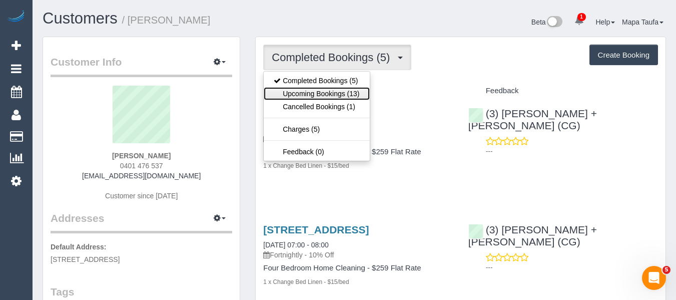
click at [330, 88] on link "Upcoming Bookings (13)" at bounding box center [317, 93] width 106 height 13
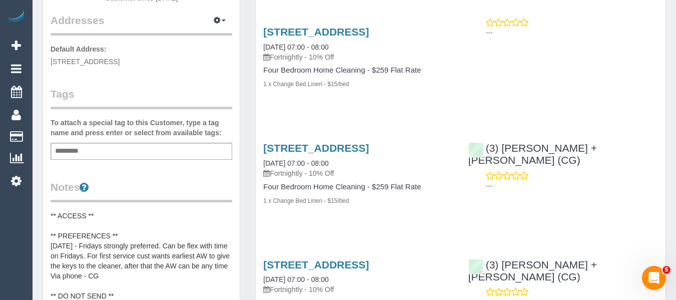
scroll to position [200, 0]
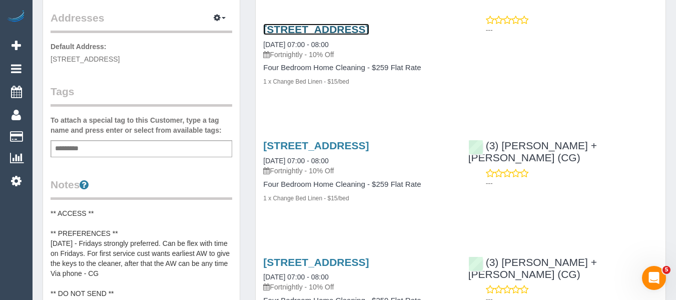
click at [279, 35] on link "4 Solomon Street, Mount Waverley, VIC 3149" at bounding box center [316, 30] width 106 height 12
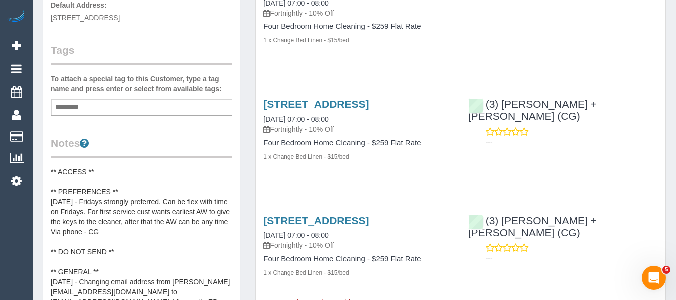
scroll to position [250, 0]
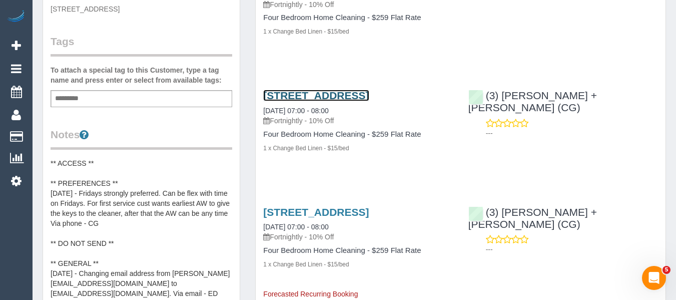
click at [278, 101] on link "4 Solomon Street, Mount Waverley, VIC 3149" at bounding box center [316, 96] width 106 height 12
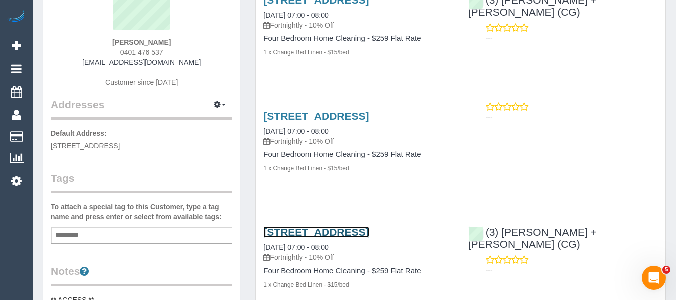
scroll to position [100, 0]
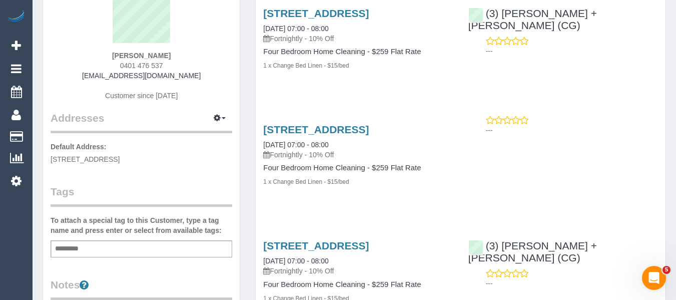
drag, startPoint x: 101, startPoint y: 73, endPoint x: 73, endPoint y: 74, distance: 28.0
click at [73, 73] on div "George Ghanakas 0401 476 537 georgeghanakas@gmail.com Customer since 2025" at bounding box center [142, 47] width 182 height 125
copy link "[EMAIL_ADDRESS][DOMAIN_NAME]"
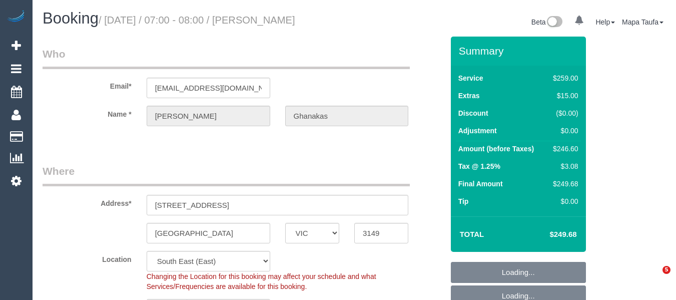
select select "VIC"
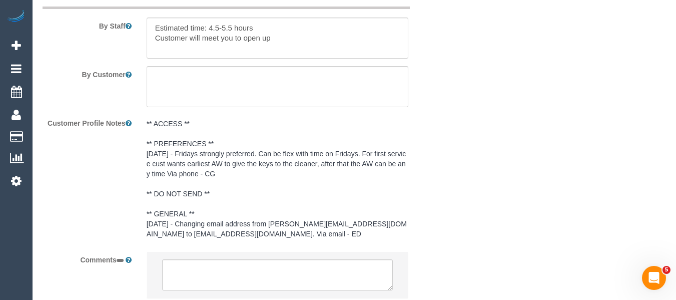
select select "string:stripe-pm_1Rr6iw2GScqysDRVVyruUklm"
select select "number:28"
select select "number:14"
select select "number:19"
select select "number:36"
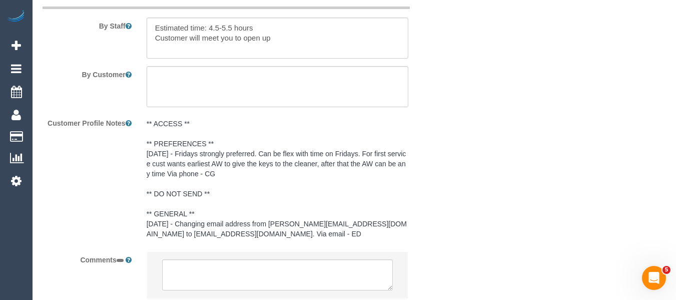
select select "number:35"
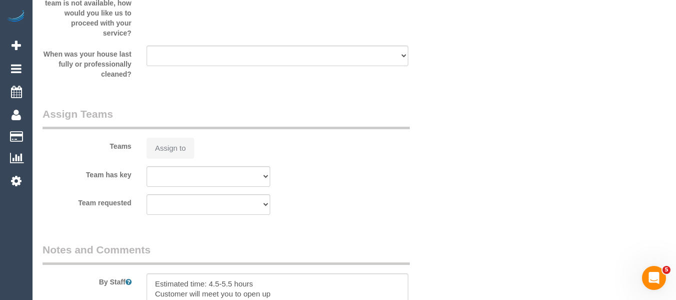
select select "object:1268"
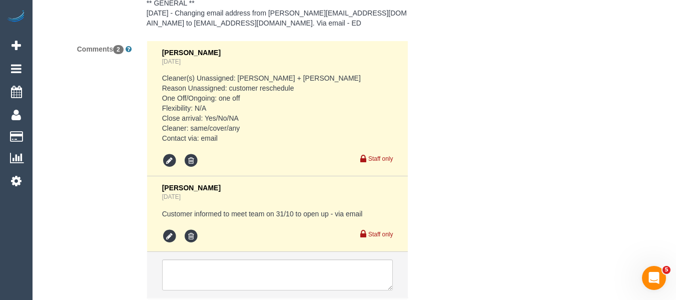
select select "29247"
select select "spot1"
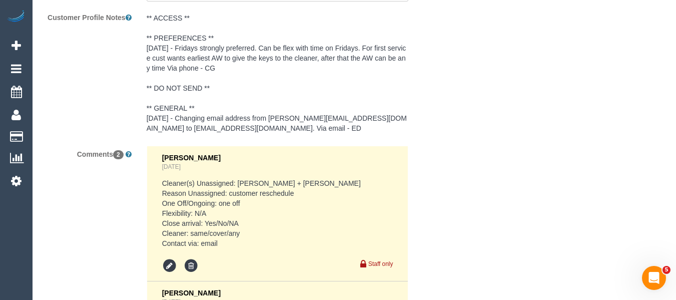
scroll to position [1857, 0]
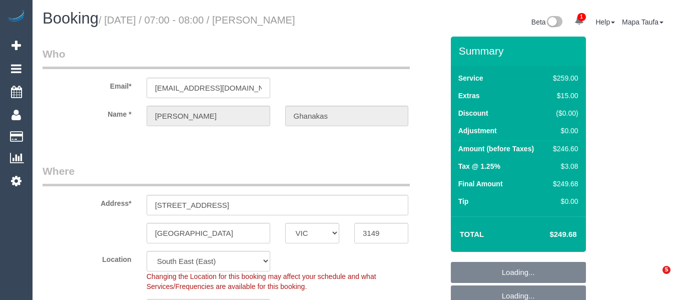
select select "VIC"
select select "number:28"
select select "number:14"
select select "number:19"
select select "number:36"
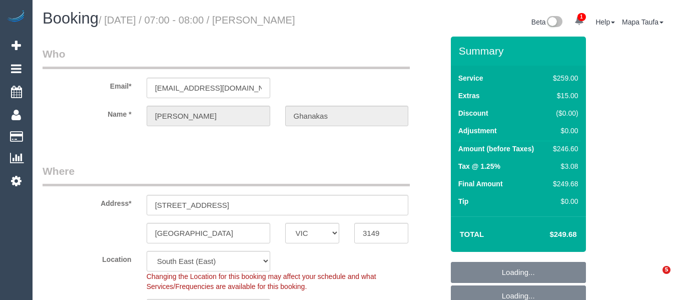
select select "number:35"
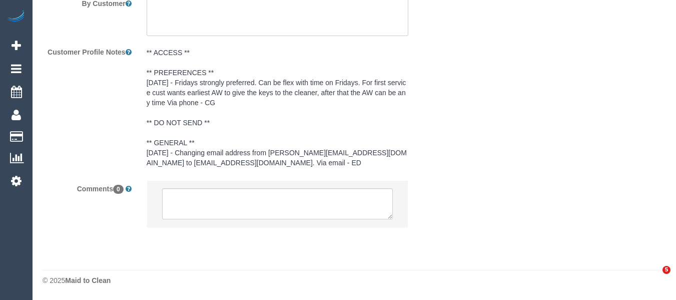
select select "29247"
select select "spot1"
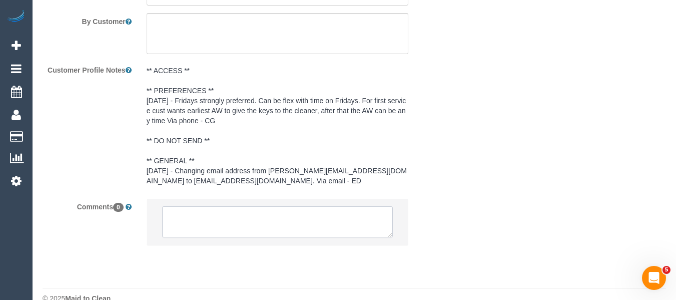
click at [261, 228] on textarea at bounding box center [277, 221] width 231 height 31
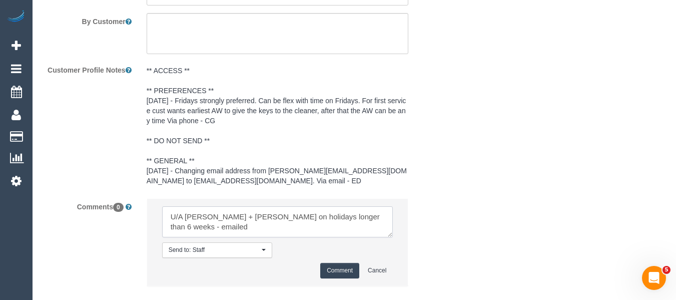
type textarea "U/A [PERSON_NAME] + [PERSON_NAME] on holidays longer than 6 weeks - emailed"
click at [349, 278] on button "Comment" at bounding box center [339, 271] width 39 height 16
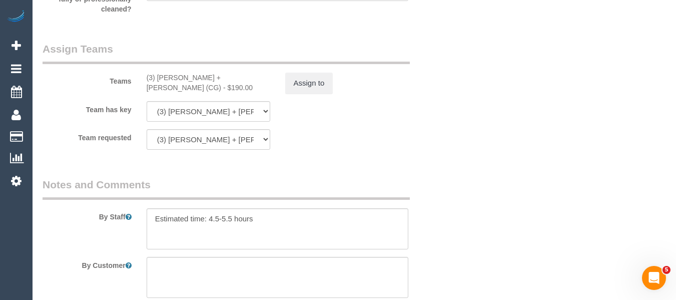
scroll to position [1523, 0]
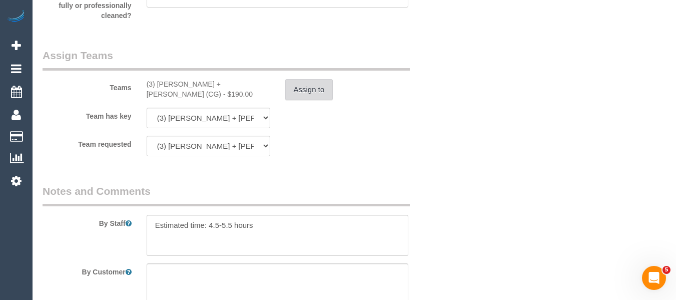
click at [316, 100] on button "Assign to" at bounding box center [309, 89] width 48 height 21
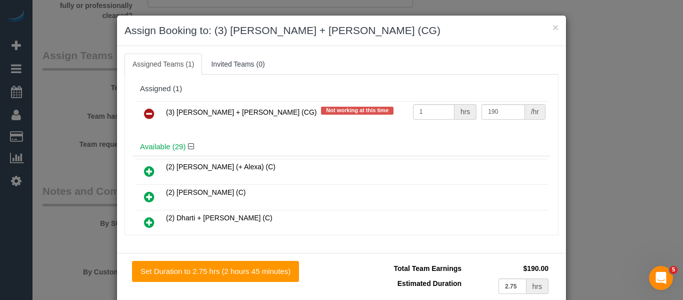
click at [147, 116] on icon at bounding box center [149, 114] width 11 height 12
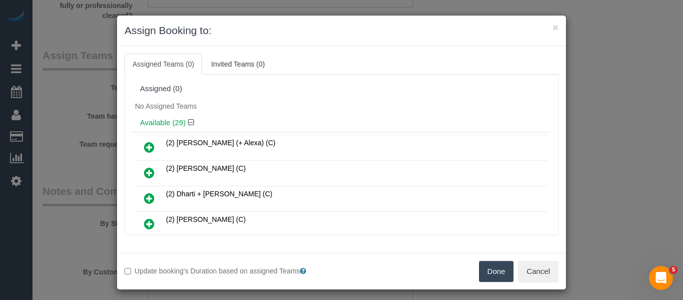
drag, startPoint x: 498, startPoint y: 266, endPoint x: 493, endPoint y: 262, distance: 6.7
click at [499, 267] on button "Done" at bounding box center [496, 271] width 35 height 21
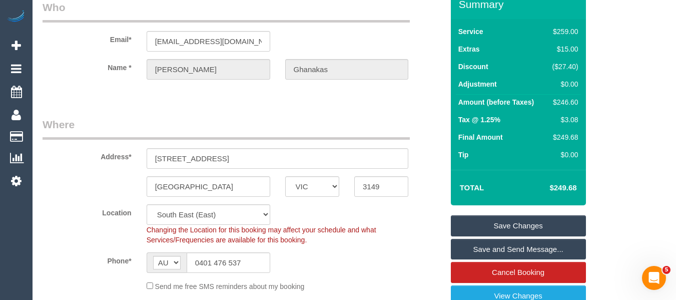
scroll to position [31, 0]
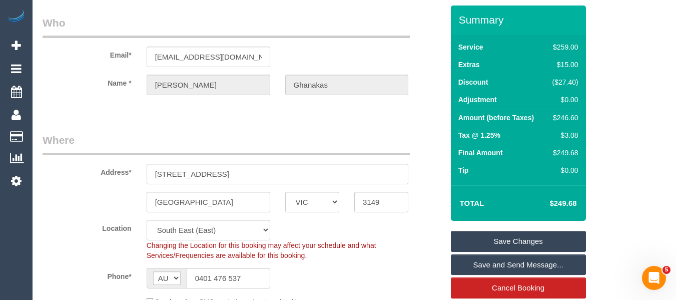
click at [509, 251] on link "Save Changes" at bounding box center [518, 241] width 135 height 21
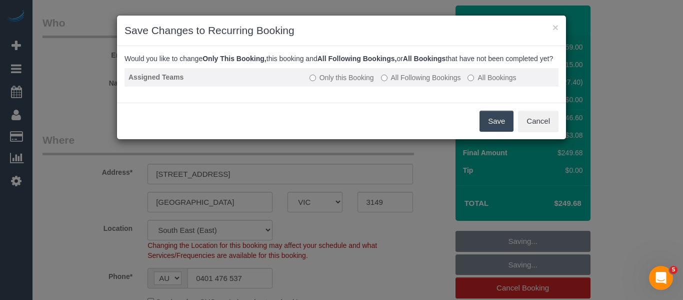
click at [399, 83] on label "All Following Bookings" at bounding box center [421, 78] width 80 height 10
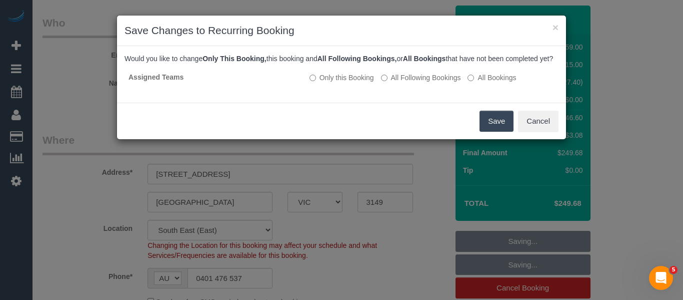
click at [488, 130] on button "Save" at bounding box center [497, 121] width 34 height 21
